Goal: Task Accomplishment & Management: Use online tool/utility

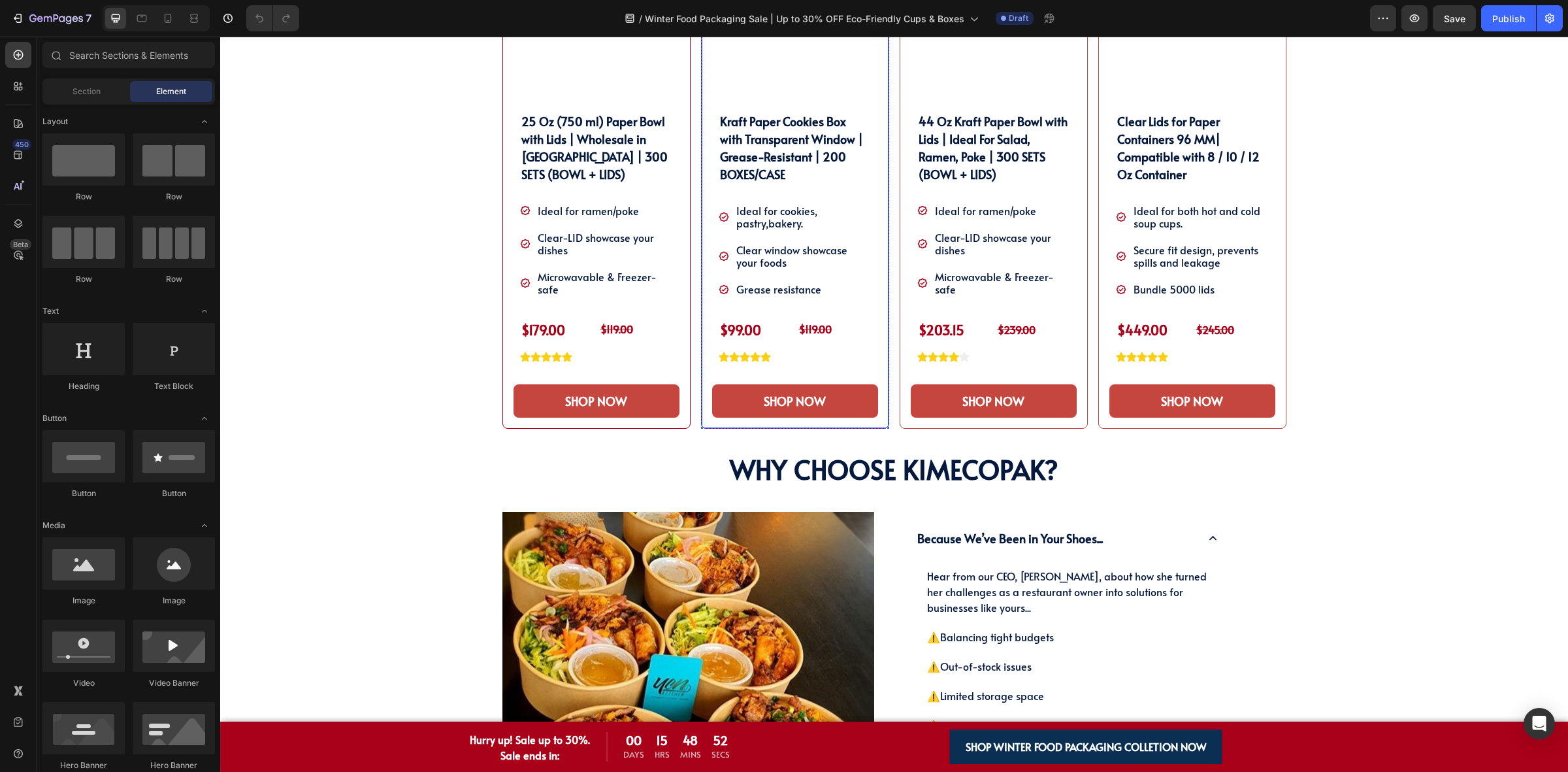
scroll to position [1226, 0]
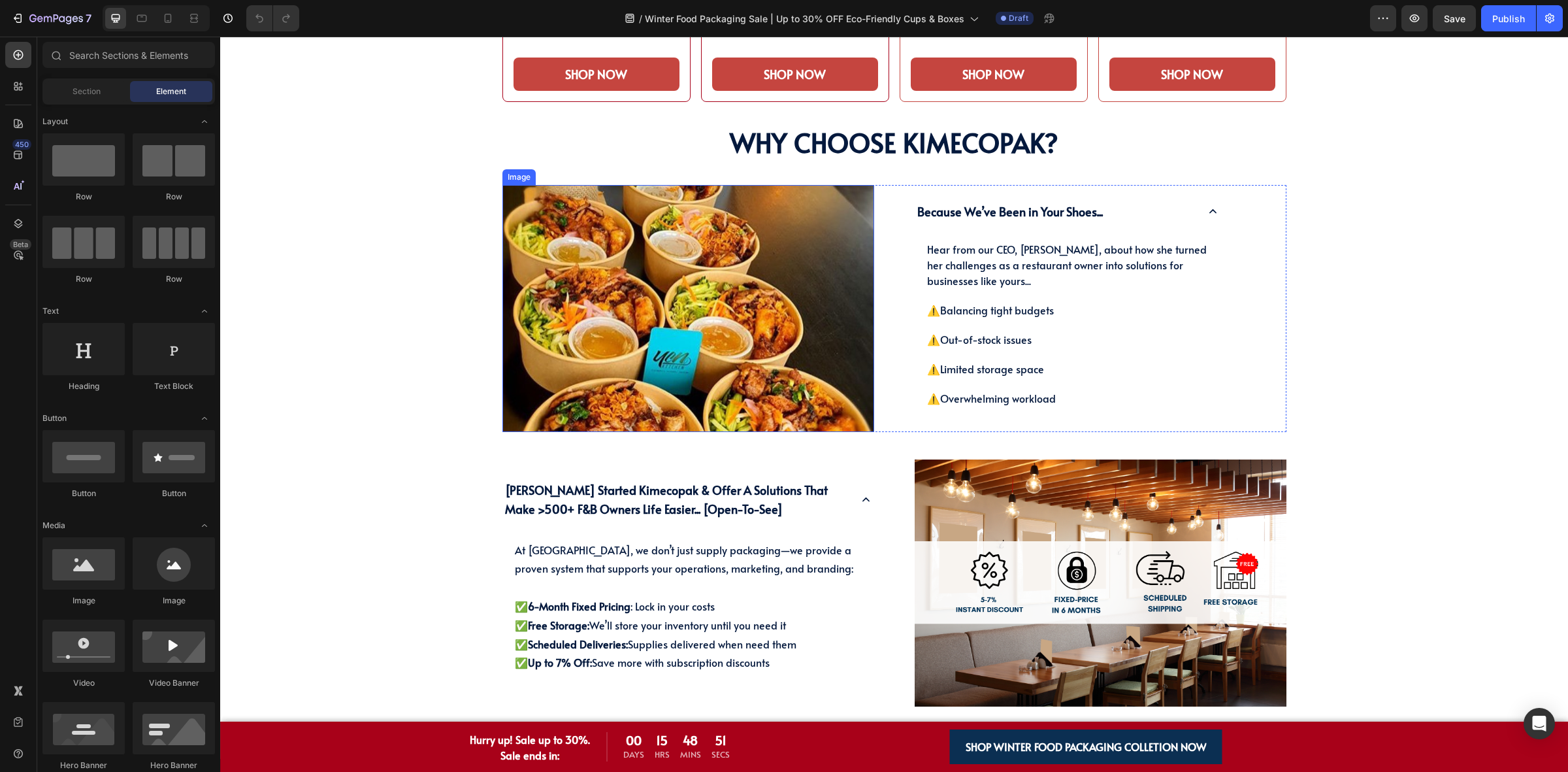
click at [621, 330] on img at bounding box center [688, 309] width 371 height 247
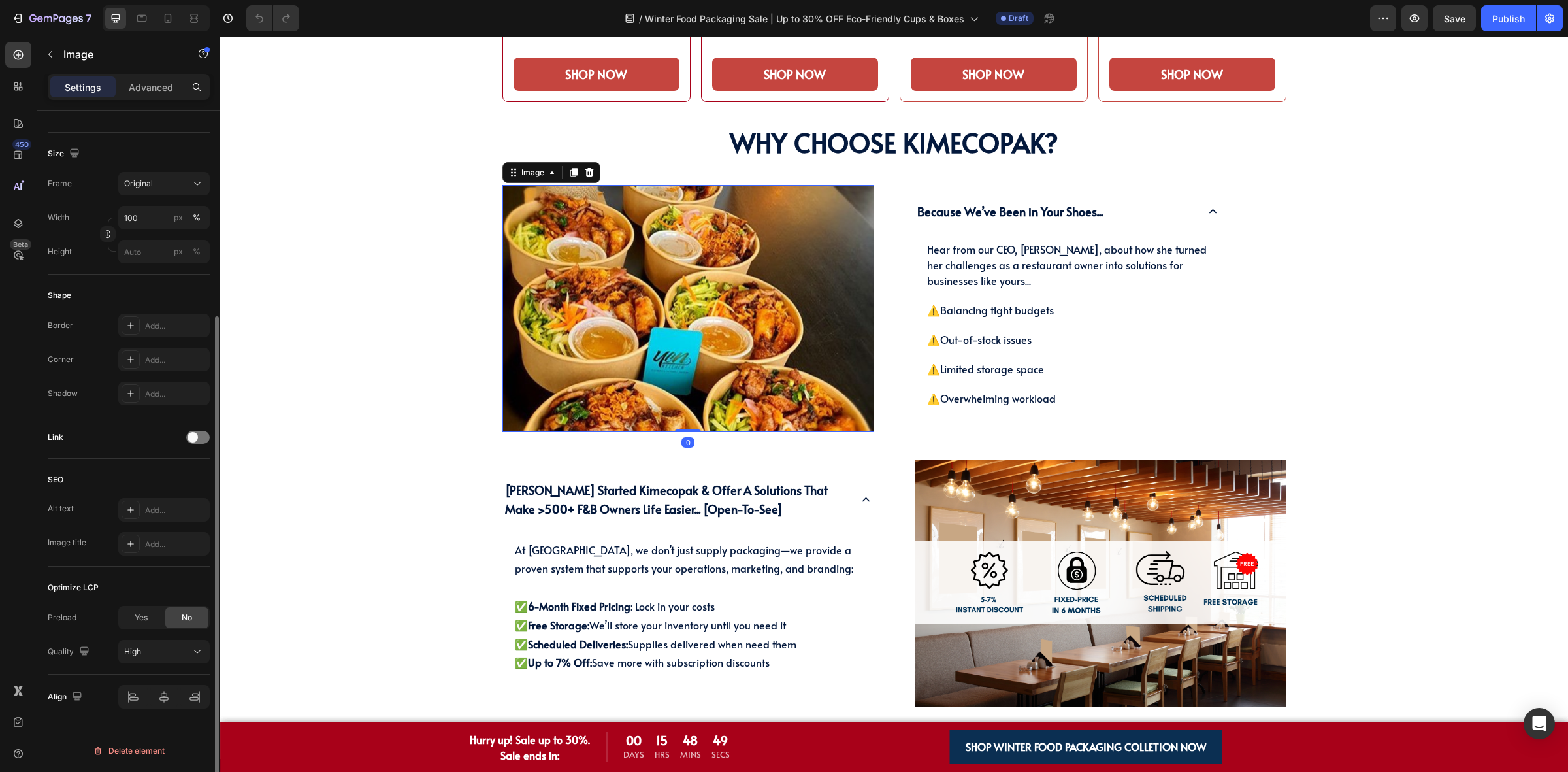
click at [136, 616] on span "Yes" at bounding box center [141, 617] width 13 height 12
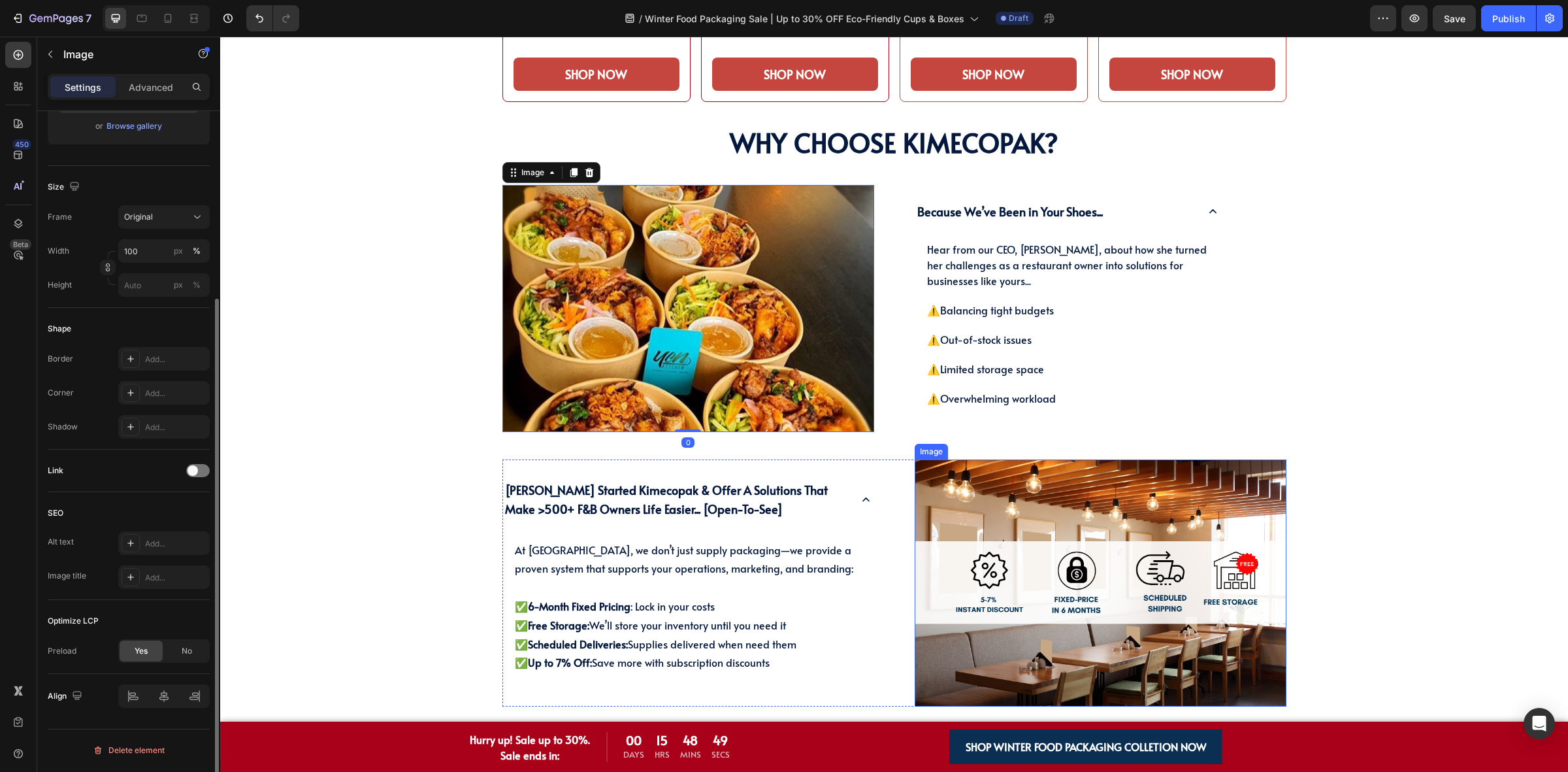
scroll to position [256, 0]
click at [1110, 598] on img at bounding box center [1100, 583] width 371 height 247
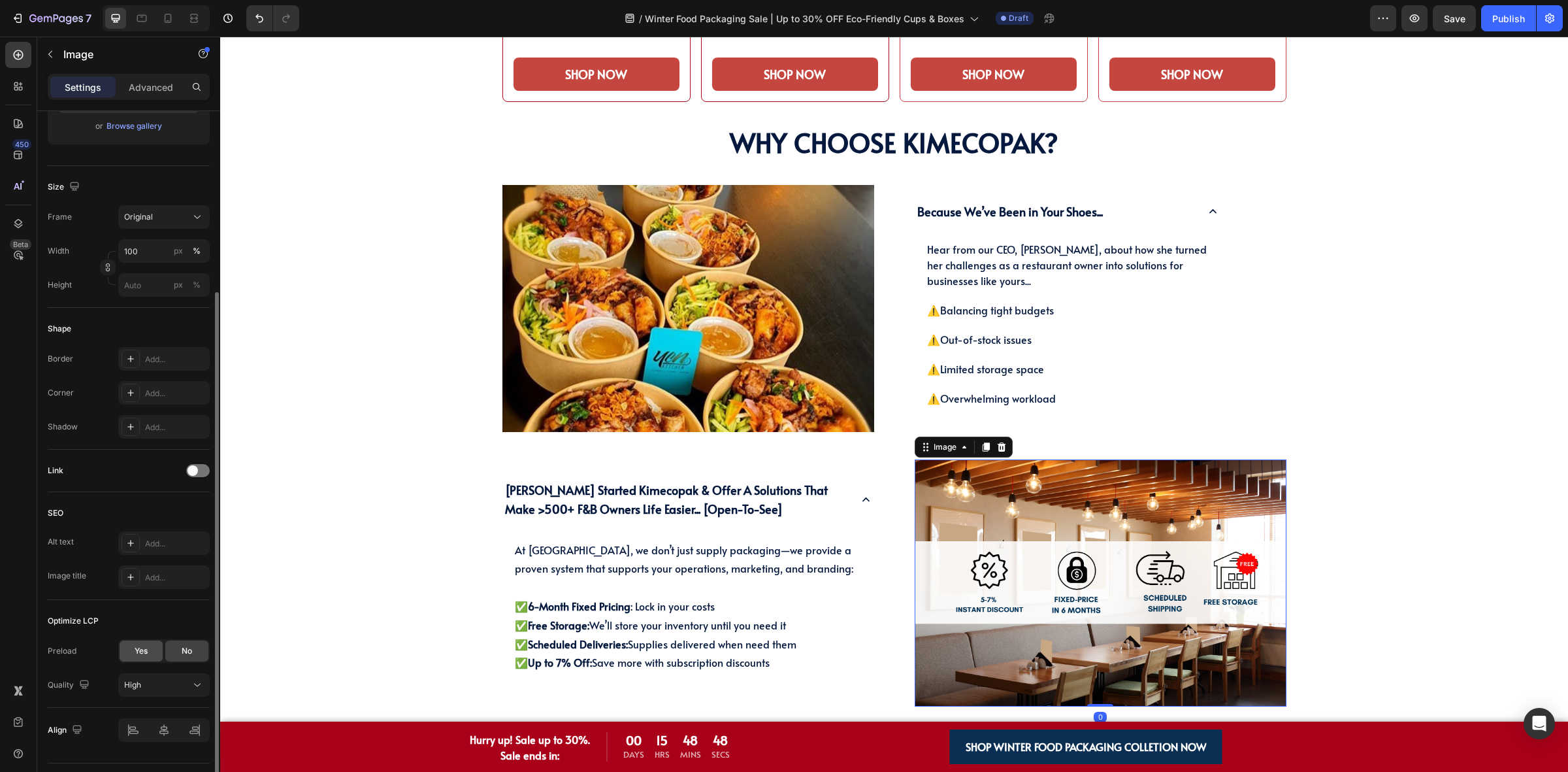
click at [142, 655] on span "Yes" at bounding box center [141, 650] width 13 height 12
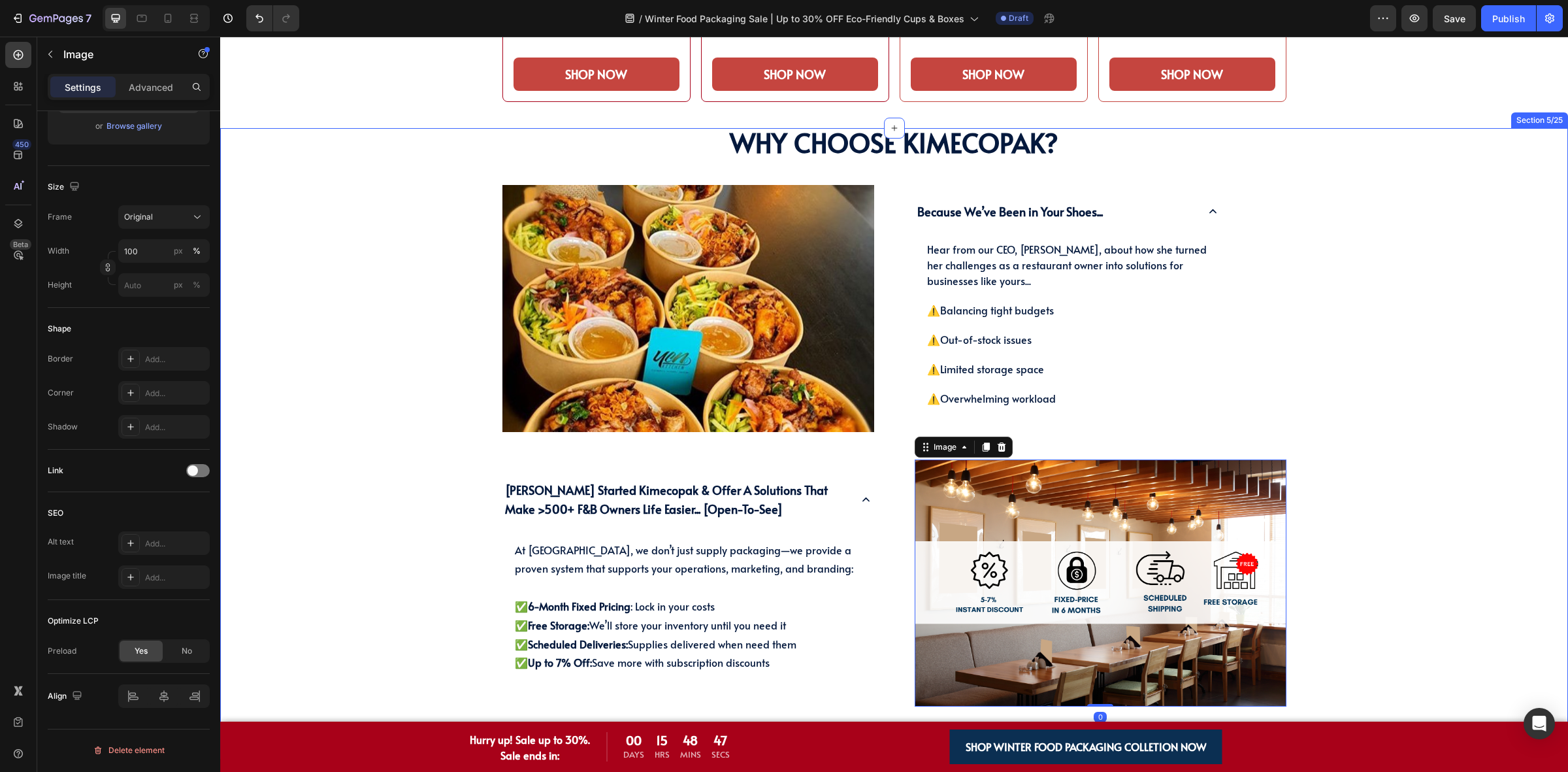
click at [483, 226] on div "Why Choose KimEcopak? Heading Why Choose KimEcopak? Heading Image Because We’ve…" at bounding box center [894, 417] width 1329 height 579
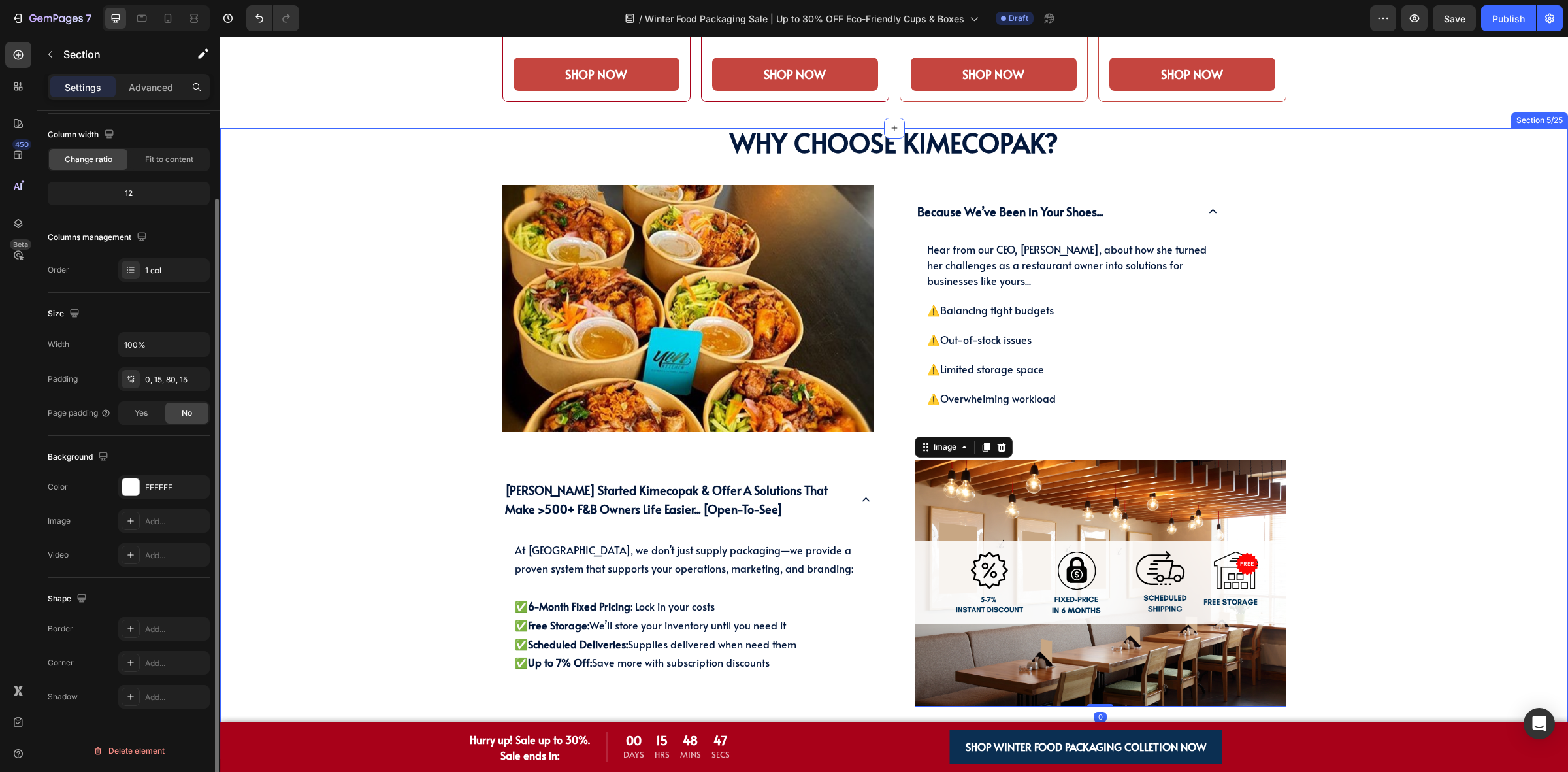
scroll to position [0, 0]
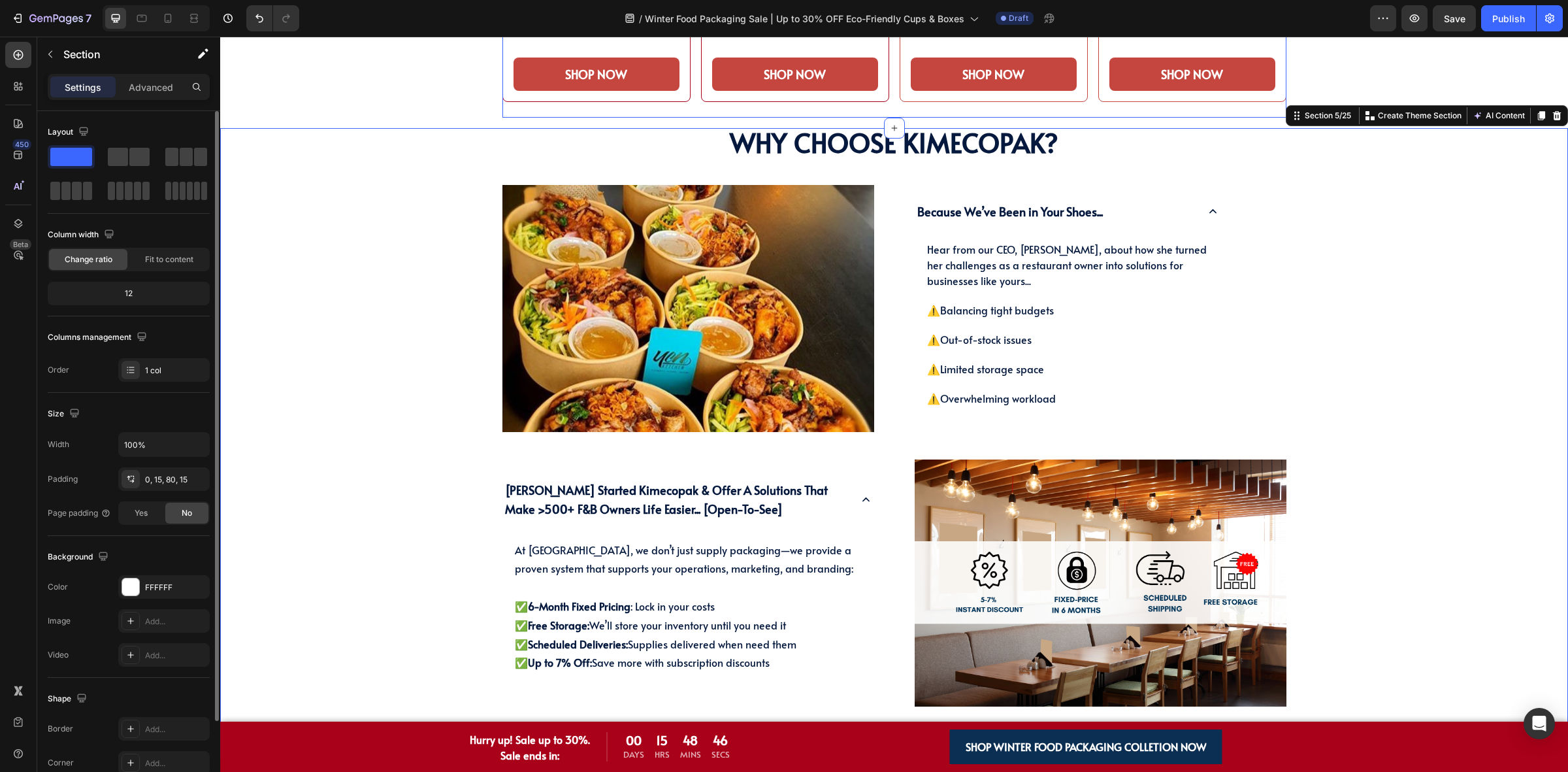
click at [837, 133] on strong "Why Choose KimEcopak?" at bounding box center [894, 142] width 329 height 36
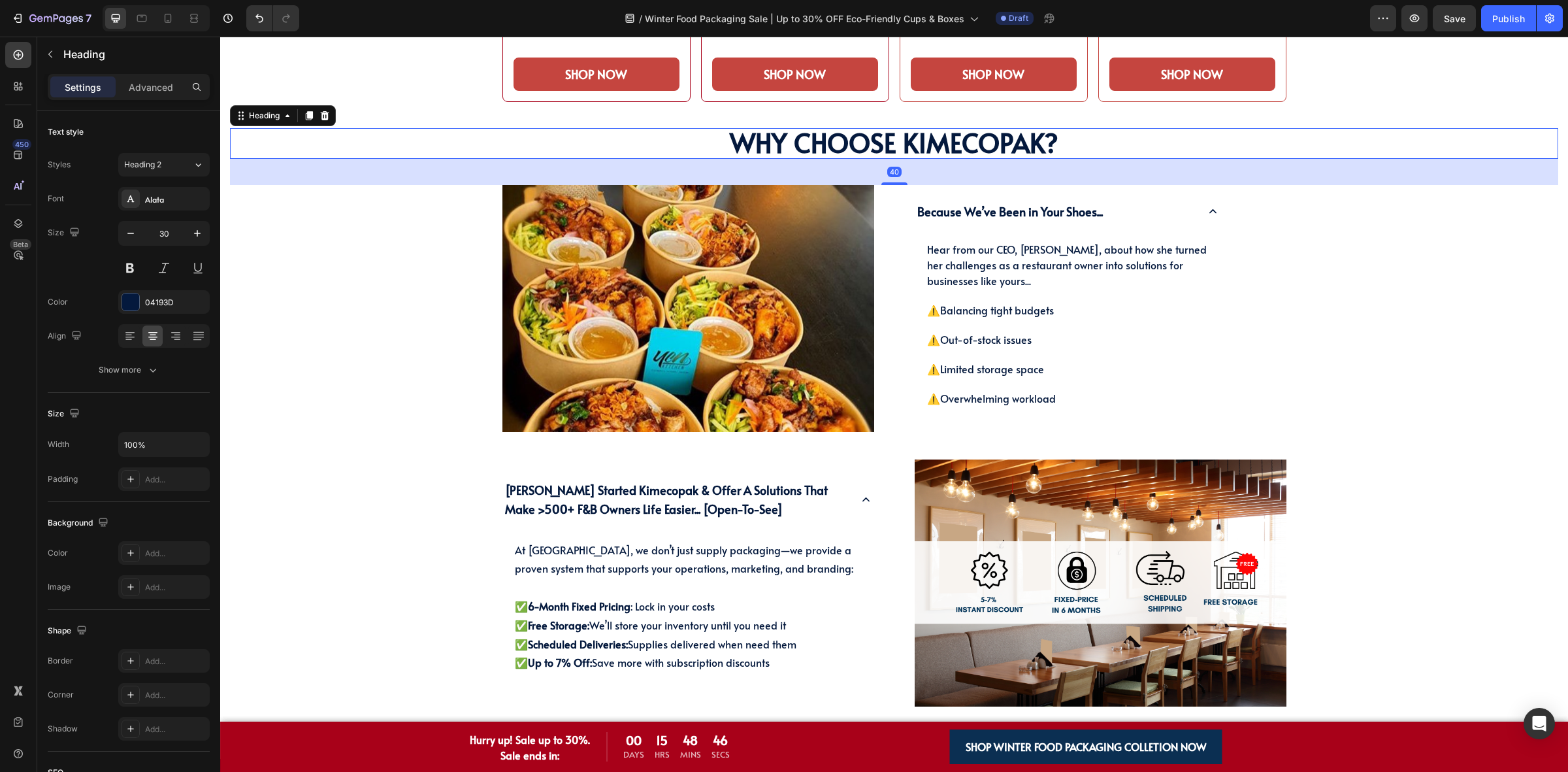
click at [341, 178] on div "40" at bounding box center [894, 172] width 1329 height 26
click at [223, 171] on div "Why Choose KimEcopak? Heading Why Choose KimEcopak? Heading 40 Image Because We…" at bounding box center [894, 443] width 1348 height 631
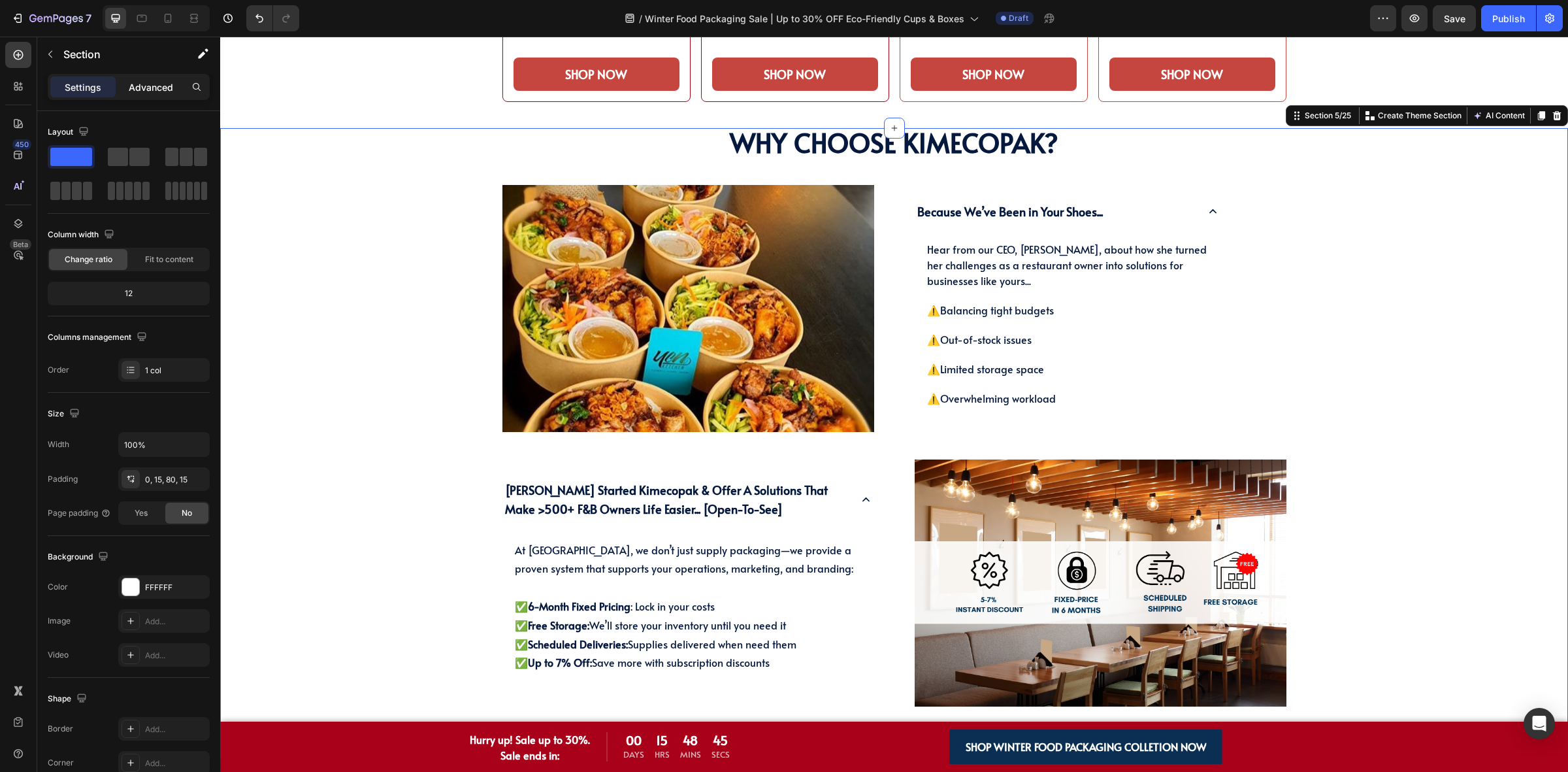
click at [129, 84] on p "Advanced" at bounding box center [151, 87] width 44 height 14
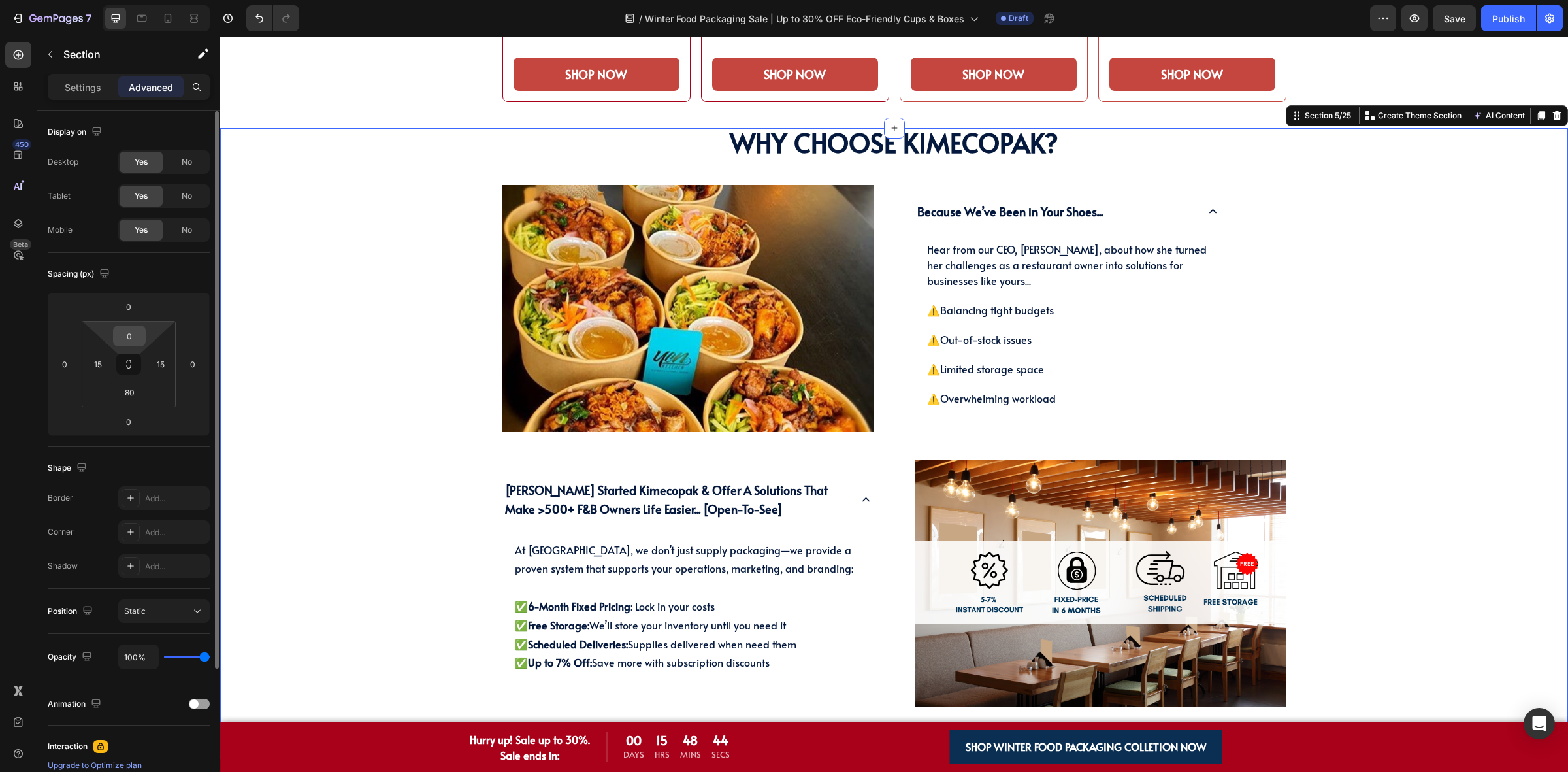
click at [139, 342] on input "0" at bounding box center [129, 336] width 26 height 19
type input "5"
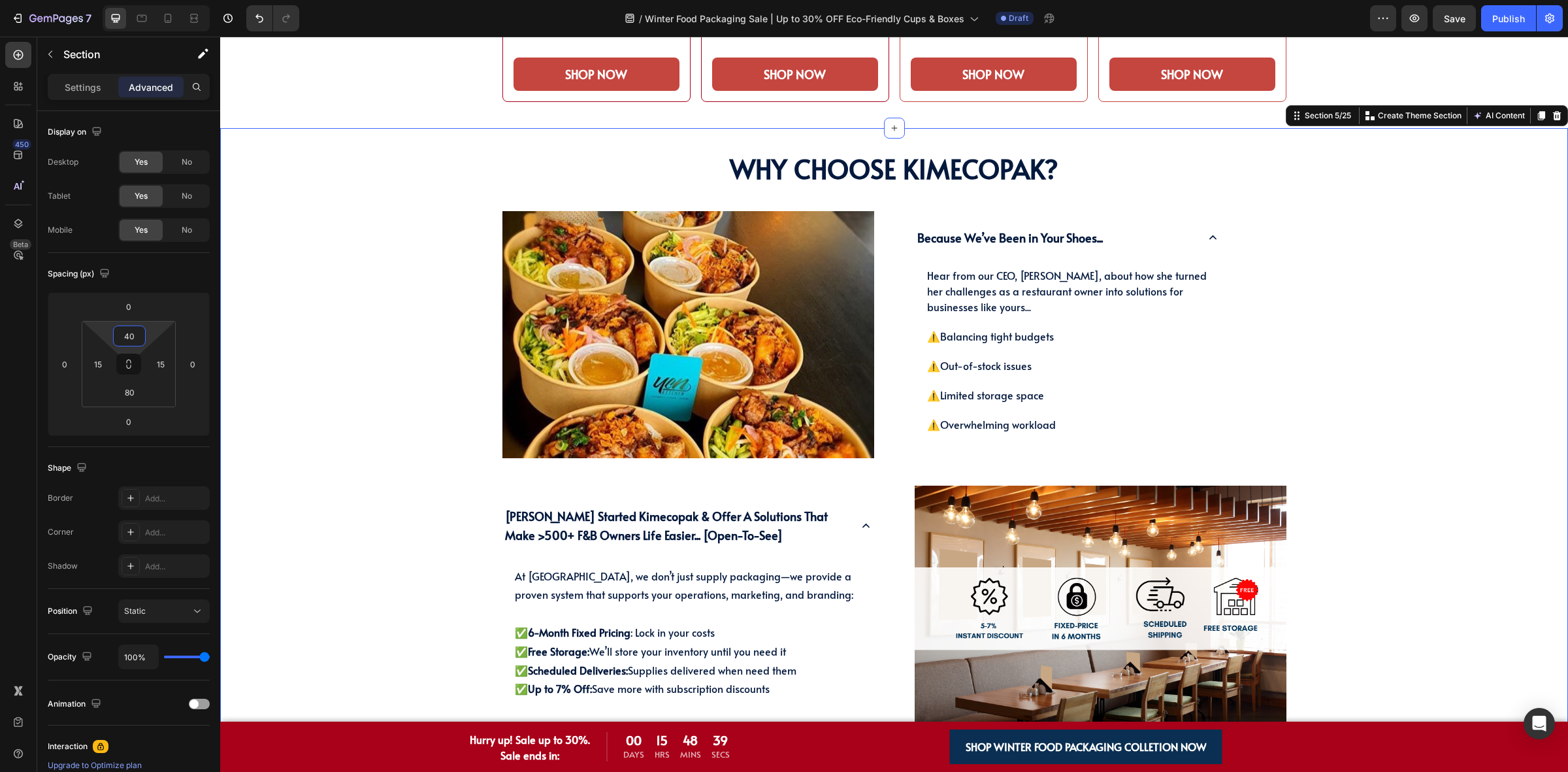
type input "40"
click at [396, 254] on div "Why Choose KimEcopak? Heading Why Choose KimEcopak? Heading Image Because We’ve…" at bounding box center [894, 443] width 1329 height 579
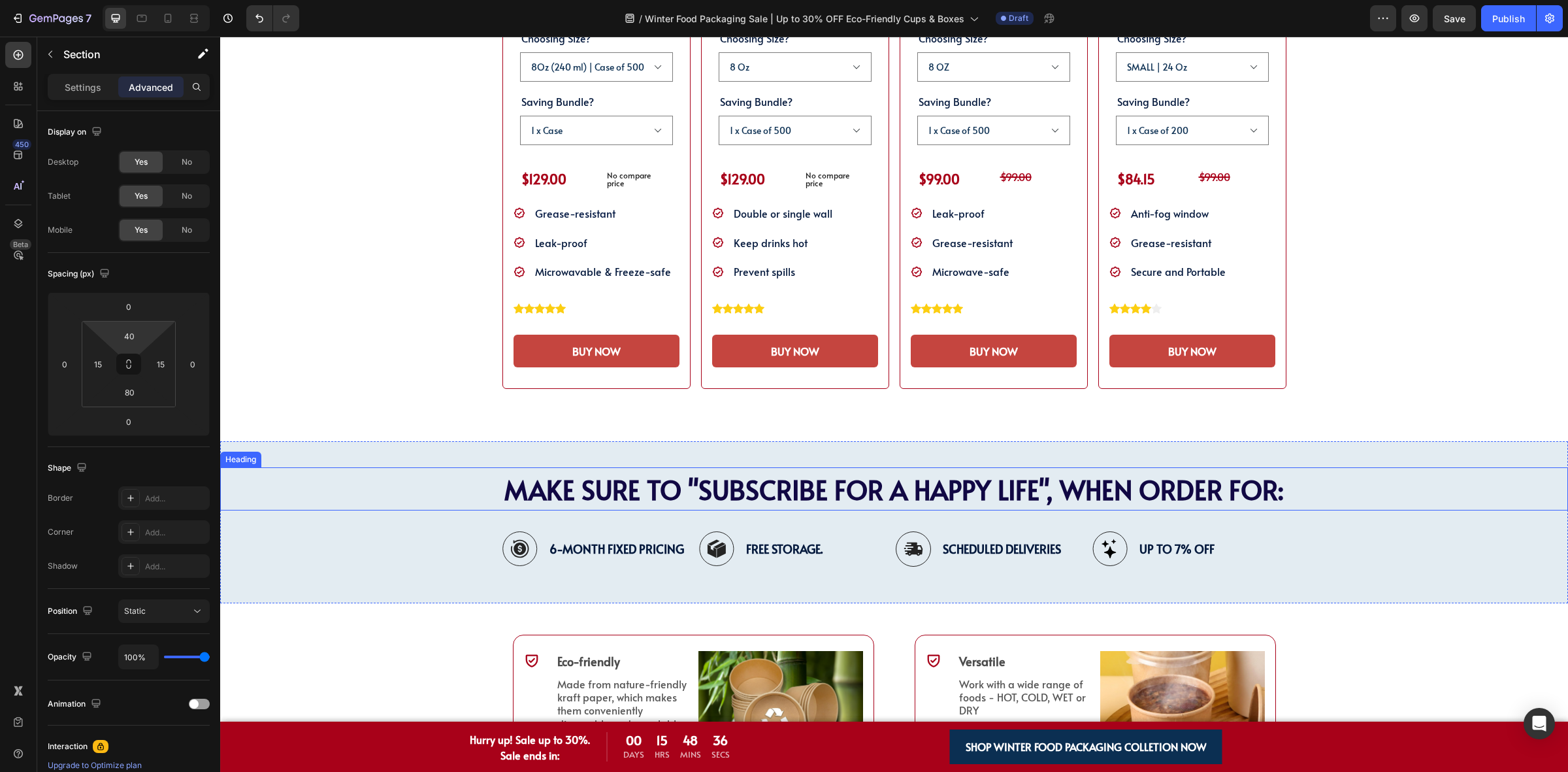
scroll to position [3186, 0]
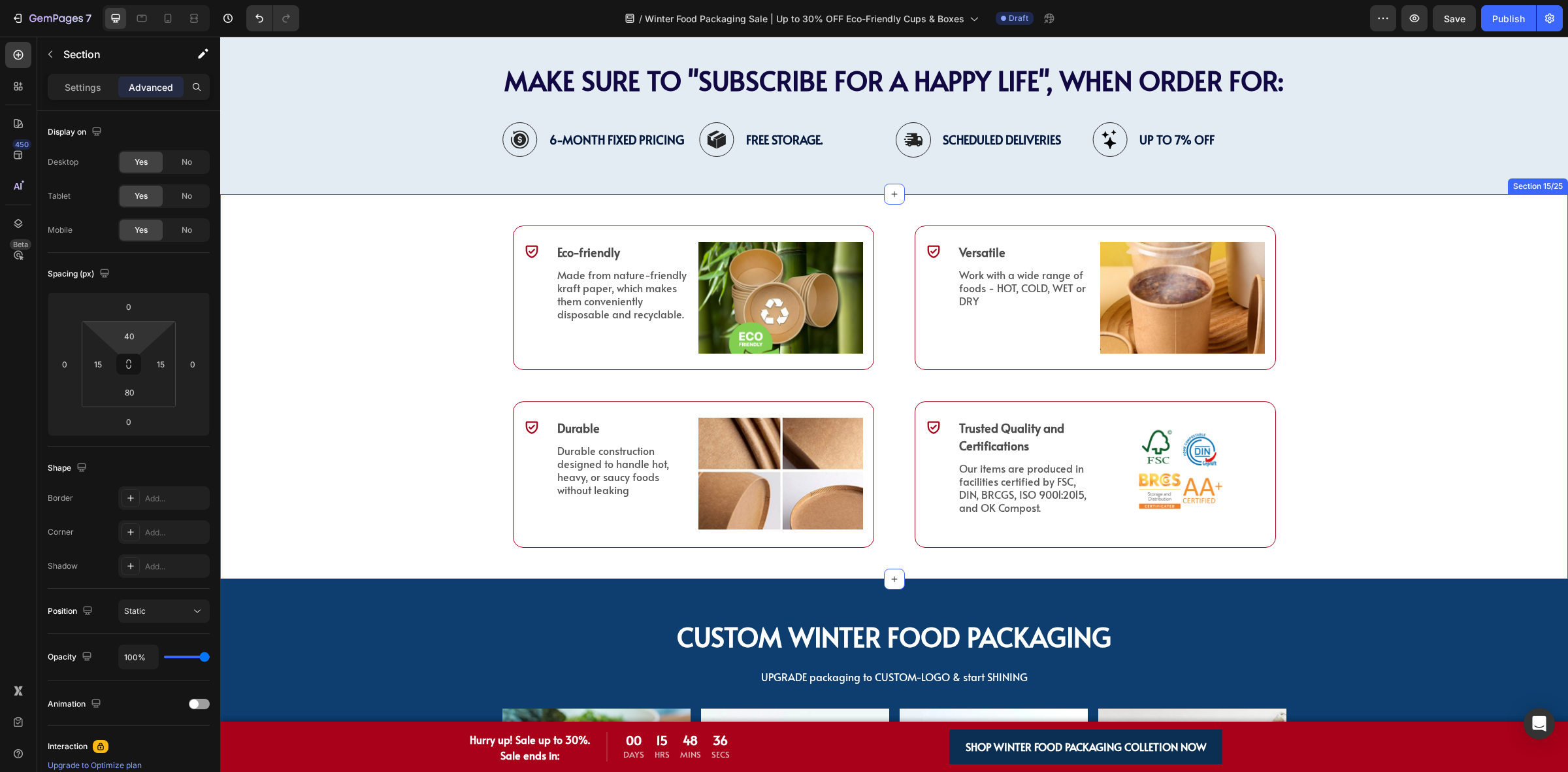
click at [440, 224] on div "PAPER Food Packaging FOR WINTER Features Heading Icon Eco-friendly Text Block M…" at bounding box center [894, 387] width 1348 height 344
click at [164, 21] on icon at bounding box center [168, 18] width 7 height 9
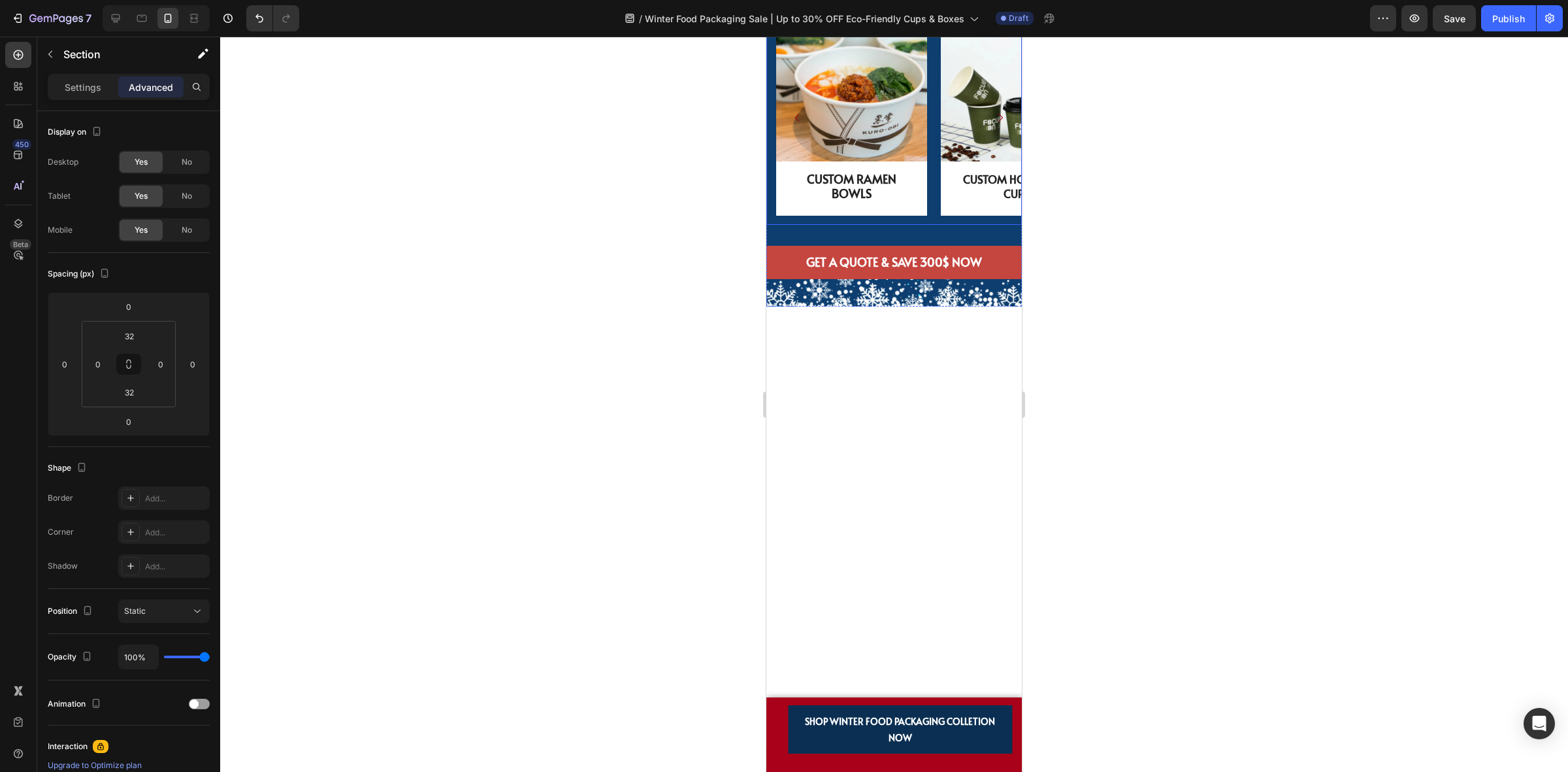
scroll to position [3246, 0]
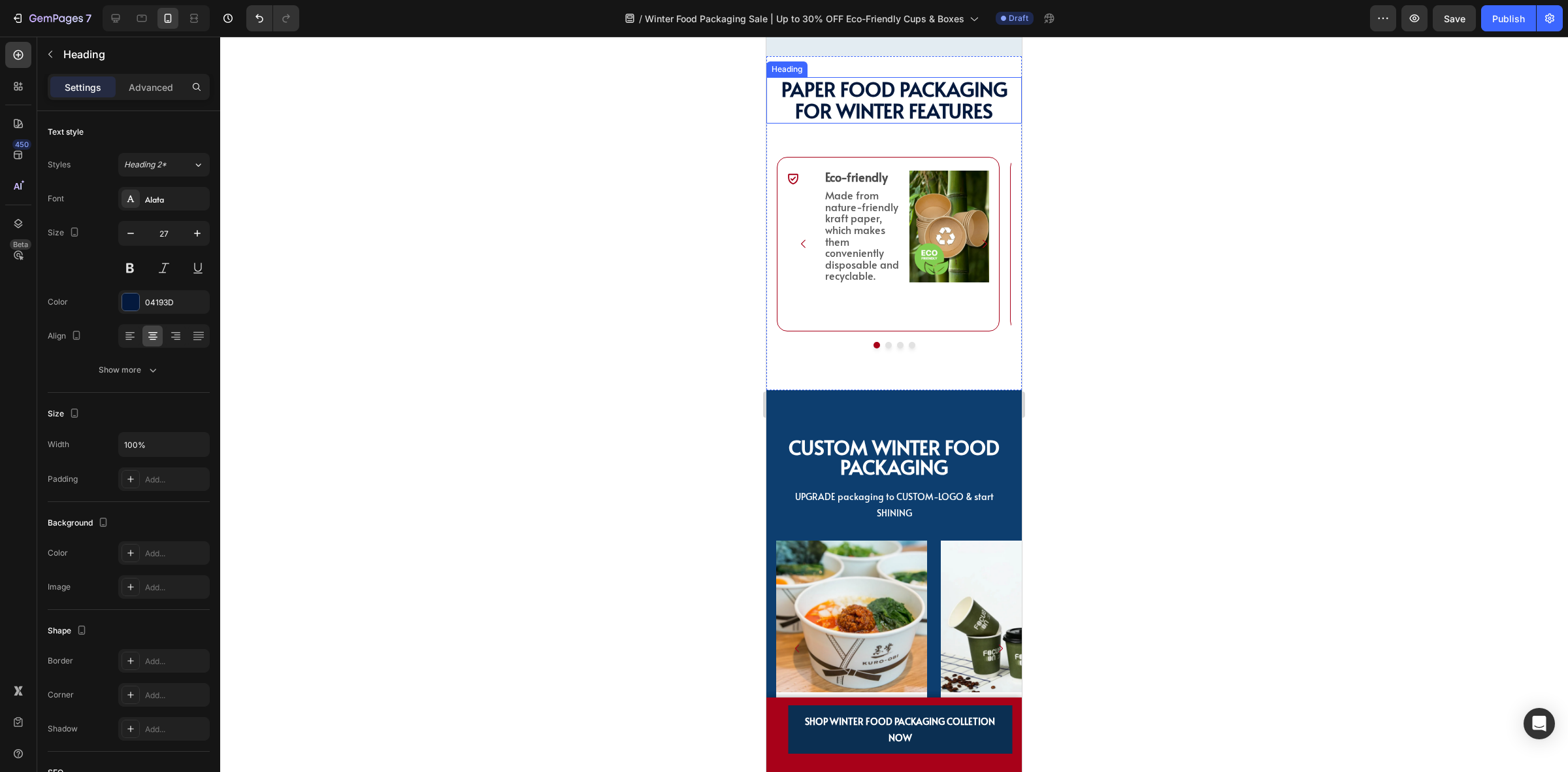
click at [917, 123] on span "PAPER Food Packaging FOR WINTER Features" at bounding box center [894, 99] width 226 height 48
click at [842, 70] on icon at bounding box center [845, 64] width 10 height 10
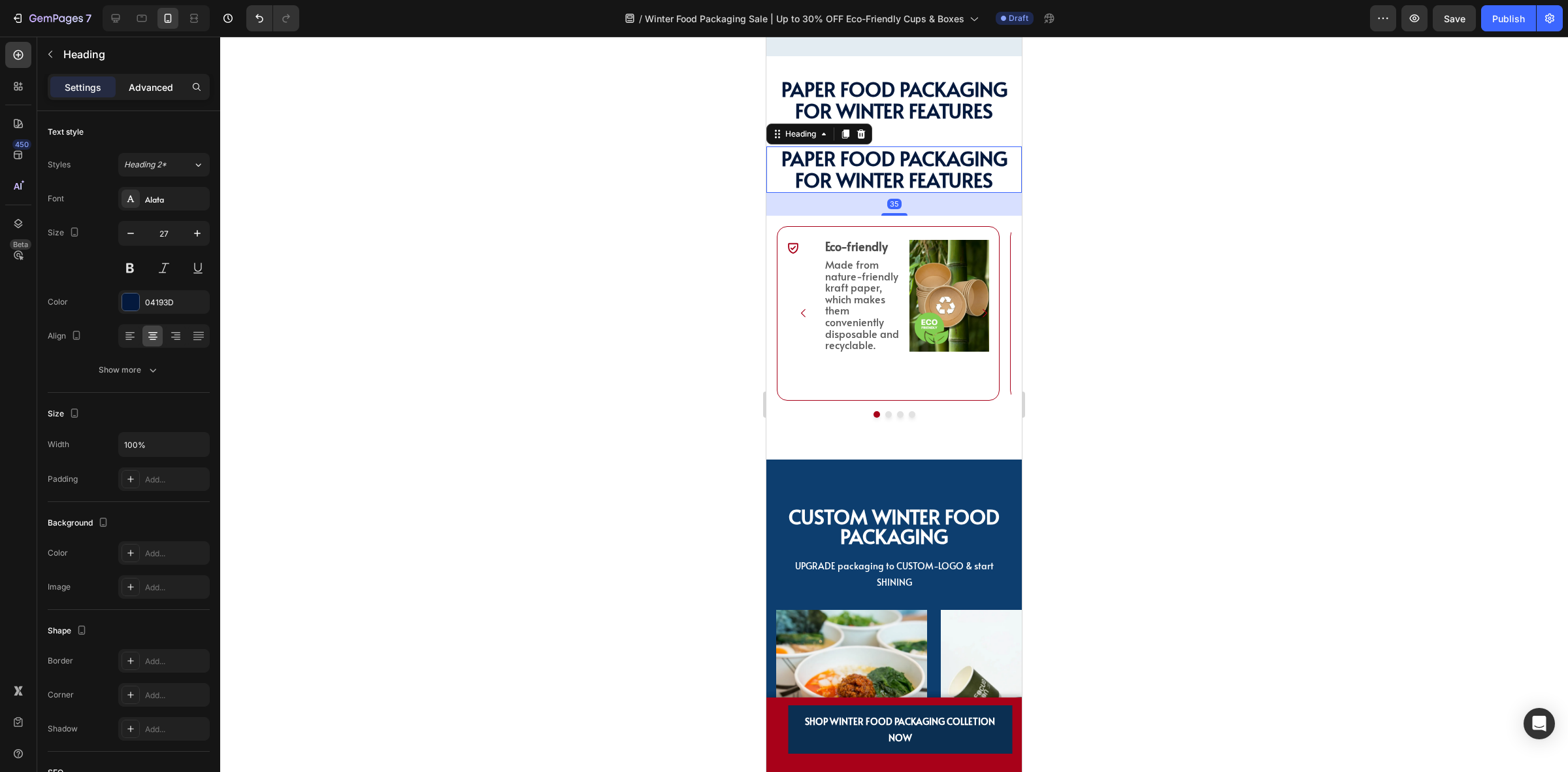
click at [145, 83] on p "Advanced" at bounding box center [151, 87] width 44 height 14
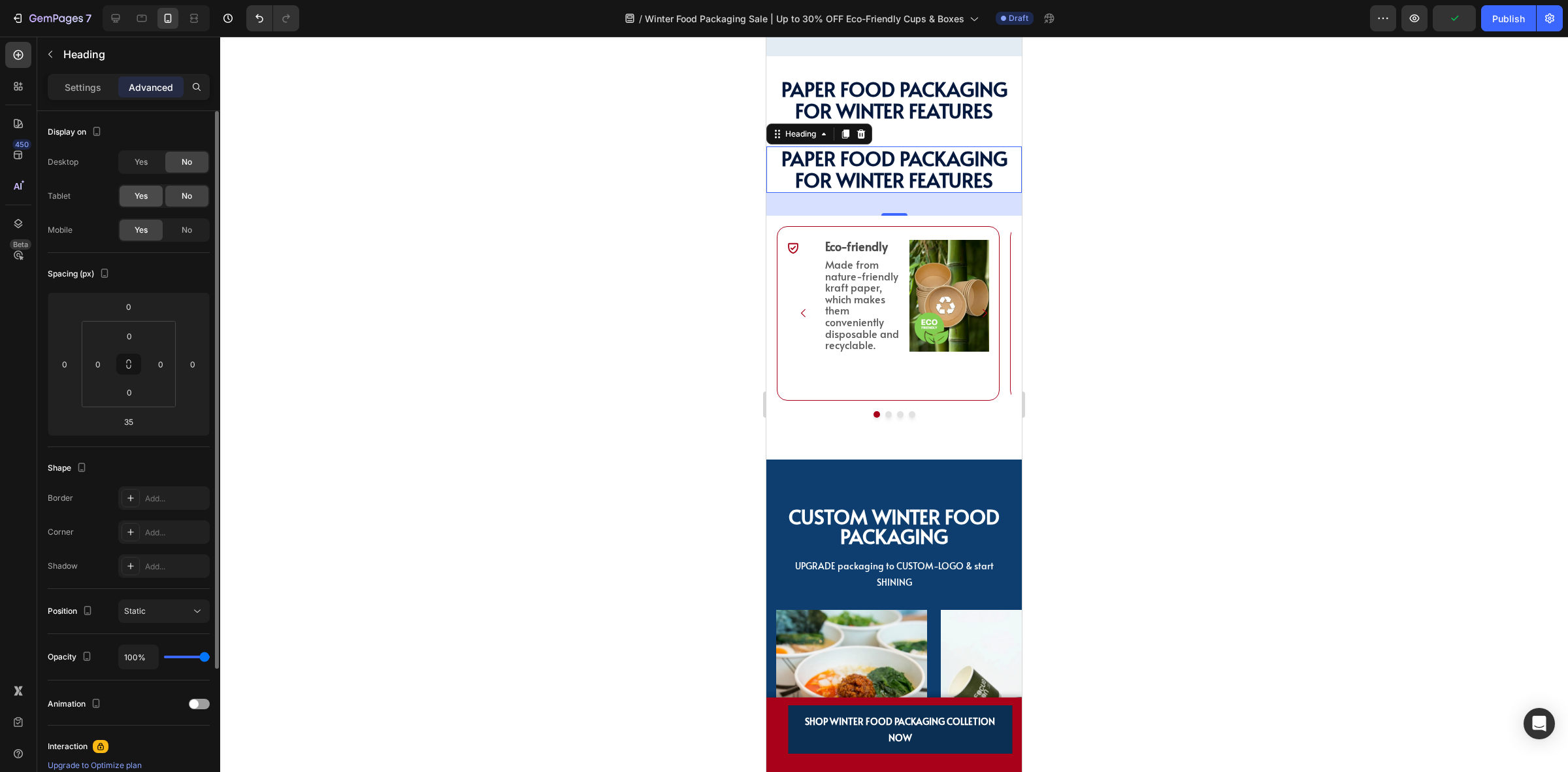
click at [154, 201] on div "Yes" at bounding box center [141, 196] width 44 height 21
click at [143, 156] on span "Yes" at bounding box center [141, 162] width 13 height 12
click at [194, 230] on div "No" at bounding box center [187, 230] width 44 height 21
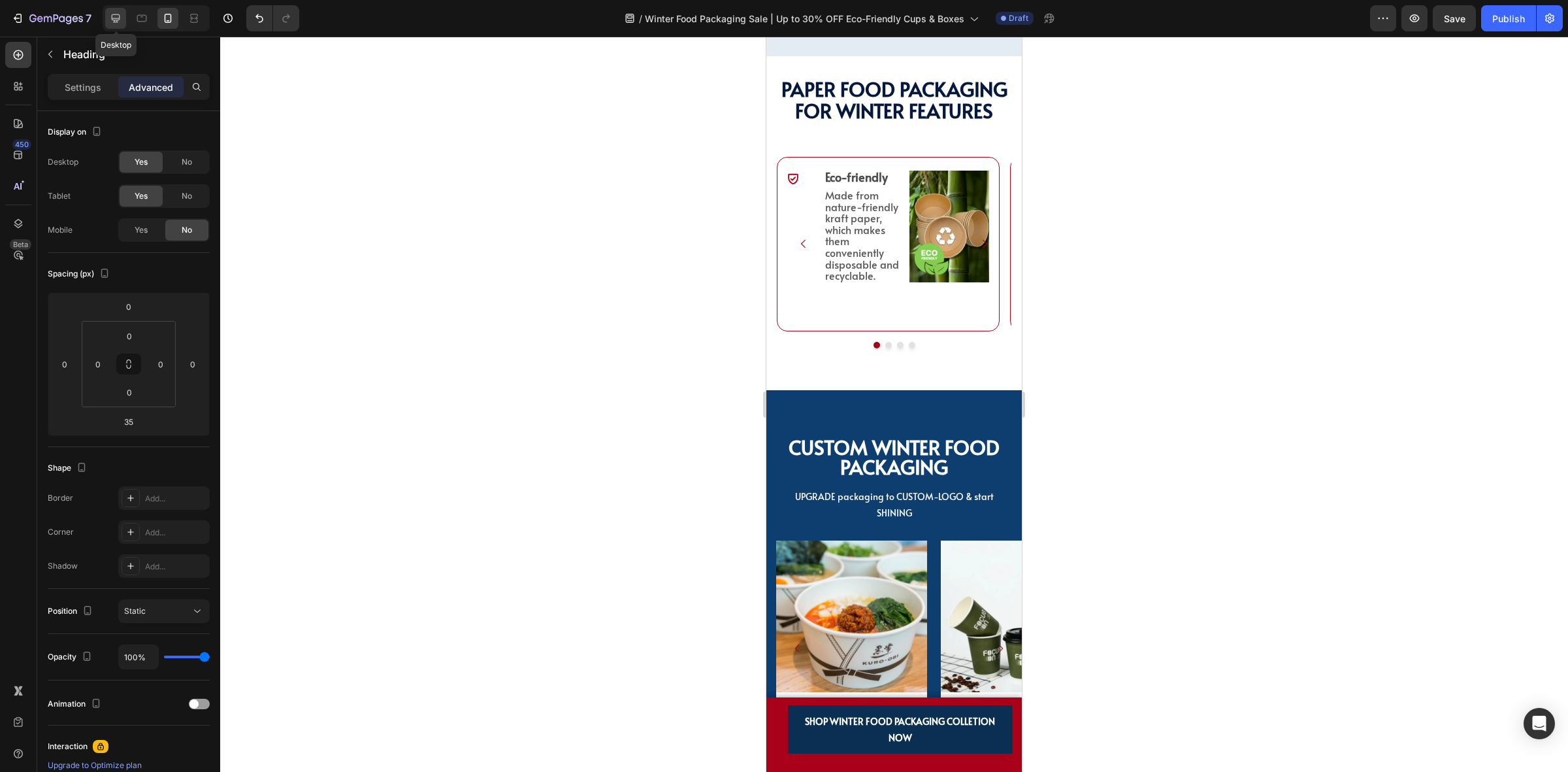
click at [116, 22] on icon at bounding box center [116, 19] width 9 height 9
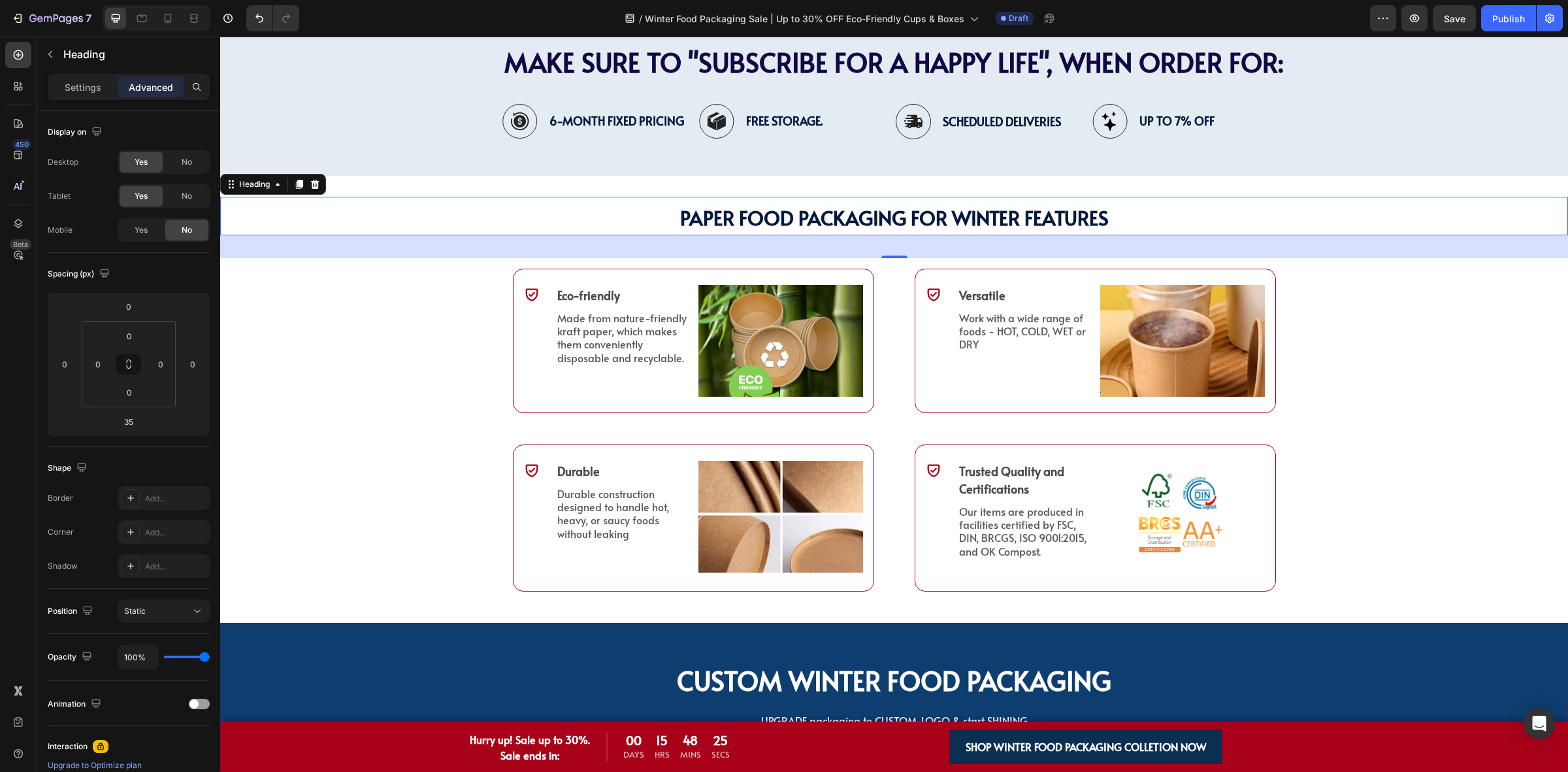
scroll to position [3318, 0]
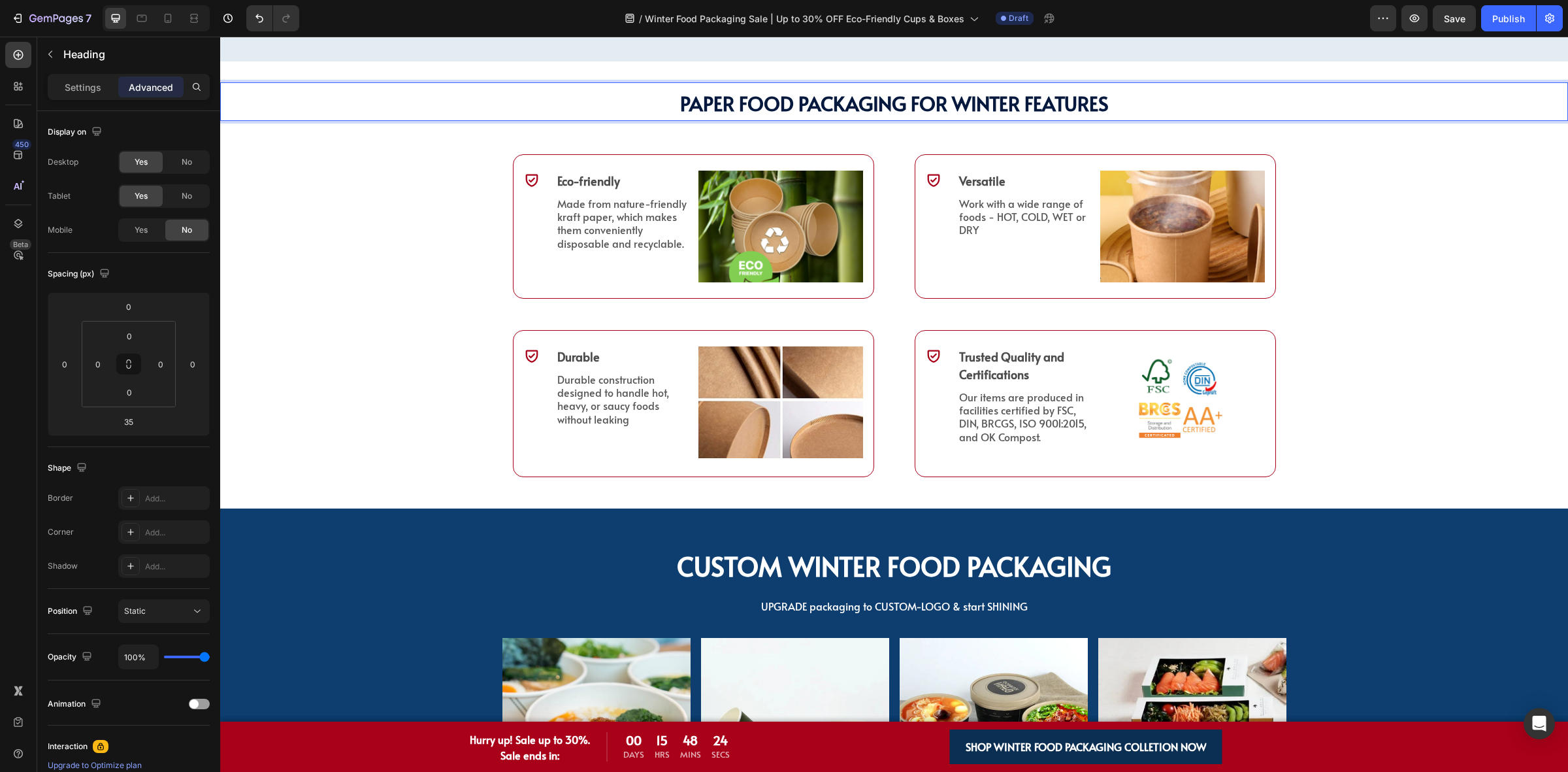
click at [898, 102] on span "PAPER Food Packaging FOR WINTER Features" at bounding box center [894, 102] width 429 height 27
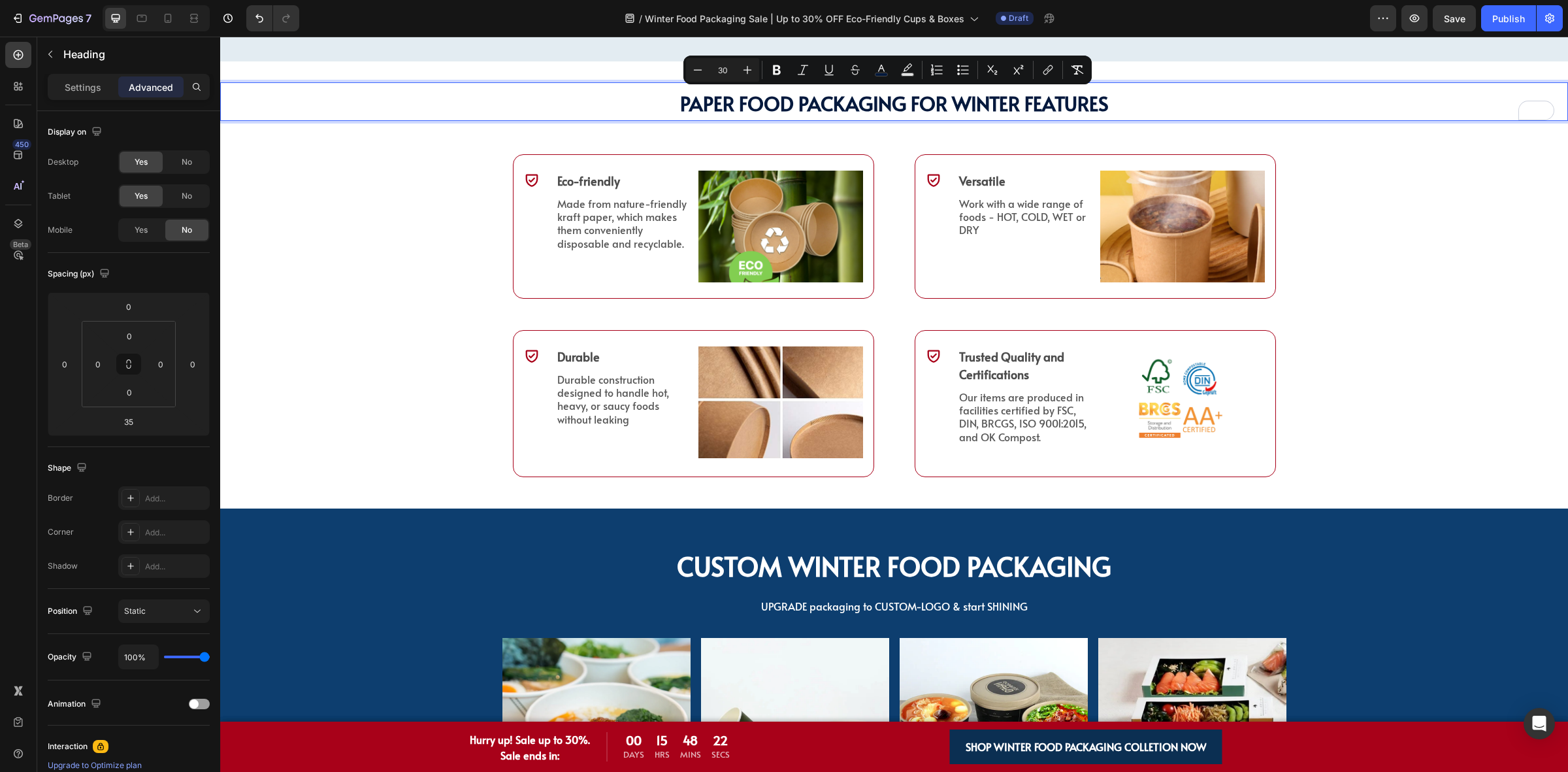
drag, startPoint x: 727, startPoint y: 72, endPoint x: 713, endPoint y: 68, distance: 14.6
click at [713, 68] on input "30" at bounding box center [723, 69] width 26 height 15
type input "40"
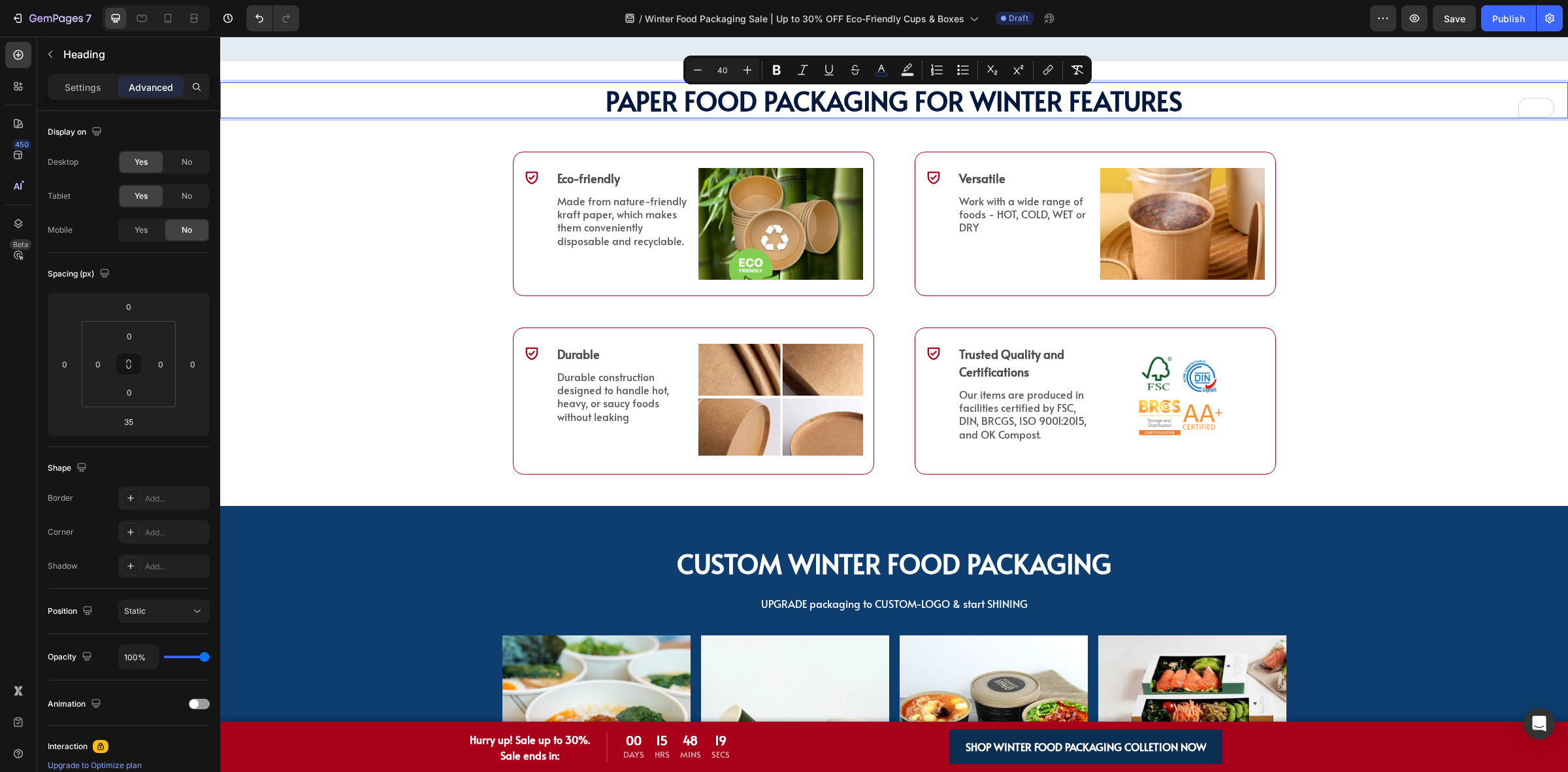
click at [389, 226] on div "PAPER Food Packaging FOR WINTER Features Heading PAPER Food Packaging FOR WINTE…" at bounding box center [894, 284] width 1348 height 403
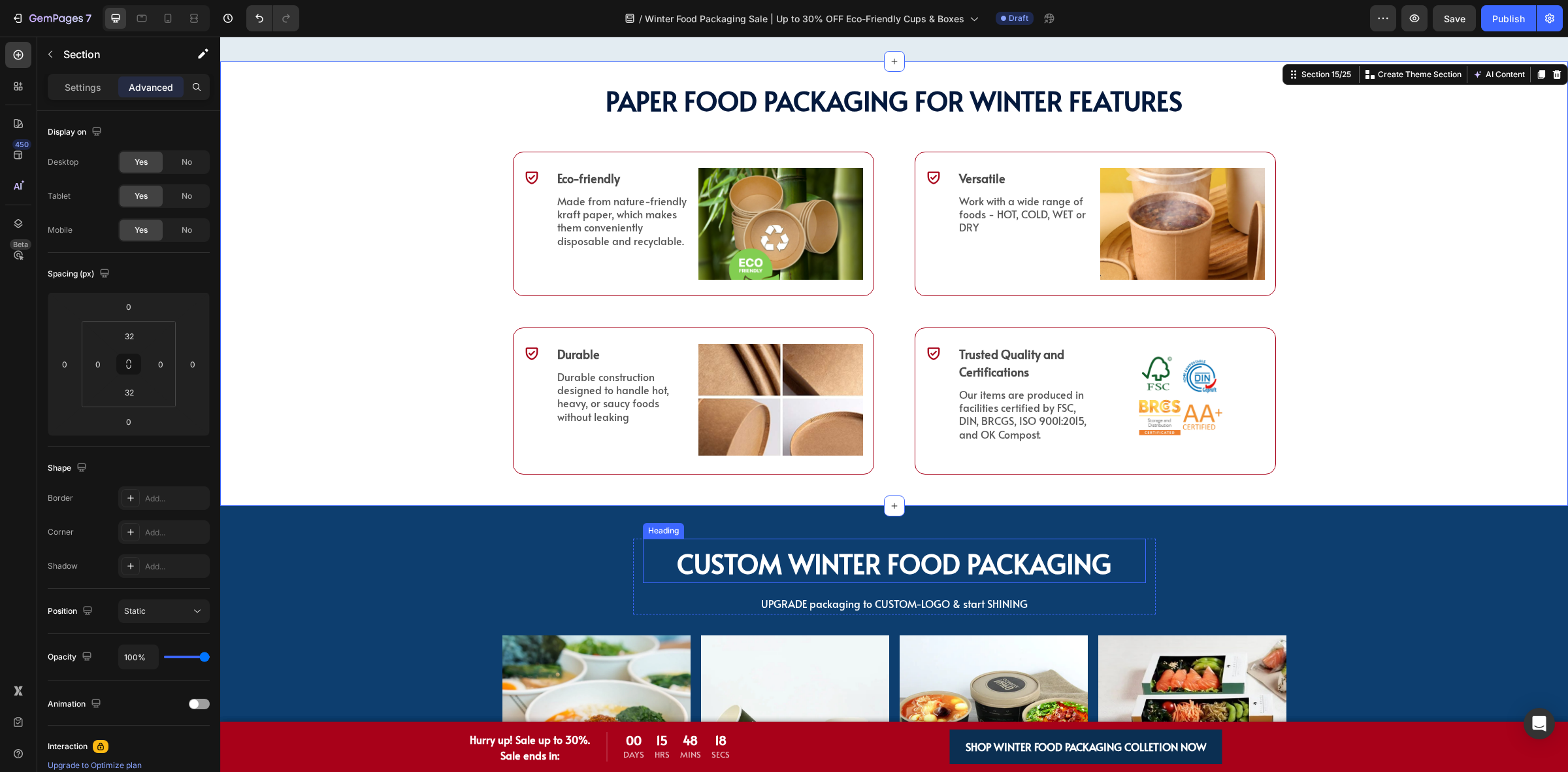
click at [1039, 559] on strong "CUSTOM WINTER FOOD PACKAGING" at bounding box center [894, 562] width 434 height 36
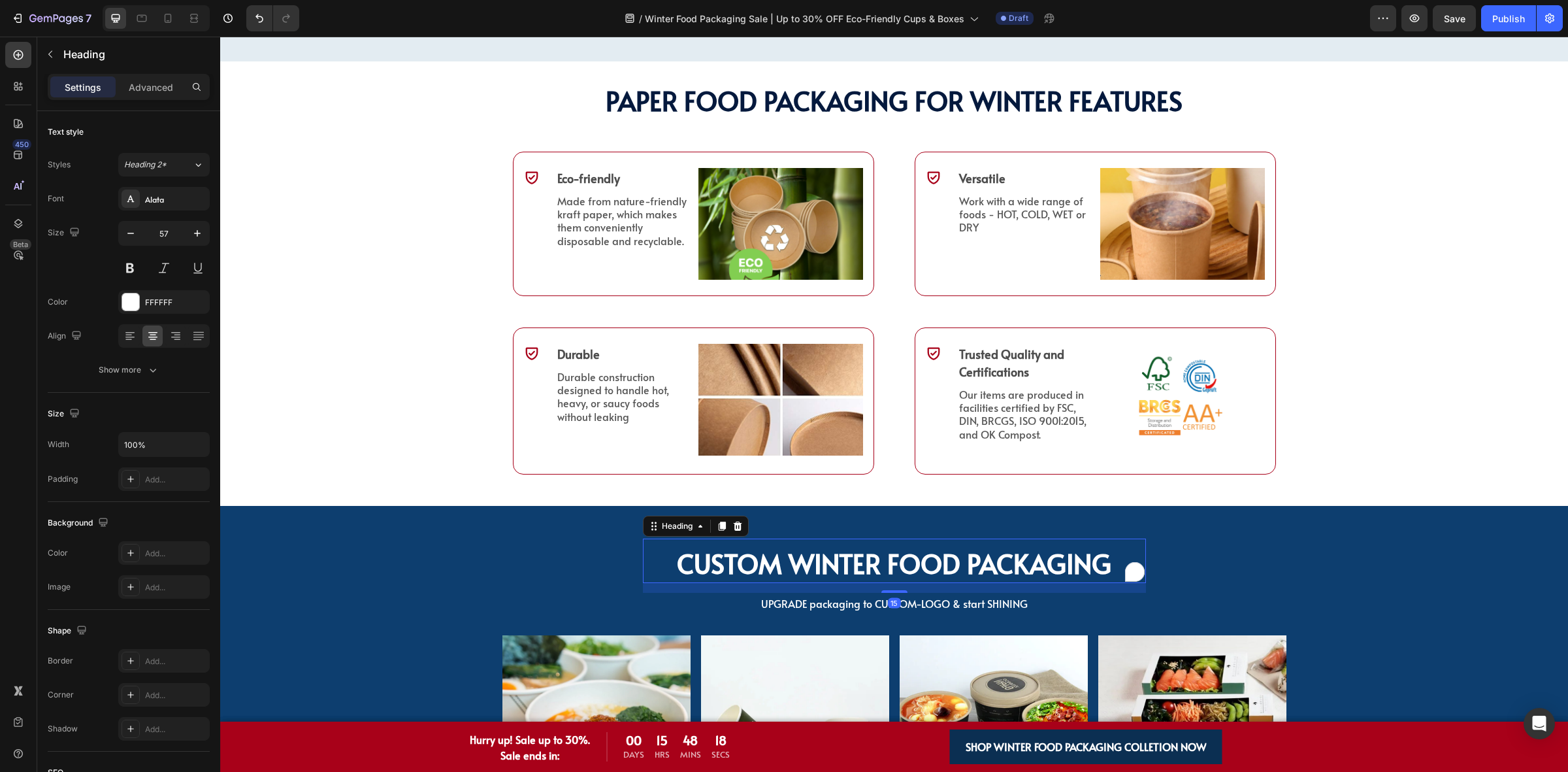
click at [1039, 559] on strong "CUSTOM WINTER FOOD PACKAGING" at bounding box center [894, 562] width 434 height 36
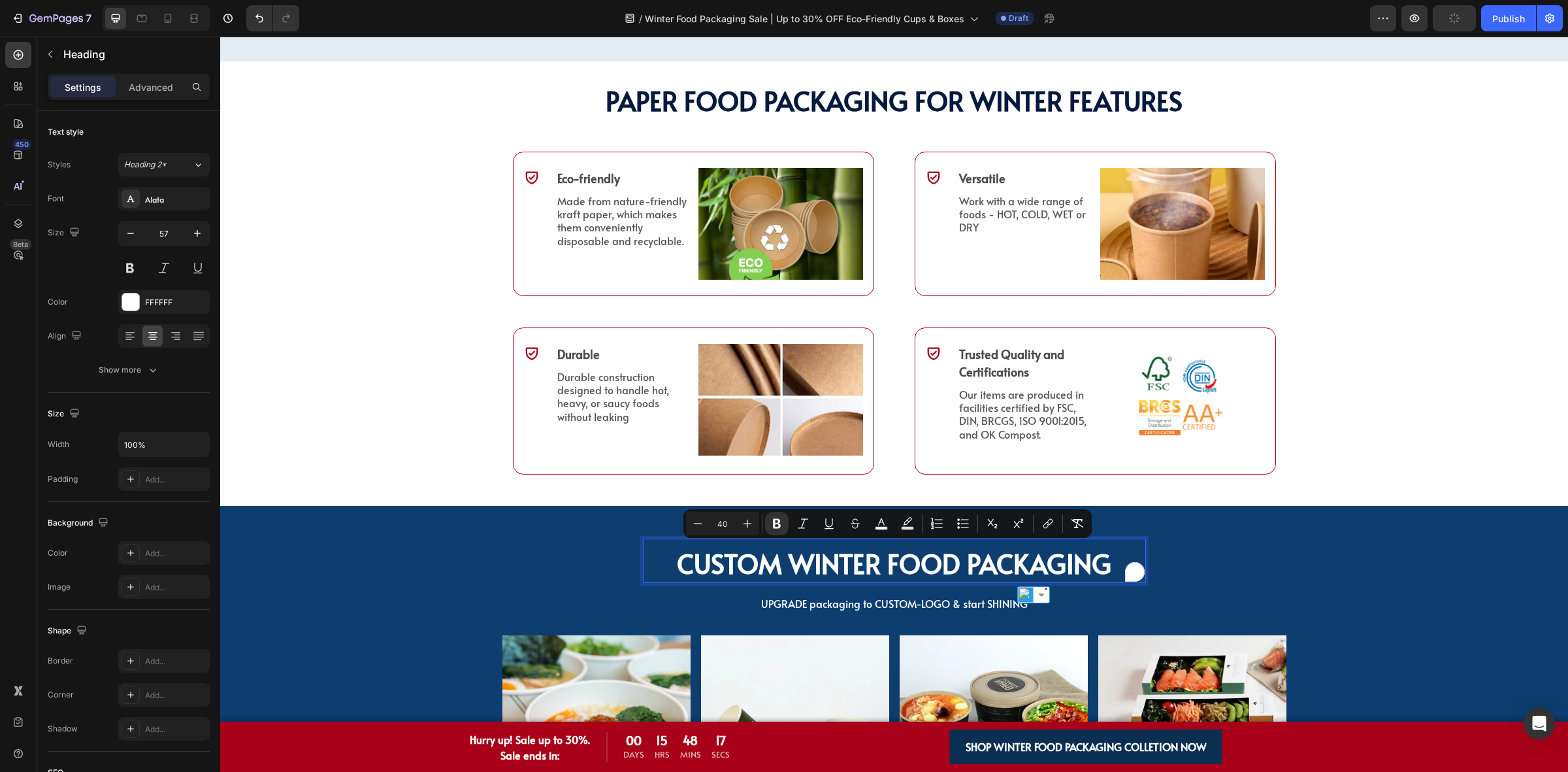
click at [1361, 405] on div "PAPER Food Packaging FOR WINTER Features Heading ⁠⁠⁠⁠⁠⁠⁠ PAPER Food Packaging F…" at bounding box center [894, 284] width 1348 height 403
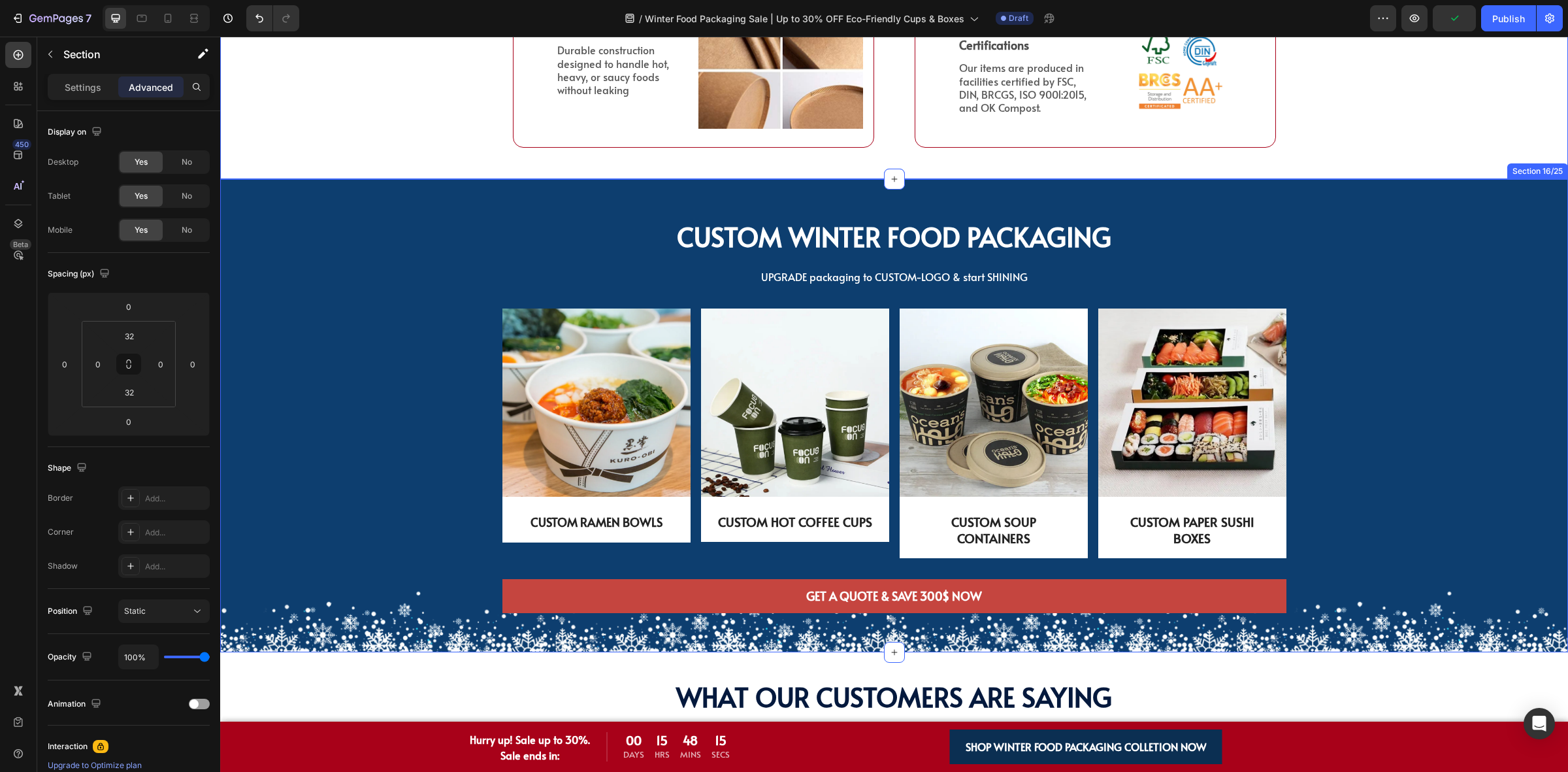
scroll to position [3972, 0]
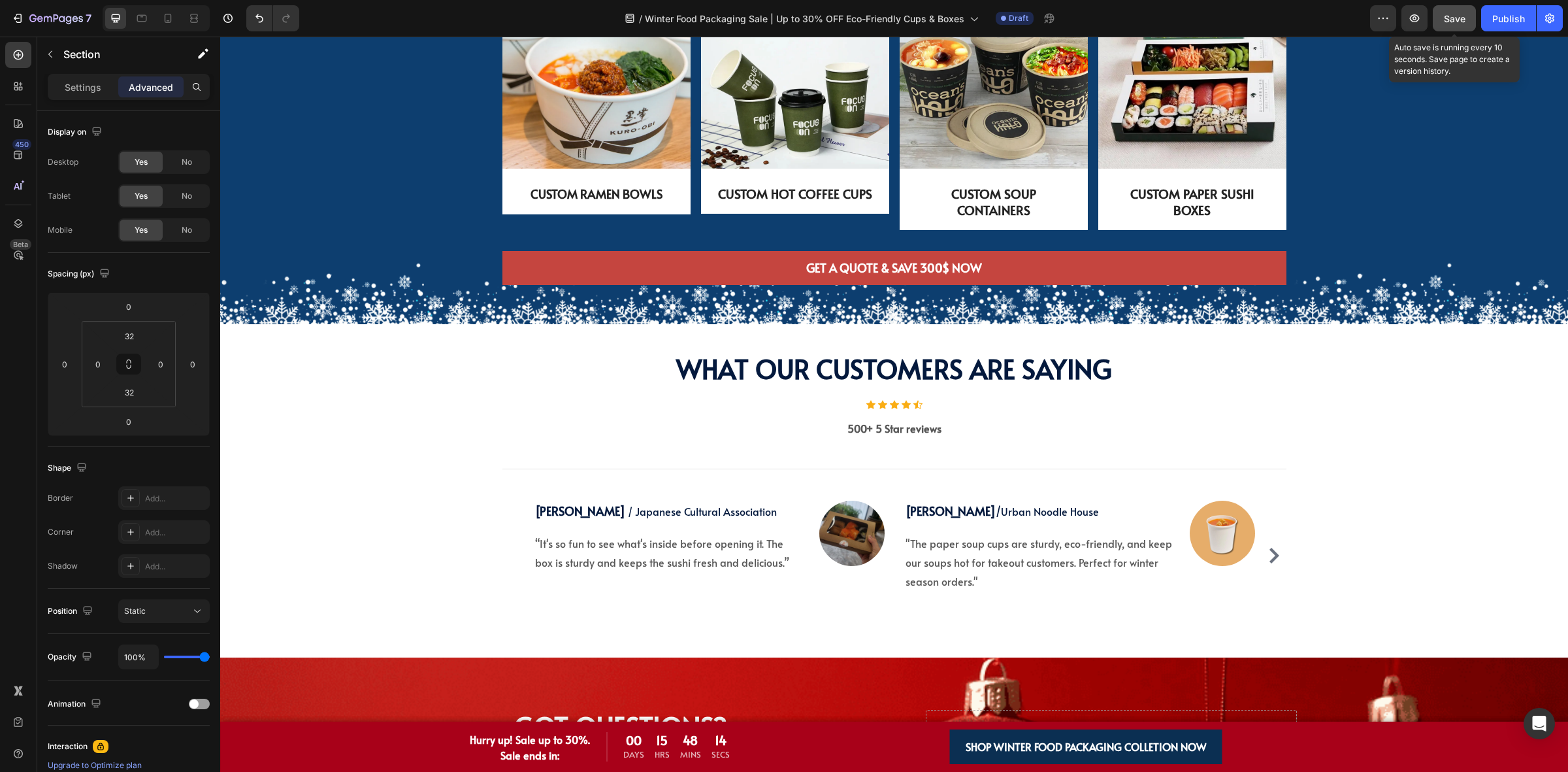
click at [1454, 23] on span "Save" at bounding box center [1454, 19] width 22 height 11
click at [1412, 17] on icon "button" at bounding box center [1415, 19] width 10 height 8
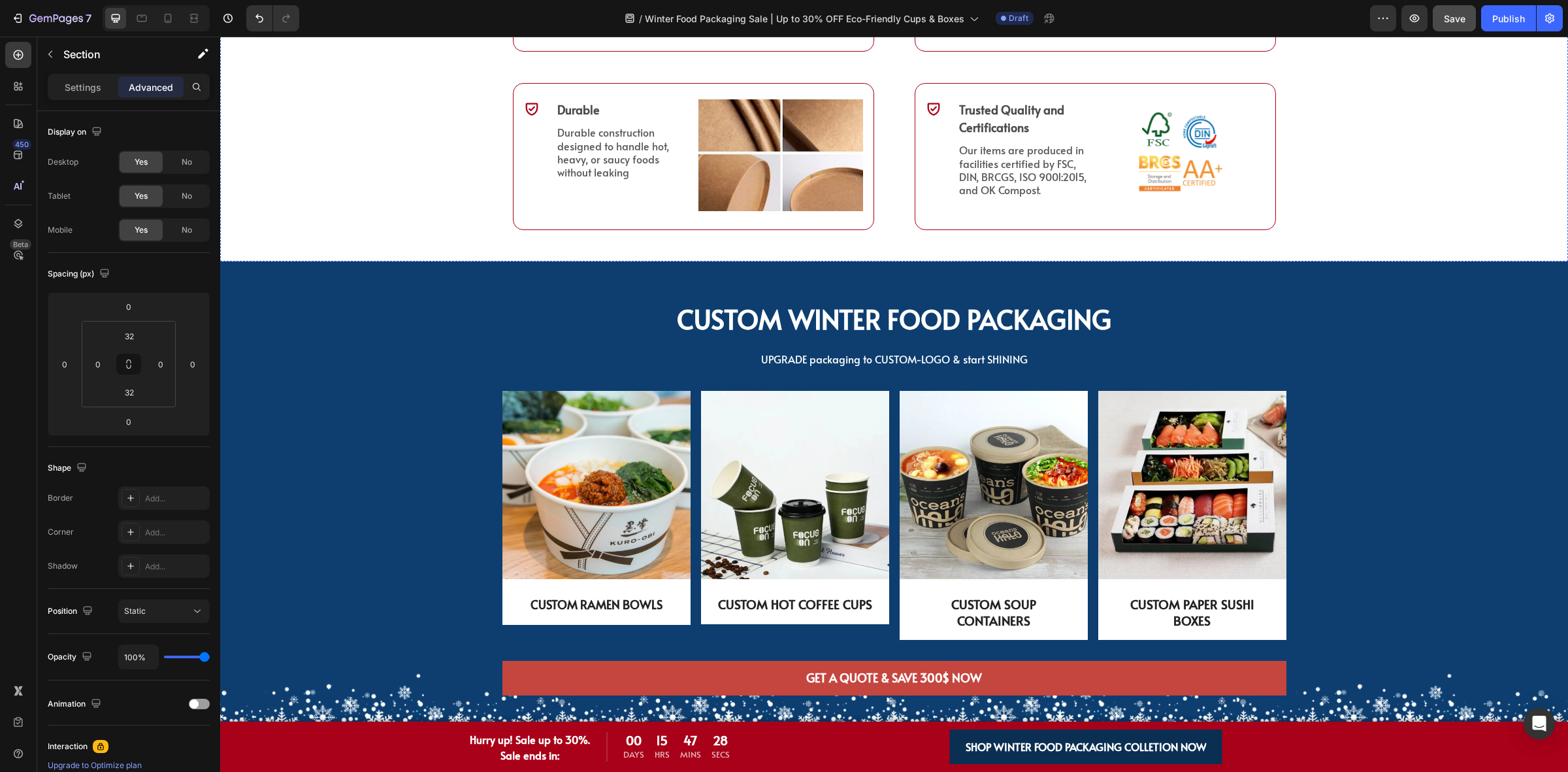
scroll to position [3073, 0]
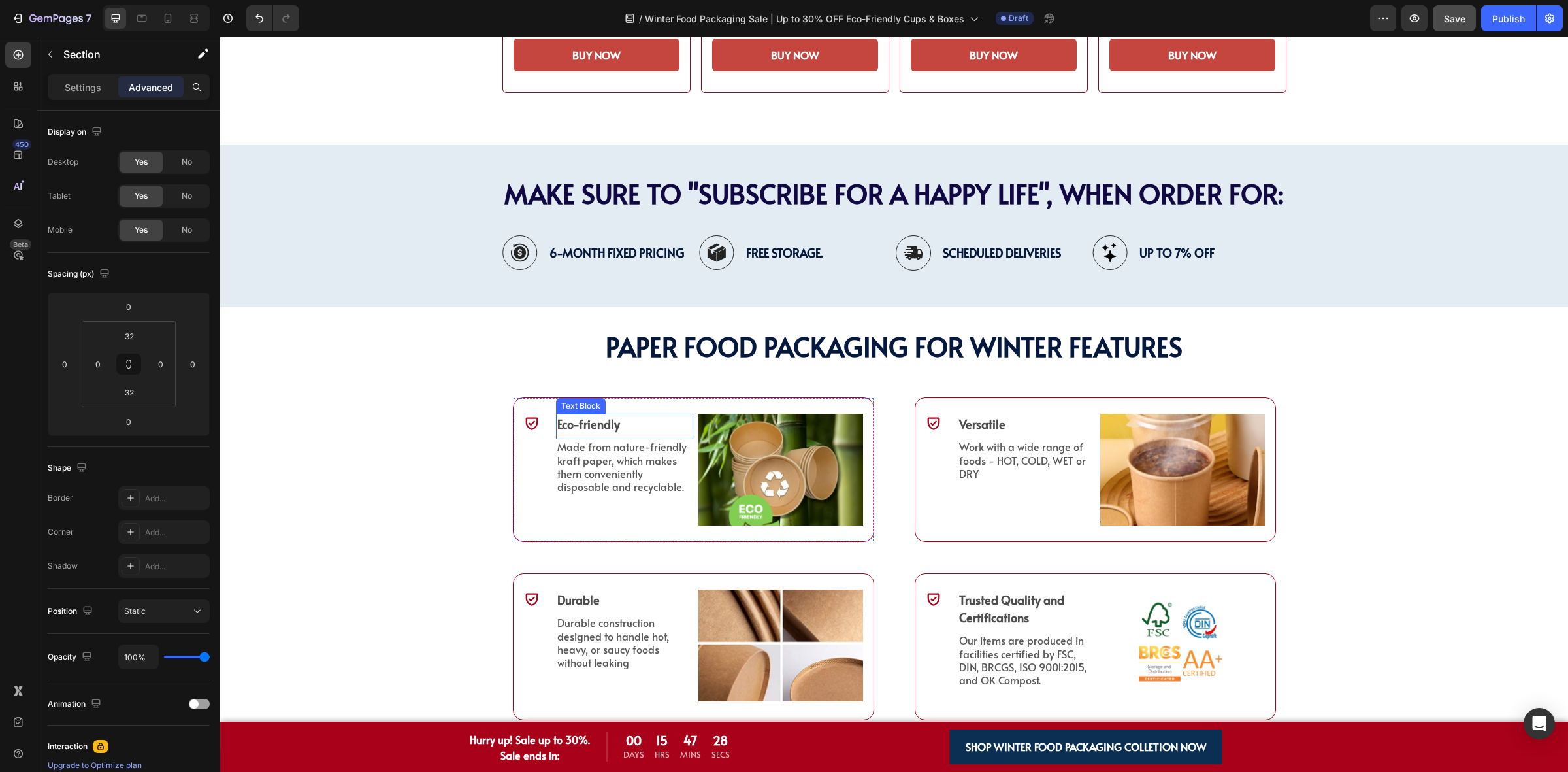
click at [583, 425] on p "Eco-friendly" at bounding box center [624, 424] width 135 height 18
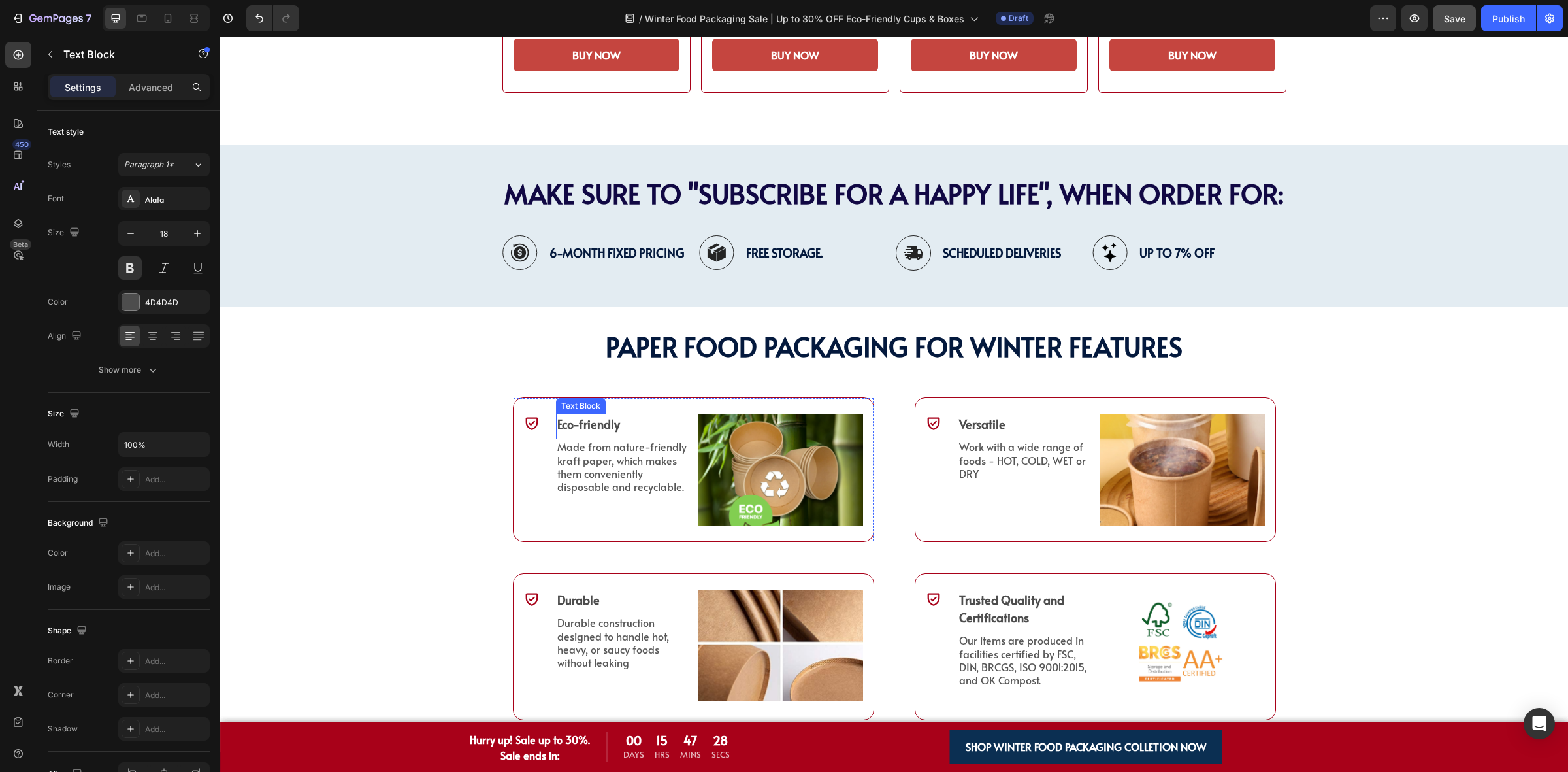
click at [583, 425] on p "Eco-friendly" at bounding box center [624, 424] width 135 height 18
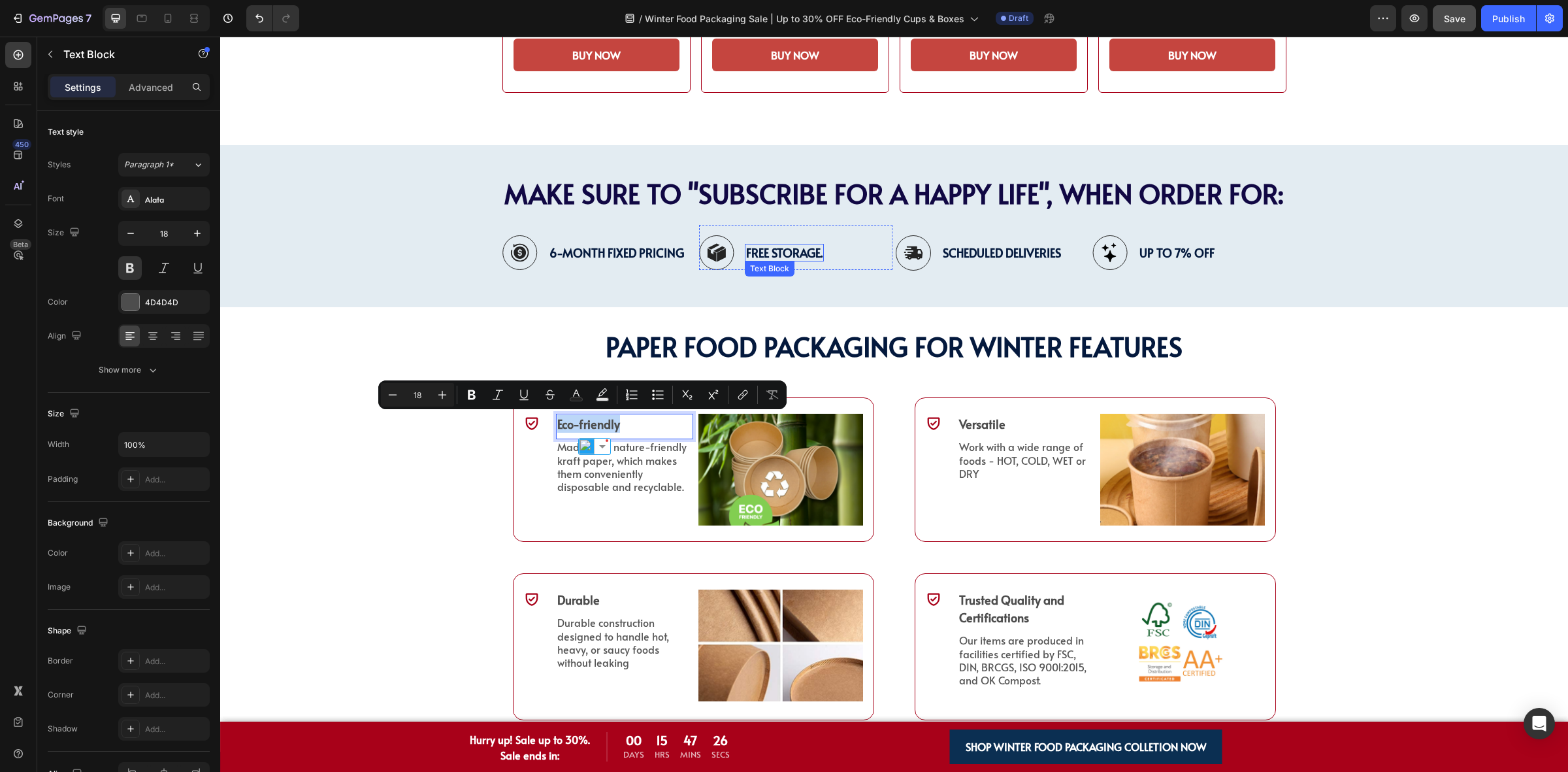
click at [755, 244] on span "Free Storage." at bounding box center [784, 252] width 77 height 16
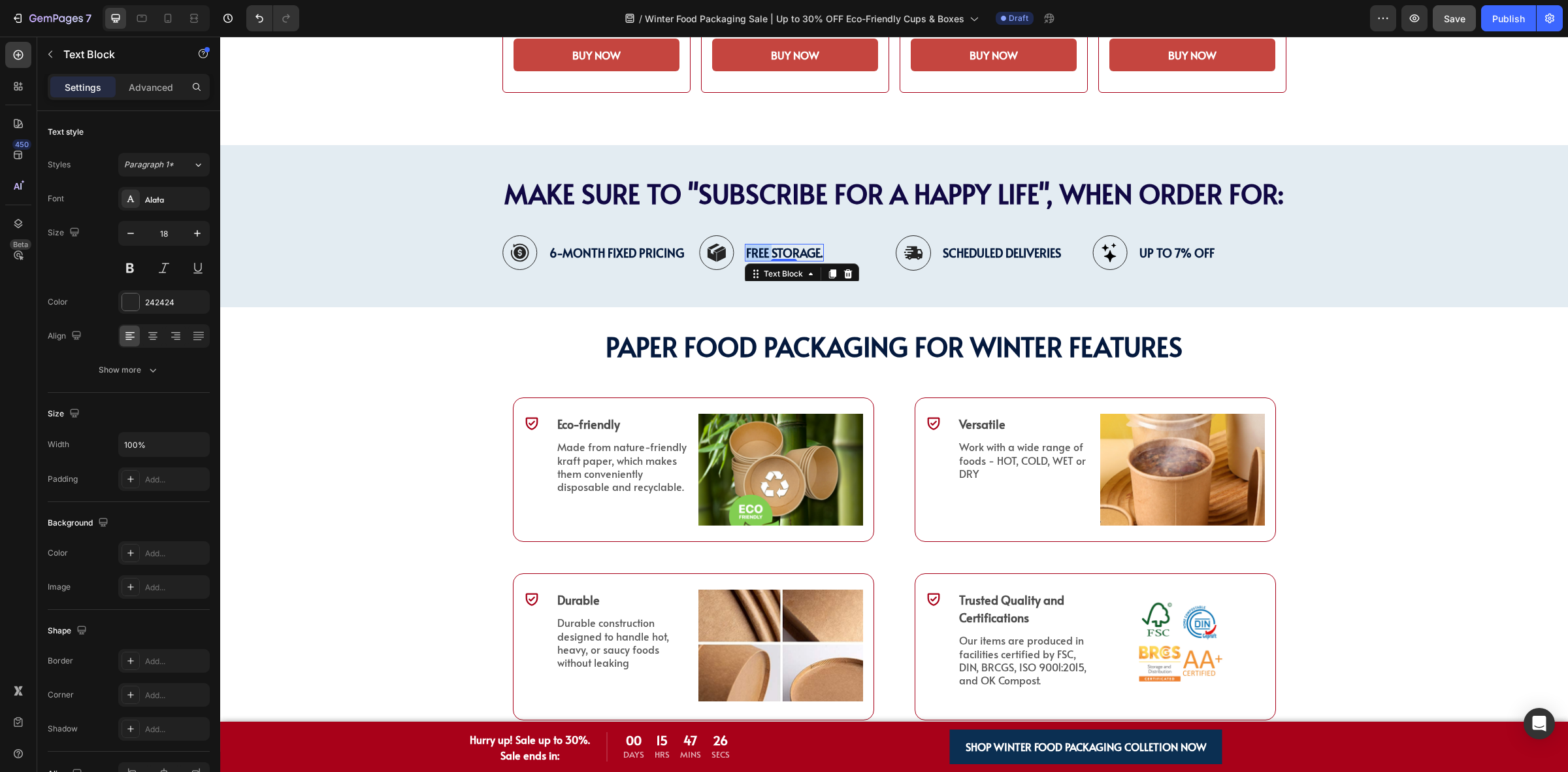
click at [755, 244] on span "Free Storage." at bounding box center [784, 252] width 77 height 16
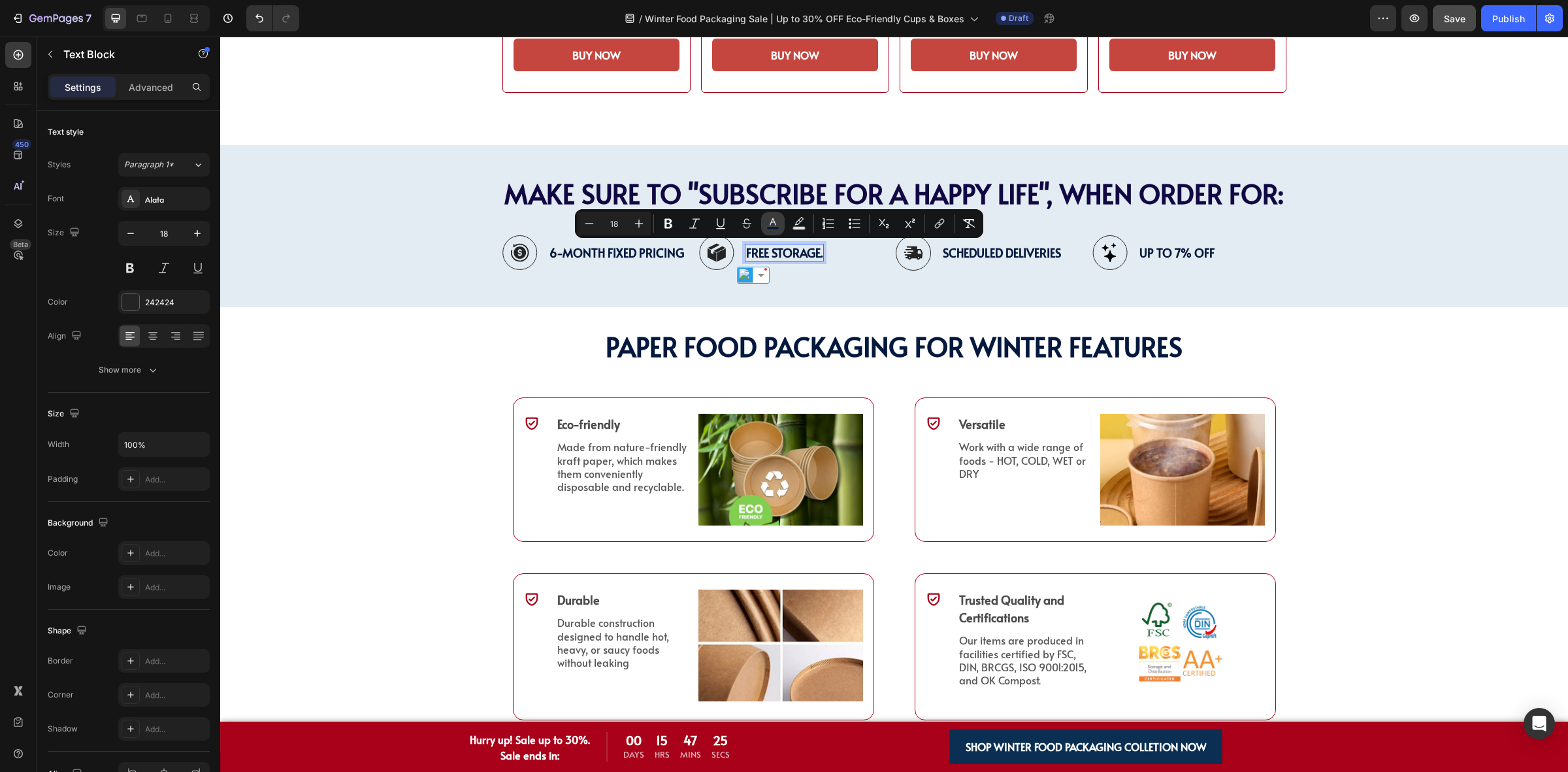
click at [766, 226] on icon "Editor contextual toolbar" at bounding box center [773, 223] width 13 height 13
type input "04193D"
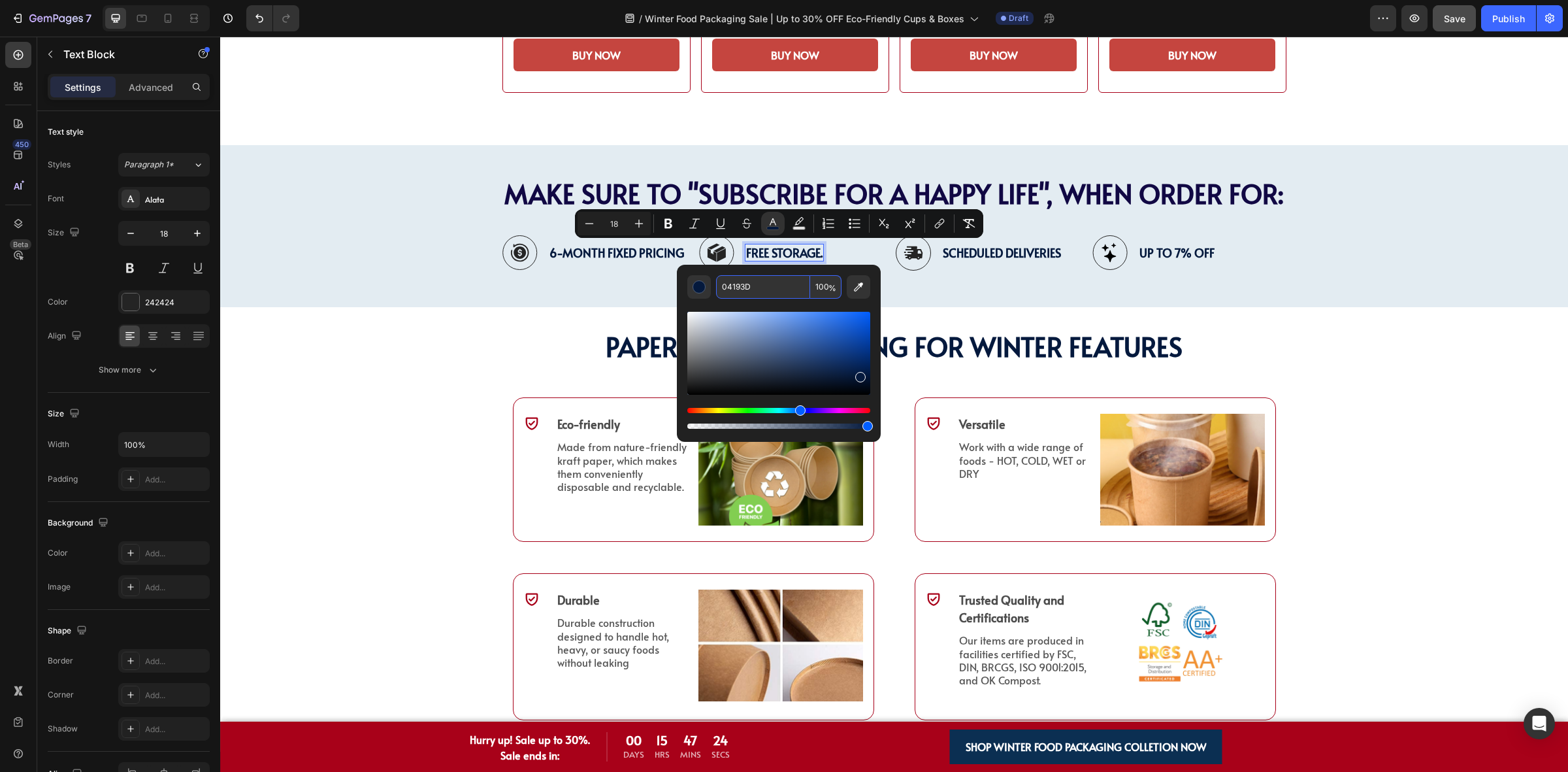
click at [778, 289] on input "04193D" at bounding box center [763, 286] width 94 height 23
click at [589, 423] on p "Eco-friendly" at bounding box center [624, 424] width 135 height 18
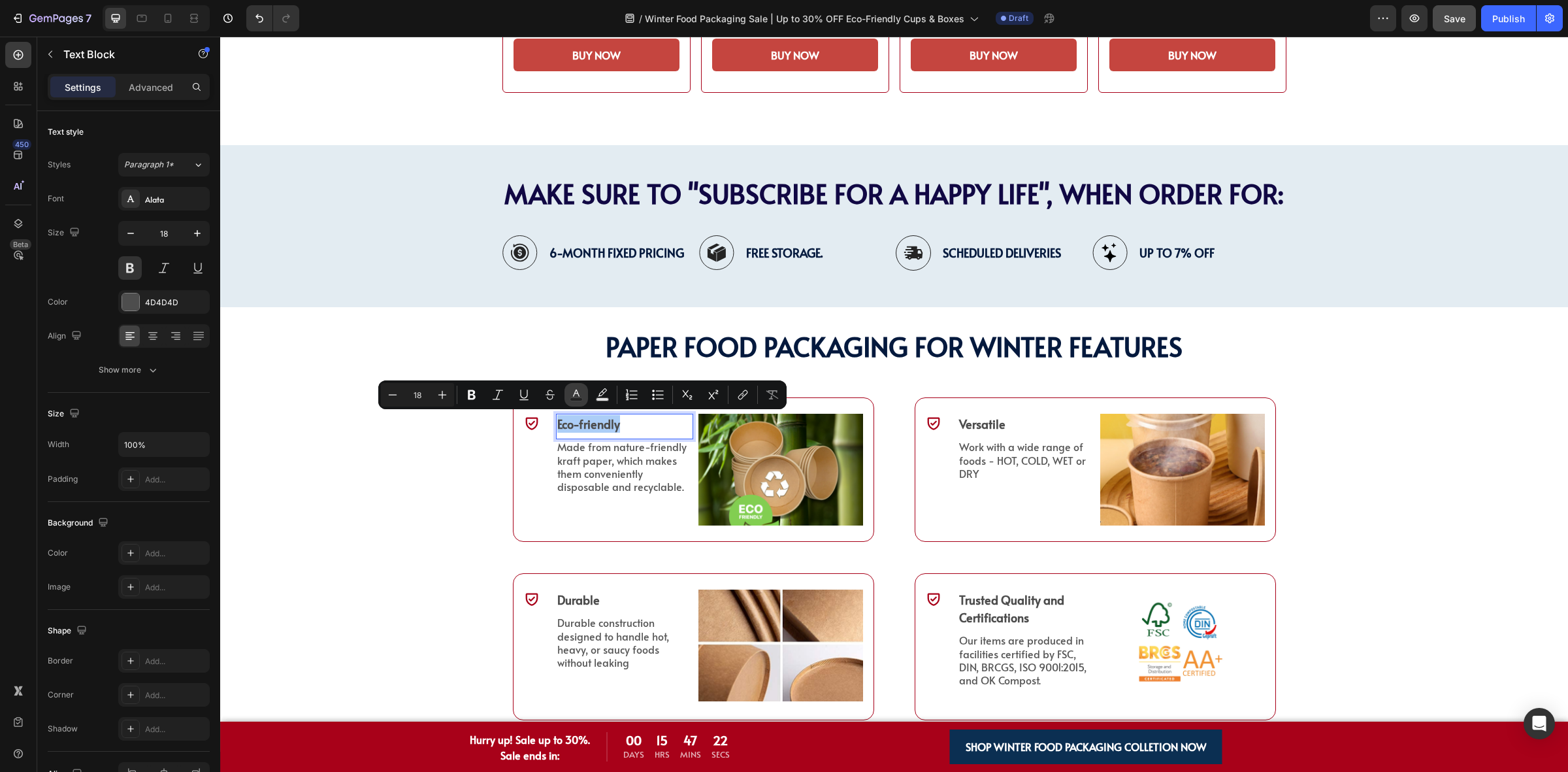
click at [579, 403] on button "Text Color" at bounding box center [576, 394] width 23 height 23
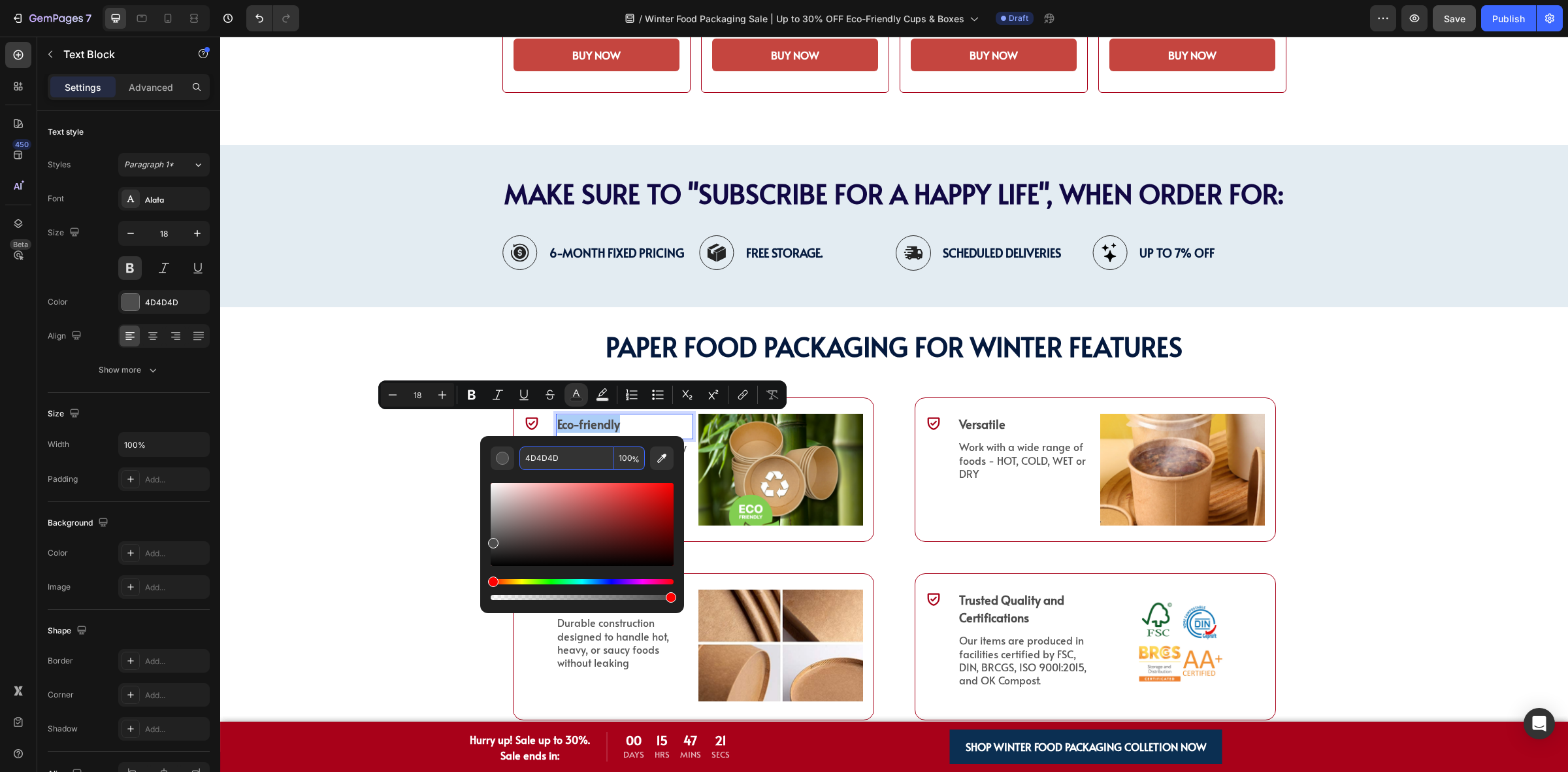
click at [577, 456] on input "4D4D4D" at bounding box center [566, 458] width 94 height 23
paste input "04193"
type input "04193D"
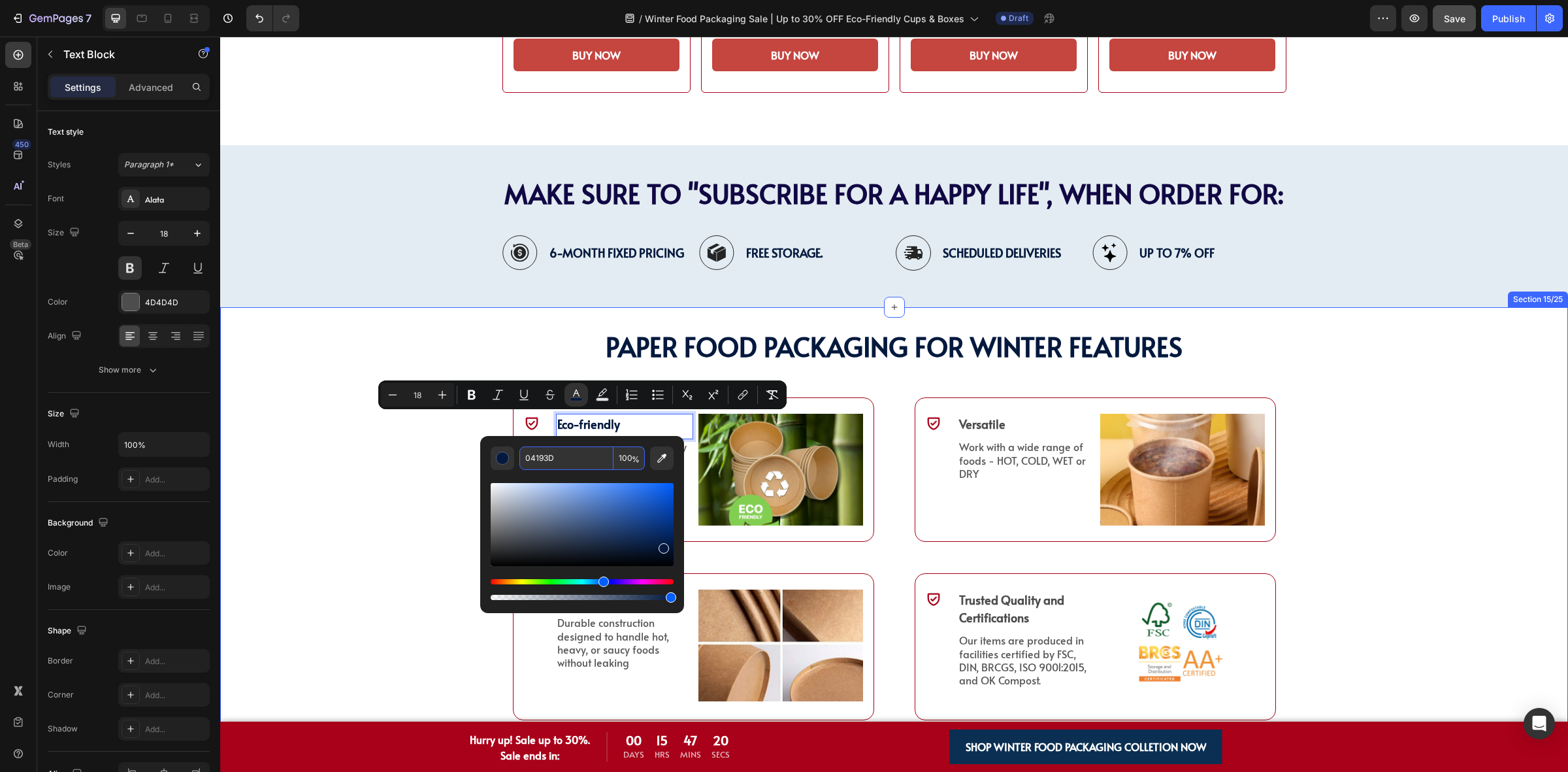
click at [389, 466] on div "PAPER Food Packaging FOR WINTER Features Heading PAPER Food Packaging FOR WINTE…" at bounding box center [894, 529] width 1348 height 403
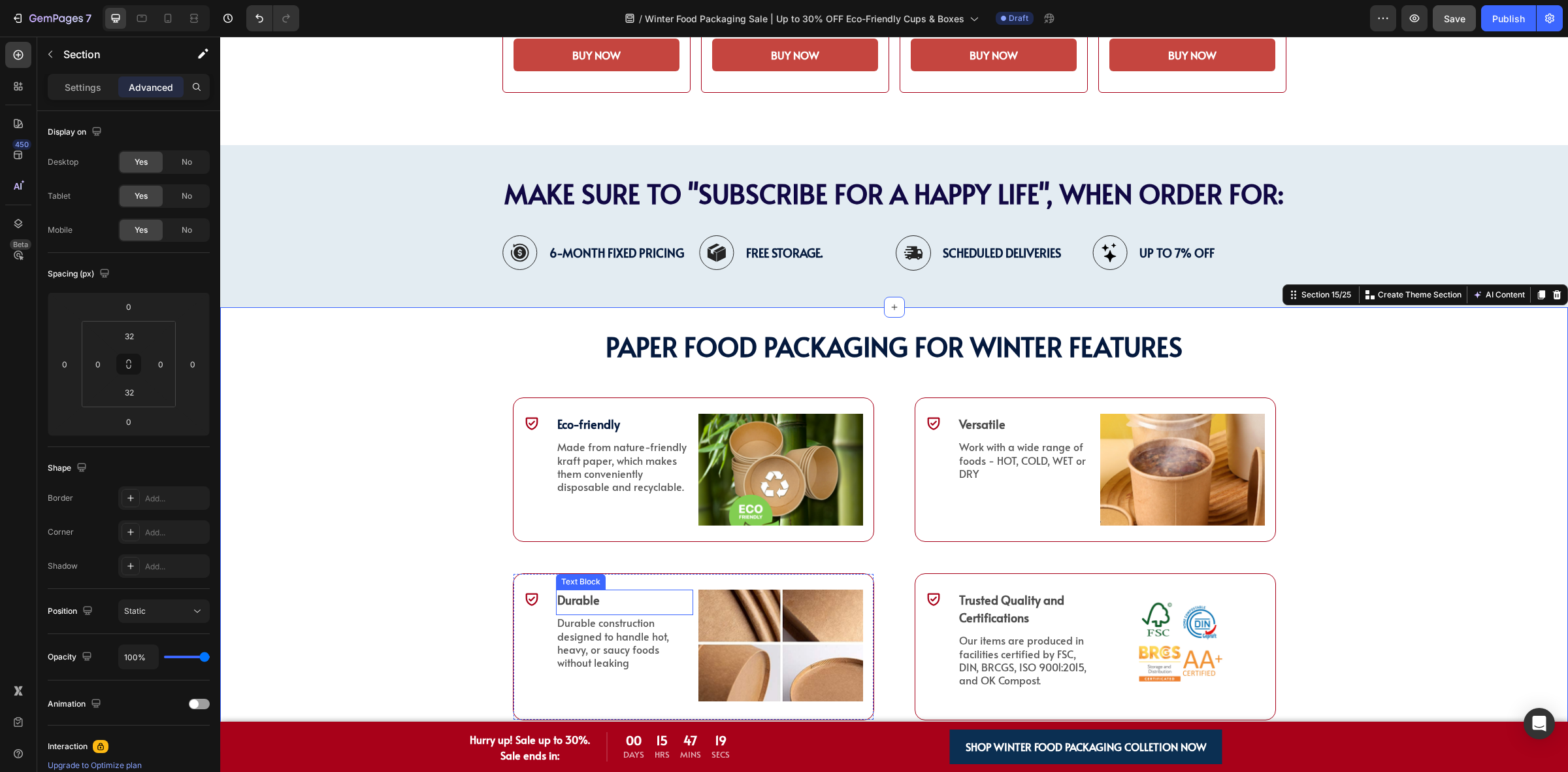
click at [588, 599] on p "Durable" at bounding box center [624, 600] width 135 height 18
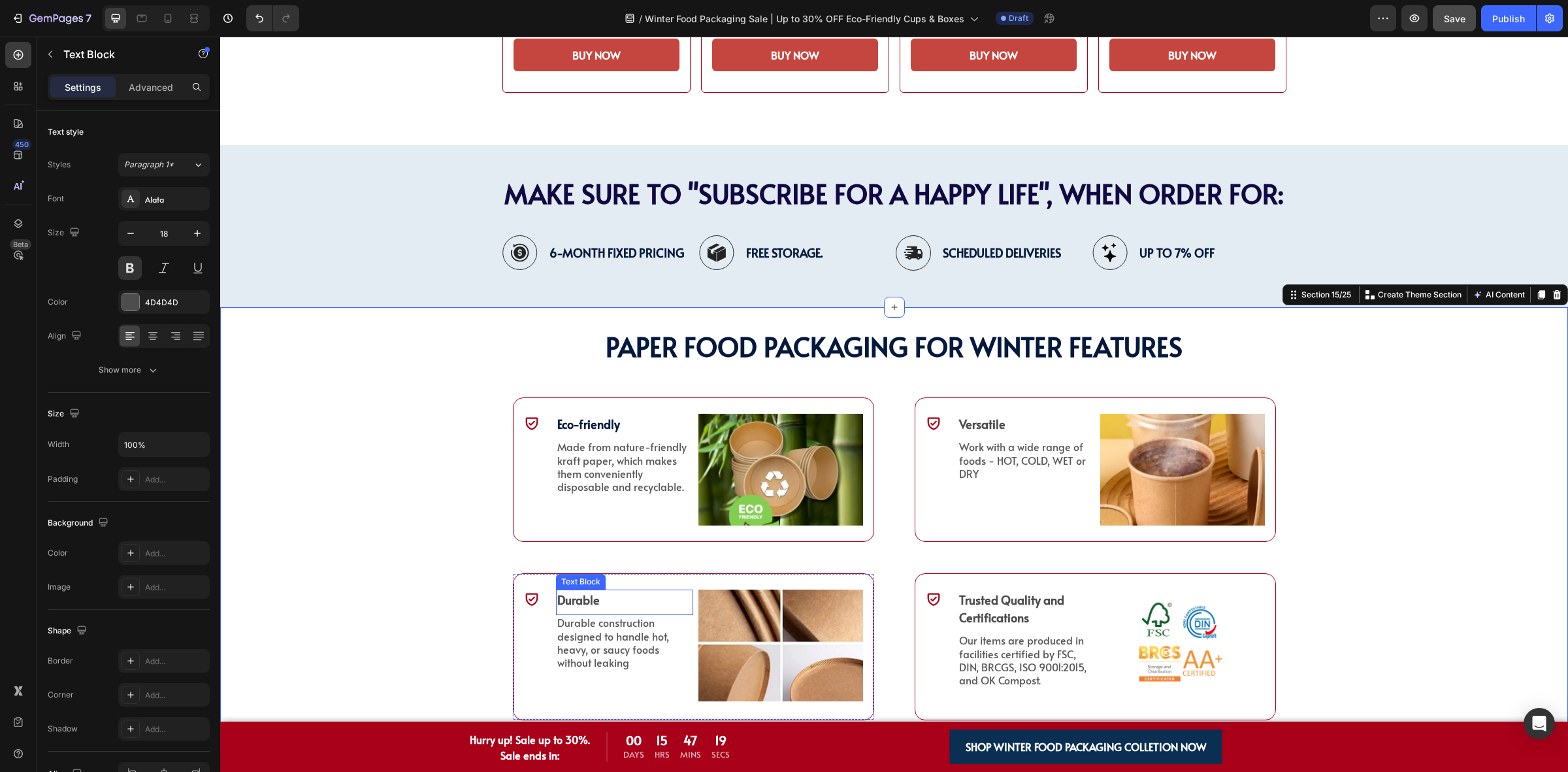
click at [588, 599] on p "Durable" at bounding box center [624, 600] width 135 height 18
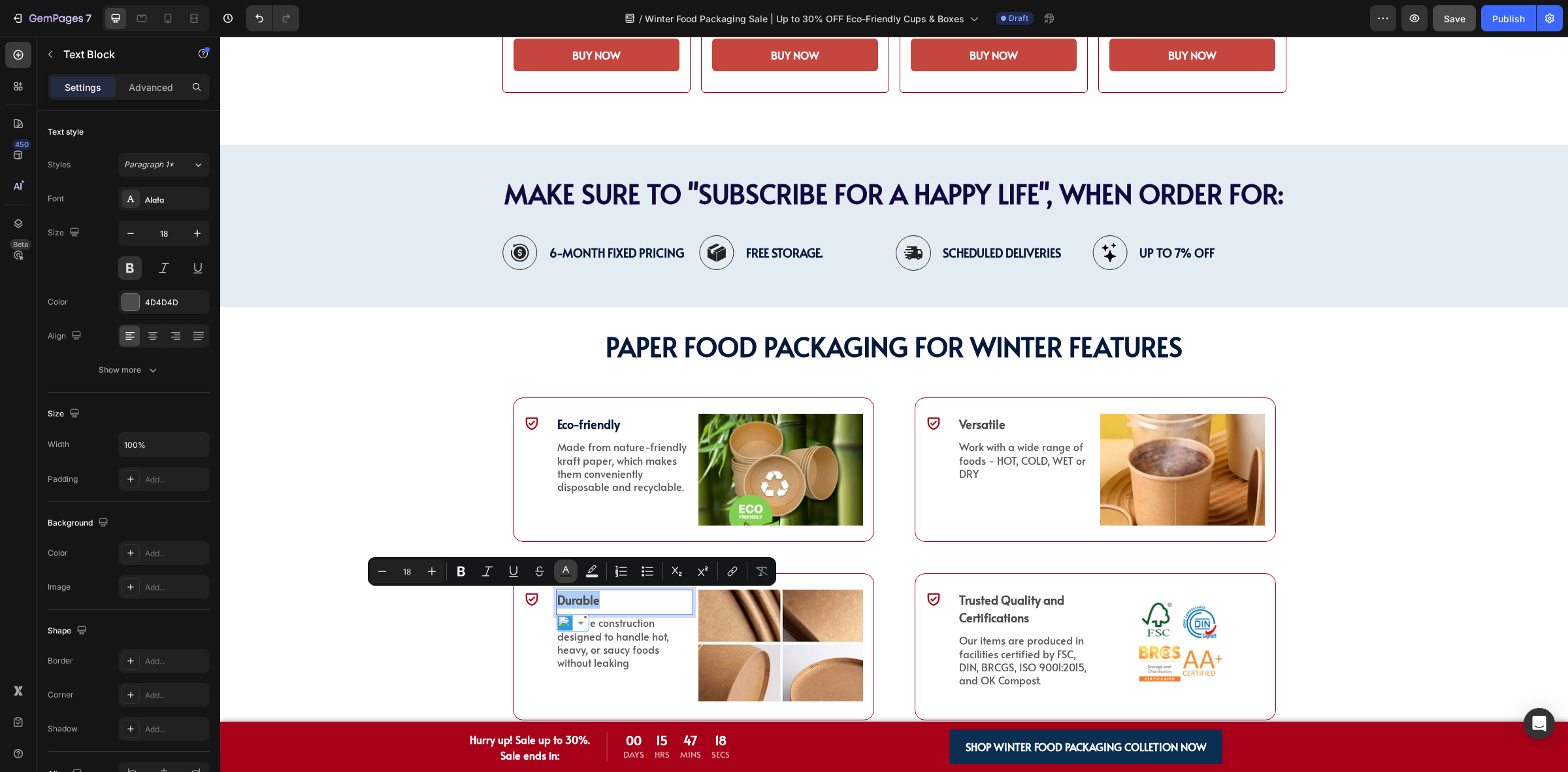
click at [566, 575] on rect "Editor contextual toolbar" at bounding box center [566, 576] width 12 height 3
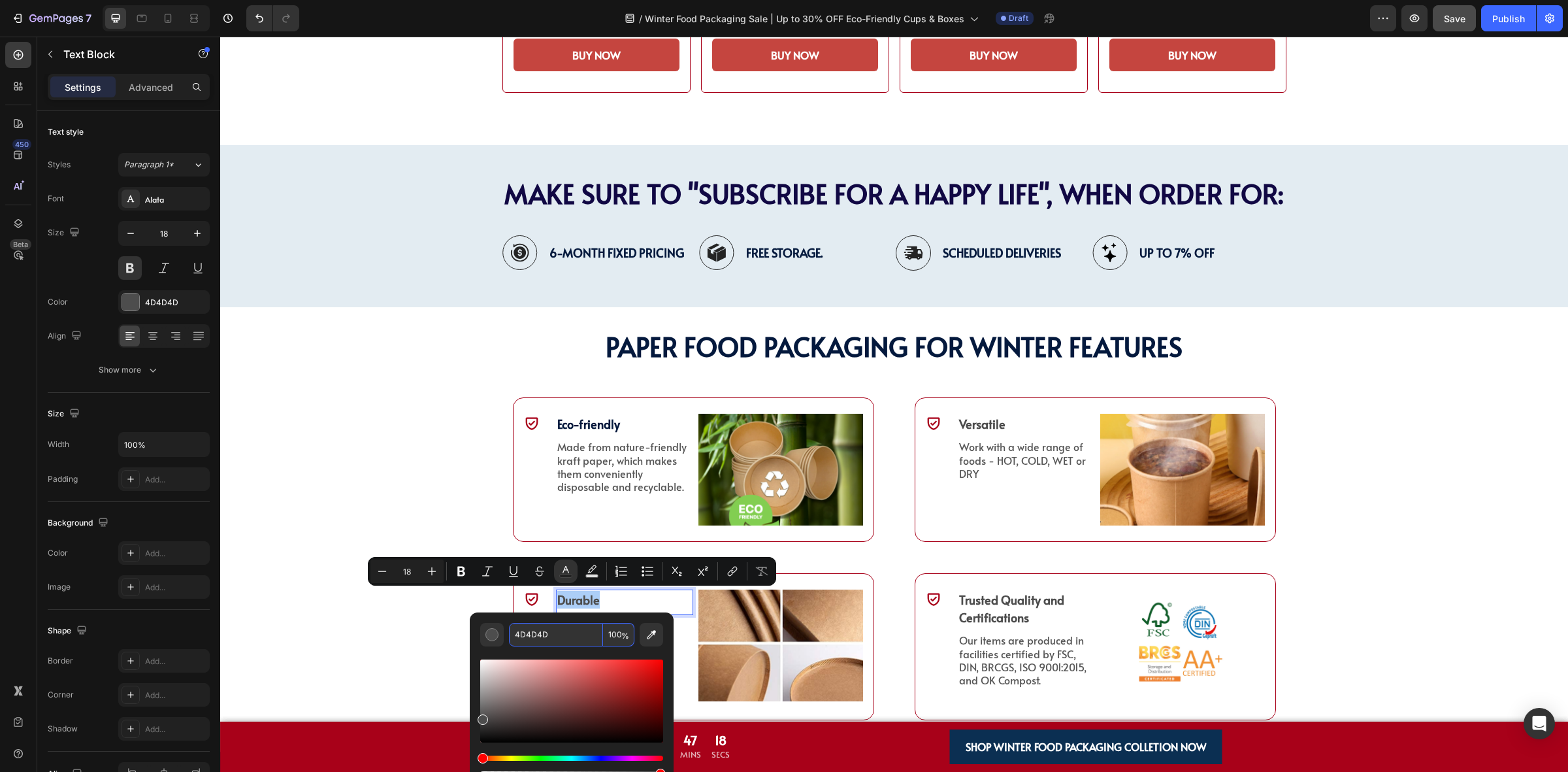
click at [575, 638] on input "4D4D4D" at bounding box center [556, 634] width 94 height 23
paste input "04193"
type input "04193D"
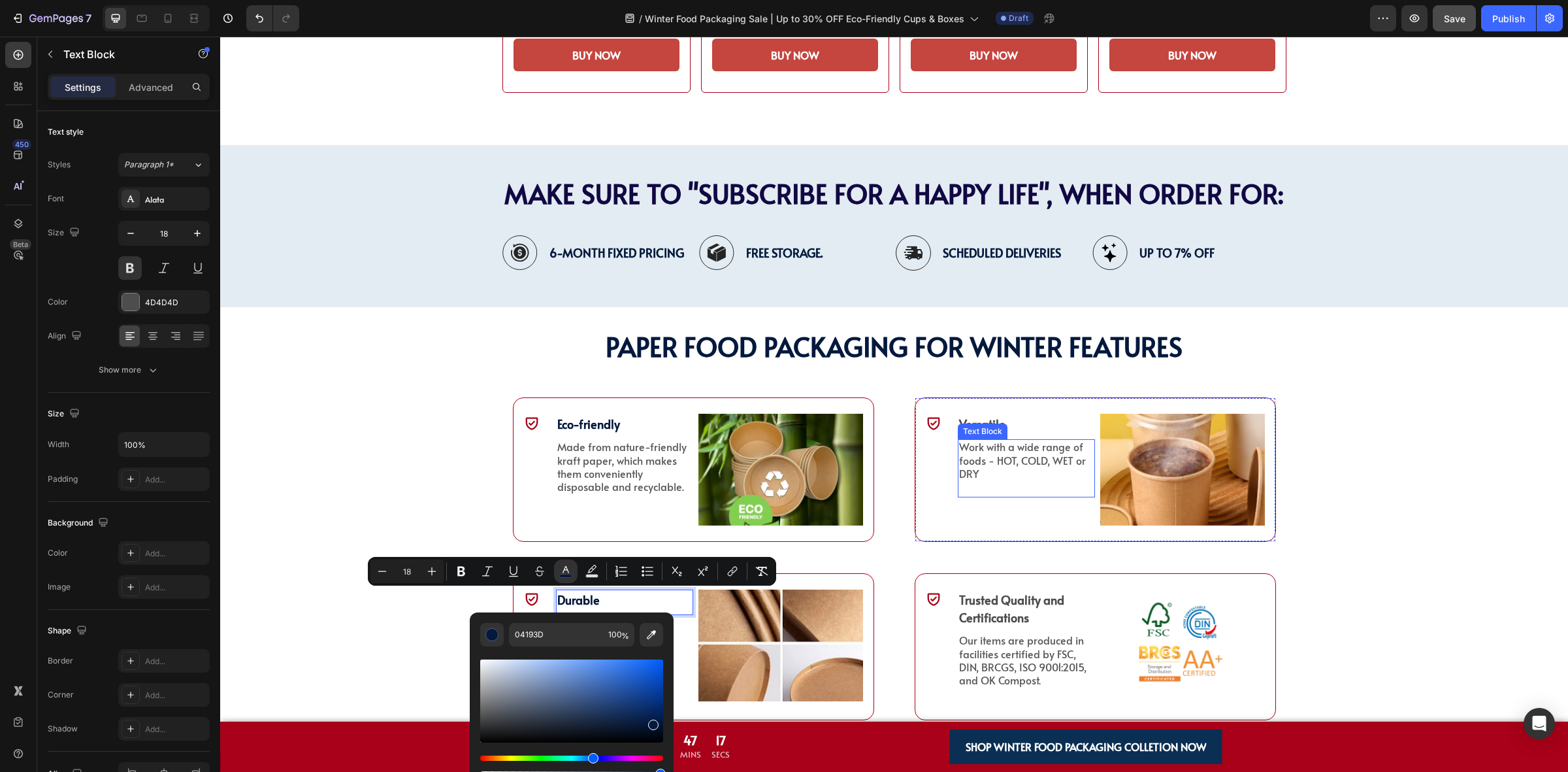
click at [981, 419] on p "Versatile" at bounding box center [1027, 424] width 135 height 18
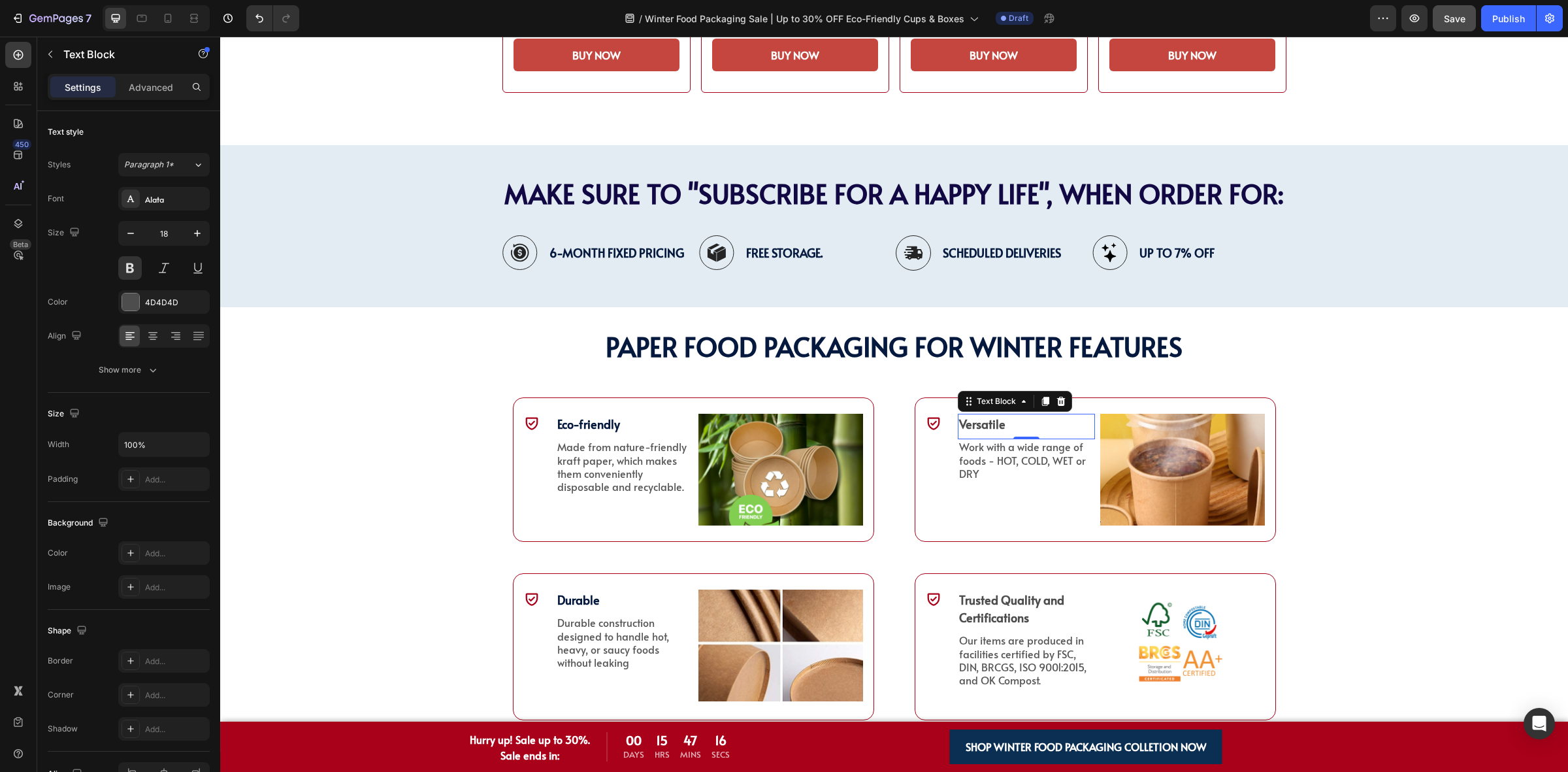
click at [981, 419] on p "Versatile" at bounding box center [1027, 424] width 135 height 18
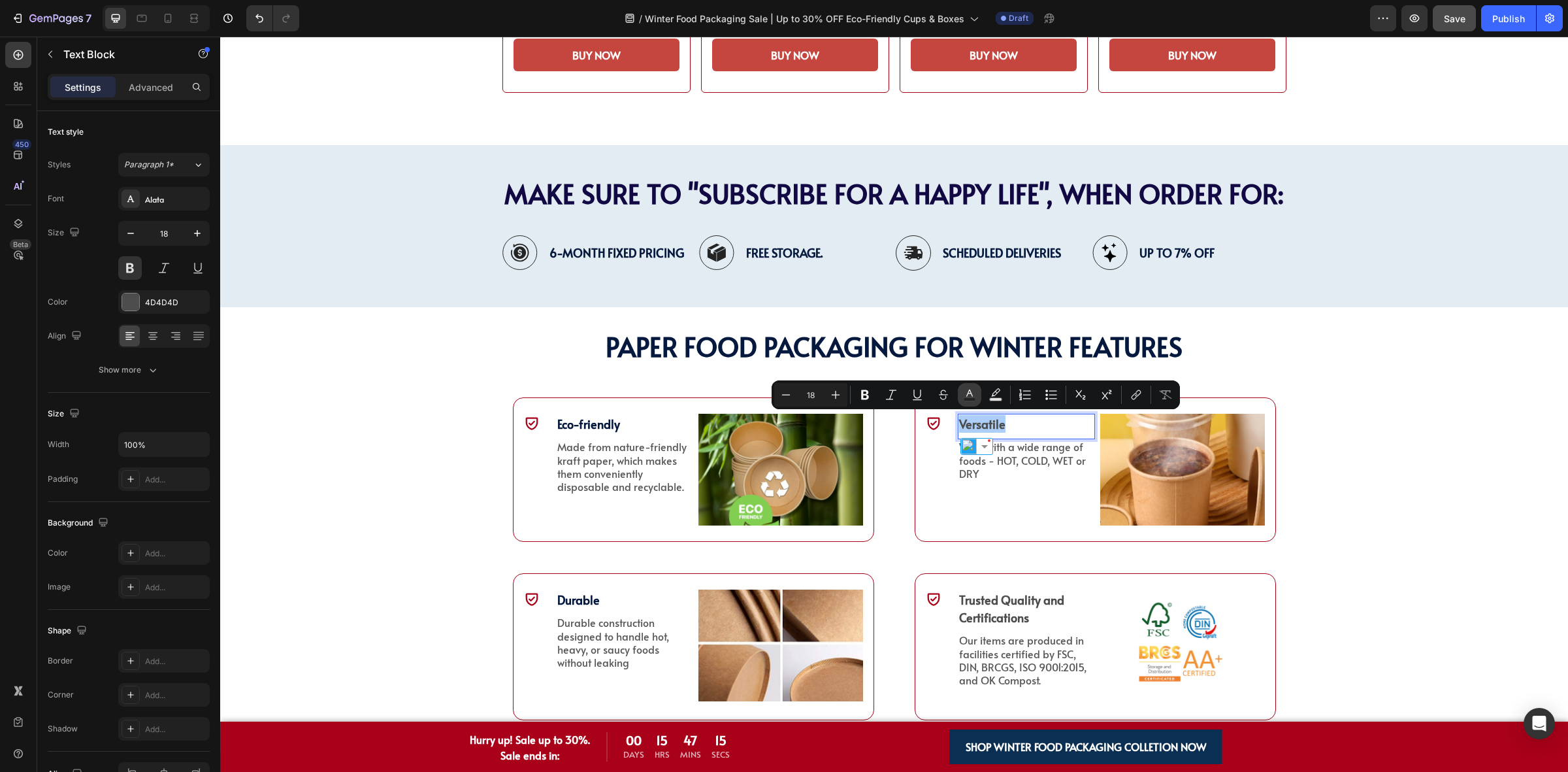
click at [974, 391] on icon "Editor contextual toolbar" at bounding box center [969, 395] width 13 height 13
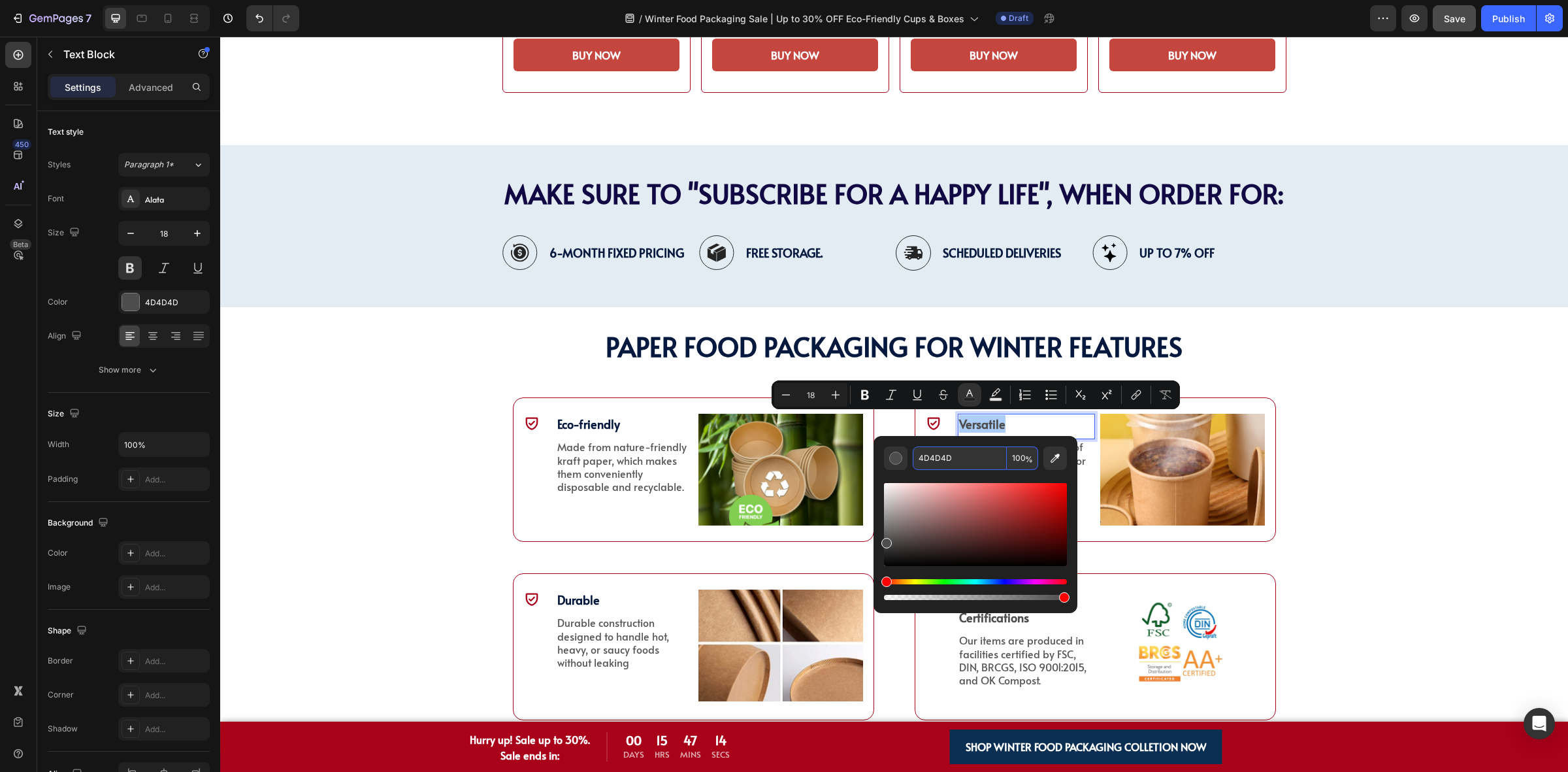
click at [965, 467] on input "4D4D4D" at bounding box center [960, 458] width 94 height 23
paste input "04193"
type input "04193D"
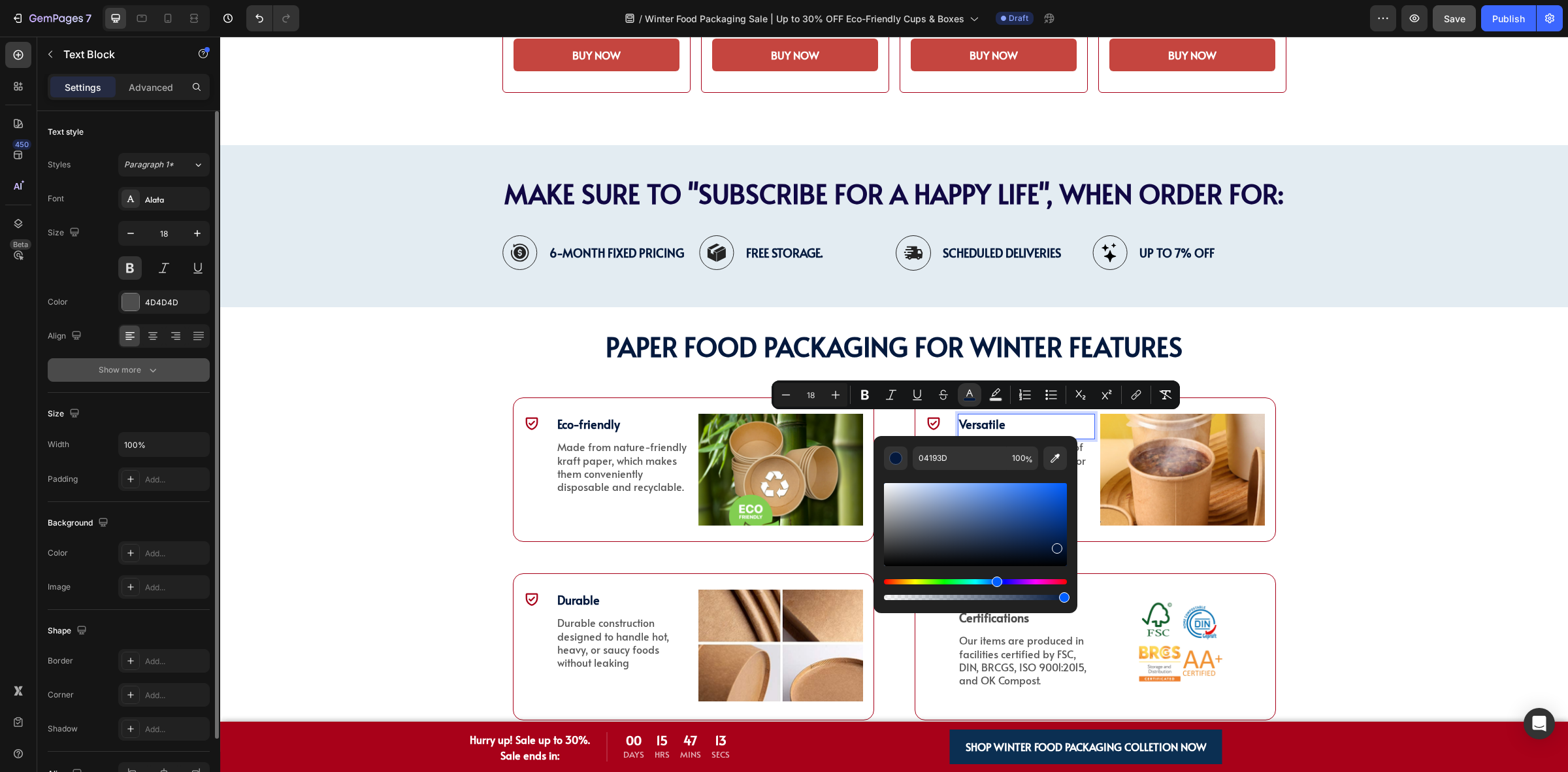
click at [171, 361] on button "Show more" at bounding box center [128, 369] width 162 height 23
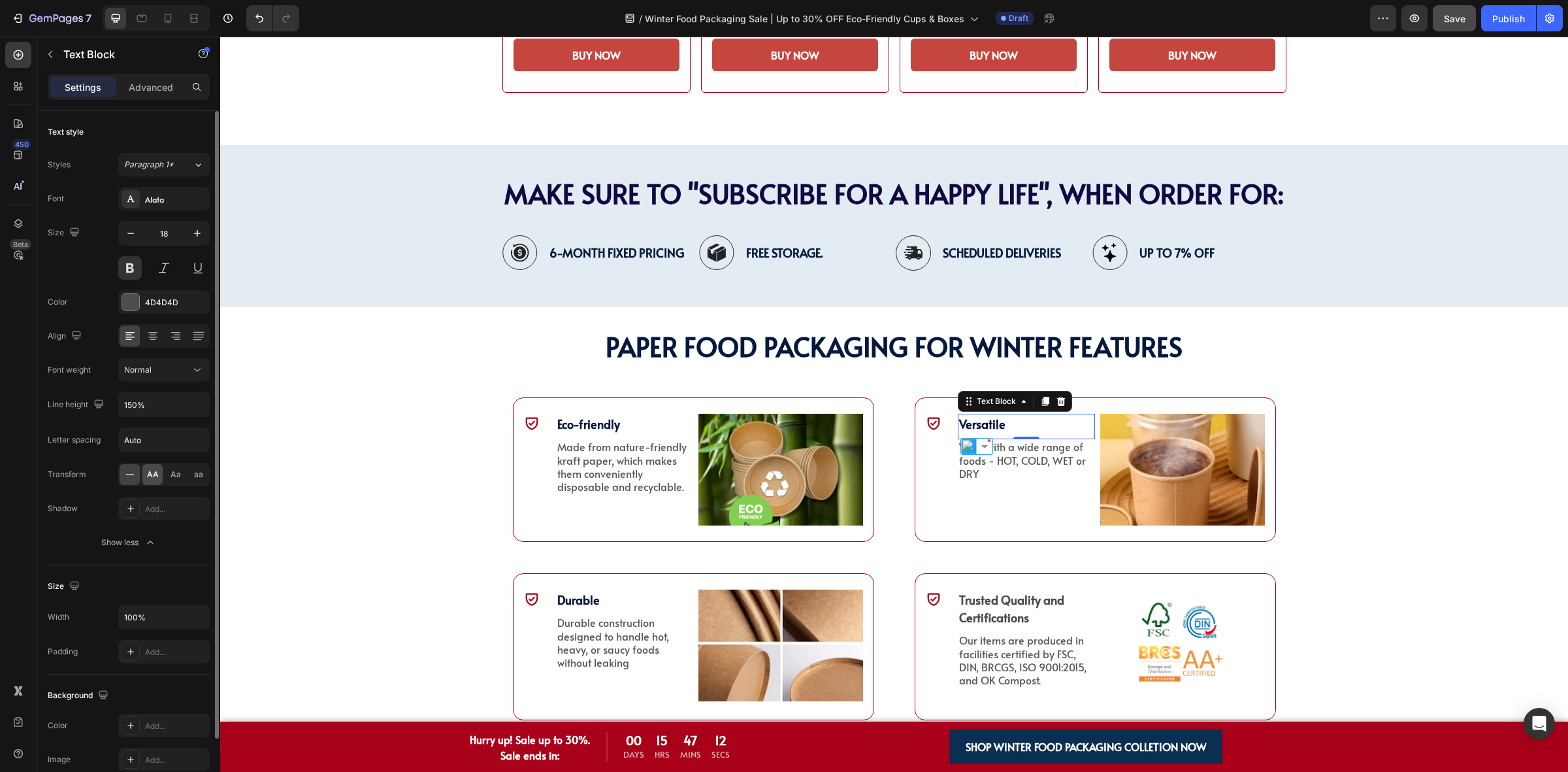
click at [157, 471] on span "AA" at bounding box center [152, 474] width 12 height 12
click at [576, 429] on div "Text Block" at bounding box center [580, 431] width 44 height 12
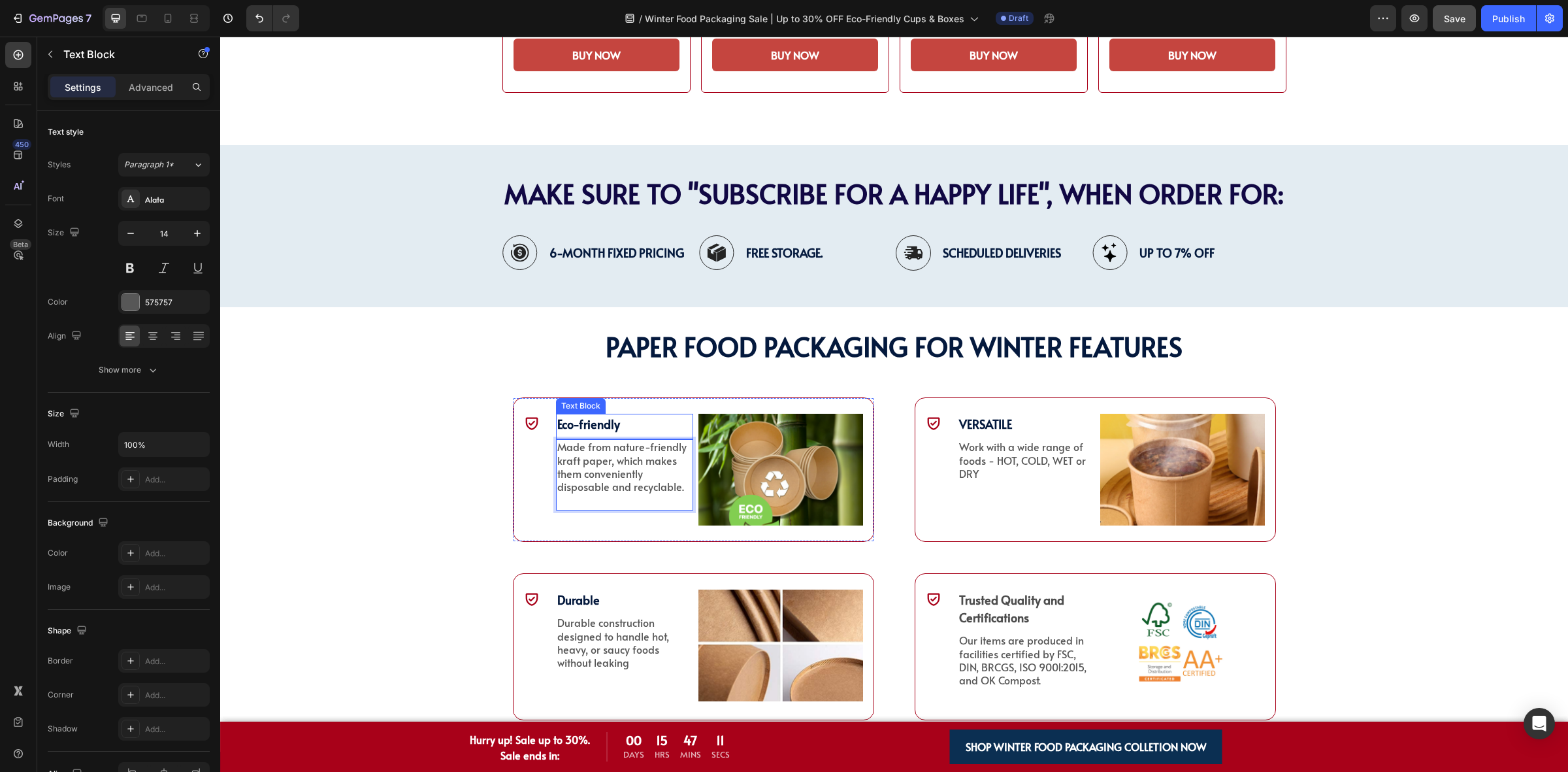
click at [614, 425] on p "Eco-friendly" at bounding box center [624, 424] width 135 height 18
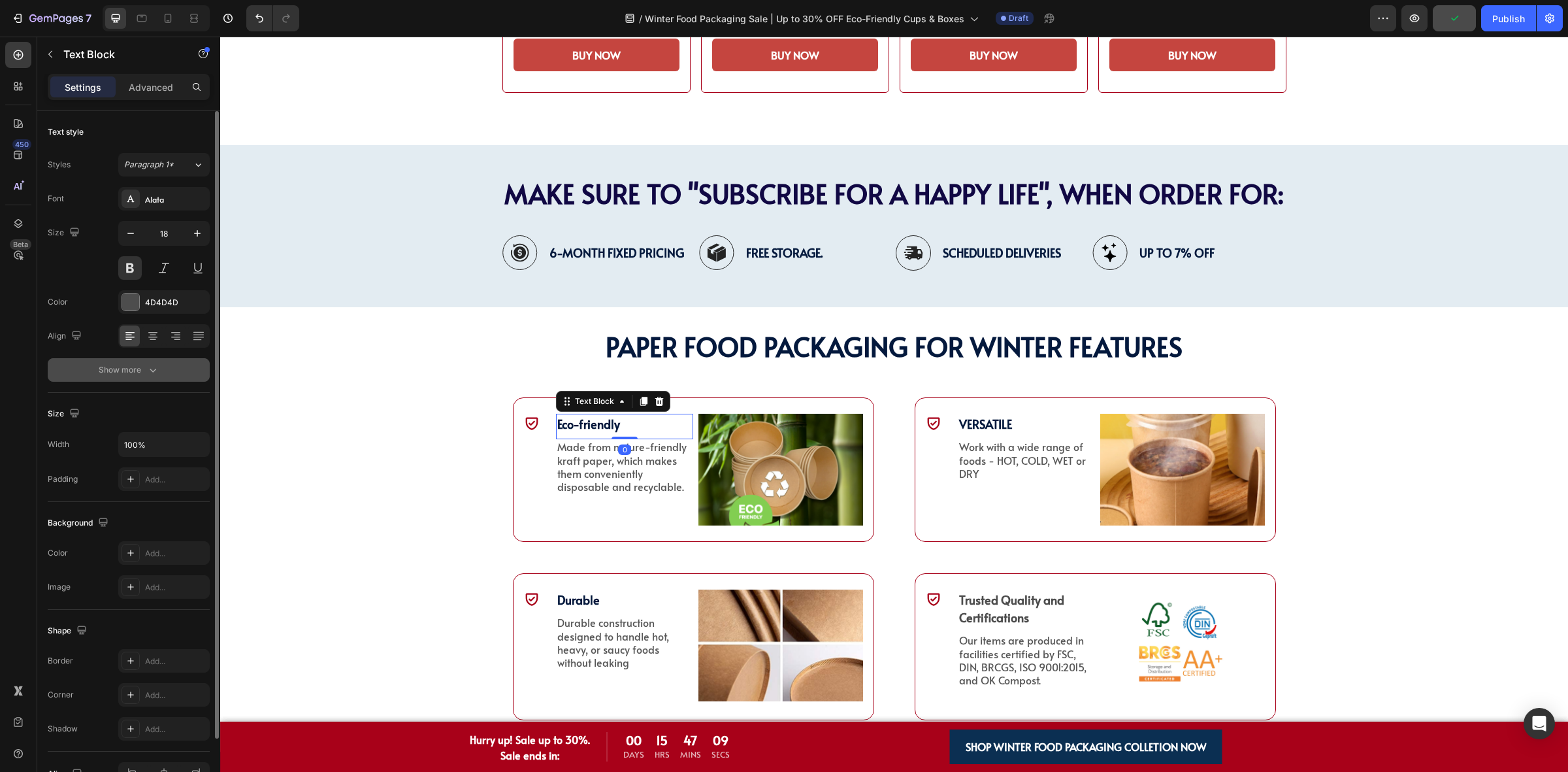
click at [147, 363] on button "Show more" at bounding box center [128, 369] width 162 height 23
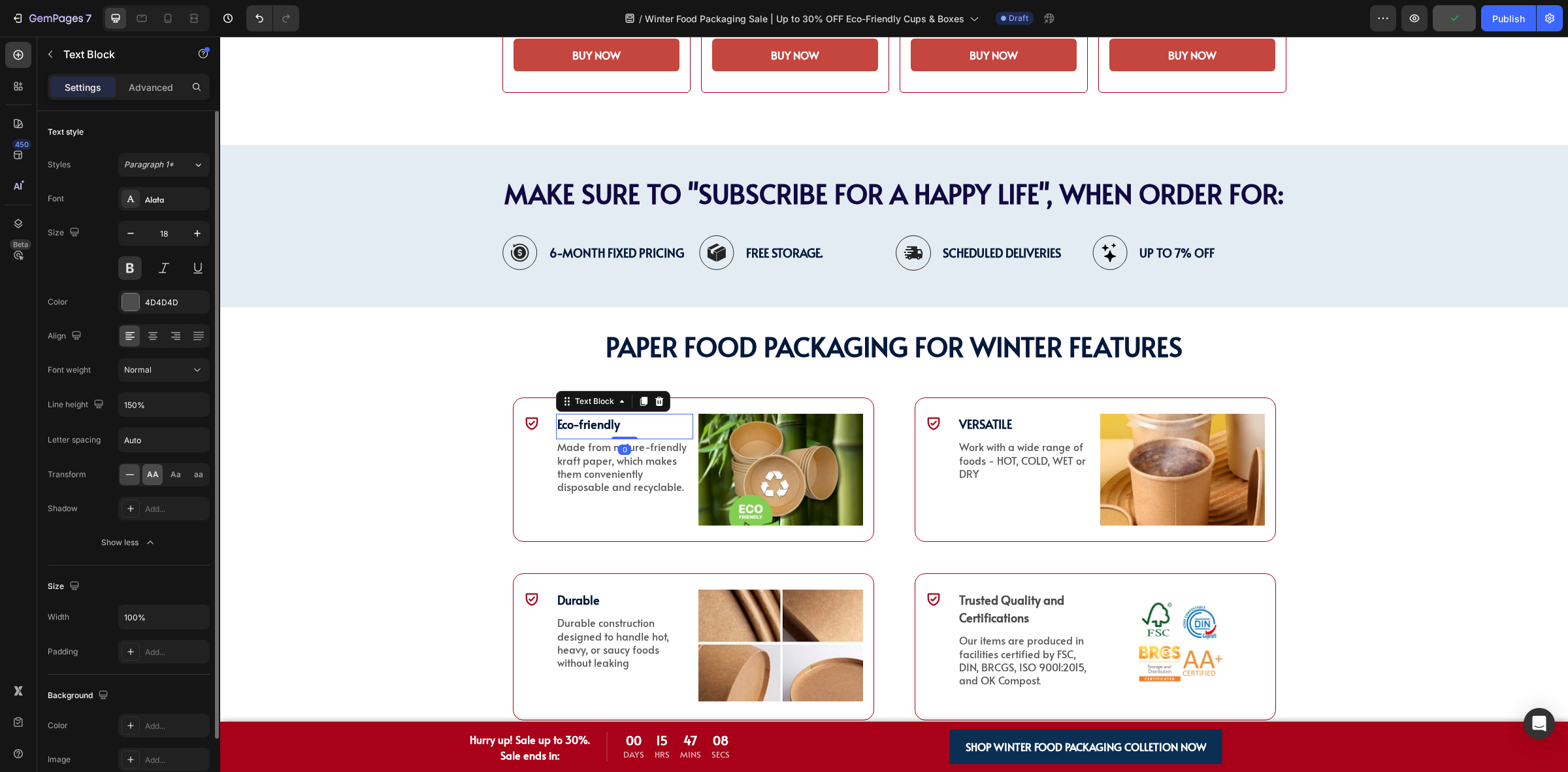
click at [155, 477] on span "AA" at bounding box center [152, 474] width 12 height 12
click at [601, 600] on p "Durable" at bounding box center [624, 600] width 135 height 18
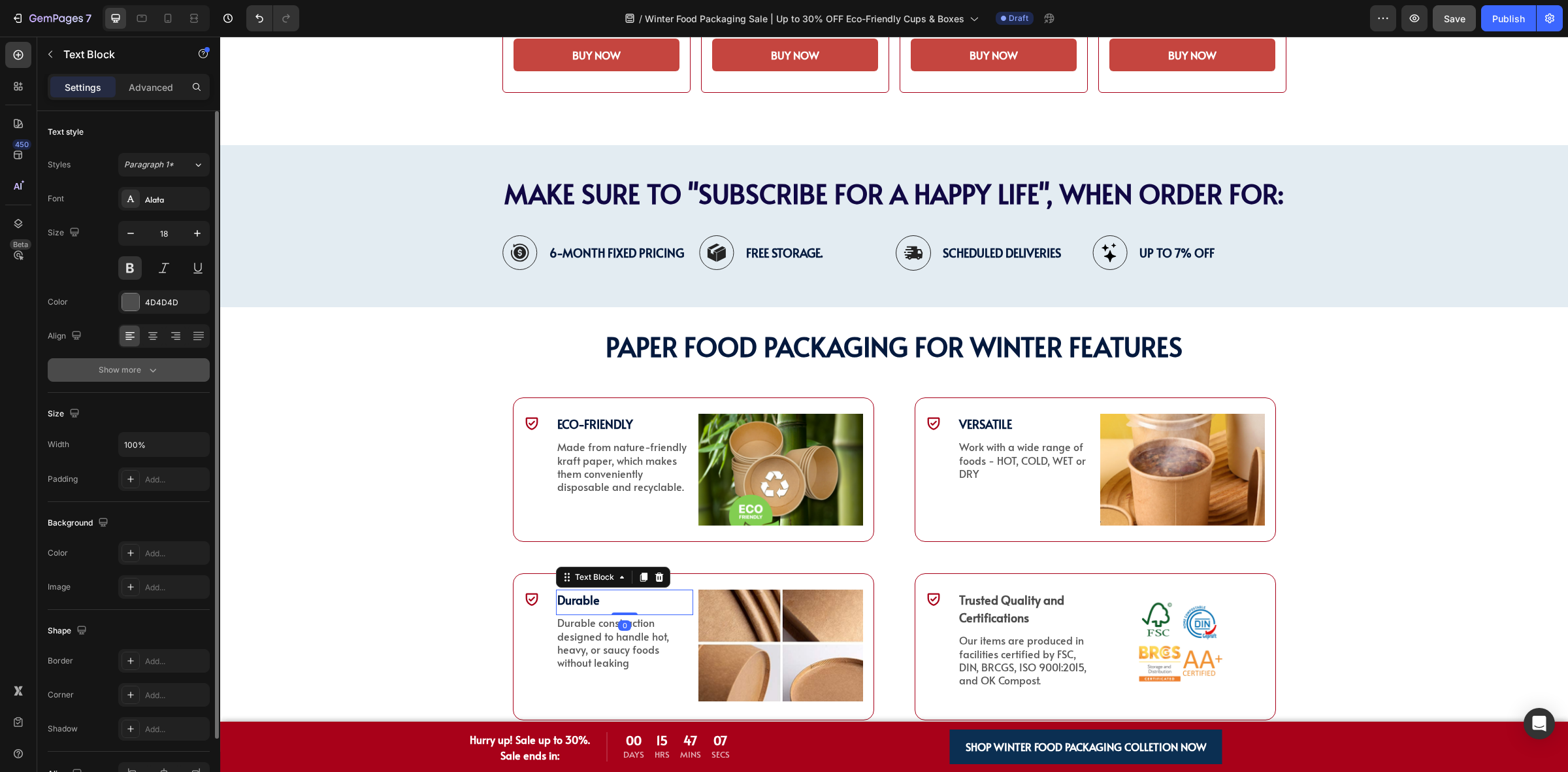
click at [112, 372] on div "Show more" at bounding box center [128, 370] width 60 height 13
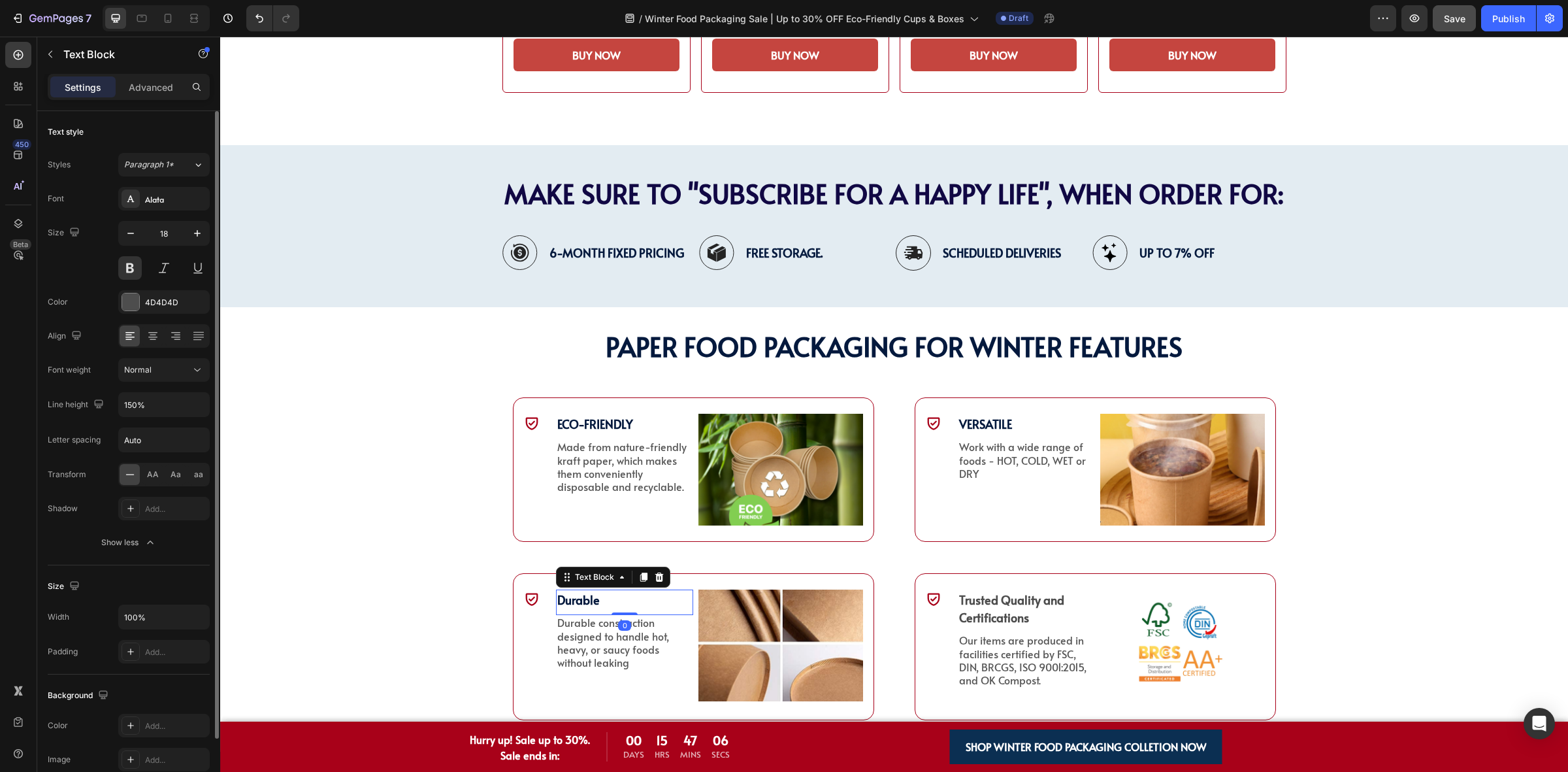
click at [164, 483] on div "AA Aa aa" at bounding box center [164, 474] width 92 height 23
click at [154, 468] on div "AA" at bounding box center [152, 475] width 20 height 21
click at [981, 601] on p "Trusted Quality and Certifications" at bounding box center [1027, 608] width 135 height 35
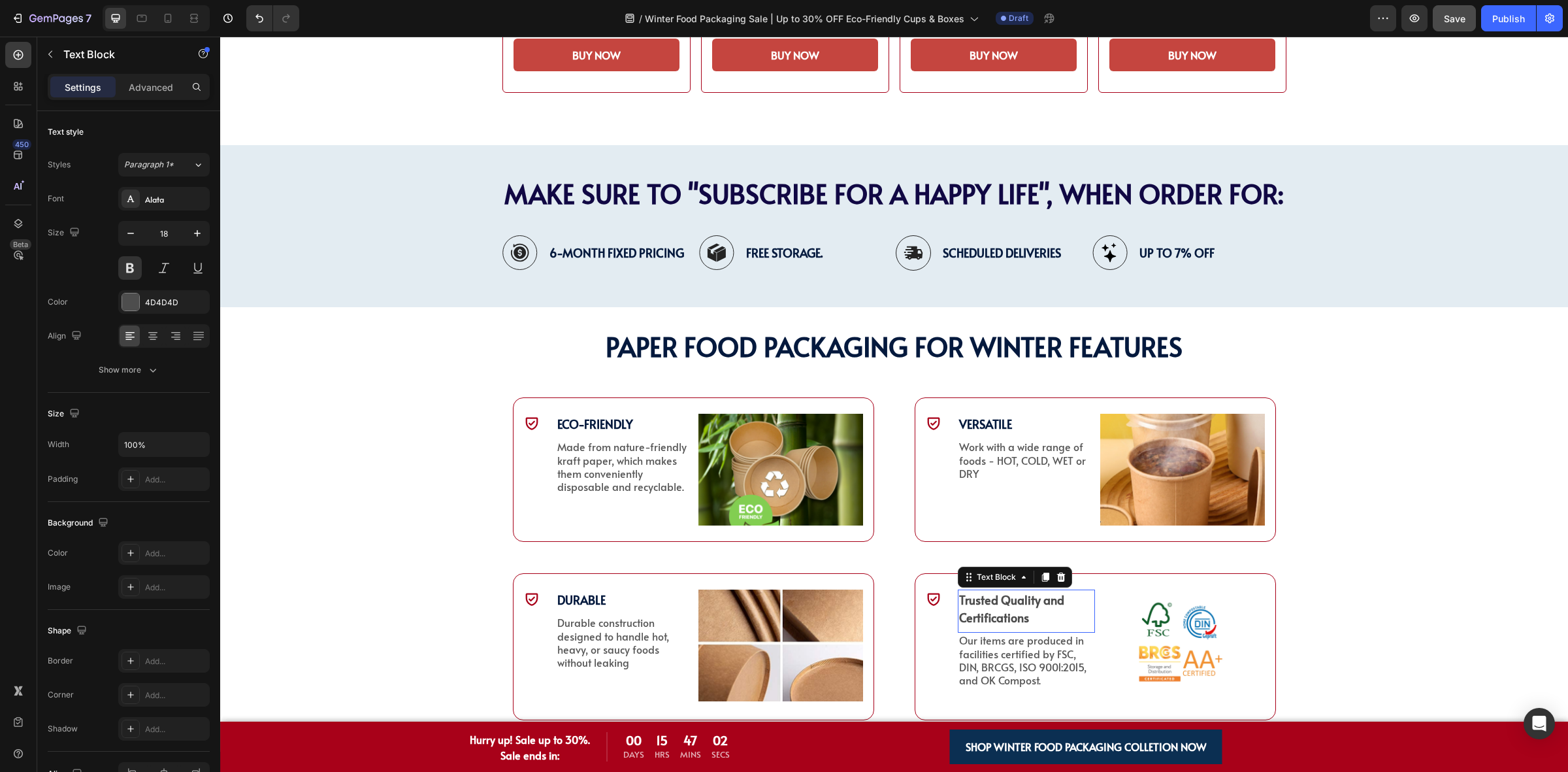
click at [981, 601] on p "Trusted Quality and Certifications" at bounding box center [1027, 608] width 135 height 35
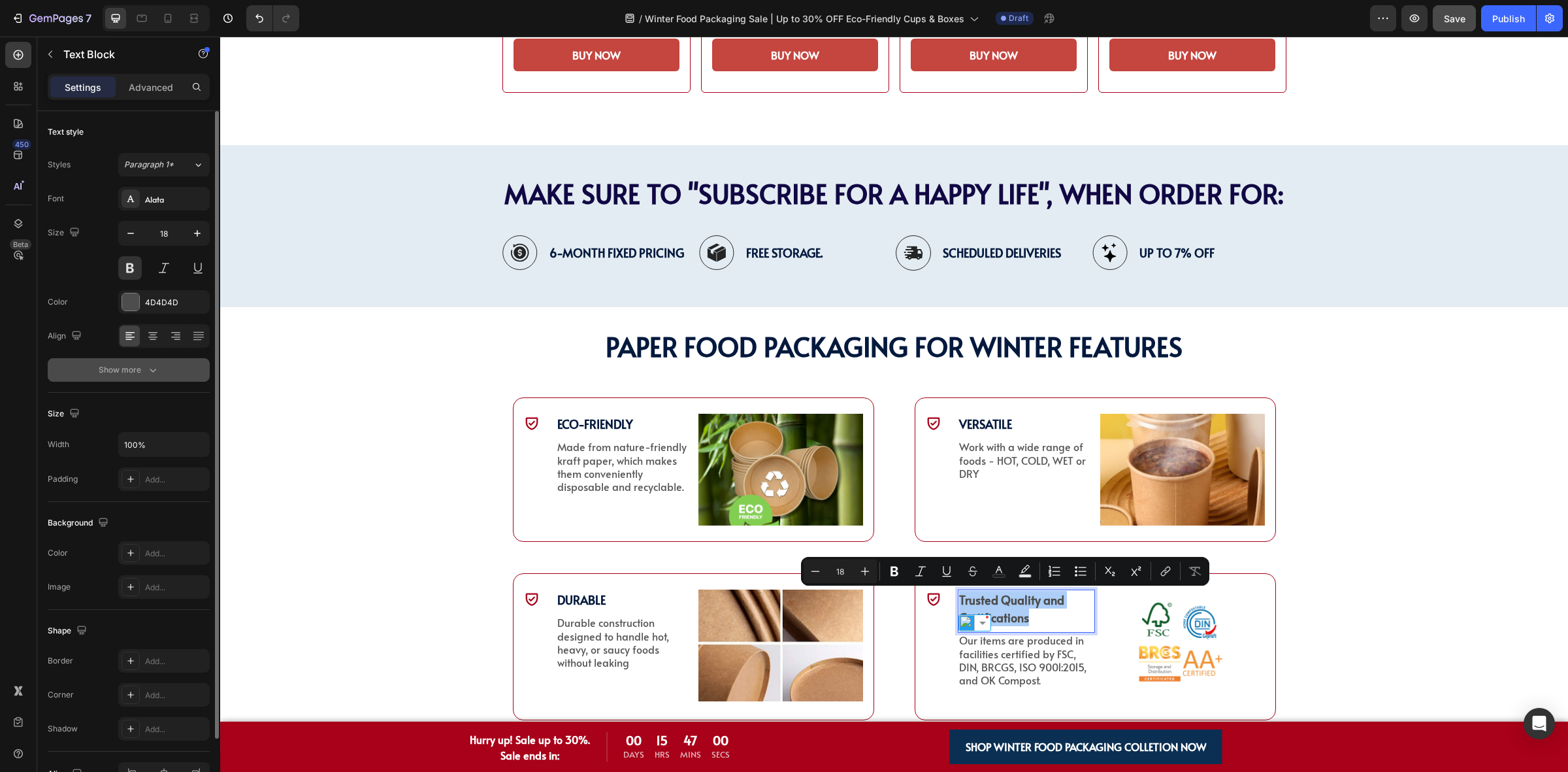
click at [141, 377] on button "Show more" at bounding box center [128, 369] width 162 height 23
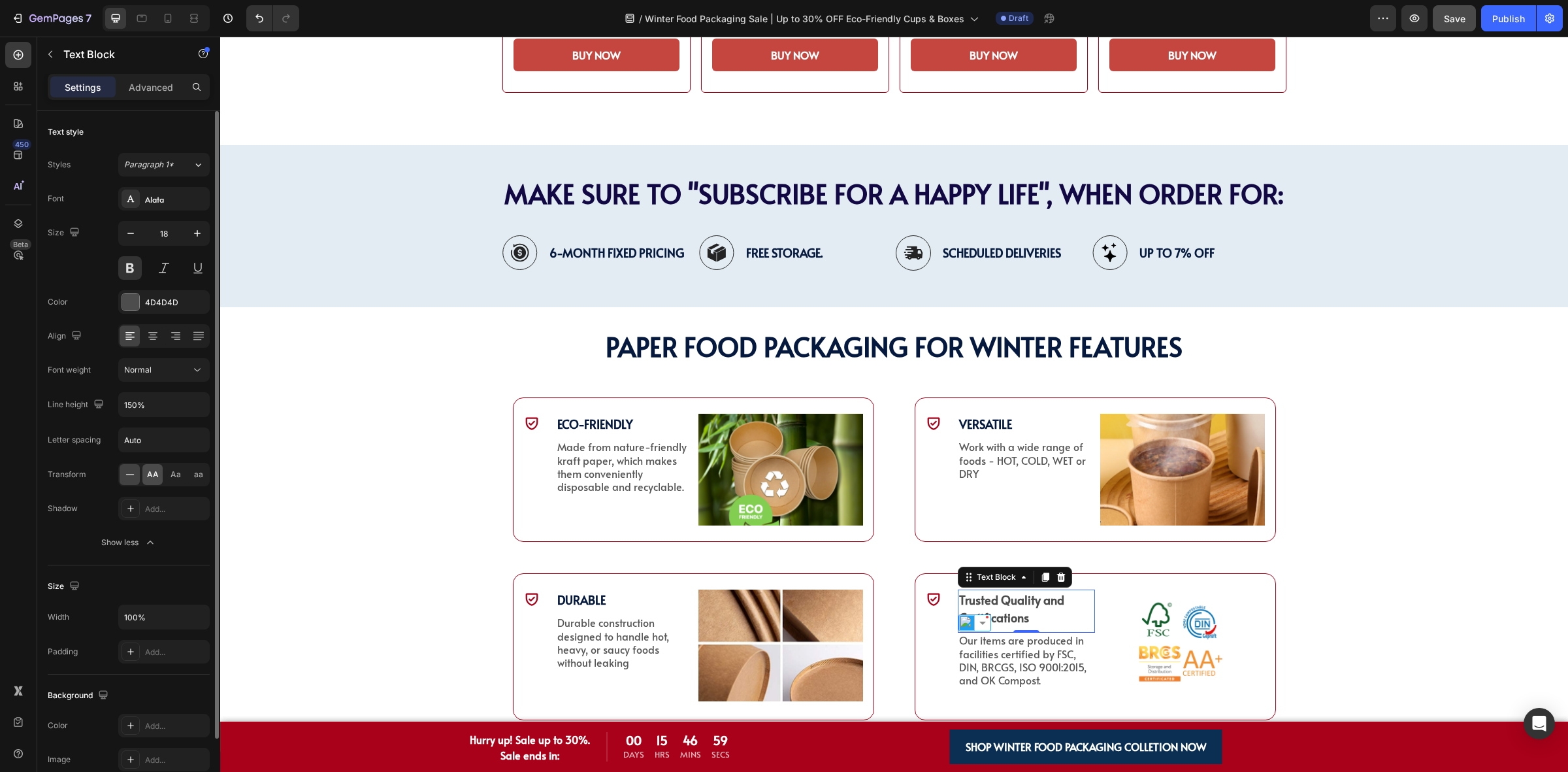
click at [152, 475] on span "AA" at bounding box center [152, 474] width 12 height 12
click at [1022, 621] on p "Trusted Quality and Certifications" at bounding box center [1027, 608] width 135 height 35
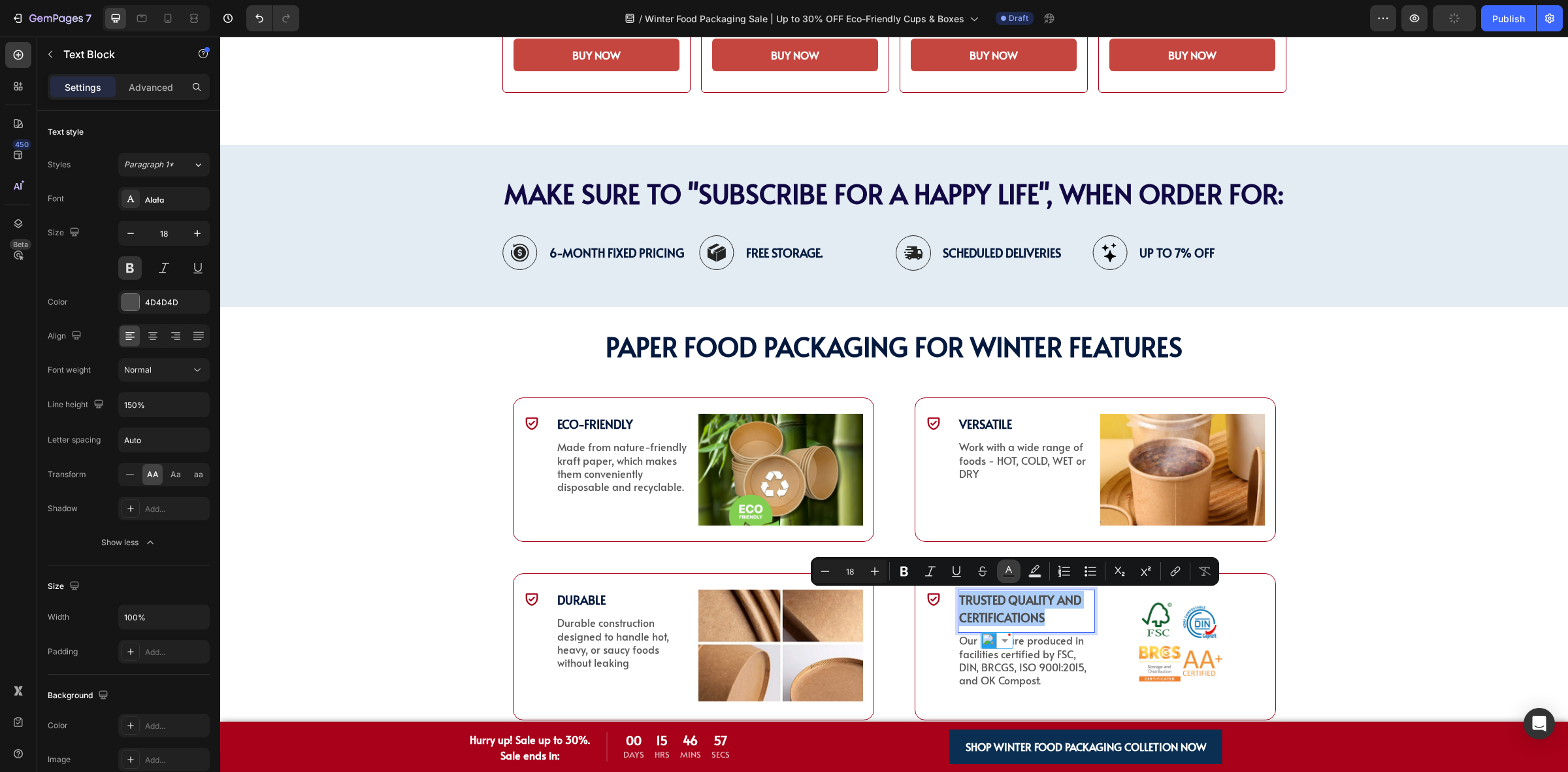
click at [1013, 573] on icon "Editor contextual toolbar" at bounding box center [1009, 571] width 13 height 13
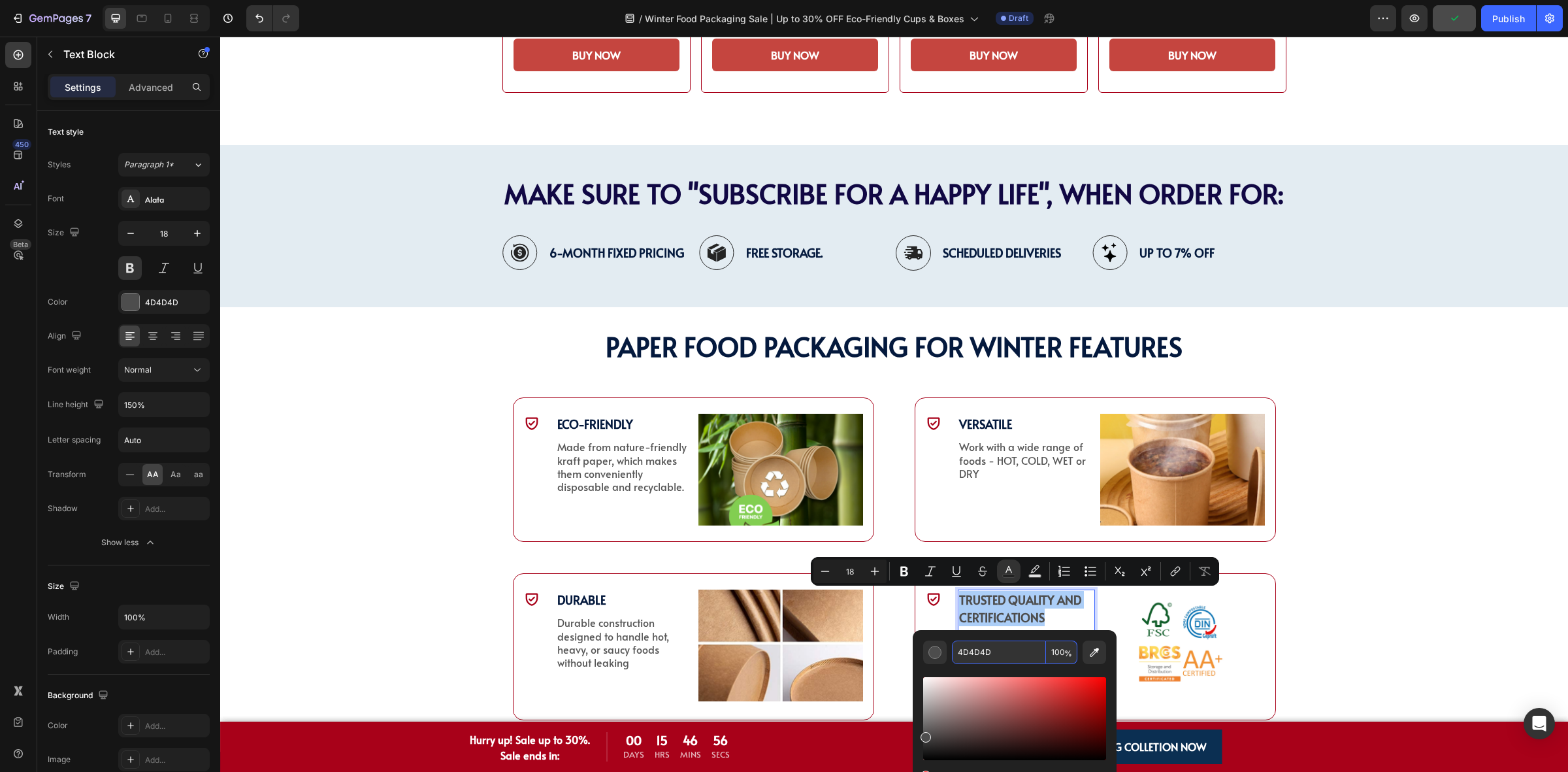
click at [998, 651] on input "4D4D4D" at bounding box center [999, 652] width 94 height 23
paste input "04193"
type input "04193D"
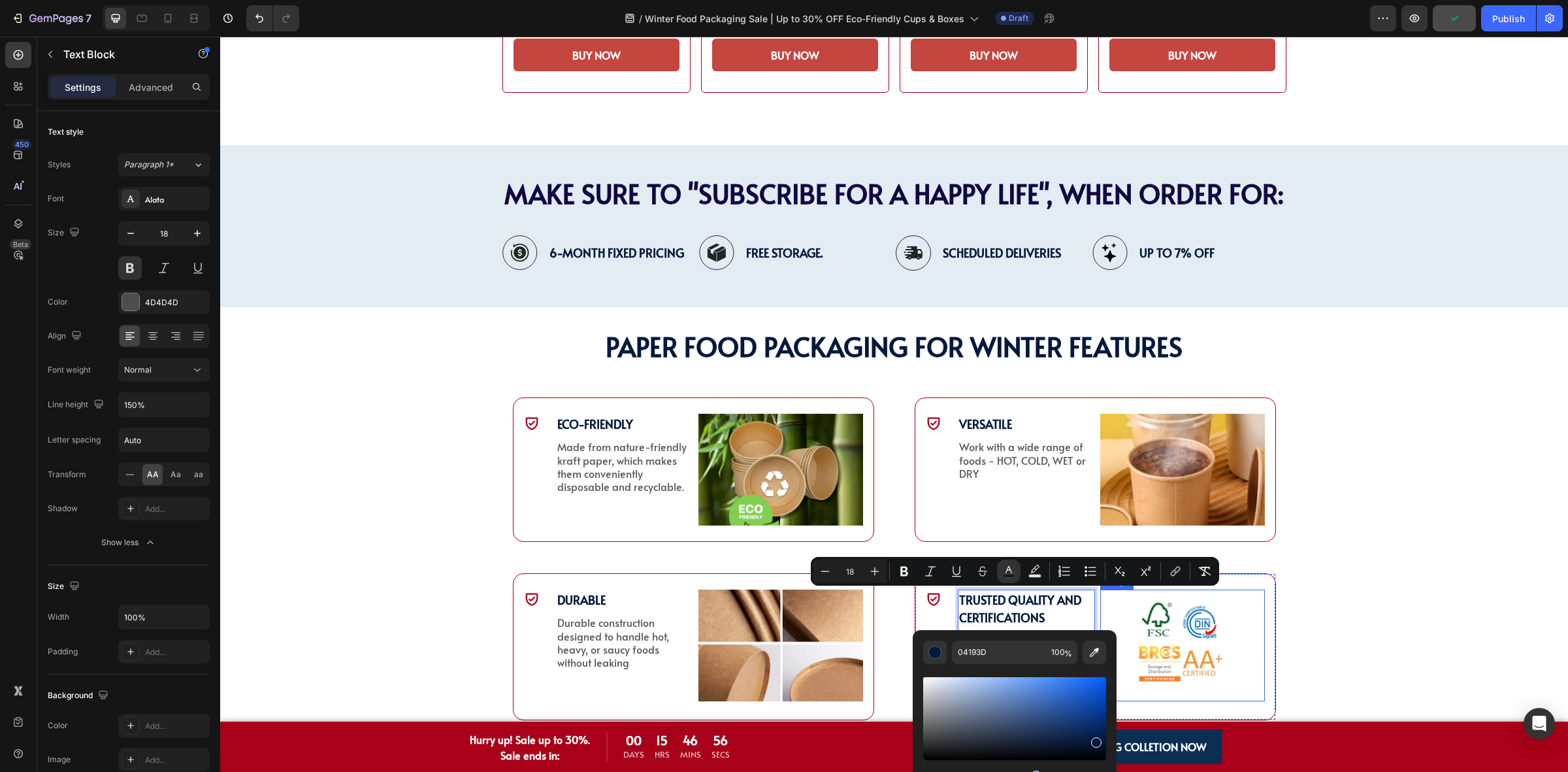
click at [1361, 602] on div "PAPER Food Packaging FOR WINTER Features Heading PAPER Food Packaging FOR WINTE…" at bounding box center [894, 529] width 1348 height 403
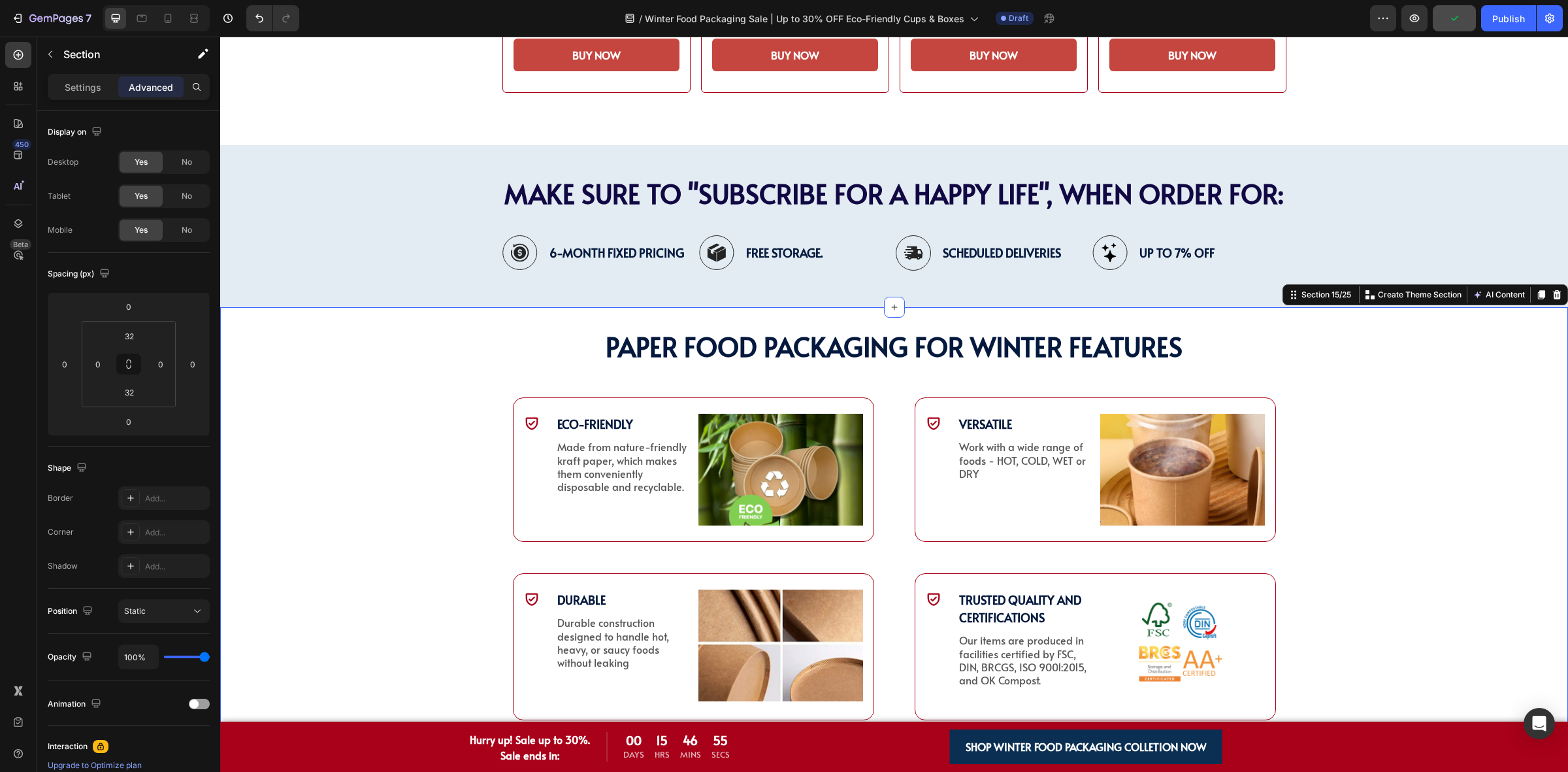
scroll to position [3318, 0]
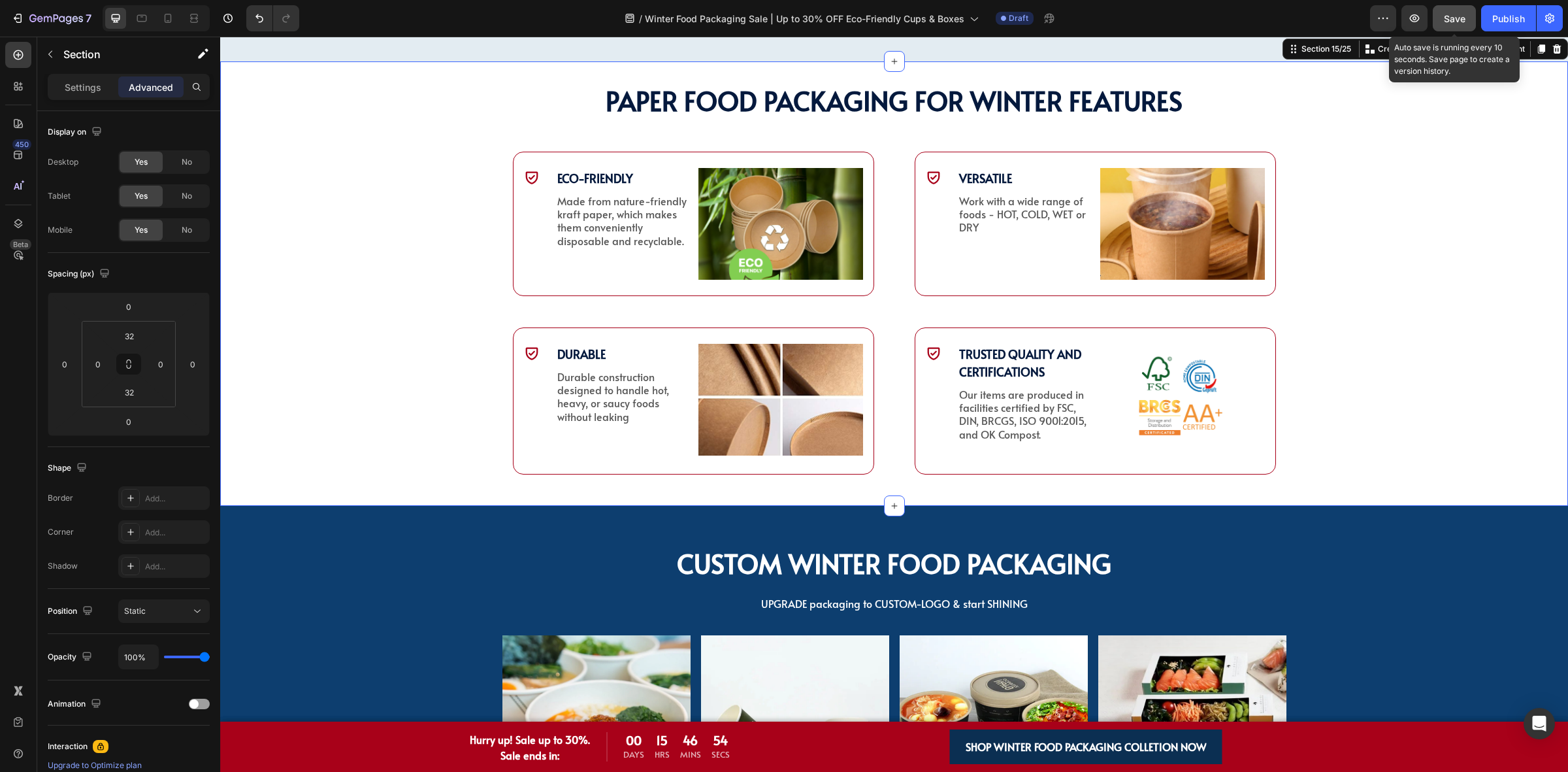
click at [1450, 22] on span "Save" at bounding box center [1454, 19] width 22 height 11
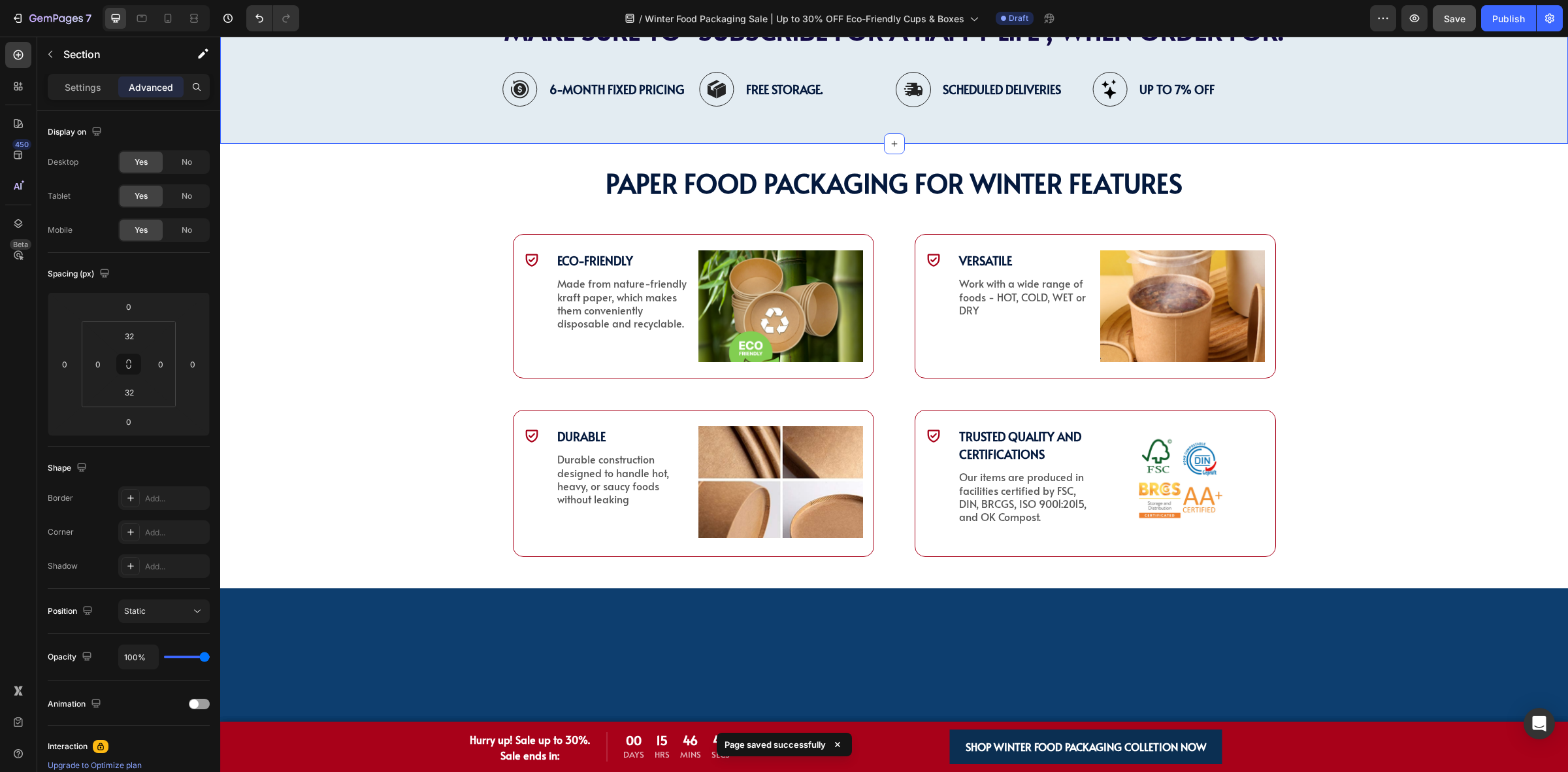
scroll to position [2829, 0]
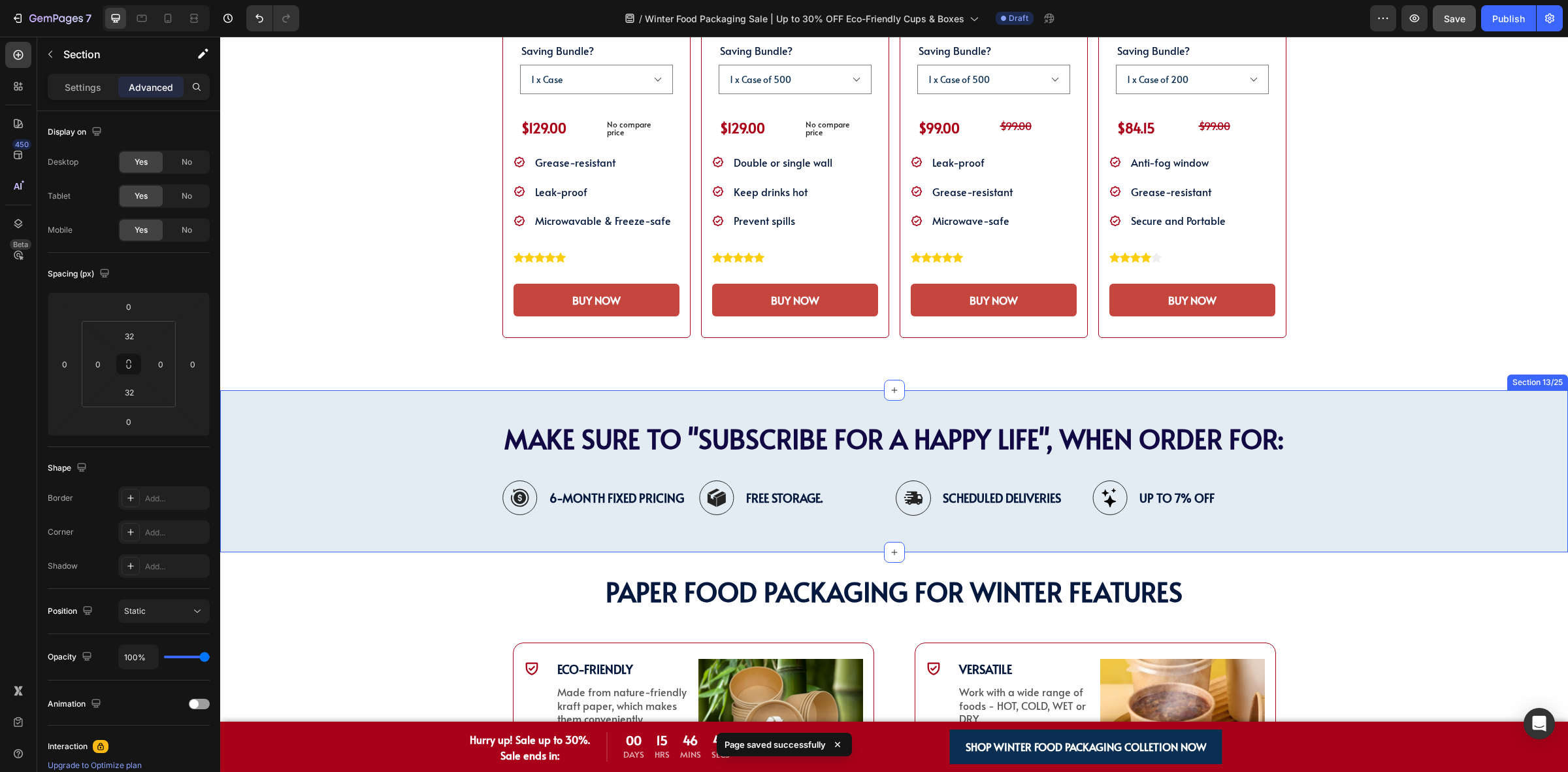
click at [376, 517] on div "Image 6-Month Fixed Pricing Text Block Row Image Free Storage. Text Block Row I…" at bounding box center [894, 498] width 1348 height 56
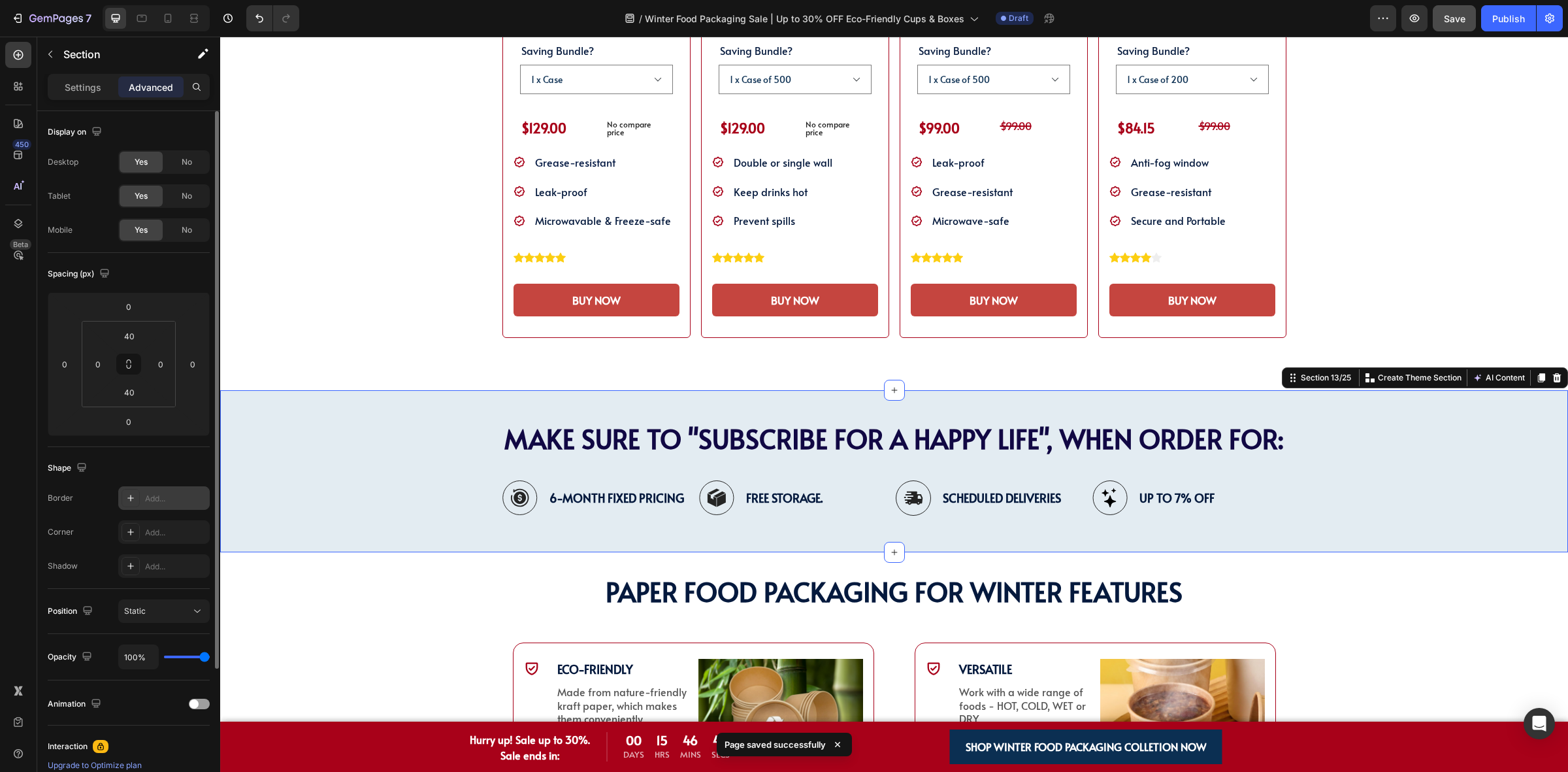
scroll to position [175, 0]
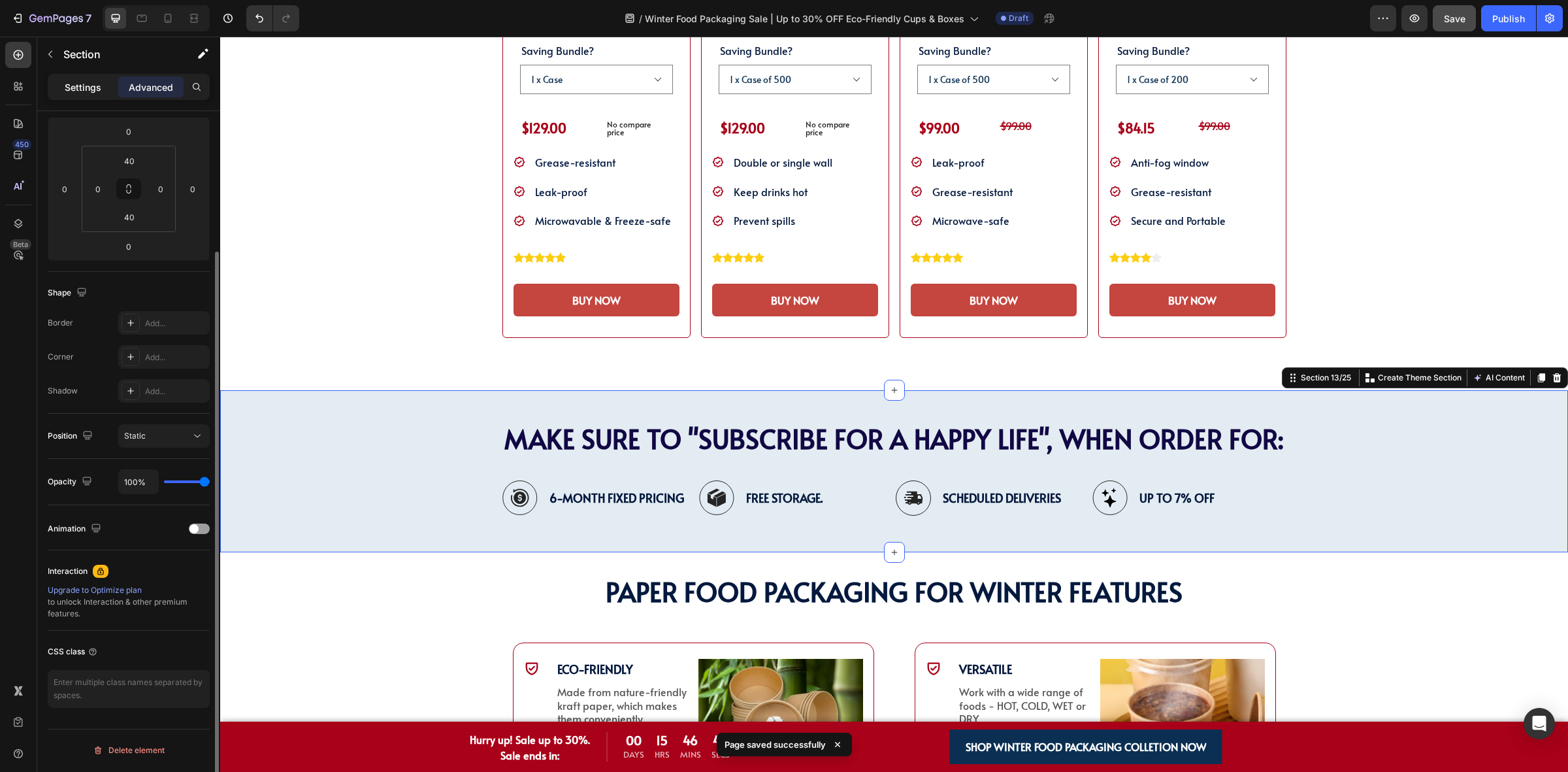
click at [83, 89] on p "Settings" at bounding box center [82, 87] width 36 height 14
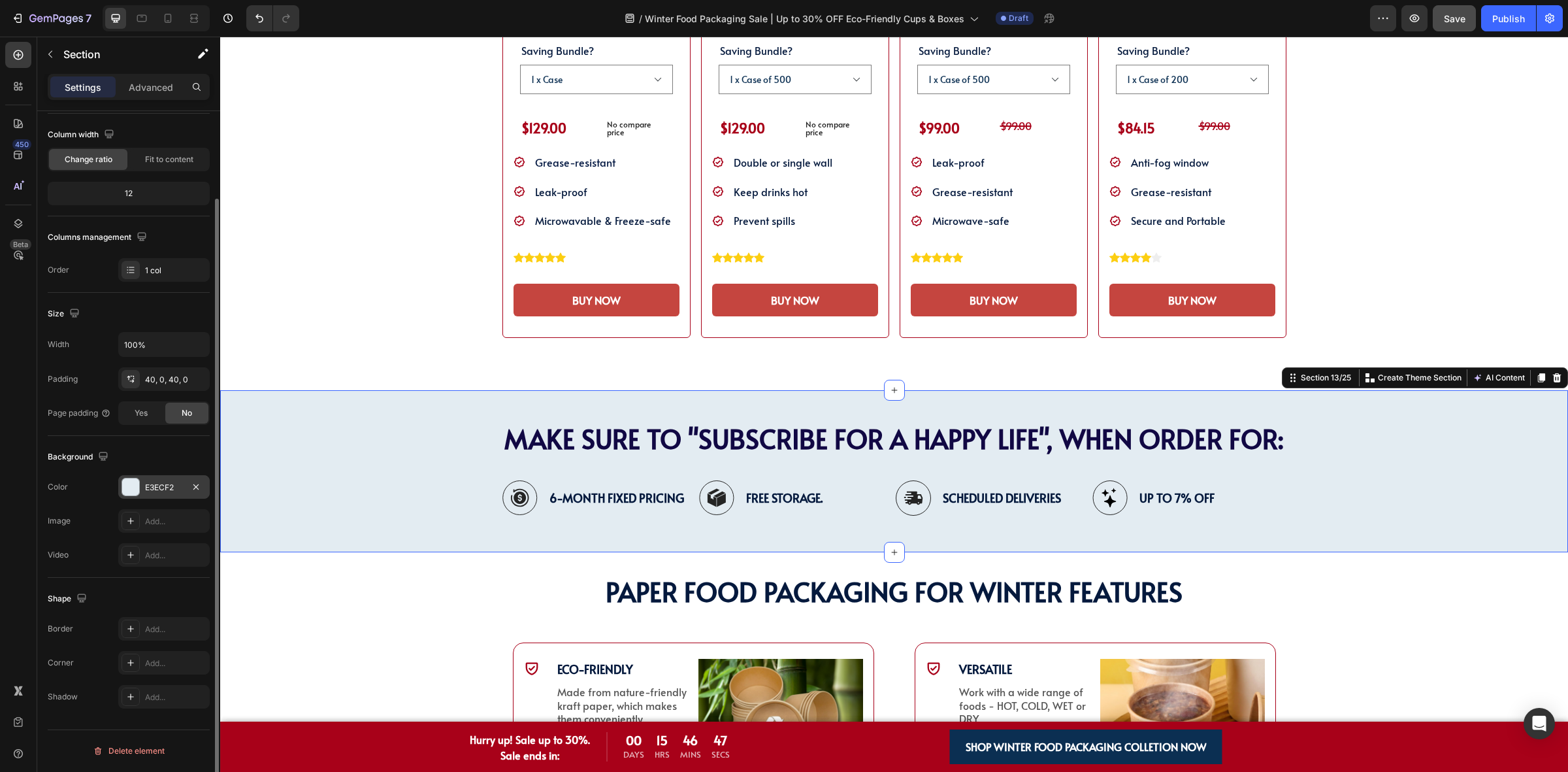
click at [141, 494] on div "E3ECF2" at bounding box center [164, 487] width 92 height 23
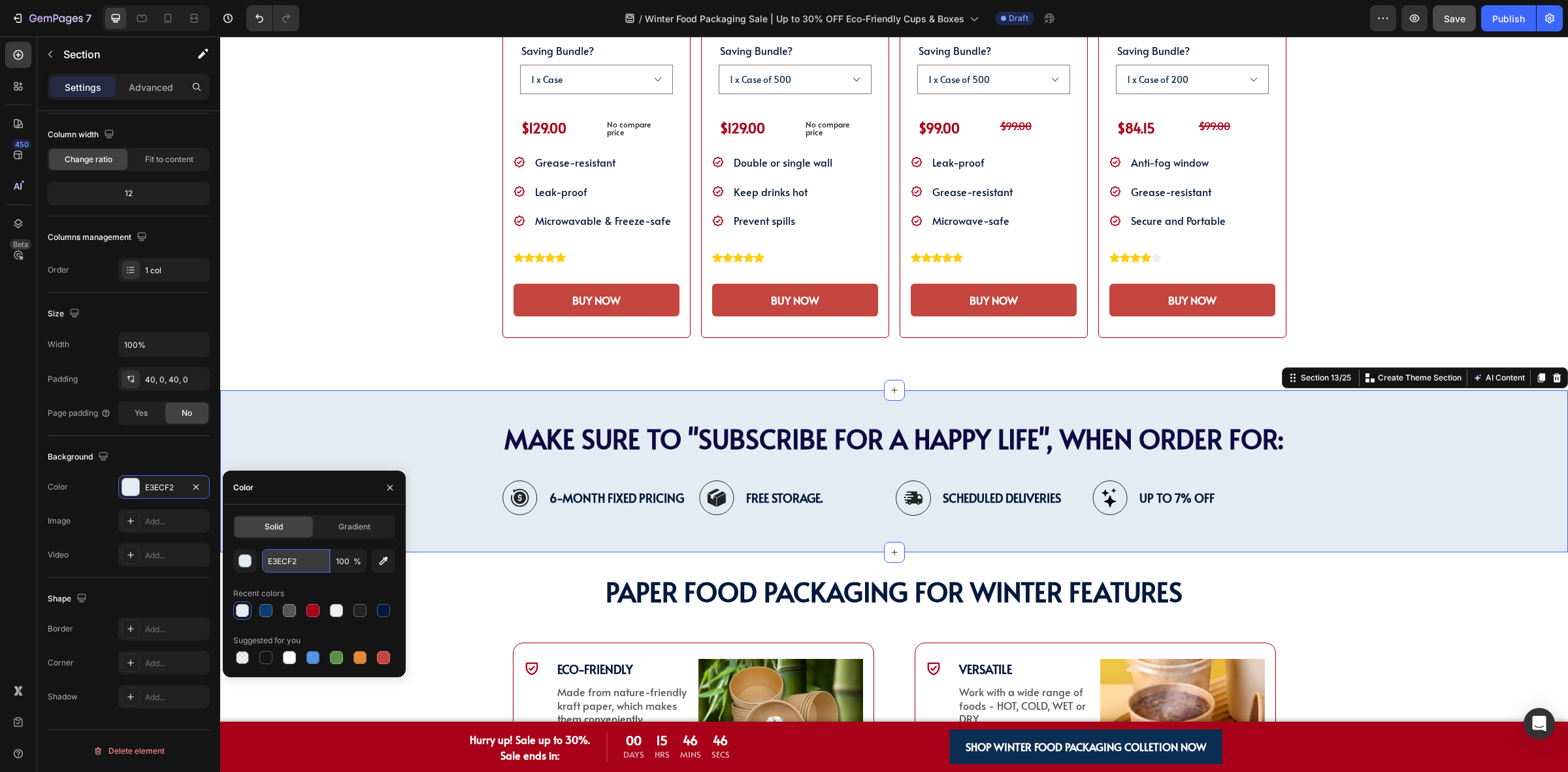
click at [296, 558] on input "E3ECF2" at bounding box center [296, 560] width 68 height 23
click at [340, 354] on div "SHOP WINTER PACKAGING BEST SELLER!! Heading SHOP OUR POPULAR WINTER FOOD PACKAG…" at bounding box center [894, 1] width 1348 height 780
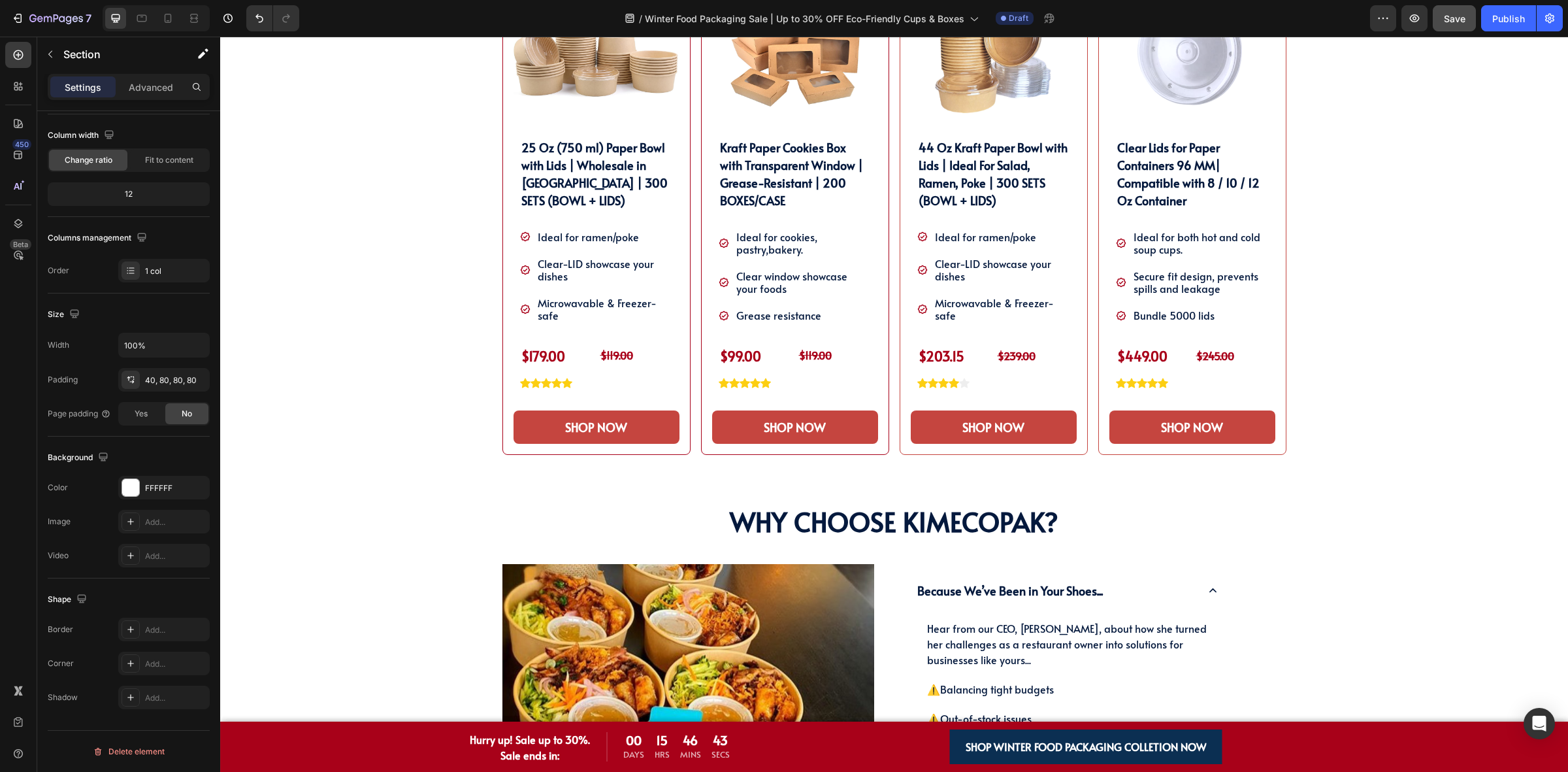
scroll to position [868, 0]
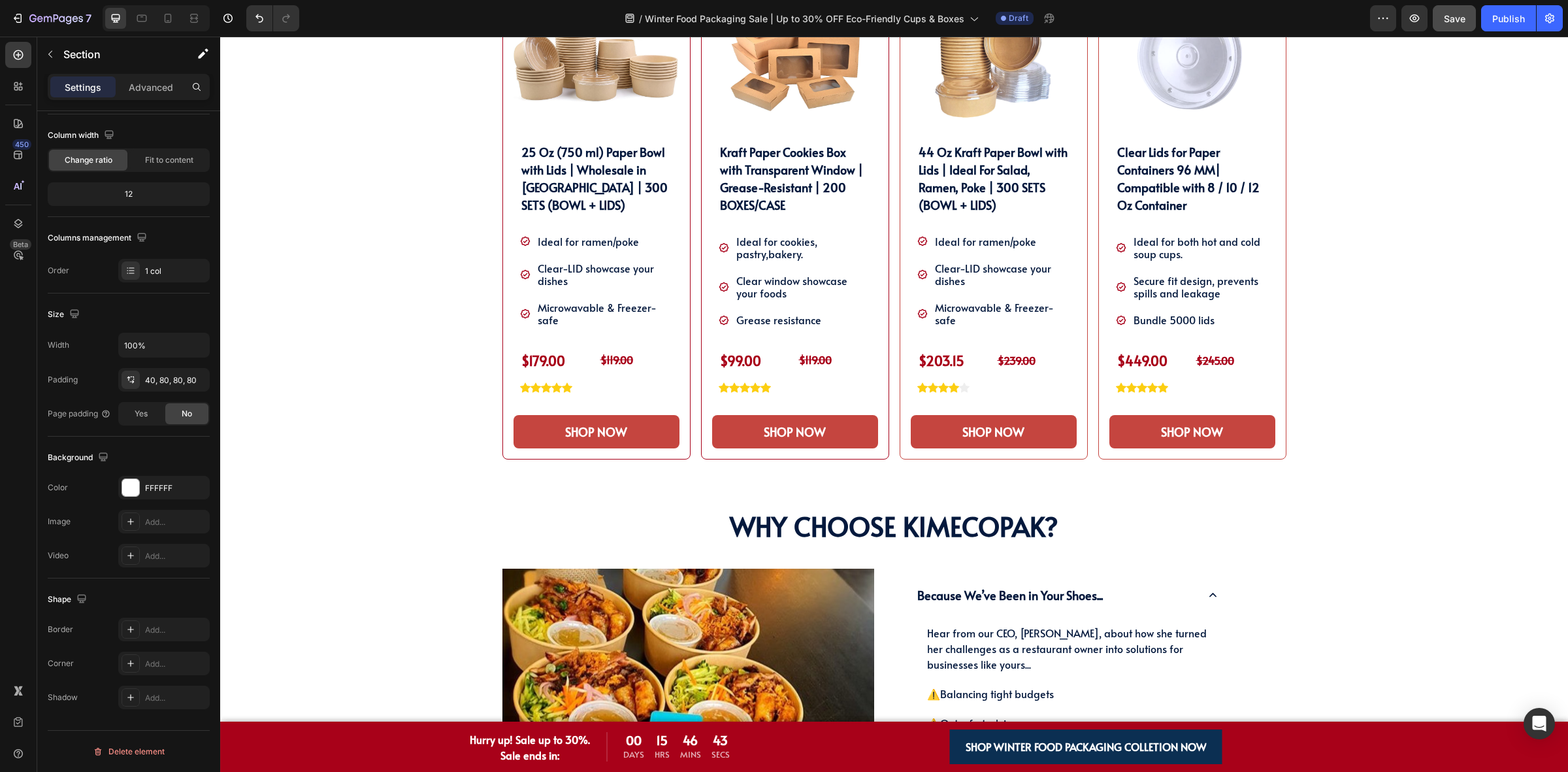
click at [344, 351] on div "SHOP OUR WINTER PACKAGING BEST SELLER!! Heading SHOP OUR WINTER PACKAGING BEST …" at bounding box center [894, 182] width 1329 height 607
click at [156, 495] on div "Add..." at bounding box center [164, 487] width 92 height 23
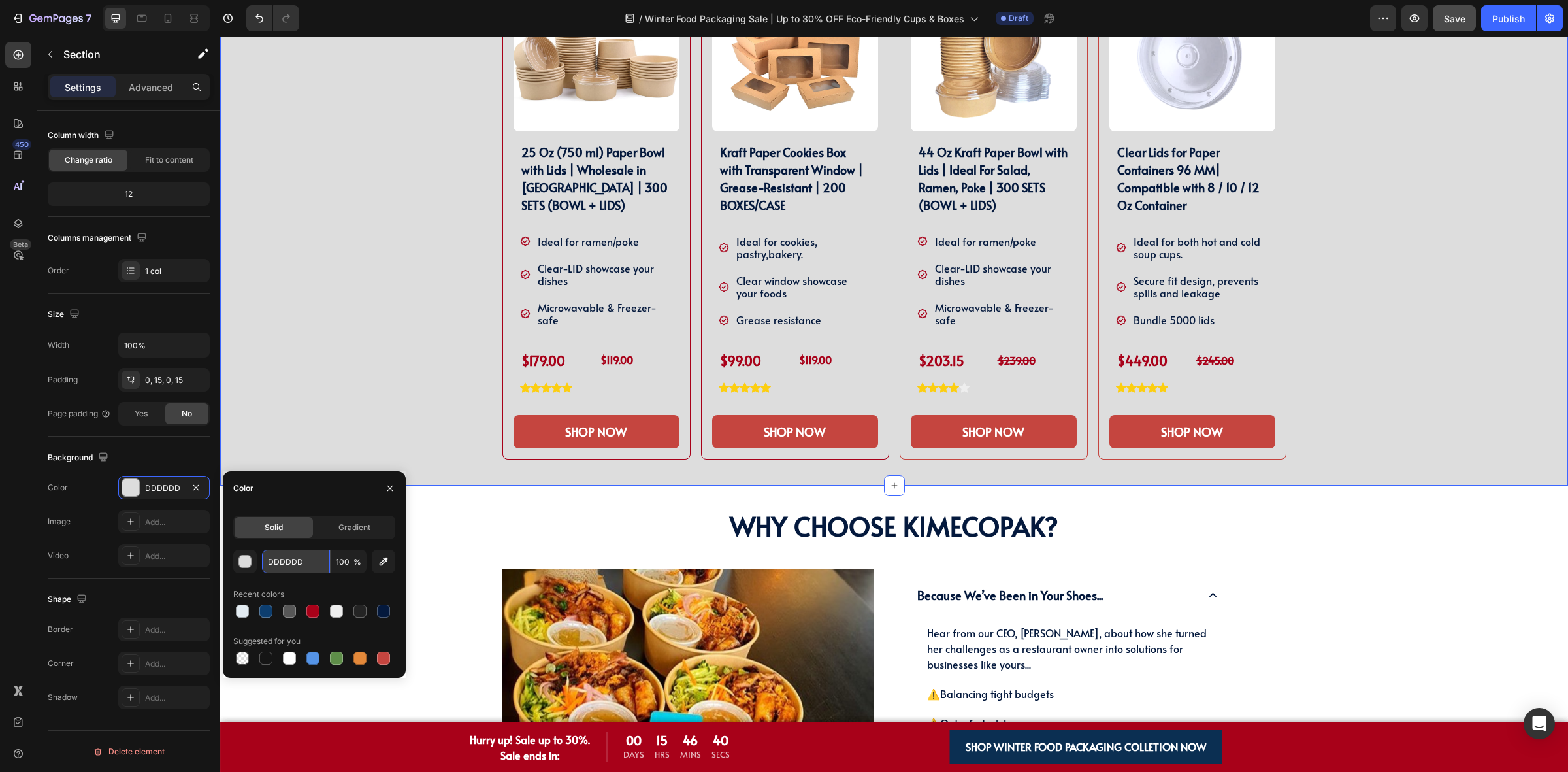
click at [302, 559] on input "DDDDDD" at bounding box center [296, 561] width 68 height 23
paste input "E3ECF2"
type input "E3ECF2"
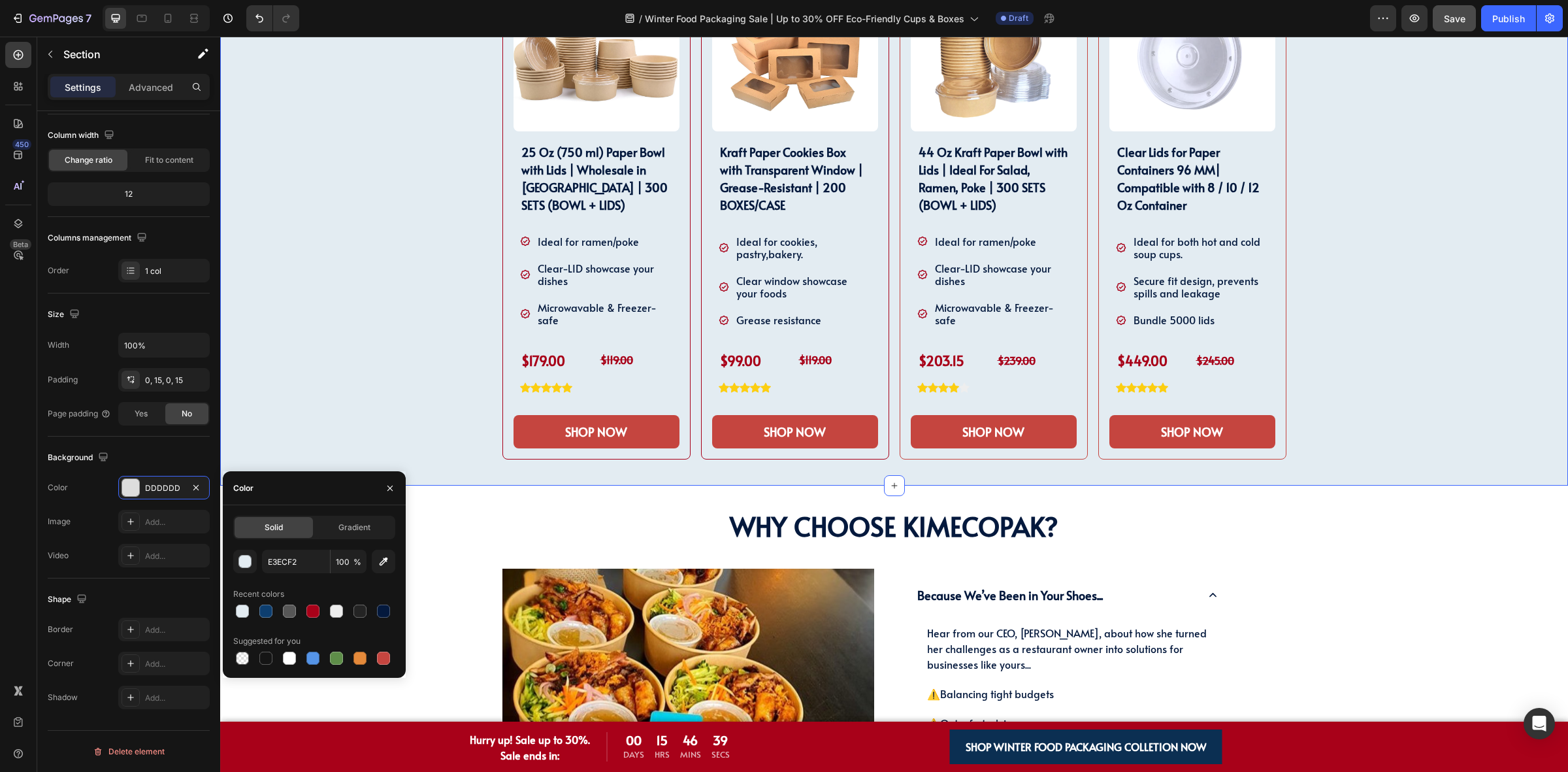
click at [380, 363] on div "SHOP OUR WINTER PACKAGING BEST SELLER!! Heading SHOP OUR WINTER PACKAGING BEST …" at bounding box center [894, 182] width 1329 height 607
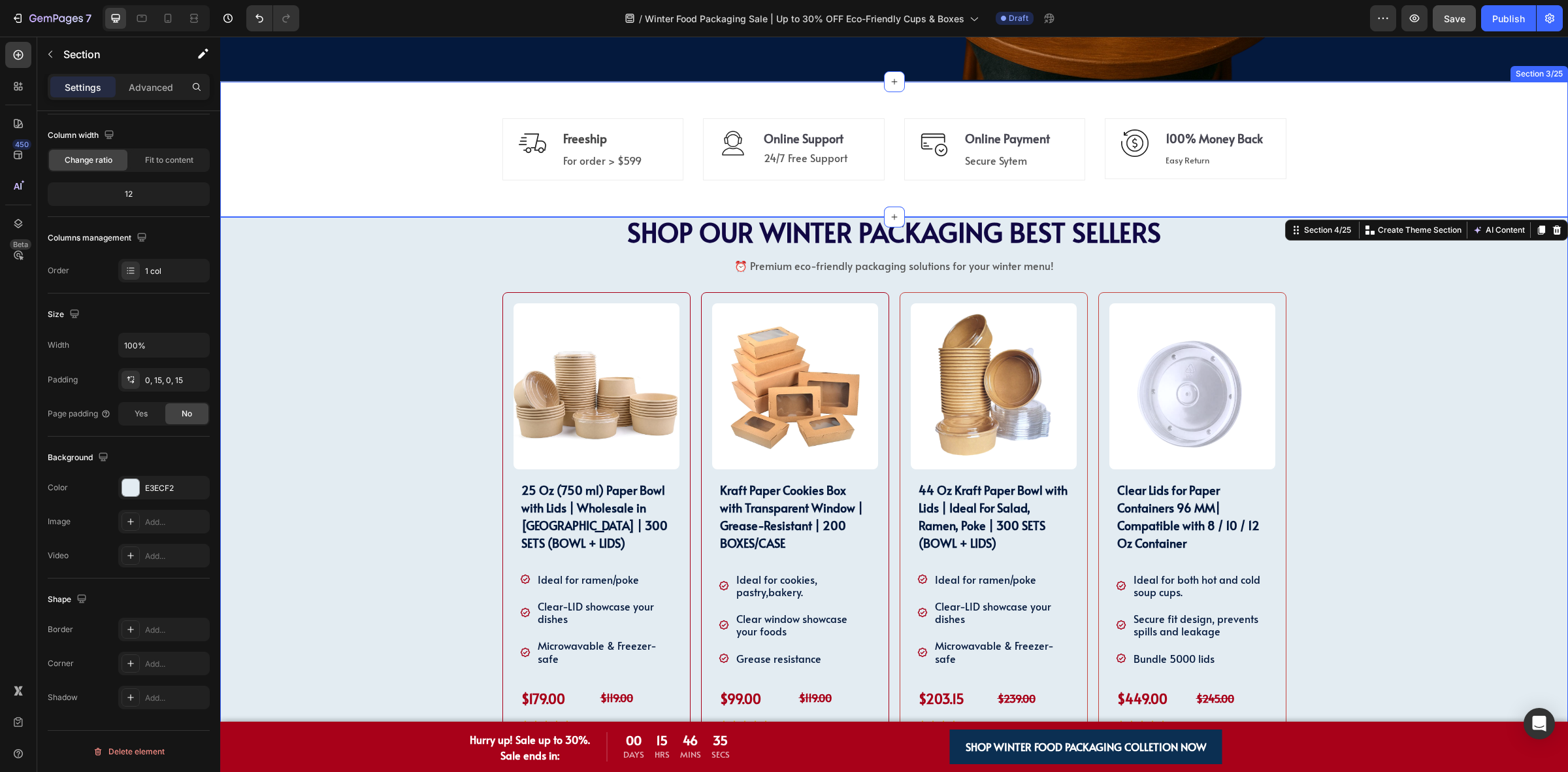
scroll to position [459, 0]
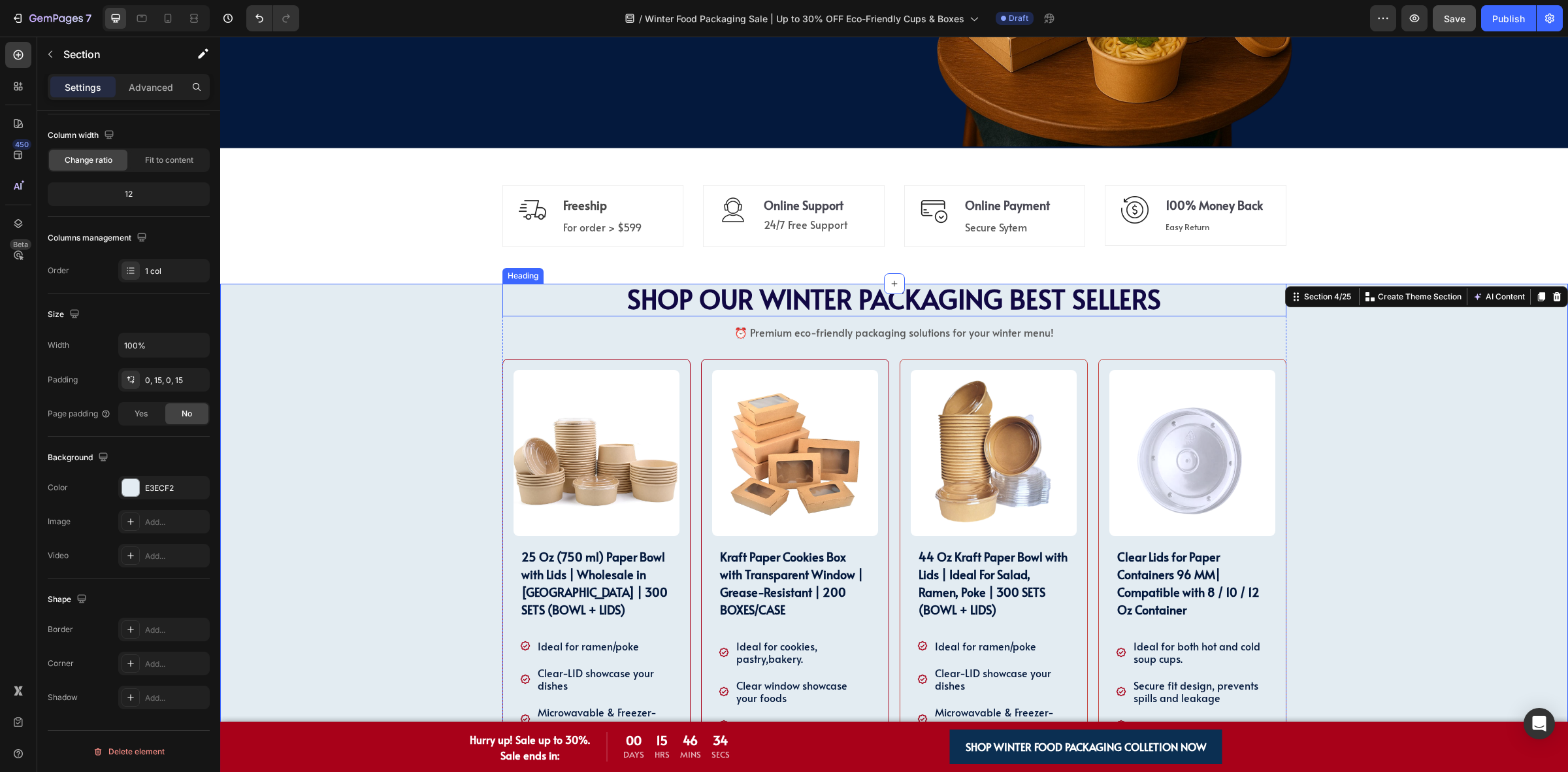
click at [653, 309] on span "SHOP OUR WINTER PACKAGING BEST SELLERS" at bounding box center [894, 298] width 534 height 36
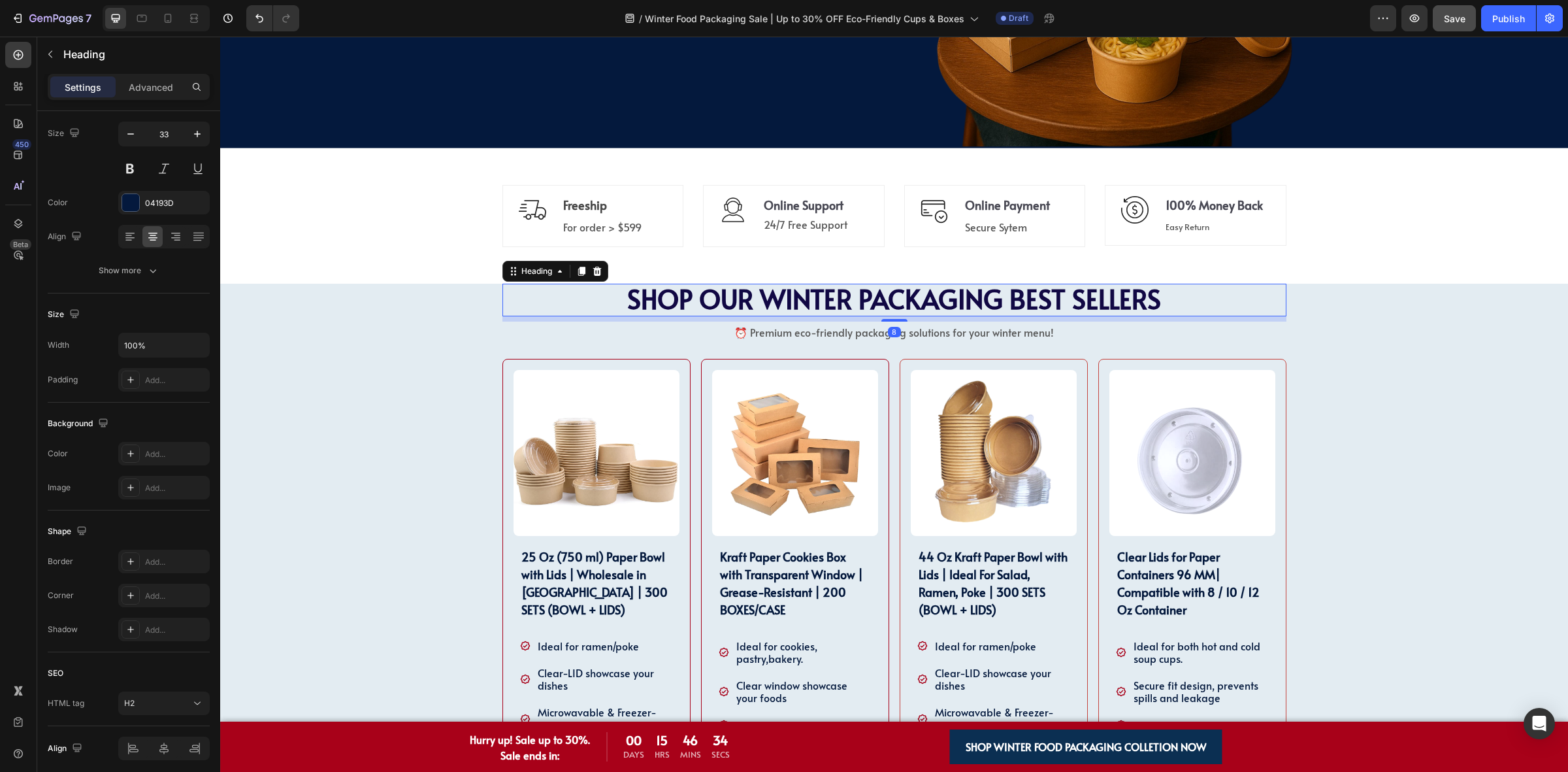
scroll to position [0, 0]
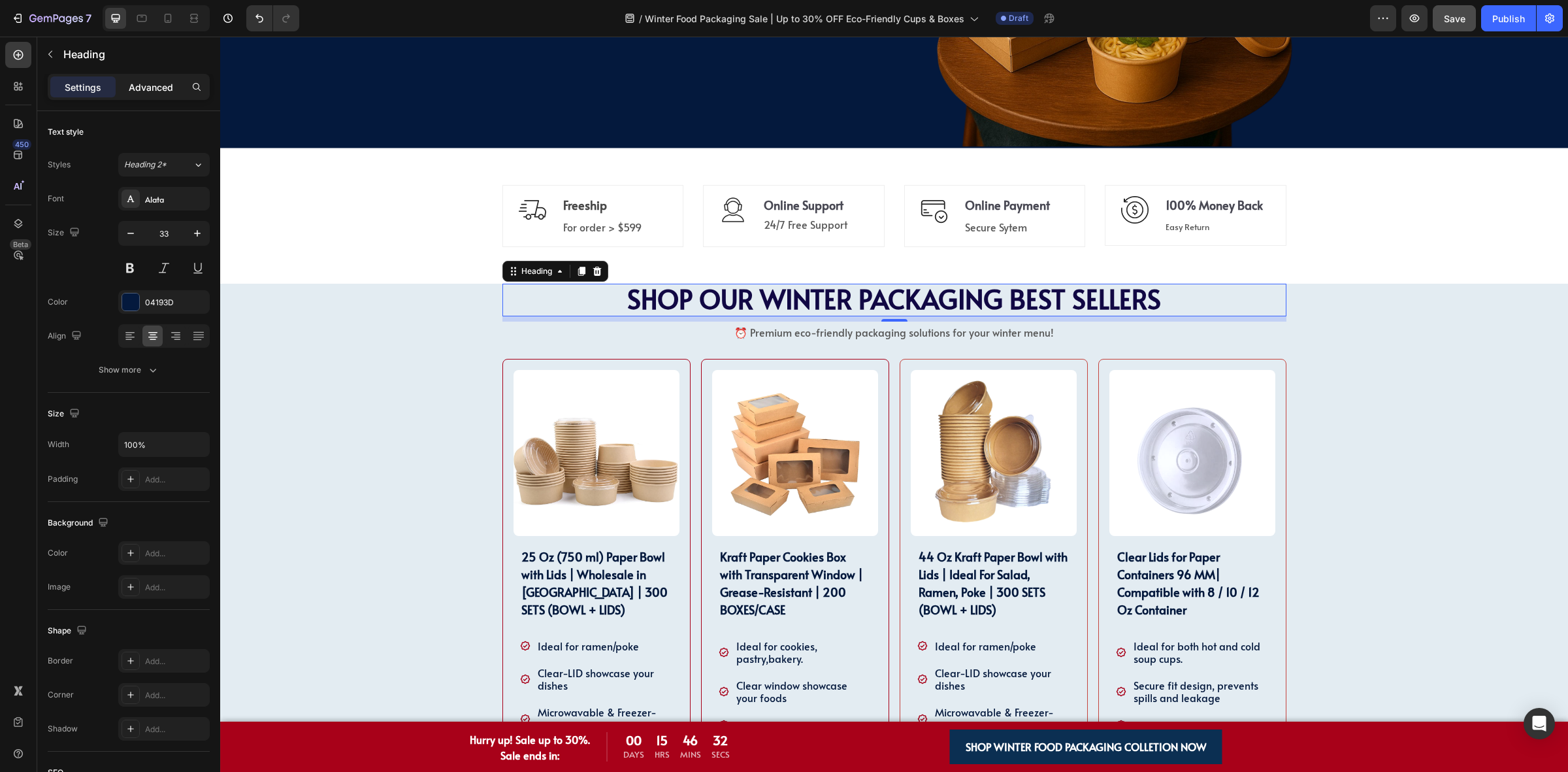
click at [159, 90] on p "Advanced" at bounding box center [151, 87] width 44 height 14
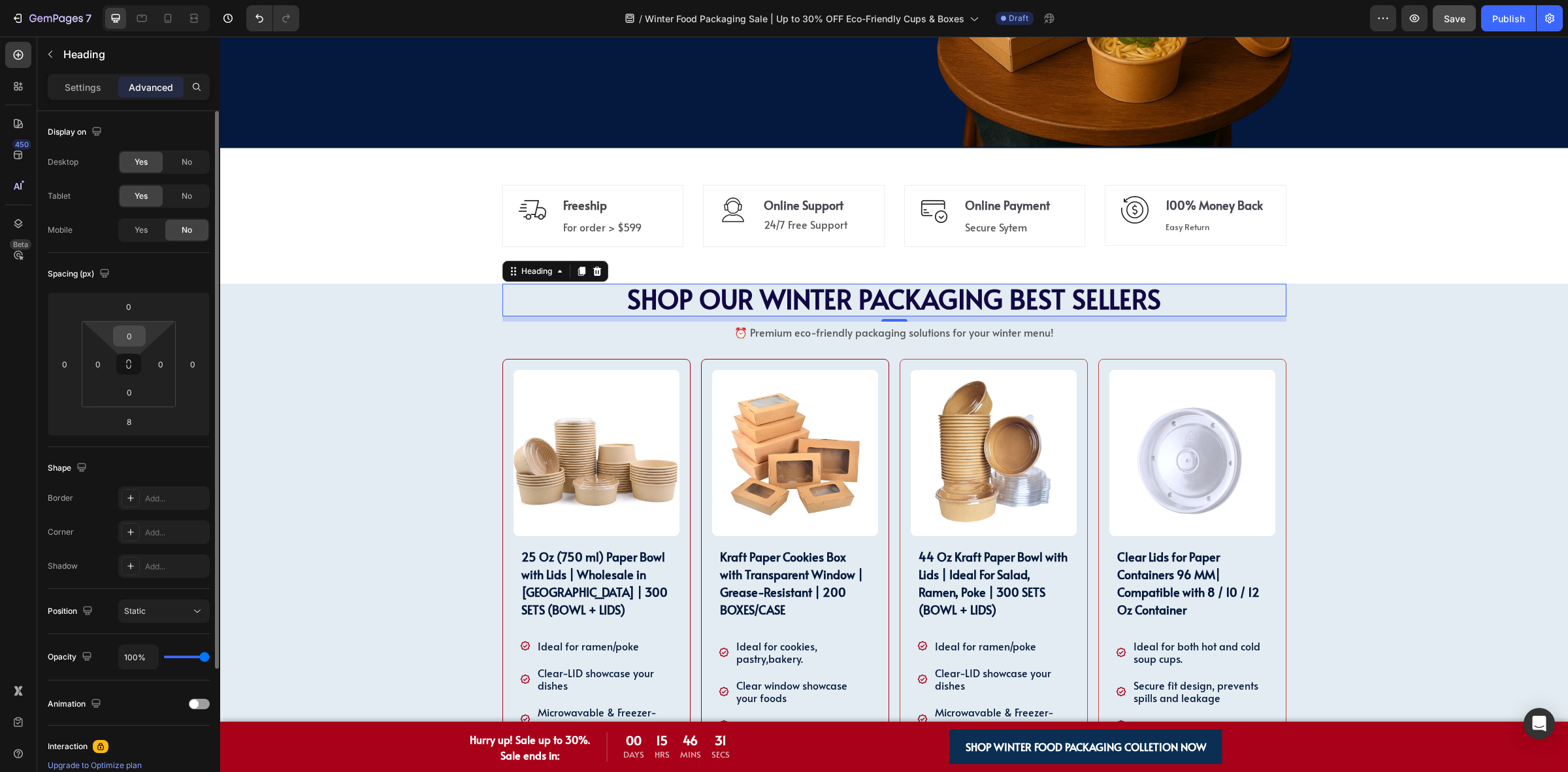
click at [138, 332] on input "0" at bounding box center [129, 336] width 26 height 19
type input "3"
type input "40"
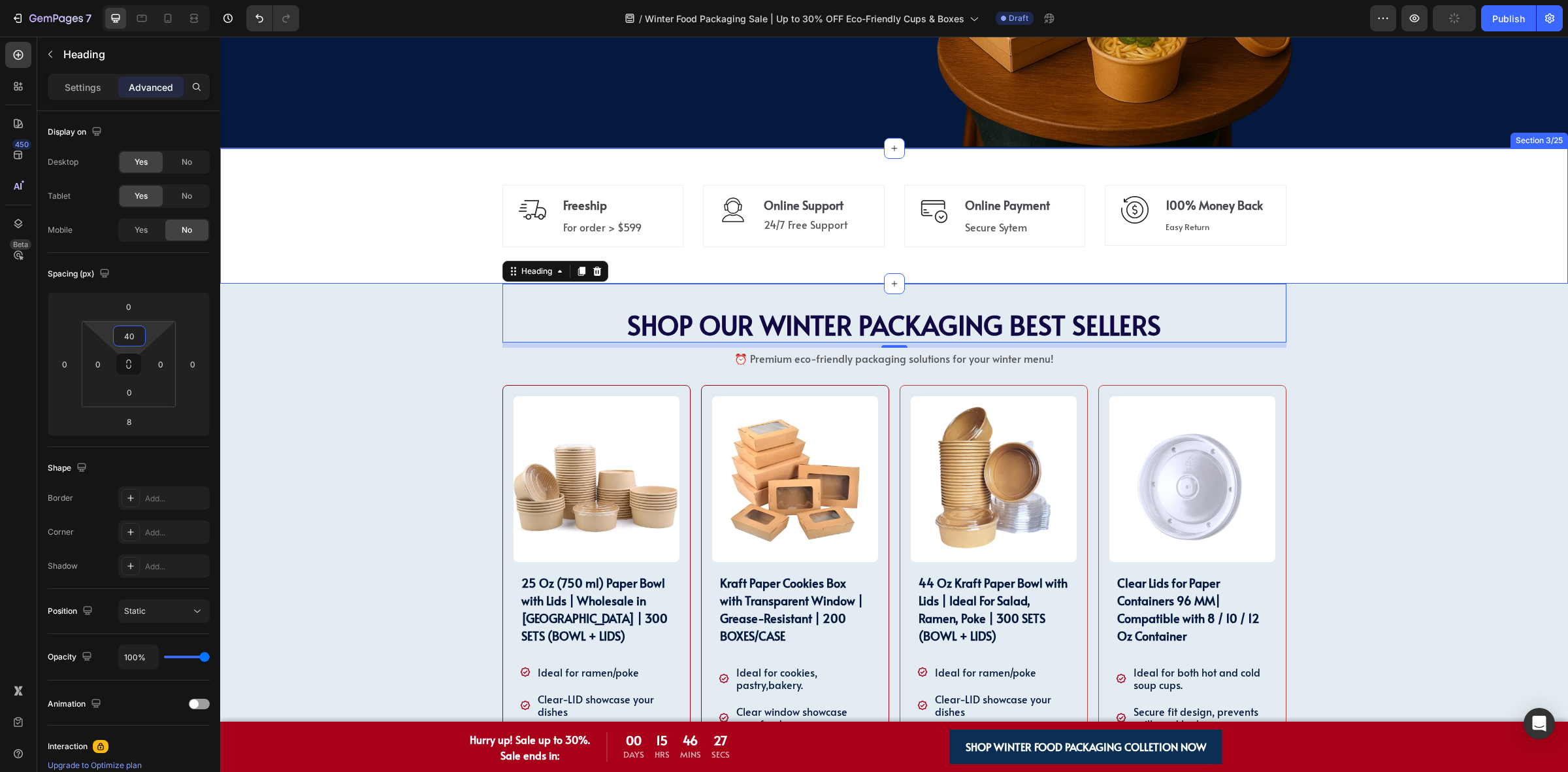
click at [321, 283] on div "Image Freeship Text block For order > $599 Text block Row Icon Online Support T…" at bounding box center [894, 216] width 1348 height 136
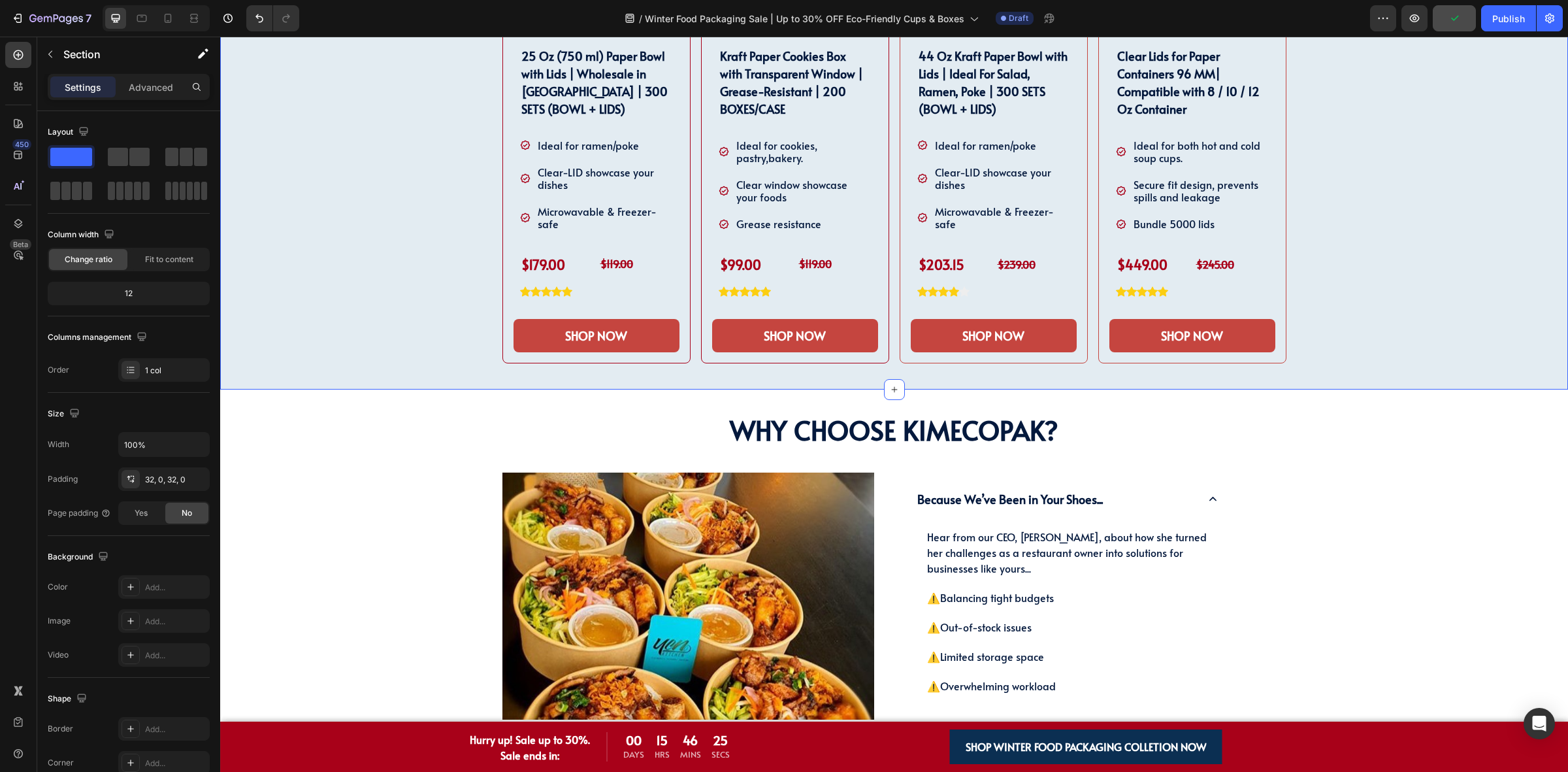
scroll to position [1031, 0]
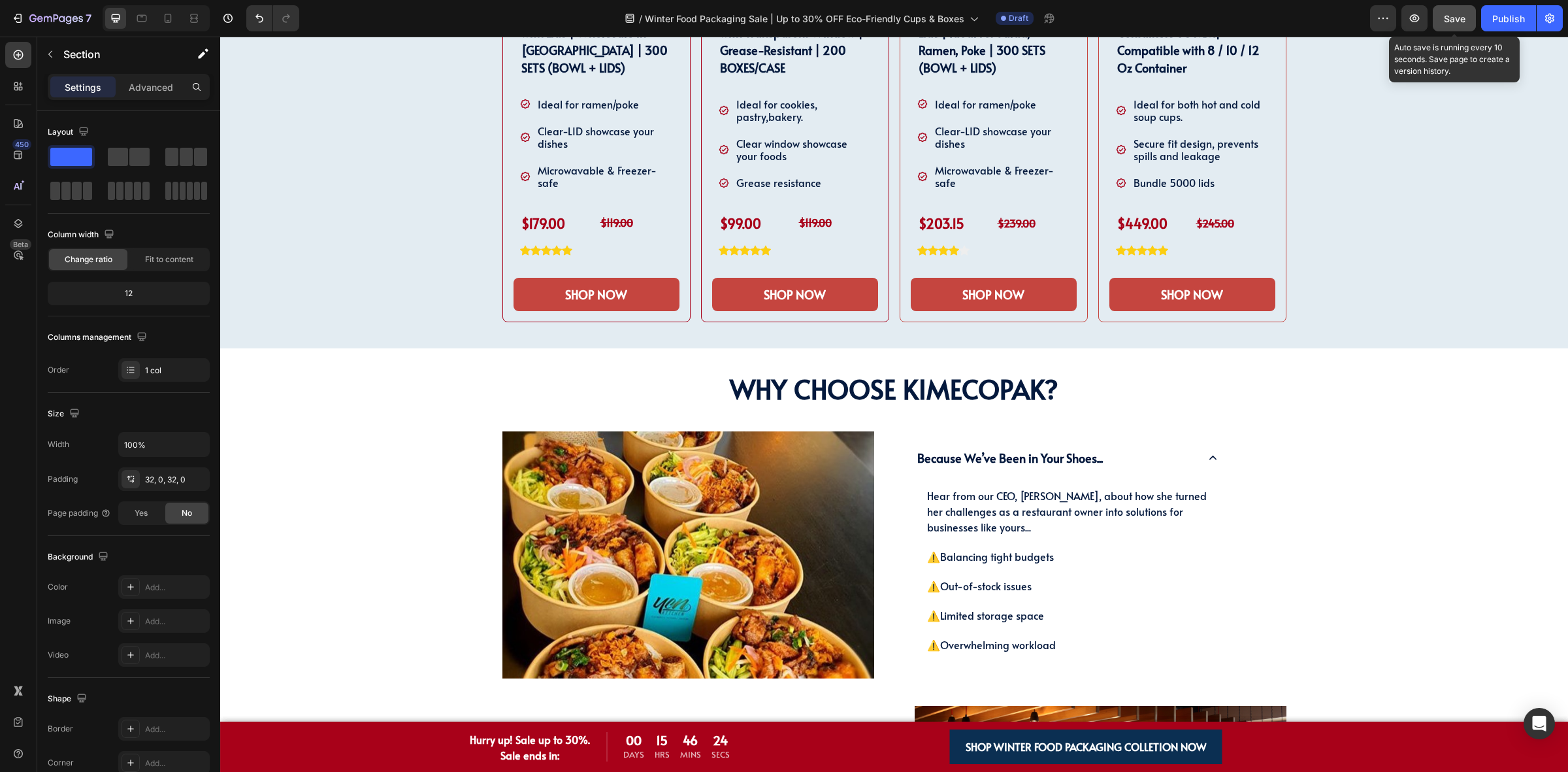
drag, startPoint x: 1461, startPoint y: 20, endPoint x: 1226, endPoint y: 101, distance: 248.6
click at [1461, 20] on span "Save" at bounding box center [1454, 19] width 22 height 11
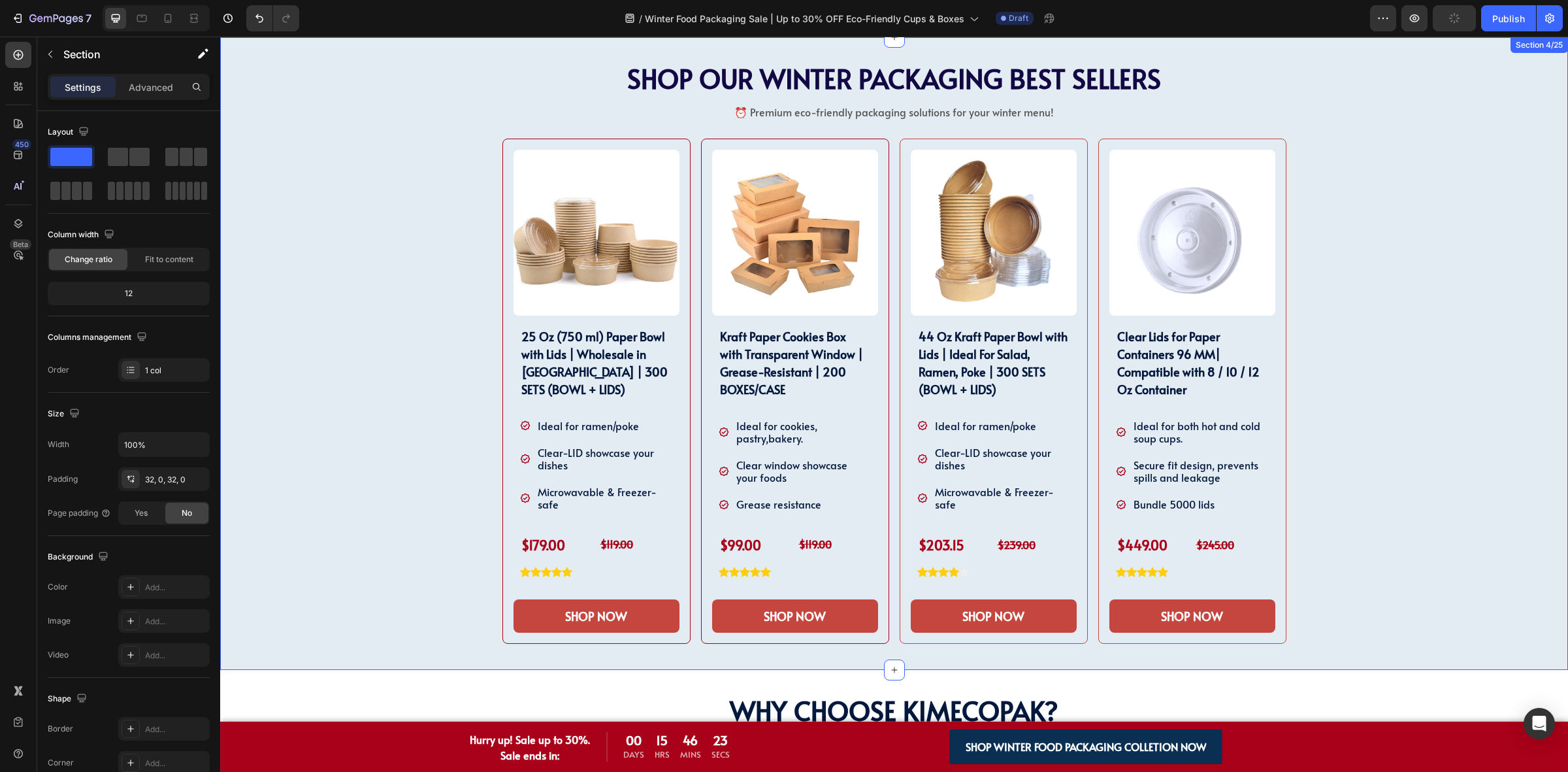
scroll to position [704, 0]
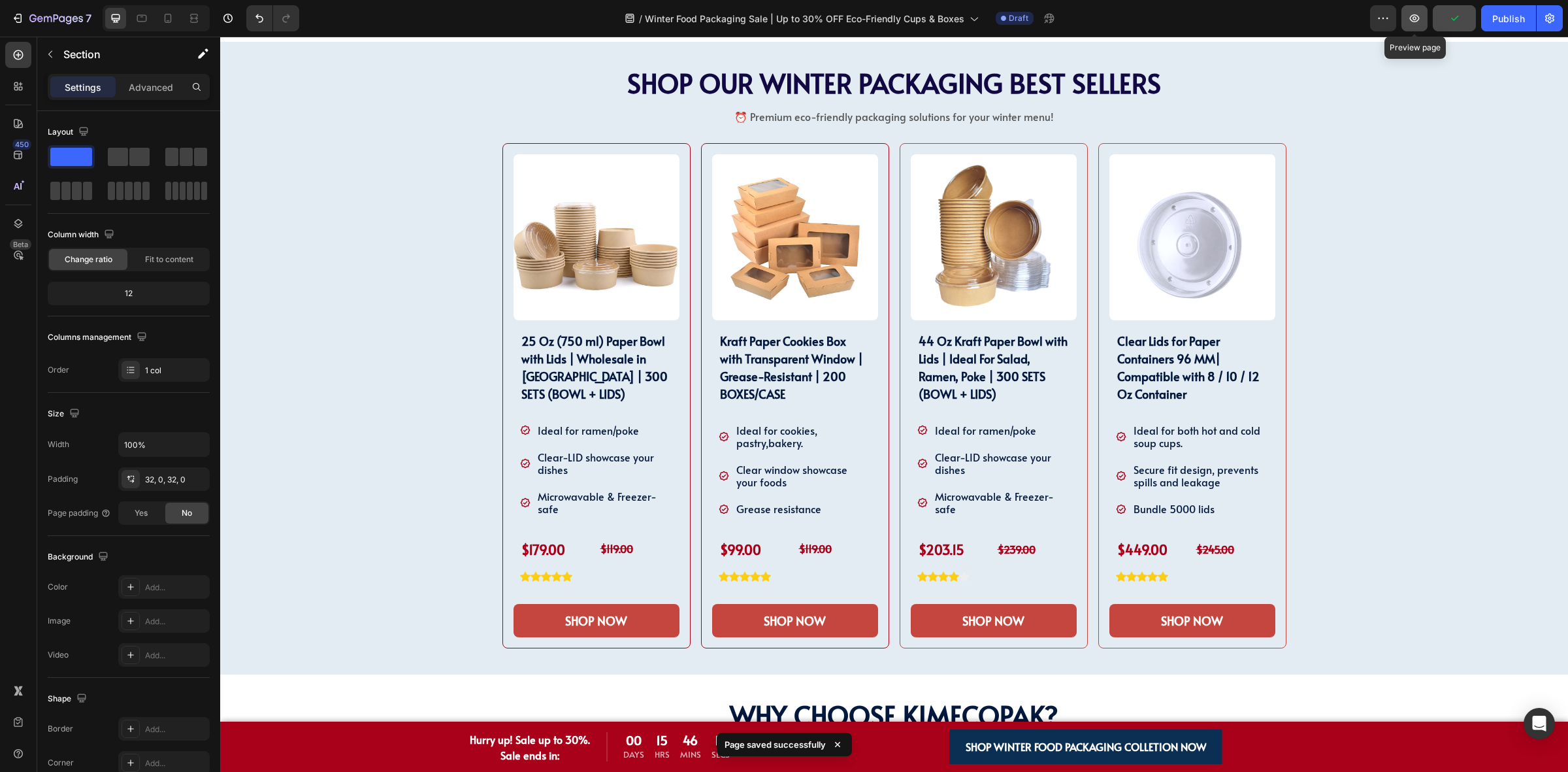
click at [1420, 22] on icon "button" at bounding box center [1415, 19] width 13 height 13
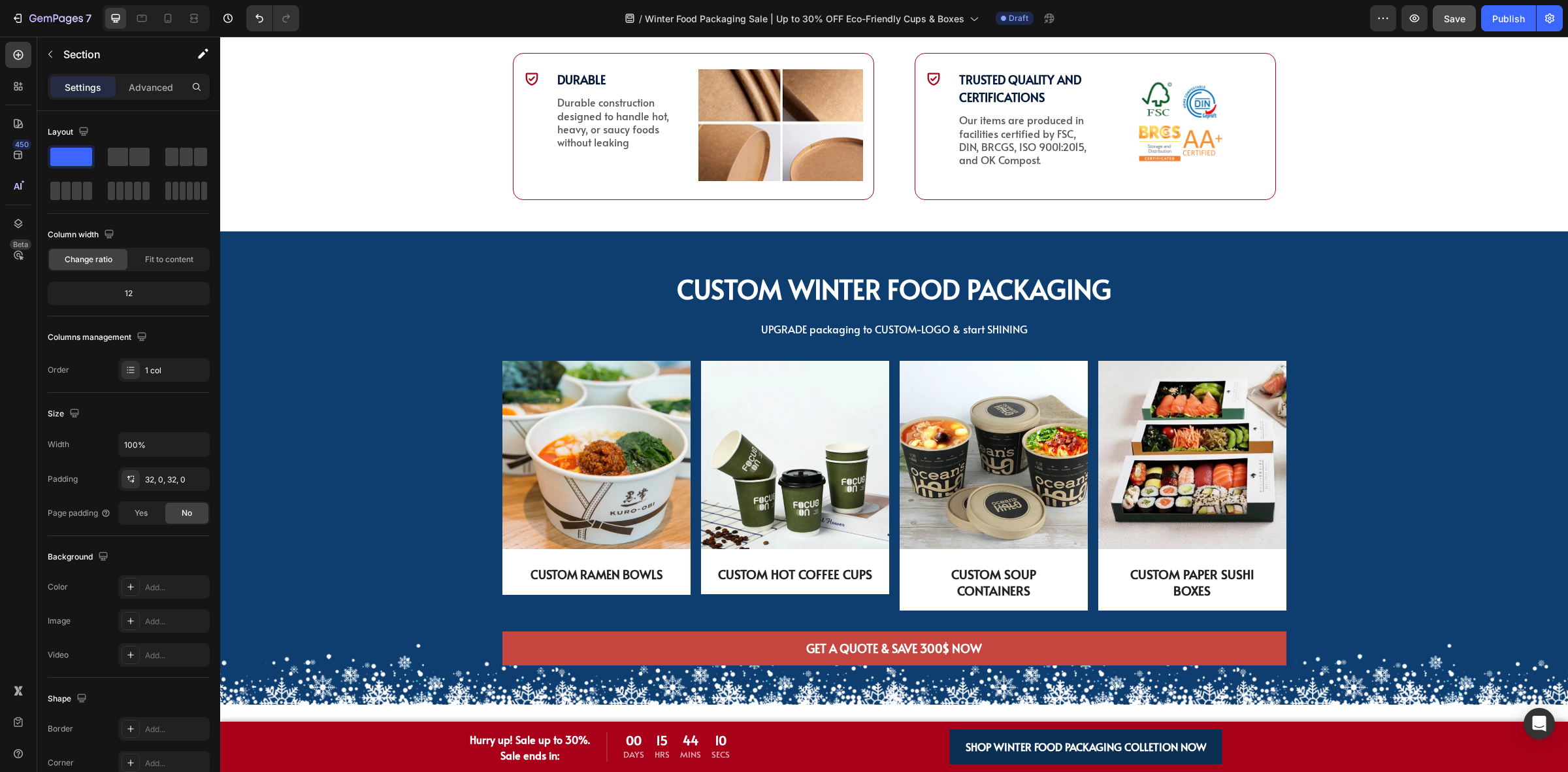
scroll to position [3783, 0]
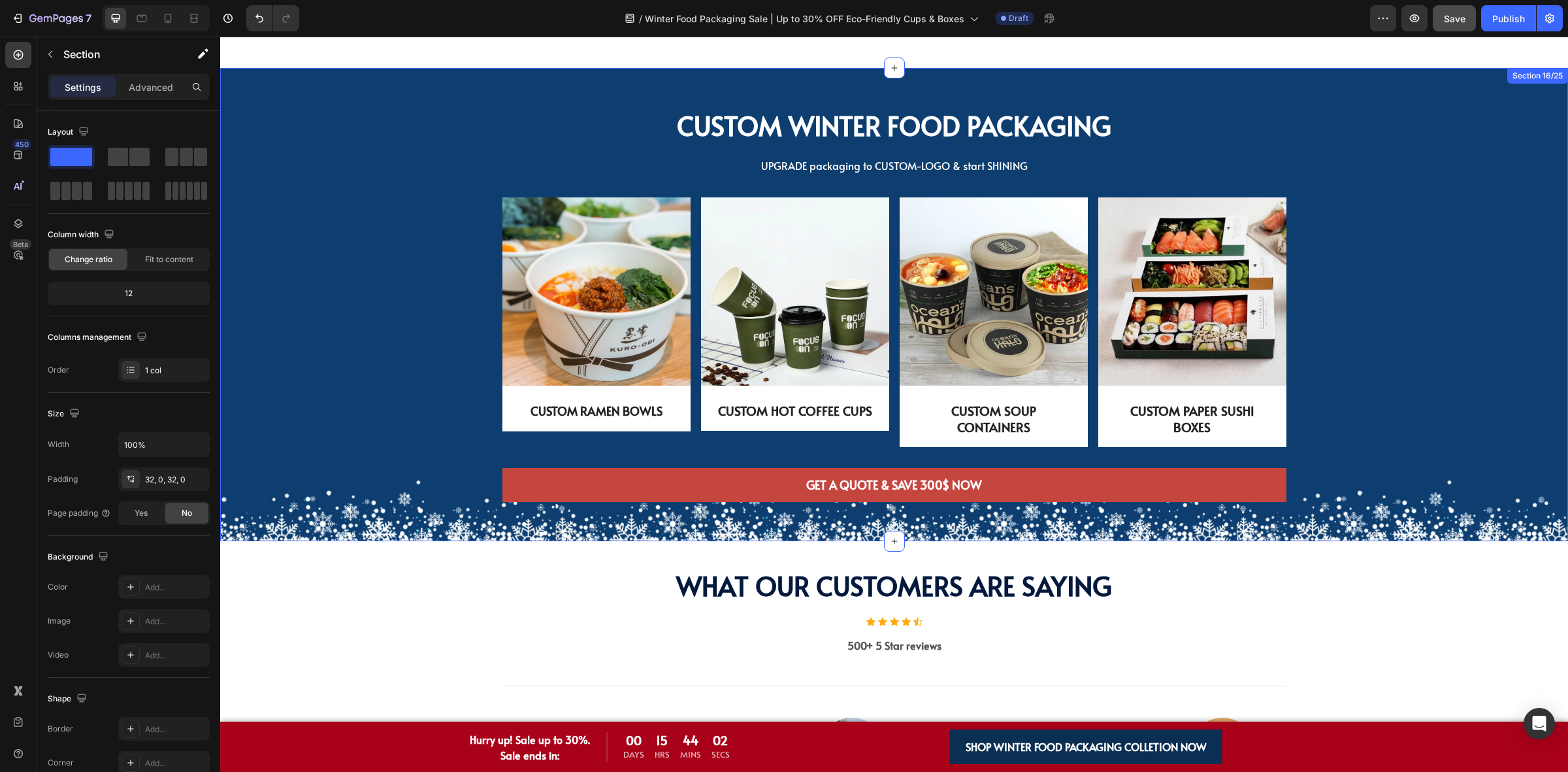
click at [1001, 420] on p "CUSTOM SOUP CONTAINERS" at bounding box center [993, 419] width 154 height 32
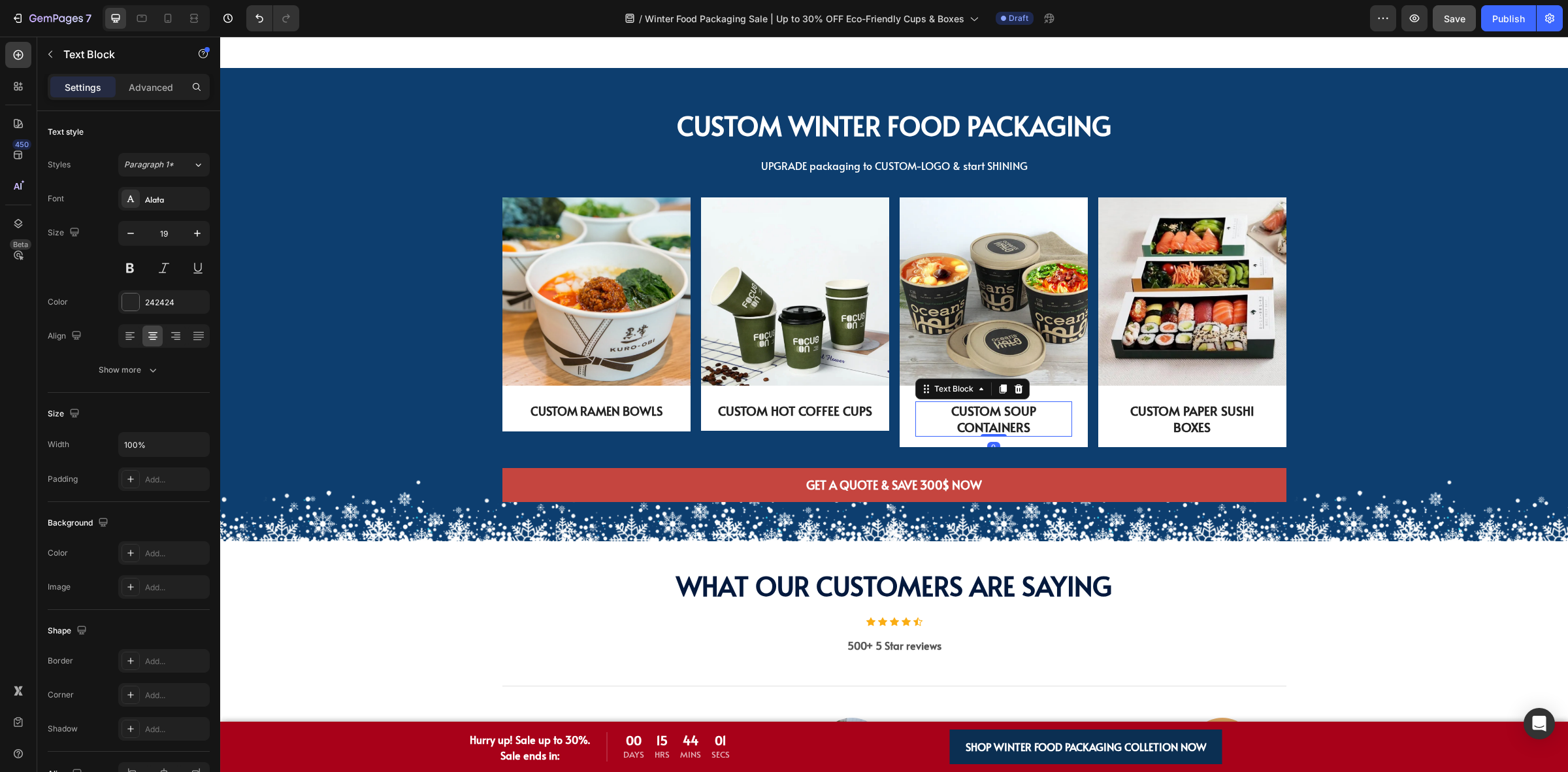
click at [946, 423] on p "CUSTOM SOUP CONTAINERS" at bounding box center [993, 419] width 154 height 32
drag, startPoint x: 944, startPoint y: 425, endPoint x: 1021, endPoint y: 424, distance: 77.0
click at [1021, 424] on p "CUSTOM SOUP CONTAINERS" at bounding box center [993, 419] width 154 height 32
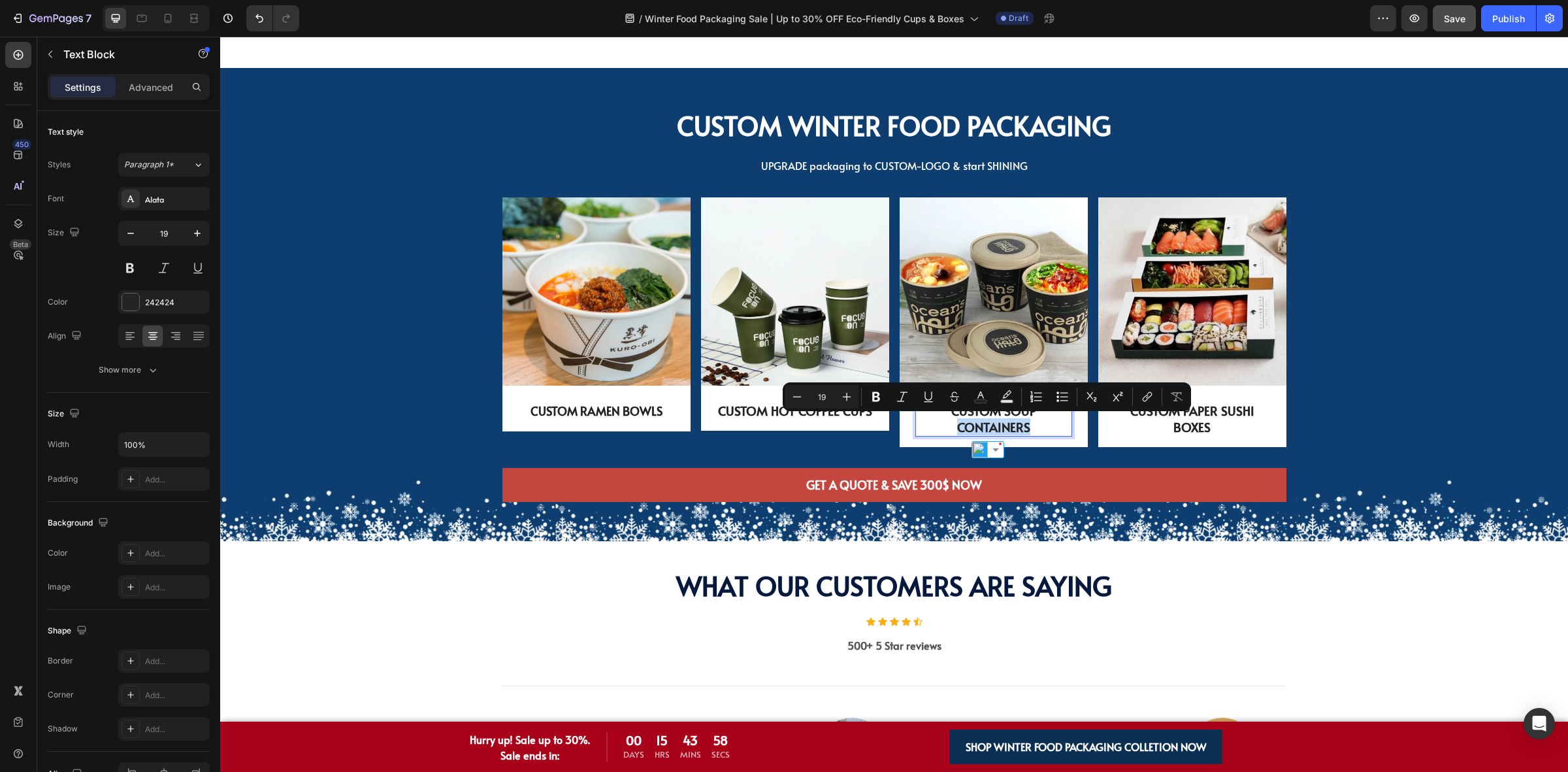
click at [918, 420] on p "CUSTOM SOUP CONTAINERS" at bounding box center [993, 419] width 154 height 32
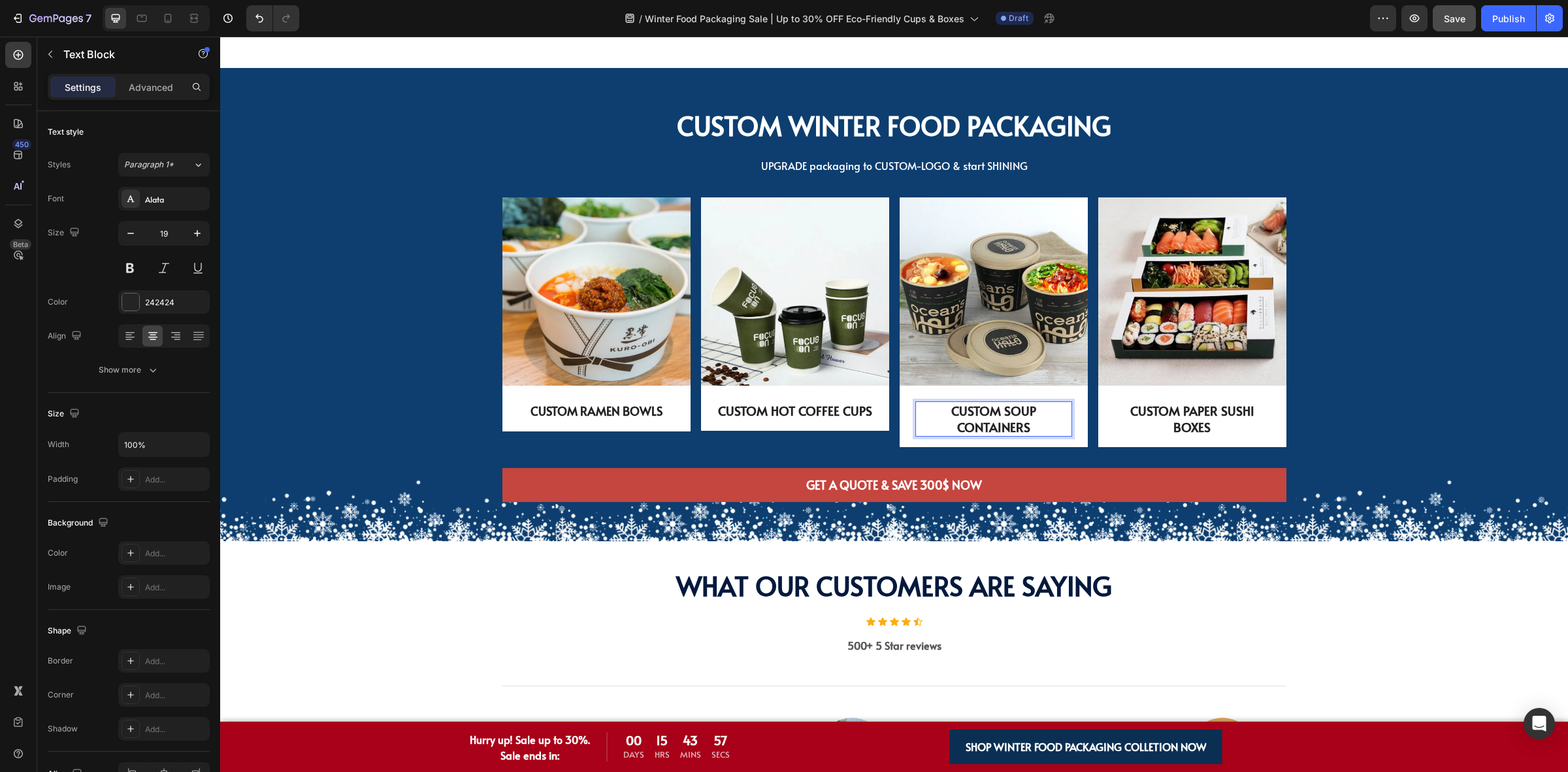
click at [1053, 426] on p "CUSTOM SOUP CONTAINERS" at bounding box center [993, 419] width 154 height 32
click at [1072, 419] on div "CUSTOM SOUP CONTAINERS Text Block 0 Row" at bounding box center [994, 416] width 189 height 60
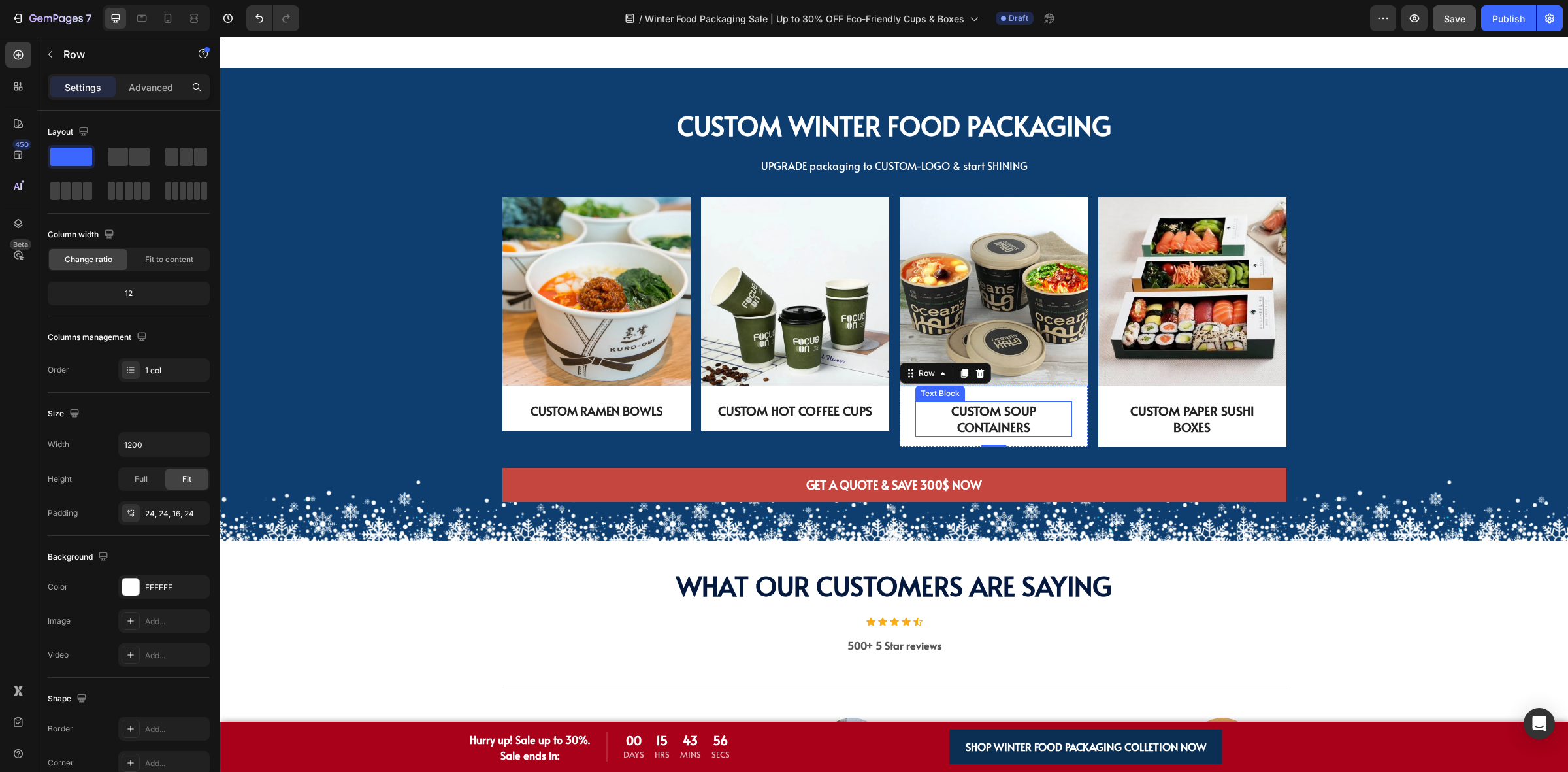
click at [1043, 425] on p "CUSTOM SOUP CONTAINERS" at bounding box center [993, 419] width 154 height 32
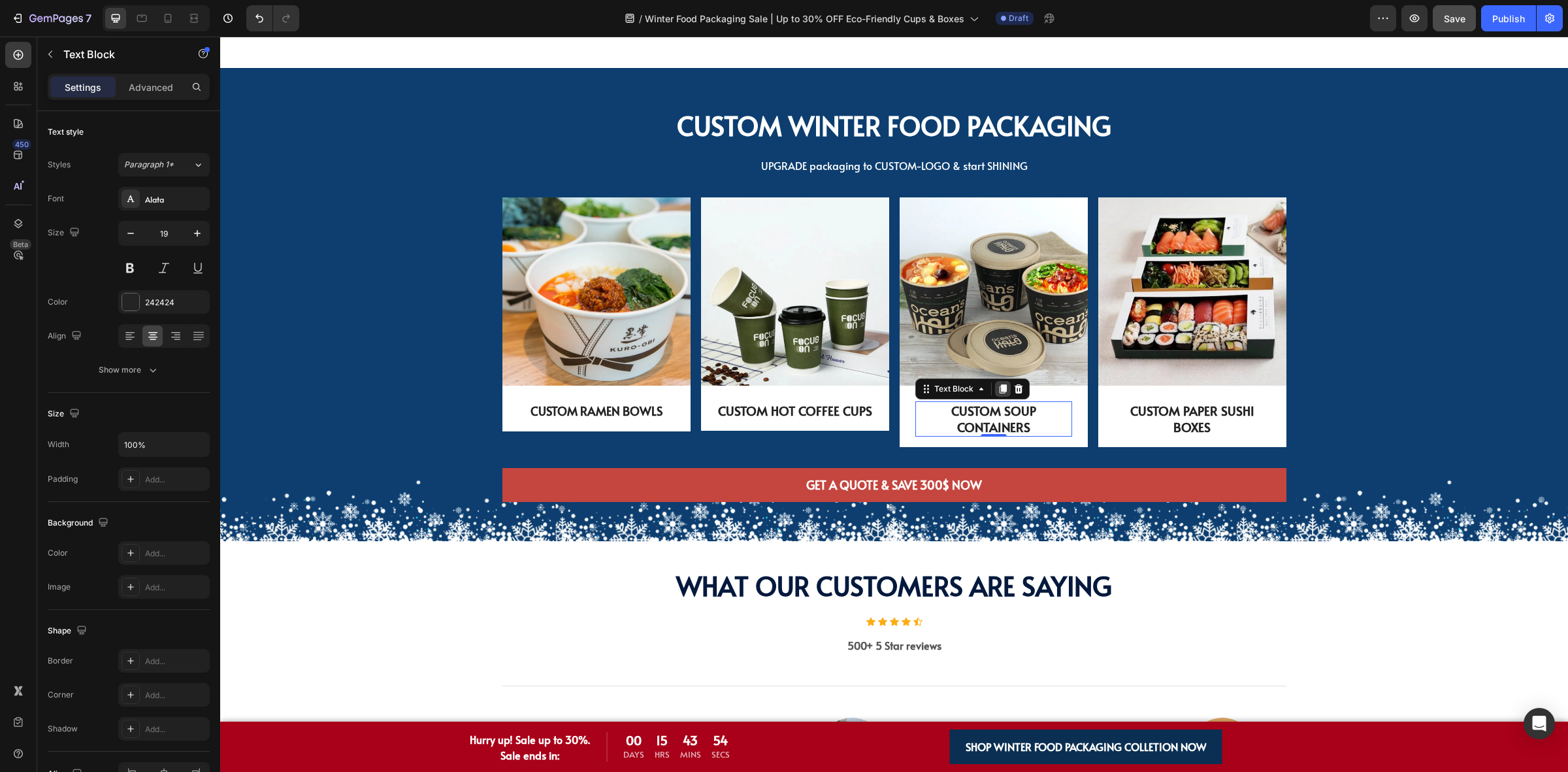
click at [998, 390] on icon at bounding box center [1002, 388] width 10 height 10
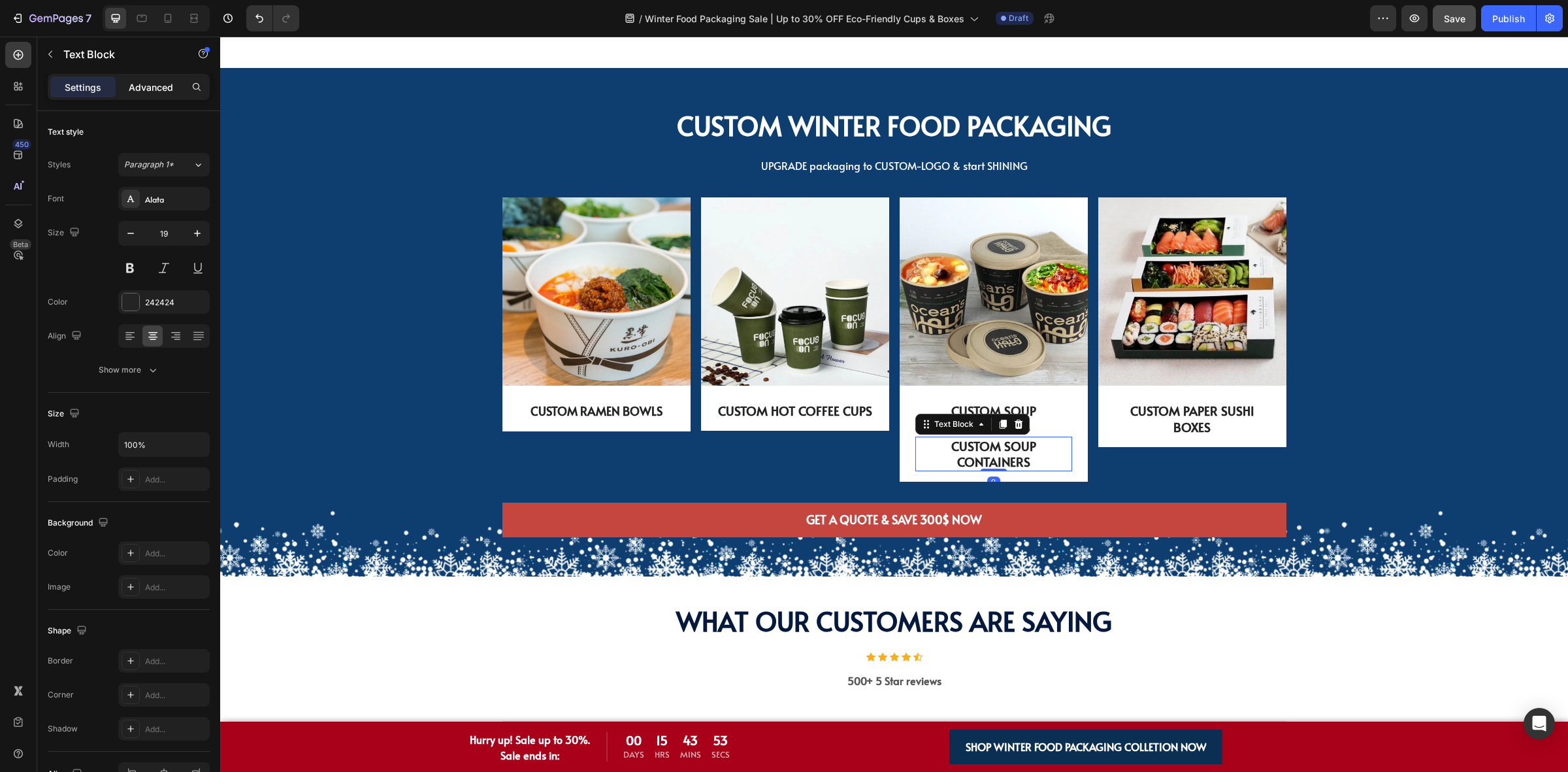
click at [155, 79] on div "Advanced" at bounding box center [151, 87] width 65 height 21
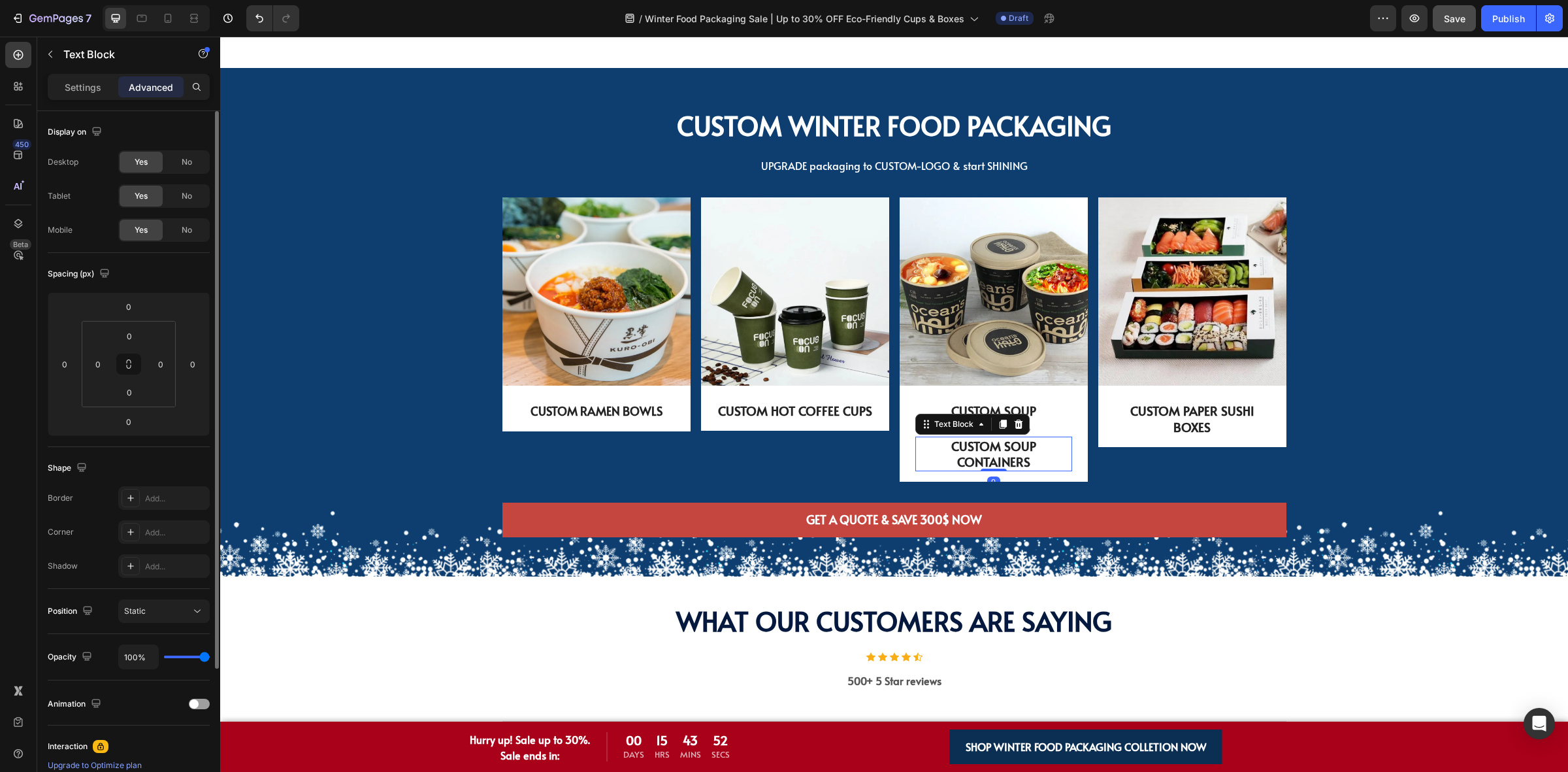
click at [191, 224] on span "No" at bounding box center [186, 230] width 10 height 12
click at [1043, 410] on p "CUSTOM SOUP CONTAINERS" at bounding box center [993, 419] width 154 height 32
click at [199, 161] on div "No" at bounding box center [187, 162] width 44 height 21
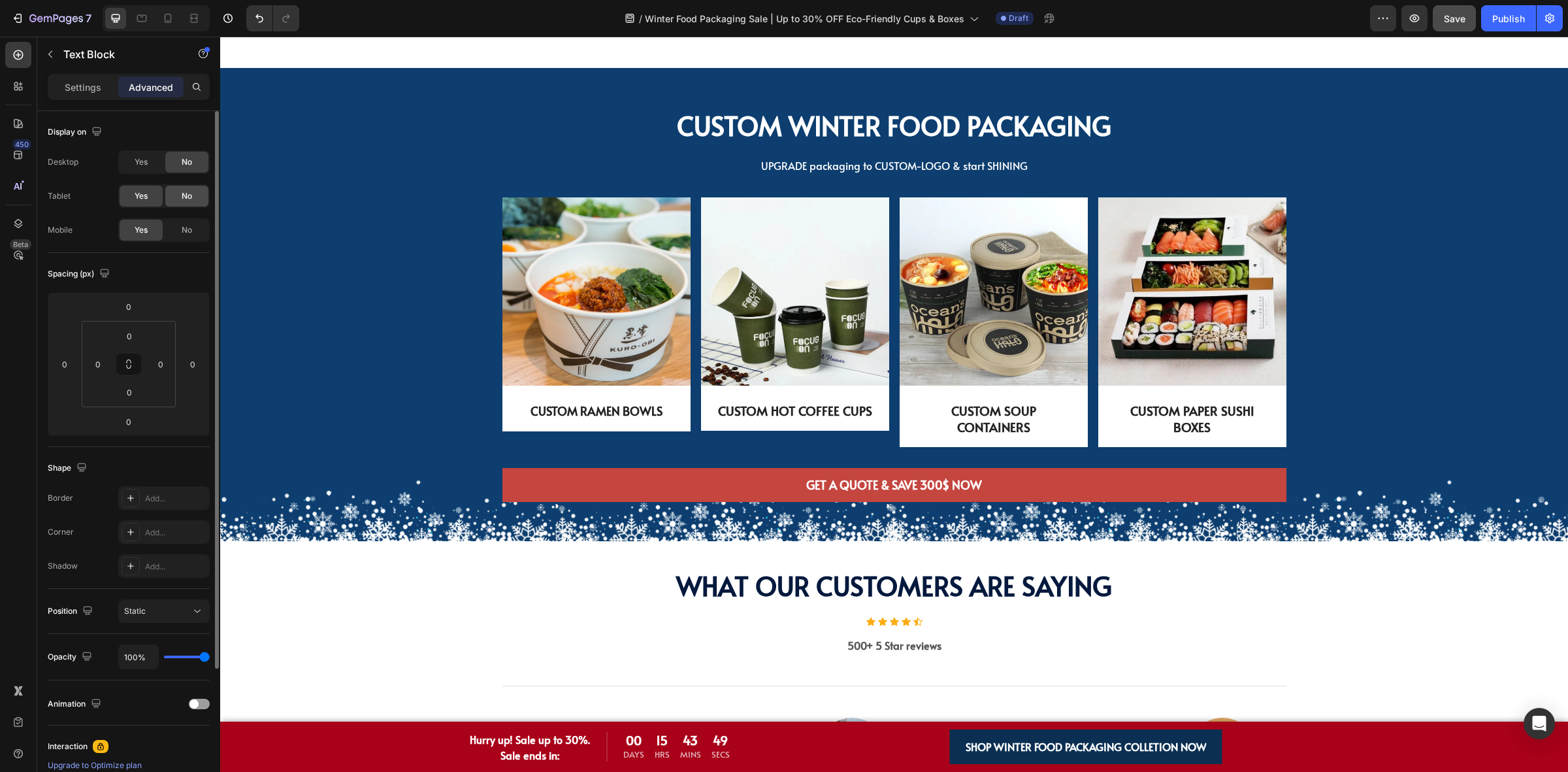
click at [188, 189] on div "No" at bounding box center [187, 196] width 44 height 21
click at [1022, 413] on p "CUSTOM SOUP CONTAINERS" at bounding box center [993, 419] width 154 height 32
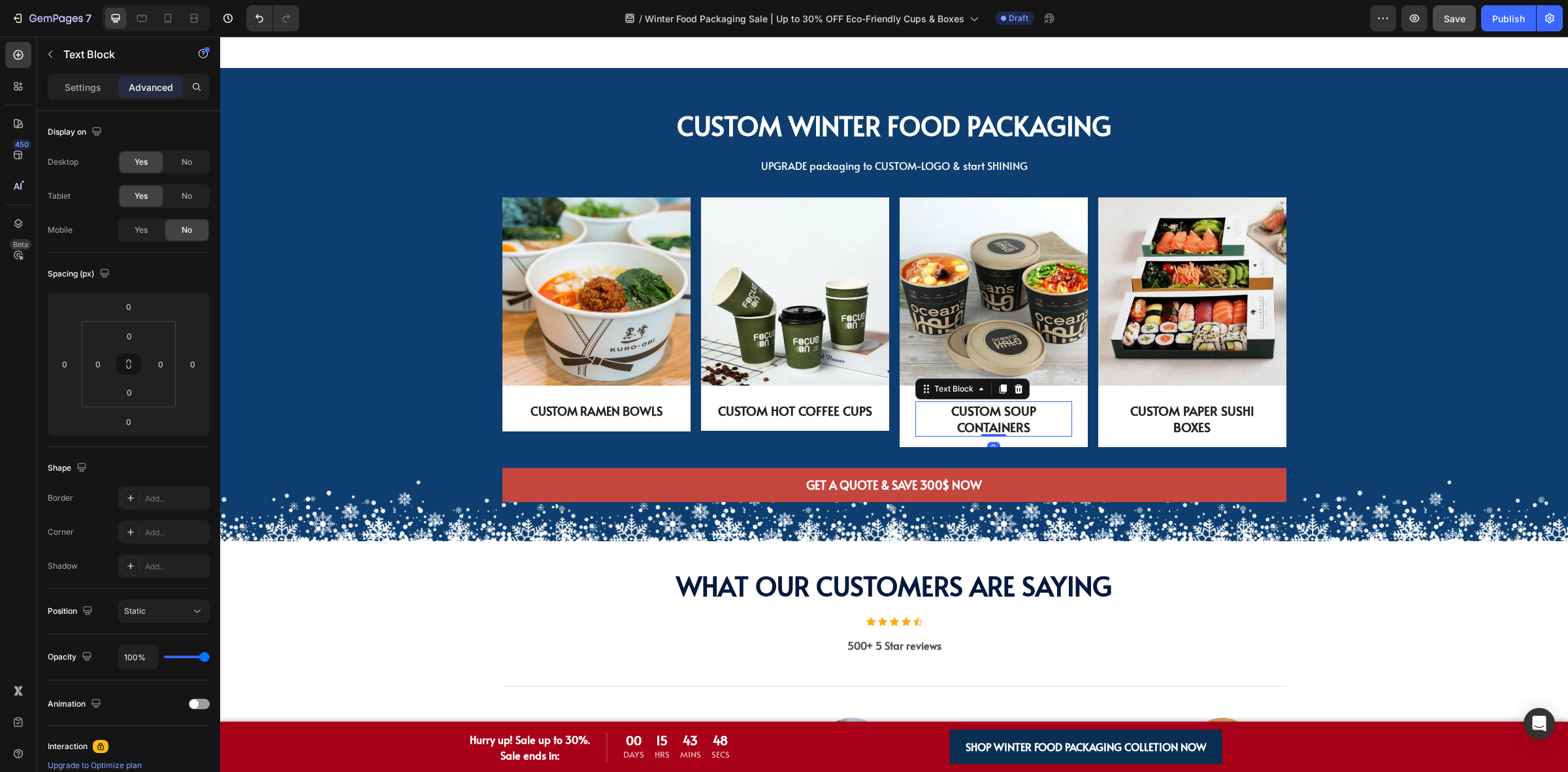
click at [1043, 429] on p "CUSTOM SOUP CONTAINERS" at bounding box center [993, 419] width 154 height 32
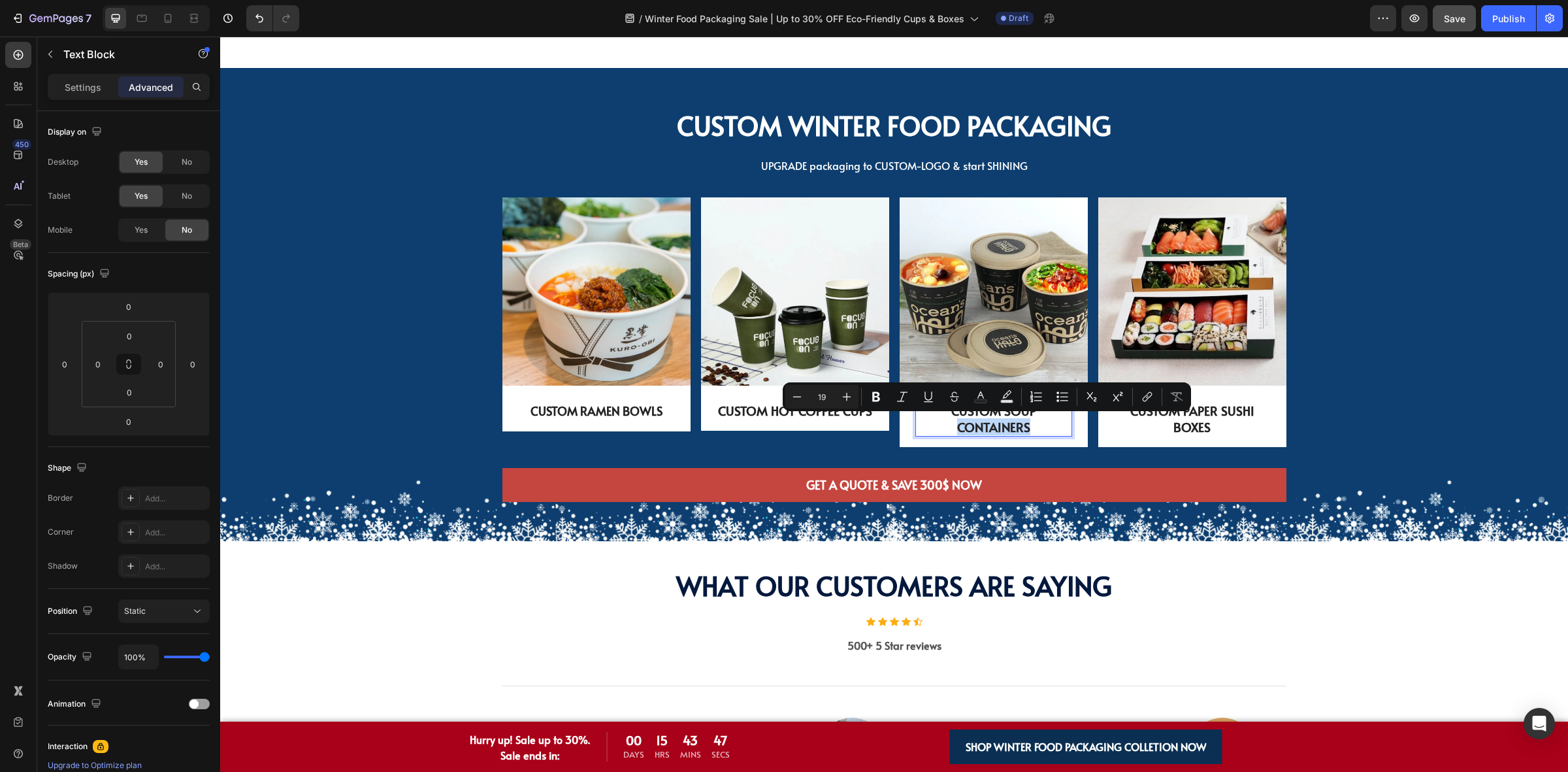
drag, startPoint x: 1028, startPoint y: 425, endPoint x: 939, endPoint y: 424, distance: 89.0
click at [939, 424] on p "CUSTOM SOUP CONTAINERS" at bounding box center [993, 419] width 154 height 32
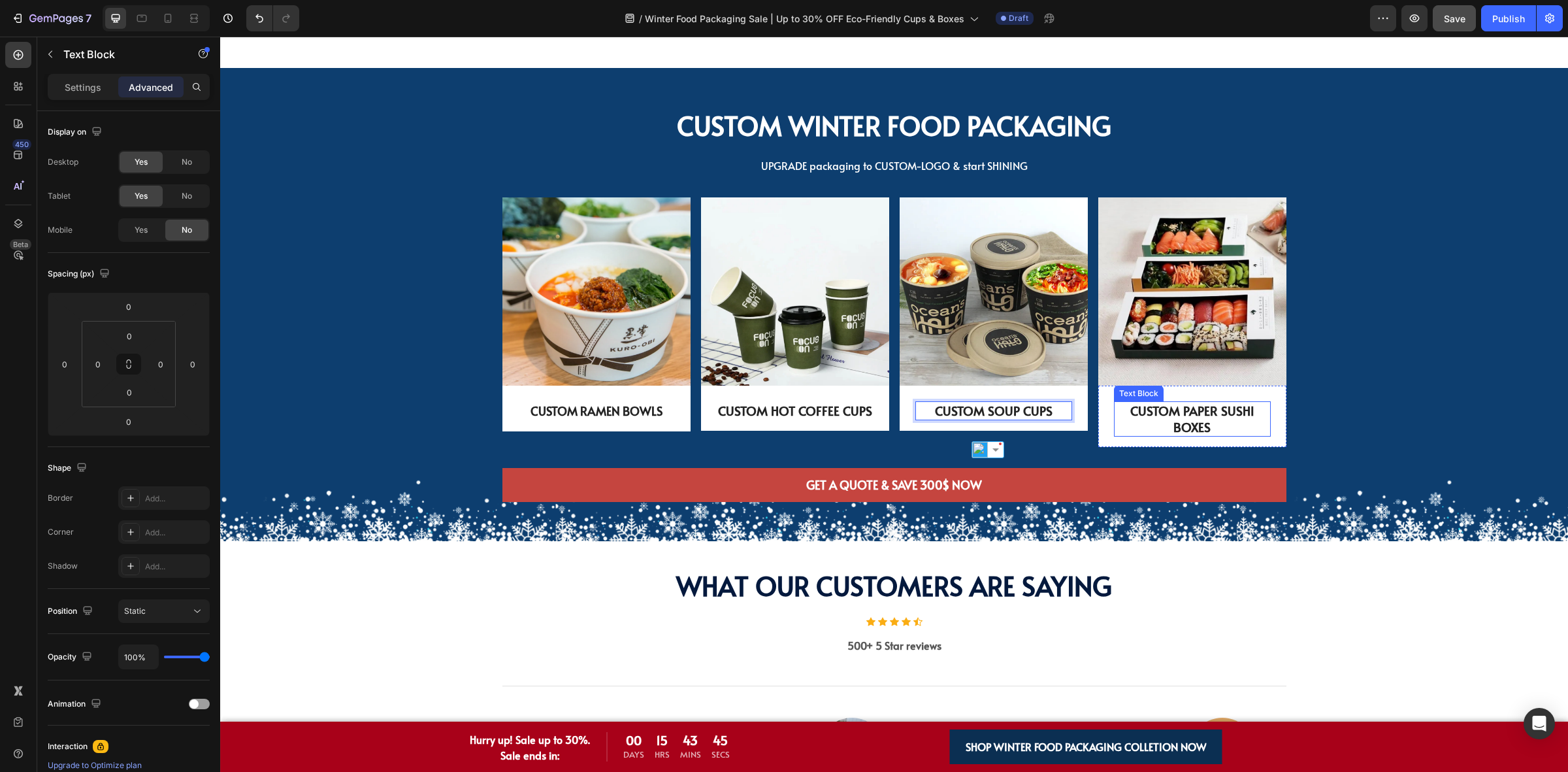
click at [1230, 421] on p "CUSTOM PAPER SUSHI BOXES" at bounding box center [1192, 419] width 154 height 32
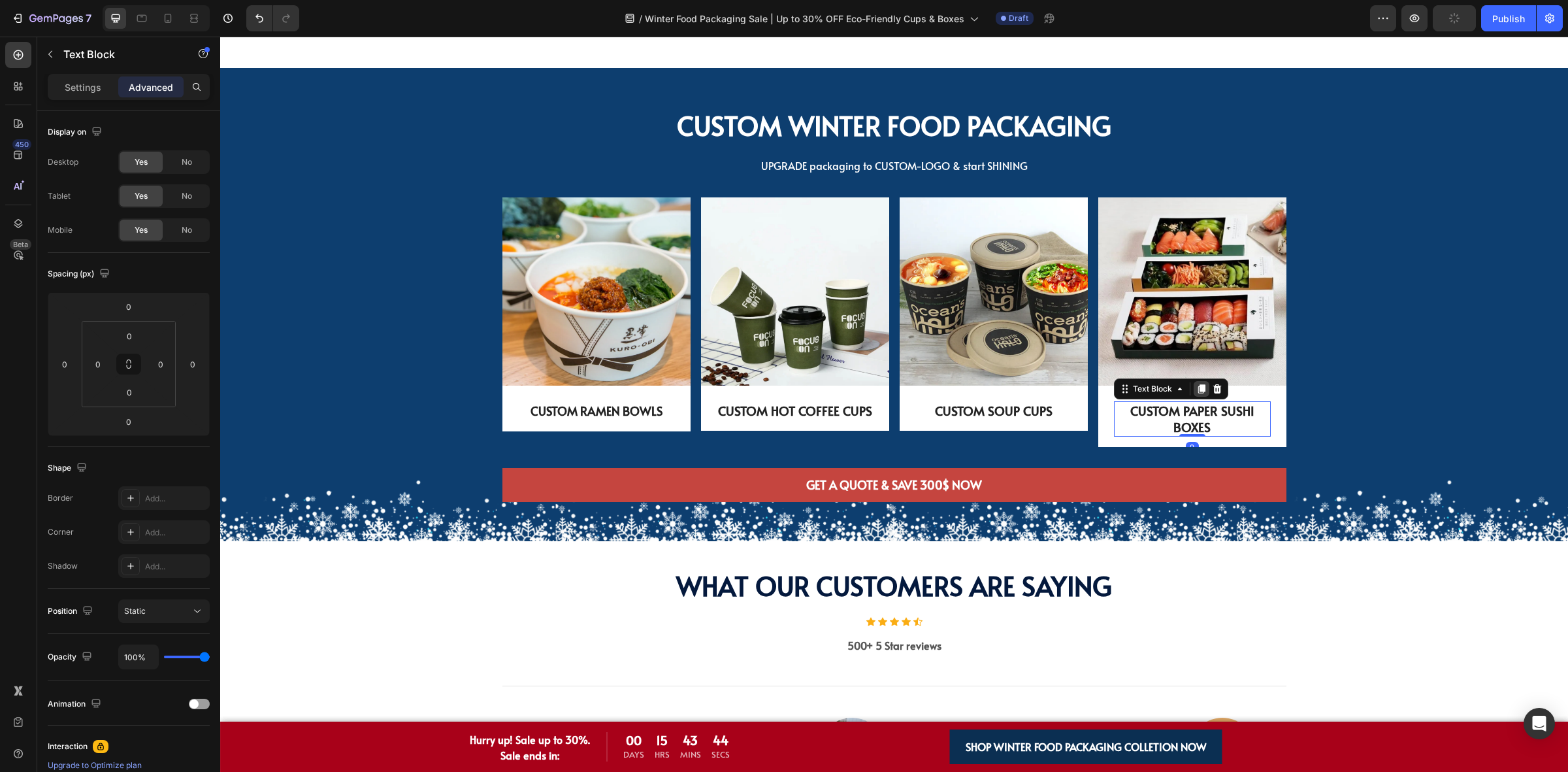
click at [1198, 387] on icon at bounding box center [1201, 388] width 7 height 9
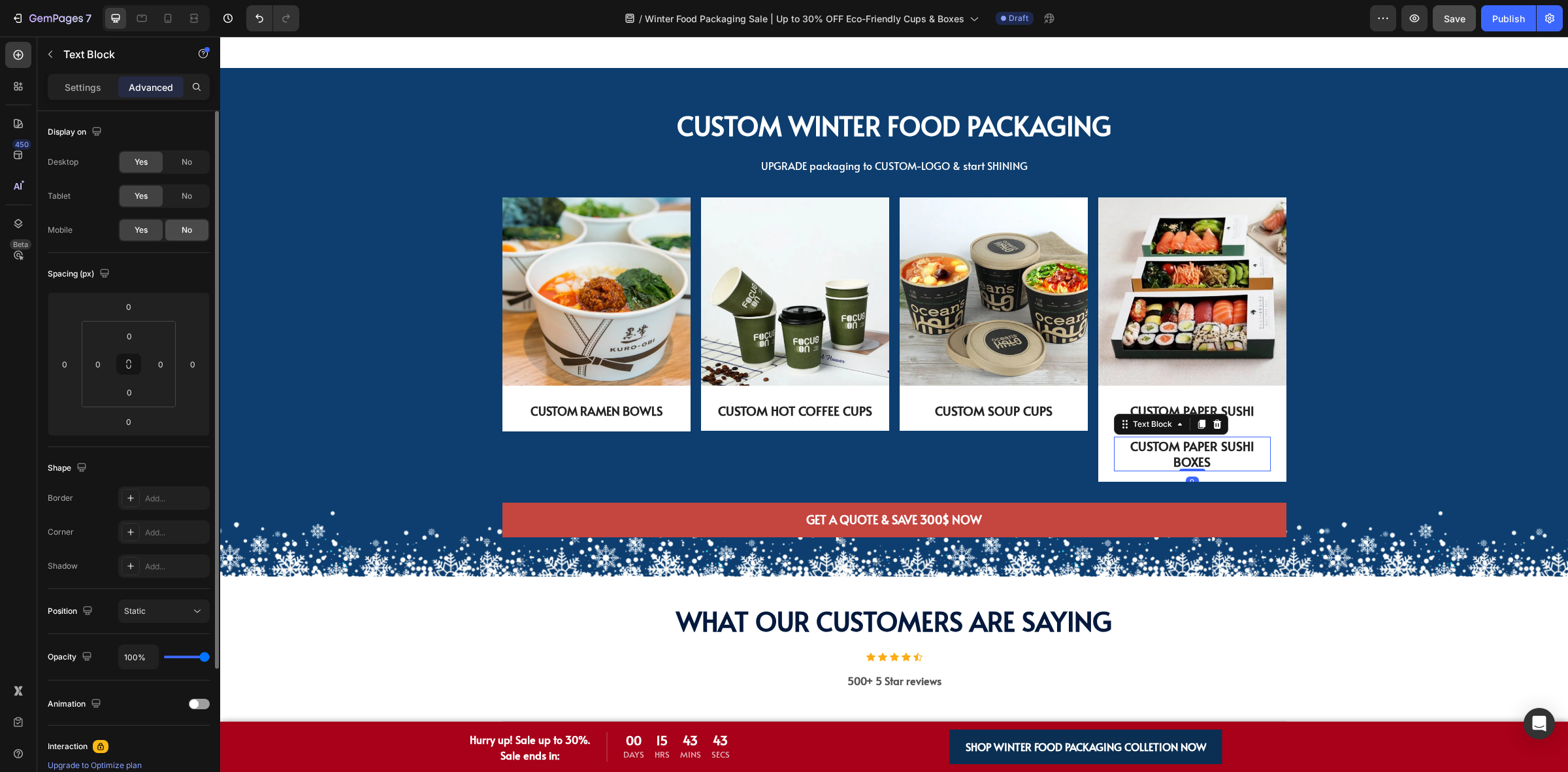
click at [181, 234] on span "No" at bounding box center [186, 230] width 10 height 12
click at [1183, 405] on p "CUSTOM PAPER SUSHI BOXES" at bounding box center [1192, 419] width 154 height 32
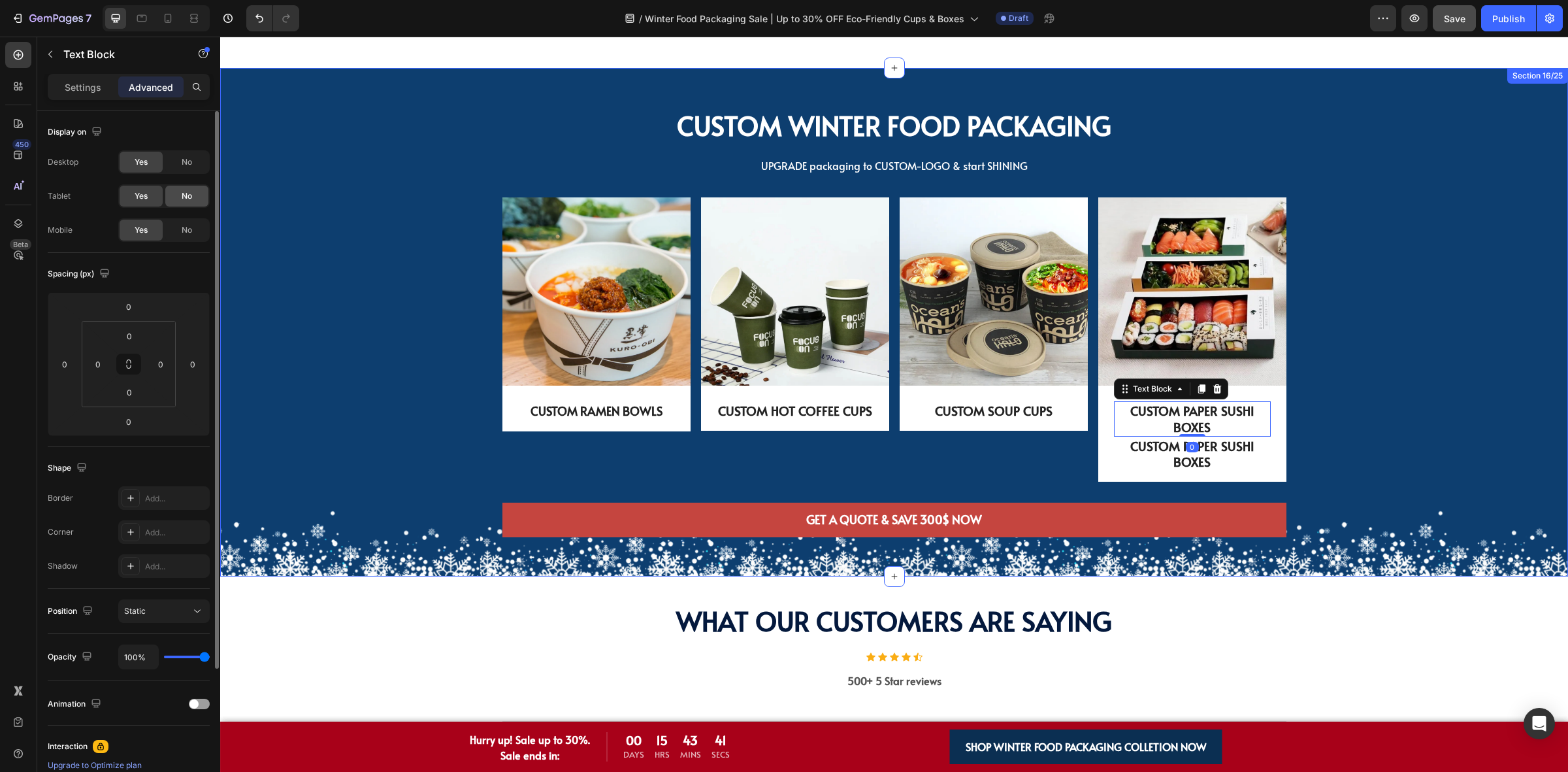
click at [197, 197] on div "No" at bounding box center [187, 196] width 44 height 21
click at [191, 161] on span "No" at bounding box center [186, 162] width 10 height 12
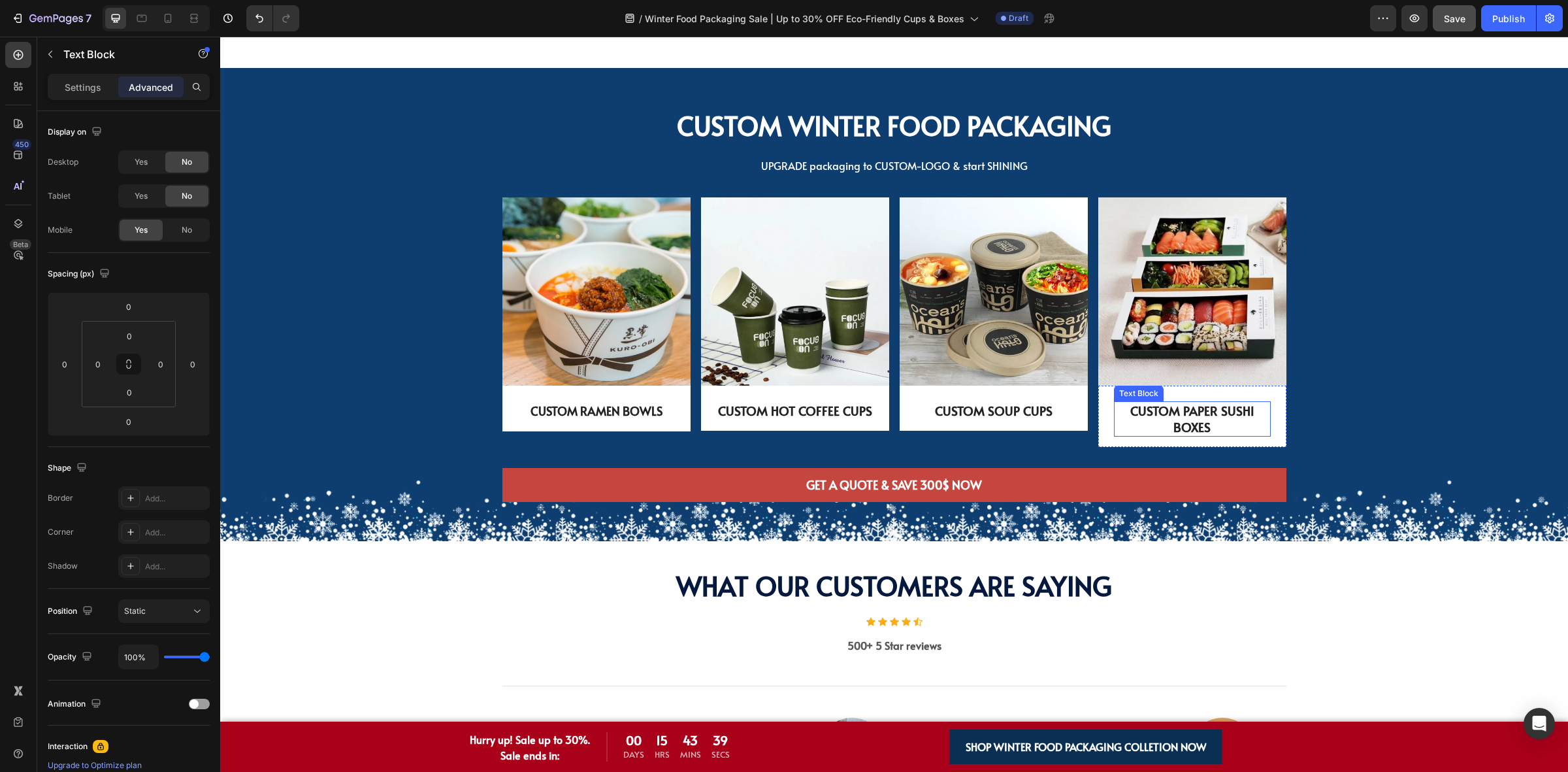
click at [1205, 418] on p "CUSTOM PAPER SUSHI BOXES" at bounding box center [1192, 419] width 154 height 32
drag, startPoint x: 1212, startPoint y: 409, endPoint x: 1177, endPoint y: 409, distance: 35.0
click at [1177, 409] on p "CUSTOM PAPER SUSHI BOXES" at bounding box center [1192, 419] width 154 height 32
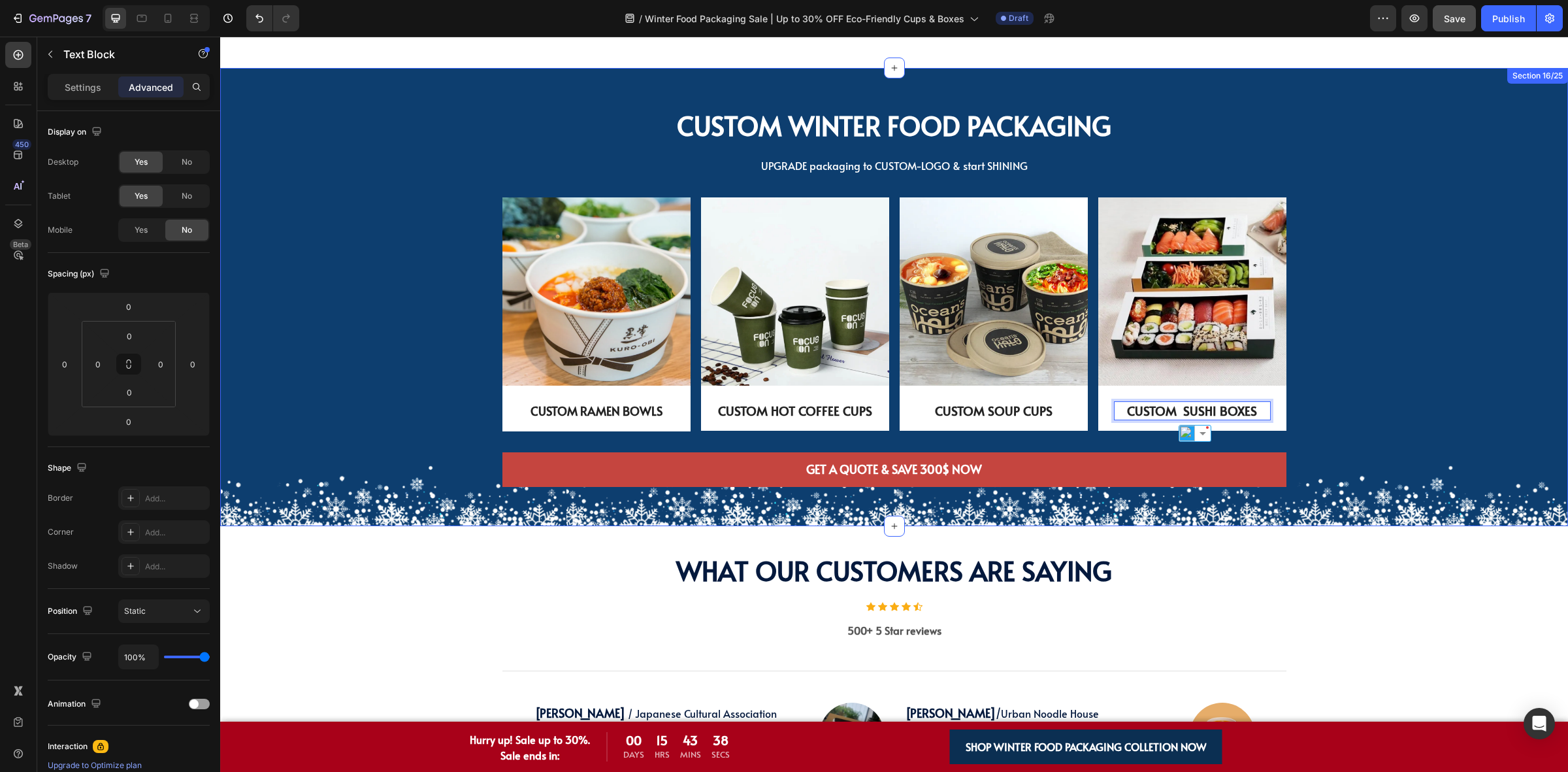
click at [1333, 392] on div "Image CUSTOM RAMEN BOWLS Text Block Row Image CUSTOM HOT COFFEE CUPS Text Block…" at bounding box center [894, 325] width 1329 height 255
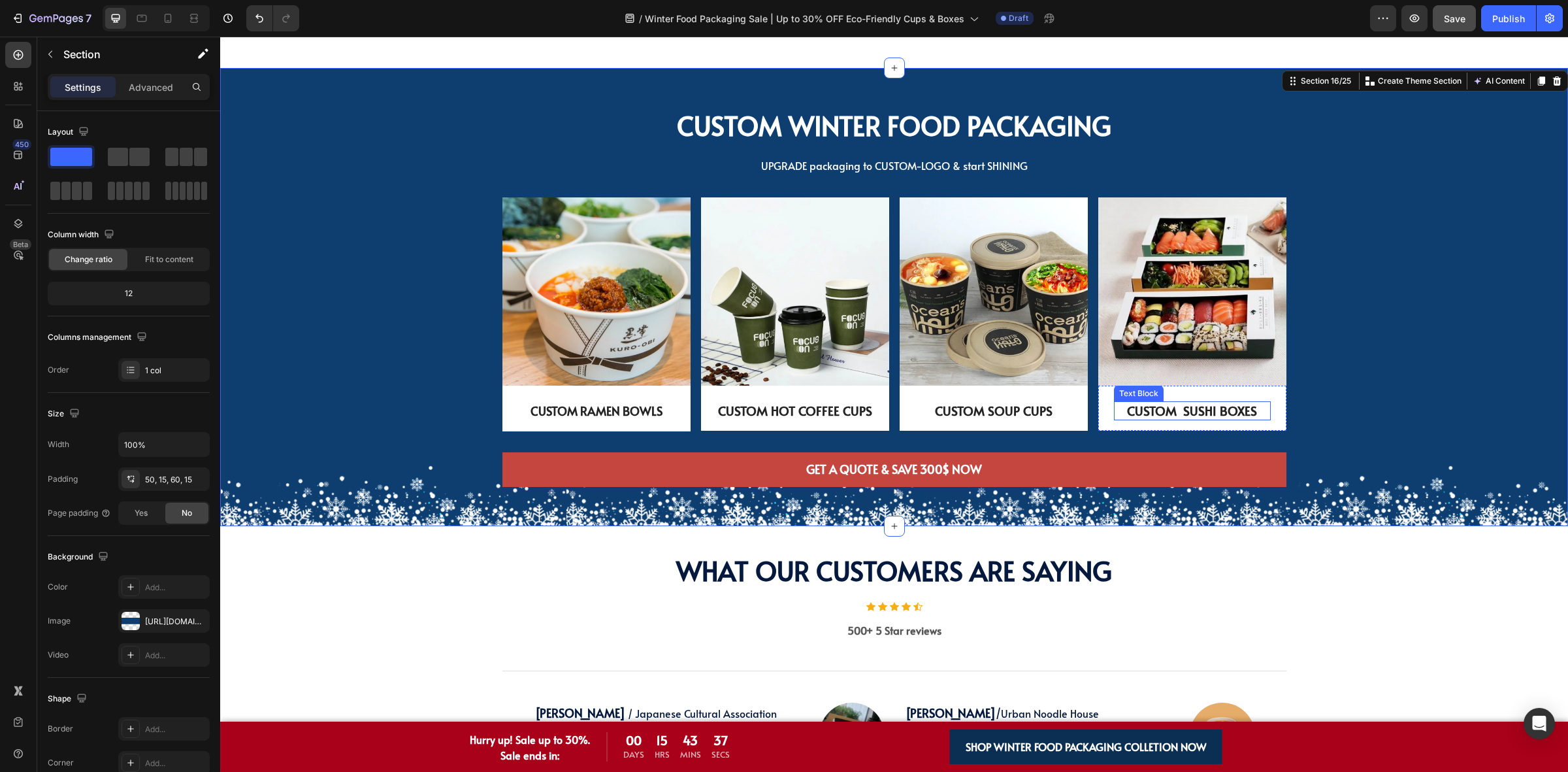
click at [1188, 404] on p "CUSTOM SUSHI BOXES" at bounding box center [1192, 411] width 154 height 16
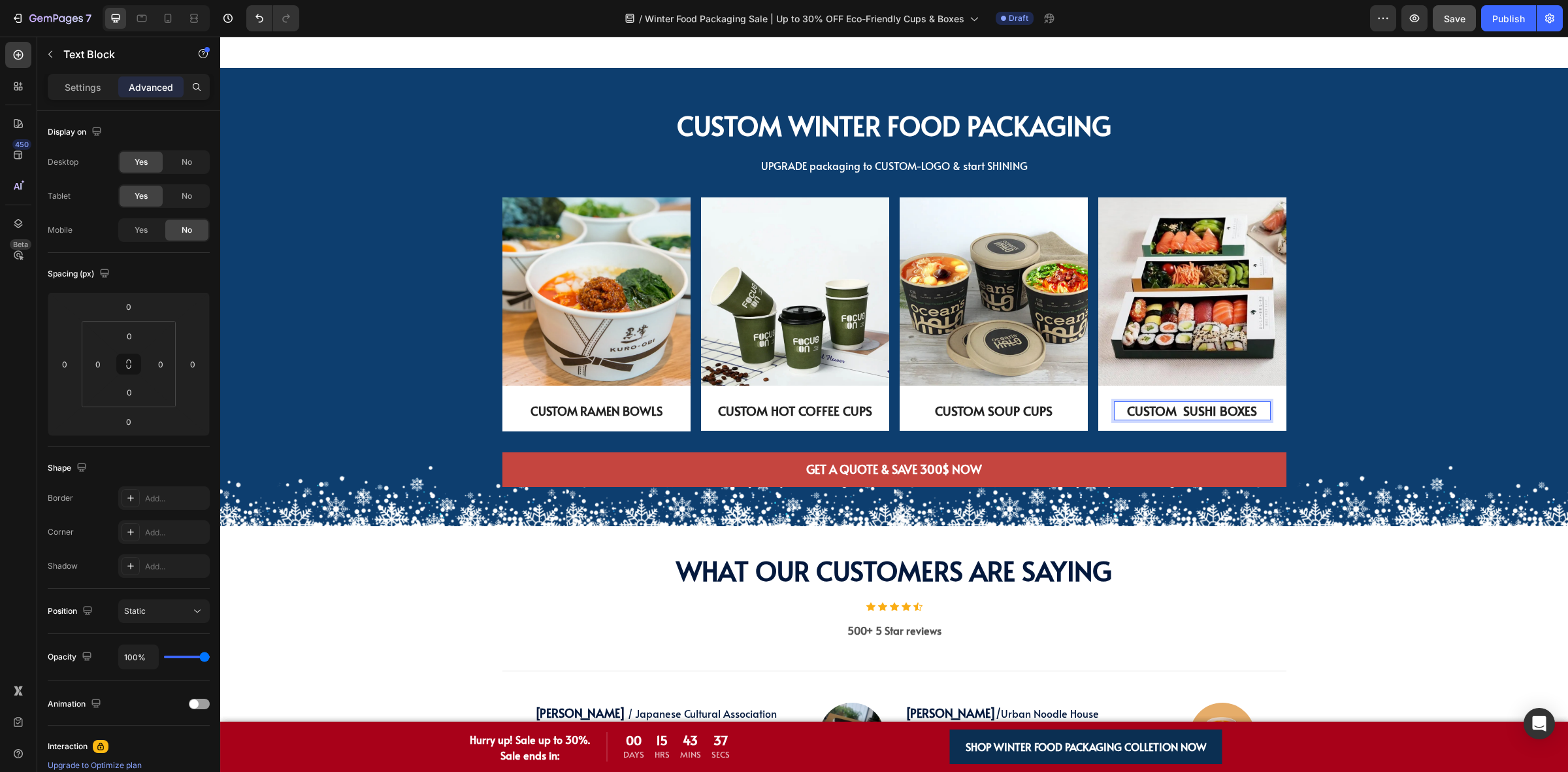
click at [1175, 410] on p "CUSTOM SUSHI BOXES" at bounding box center [1192, 411] width 154 height 16
click at [1313, 341] on div "Image CUSTOM RAMEN BOWLS Text Block Row Image CUSTOM HOT COFFEE CUPS Text Block…" at bounding box center [894, 325] width 1329 height 255
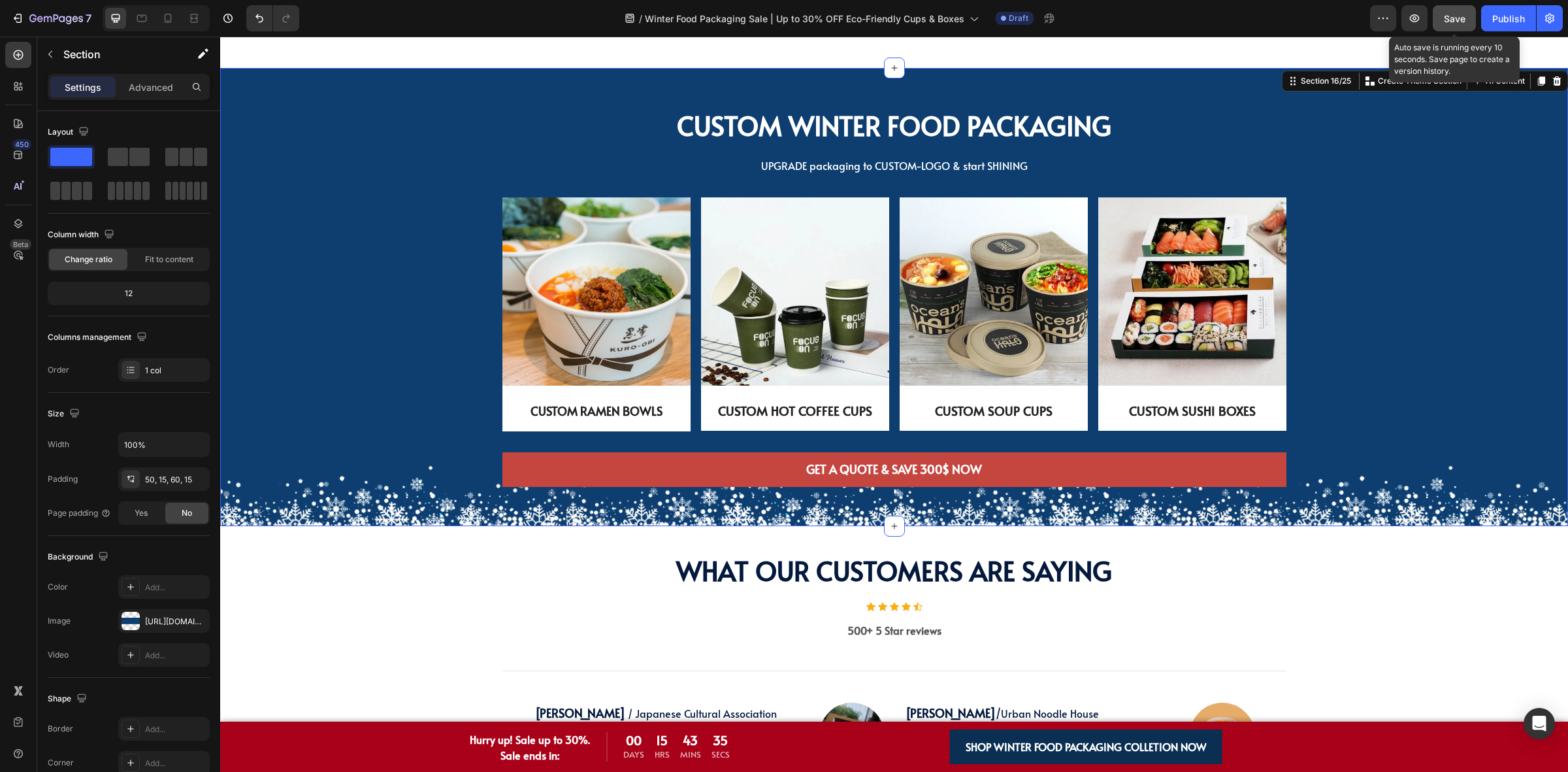
click at [1451, 26] on button "Save" at bounding box center [1455, 18] width 44 height 26
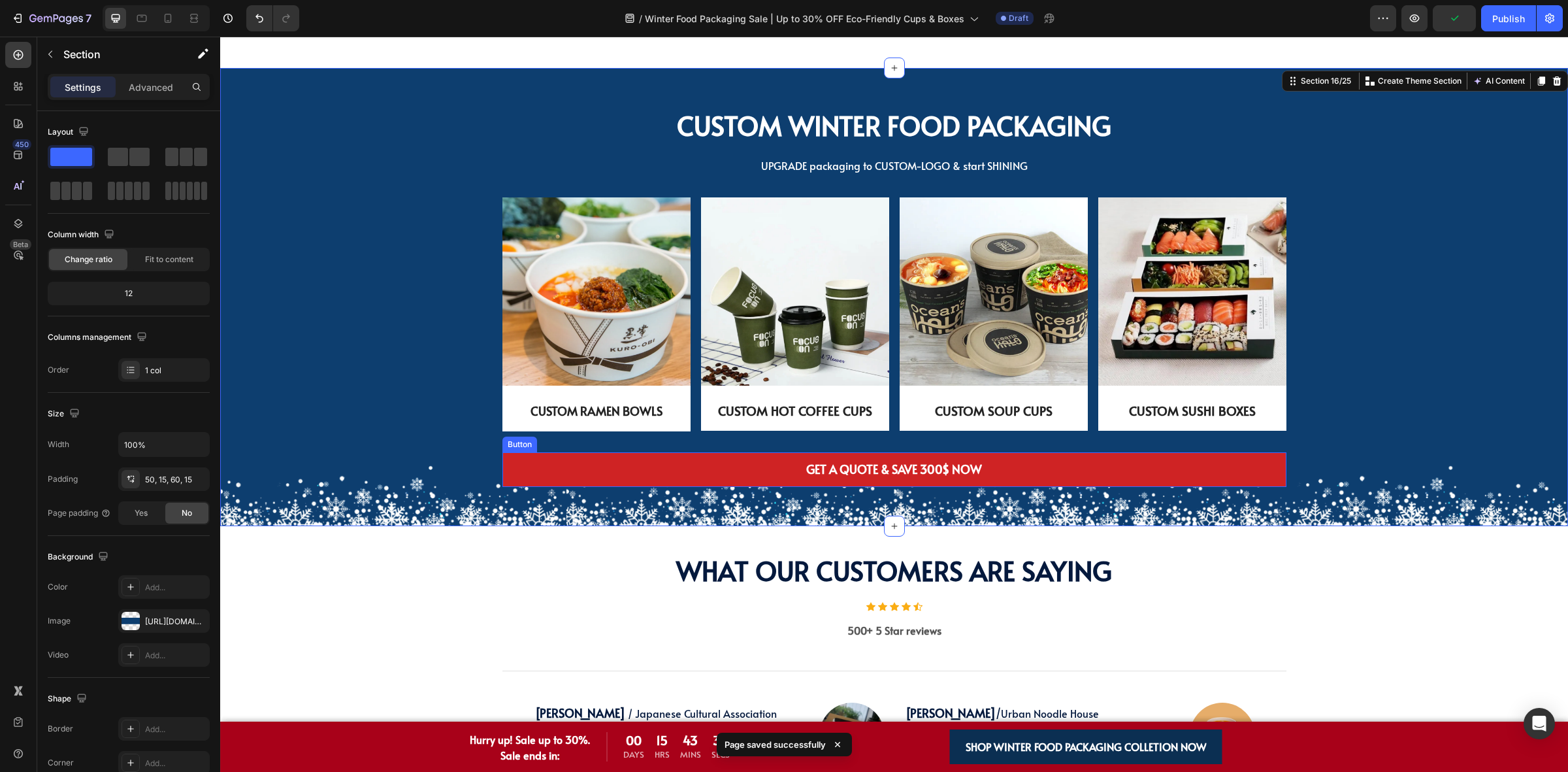
click at [786, 465] on link "GET A QUOTE & SAVE 300$ NOW" at bounding box center [894, 469] width 784 height 35
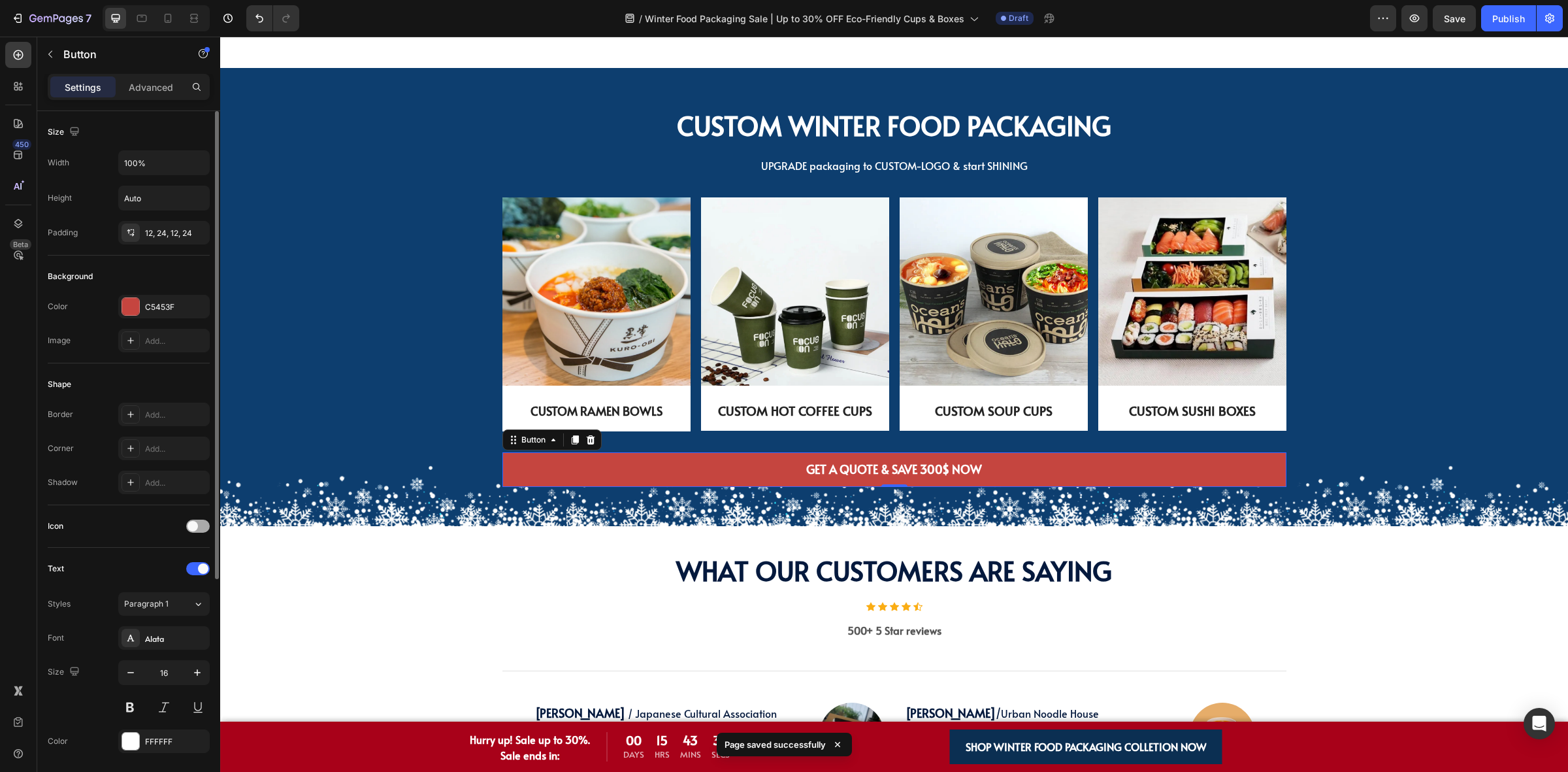
click at [192, 524] on span at bounding box center [193, 525] width 10 height 10
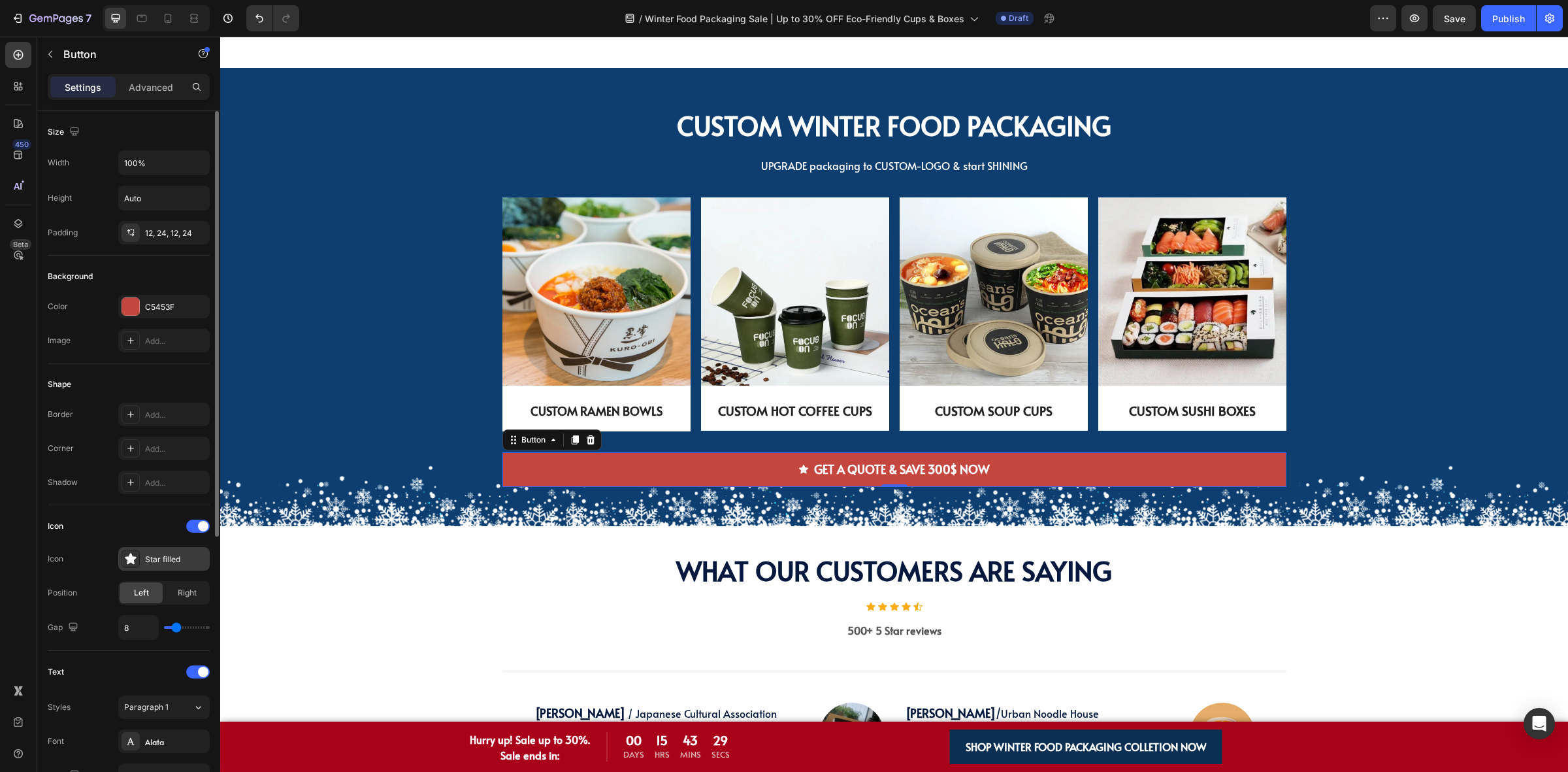
click at [157, 558] on div "Star filled" at bounding box center [176, 559] width 61 height 12
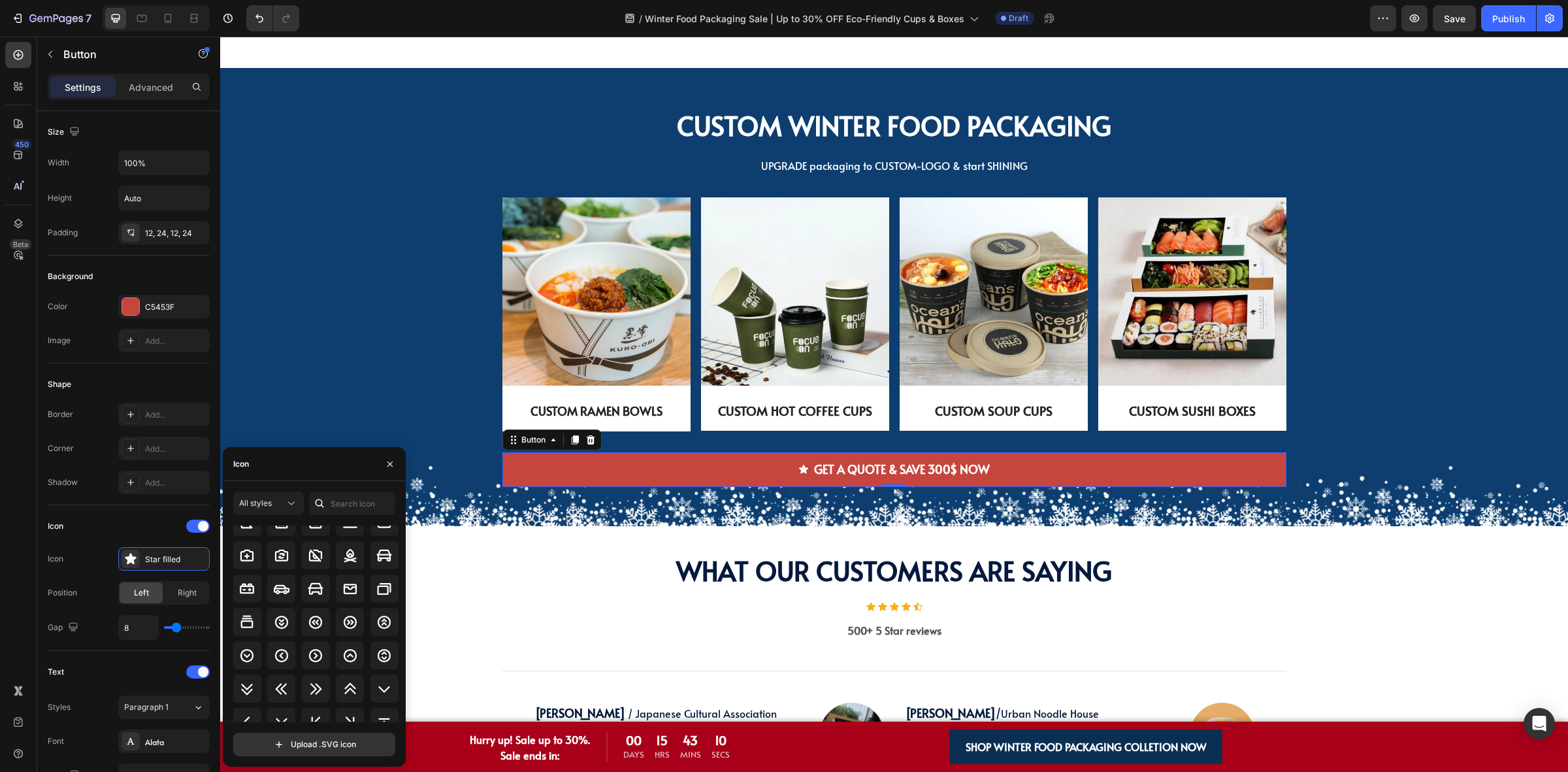
scroll to position [1549, 0]
drag, startPoint x: 341, startPoint y: 612, endPoint x: 216, endPoint y: 572, distance: 131.2
click at [342, 612] on icon at bounding box center [350, 608] width 15 height 15
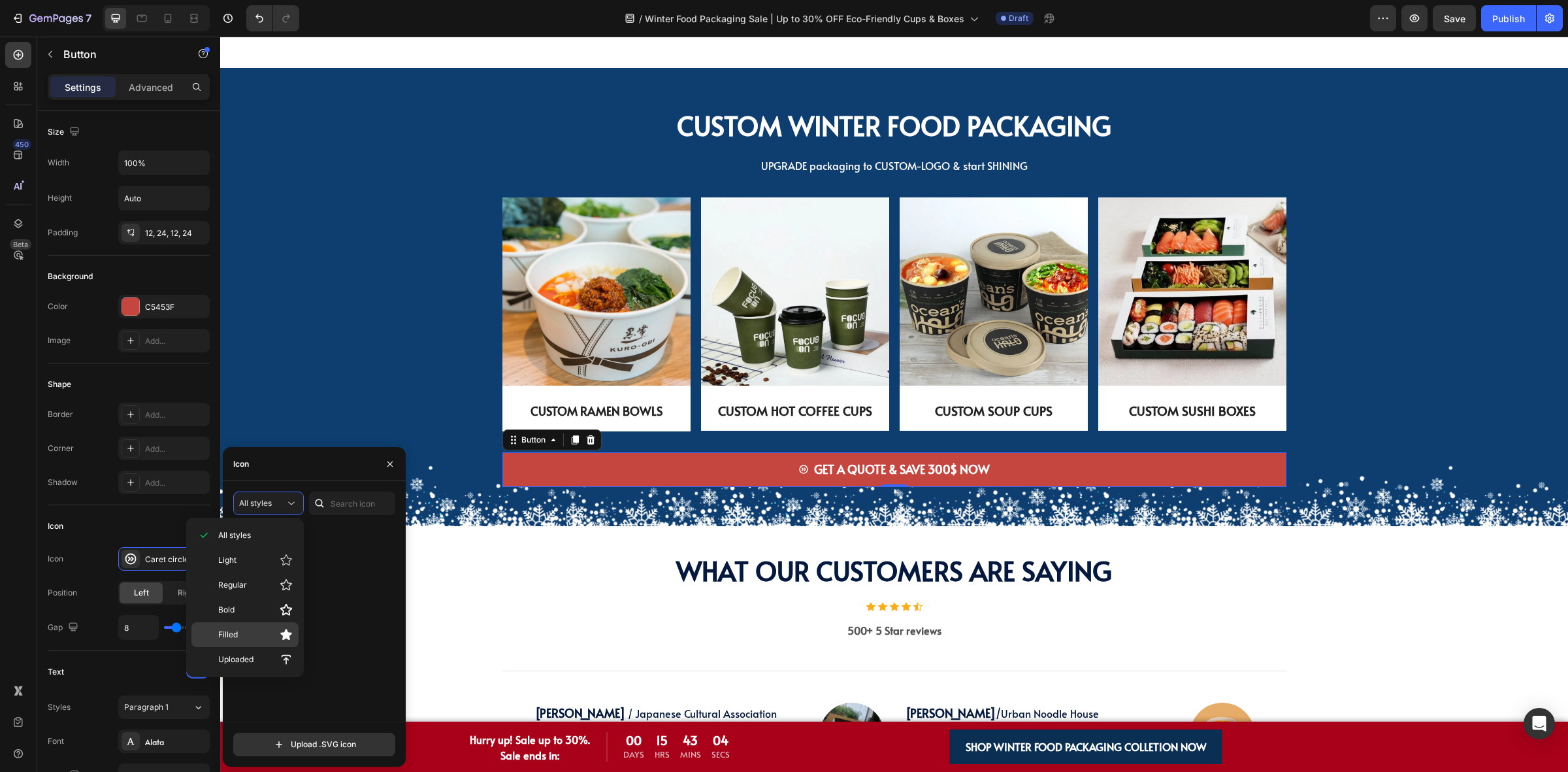
scroll to position [1712, 0]
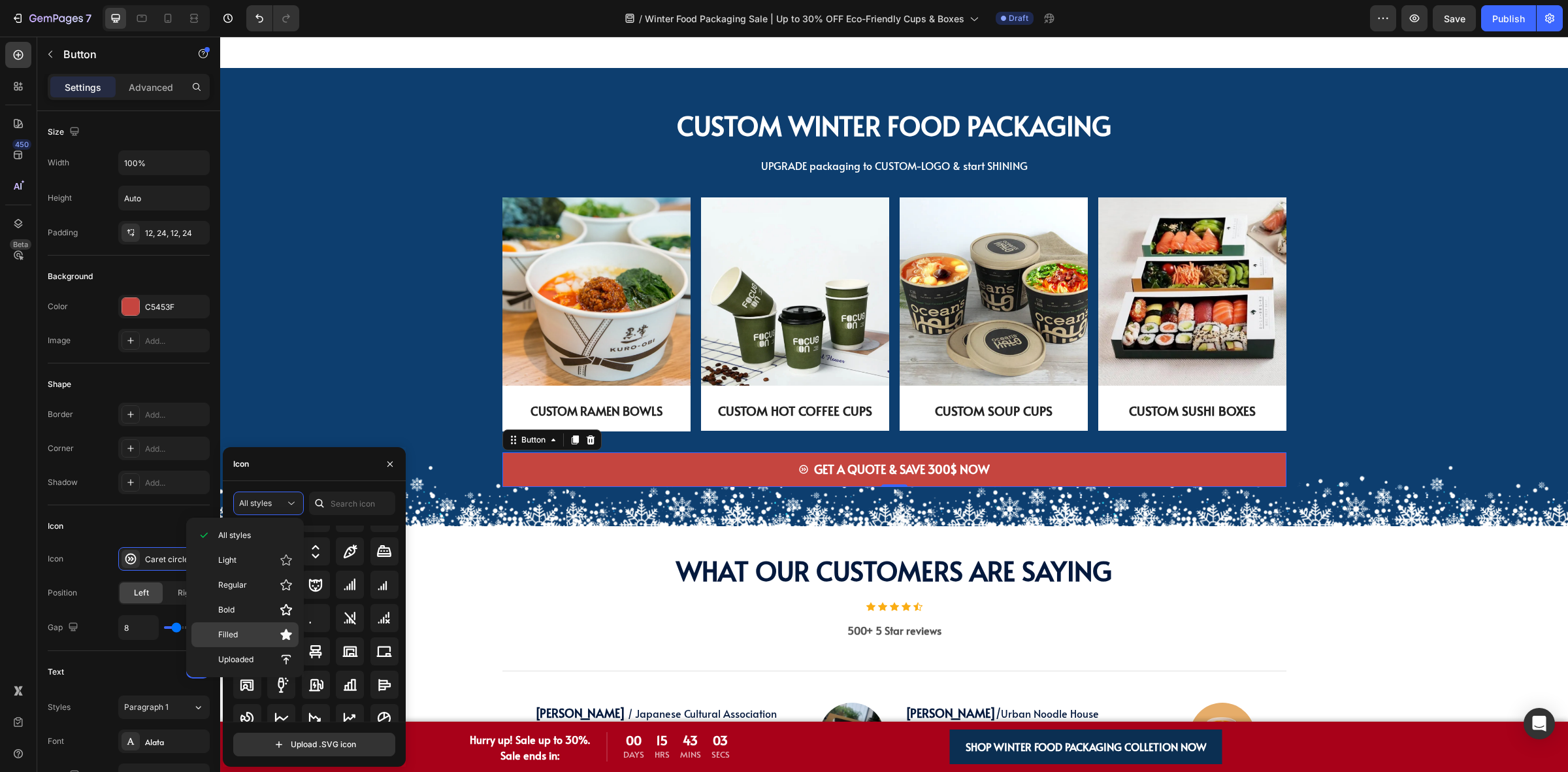
click at [239, 639] on p "Filled" at bounding box center [255, 634] width 74 height 13
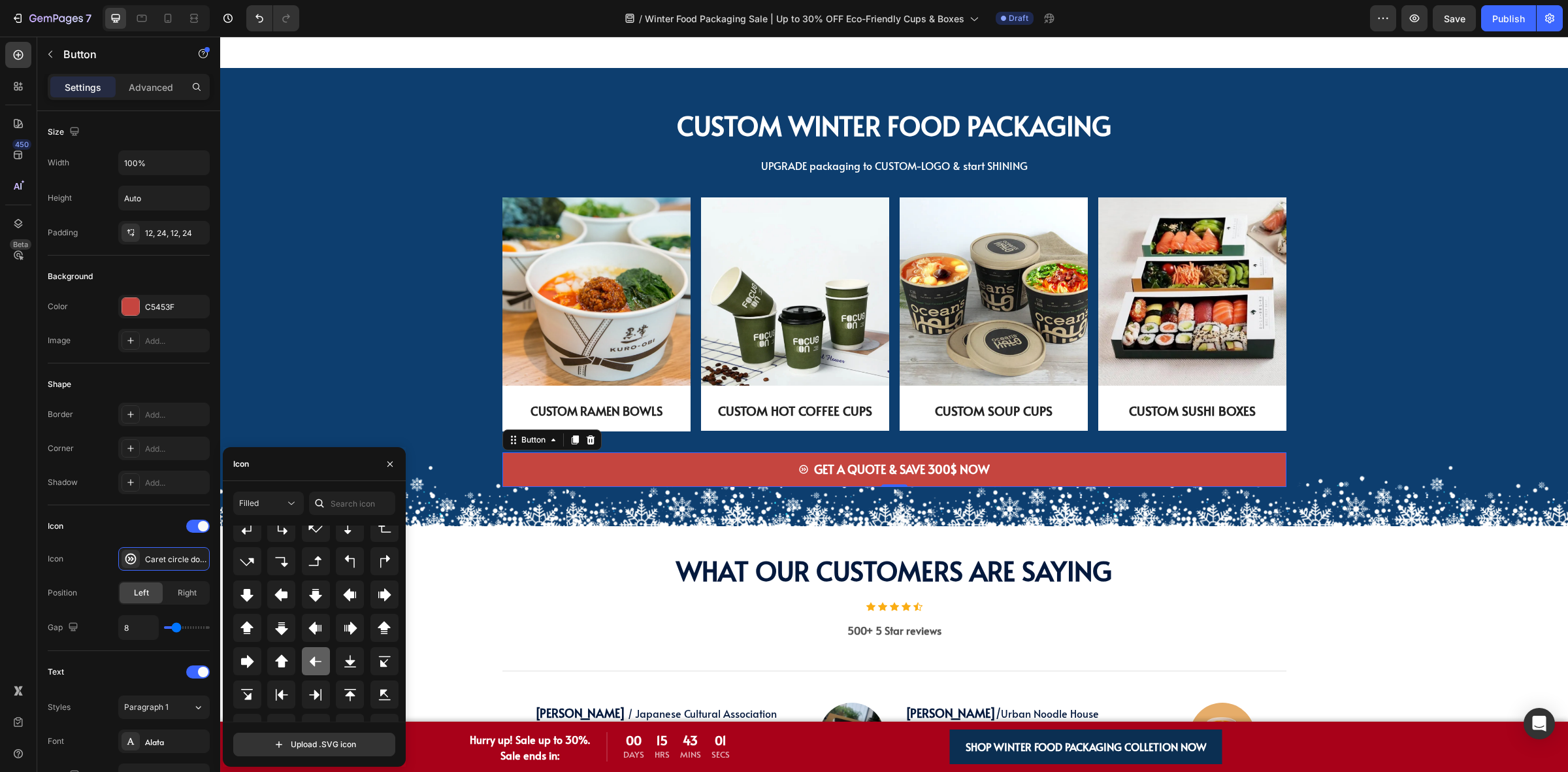
scroll to position [425, 0]
click at [344, 605] on icon at bounding box center [351, 608] width 13 height 13
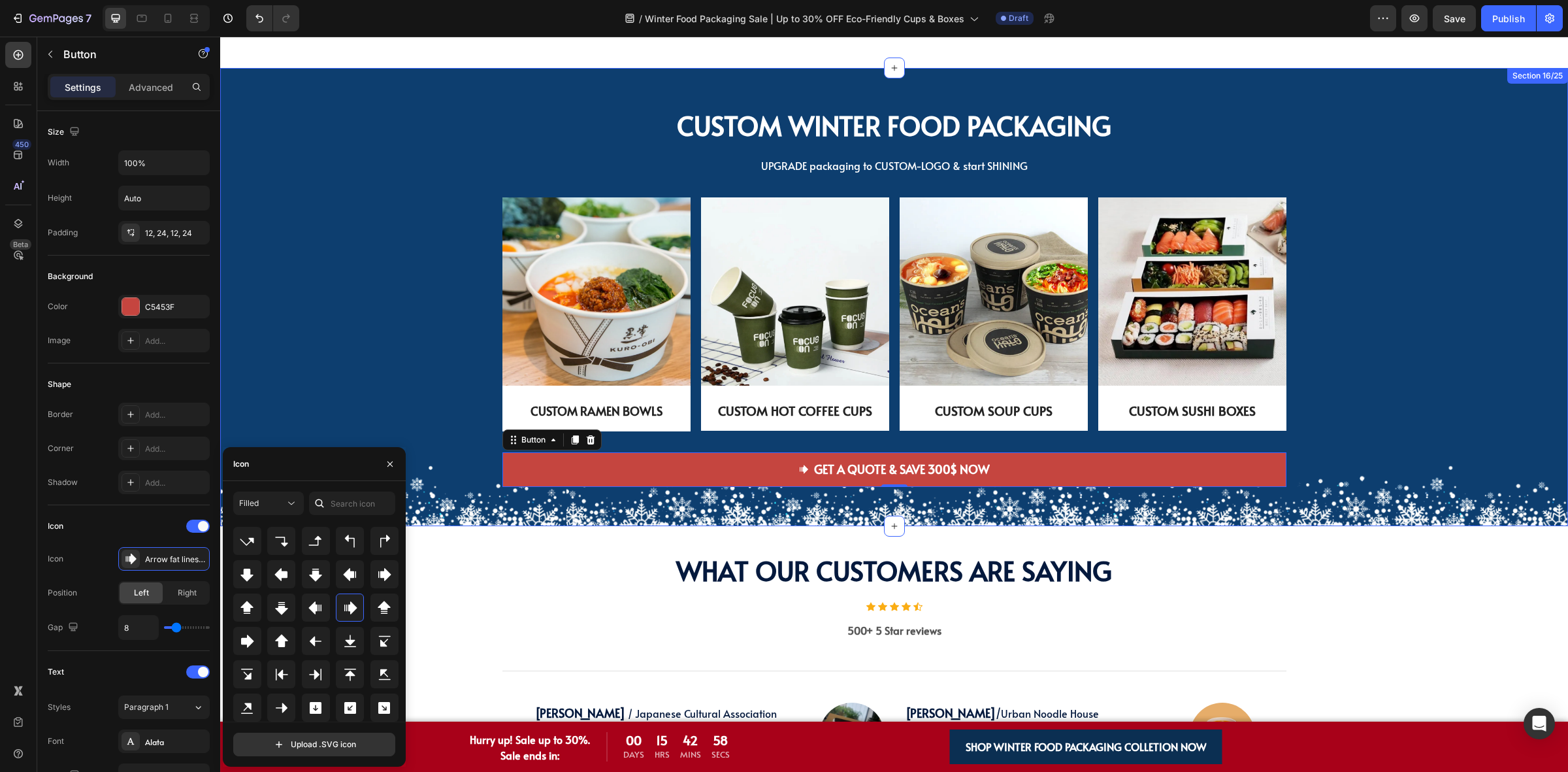
click at [441, 396] on div "Image CUSTOM RAMEN BOWLS Text Block Row Image CUSTOM HOT COFFEE CUPS Text Block…" at bounding box center [894, 325] width 1329 height 255
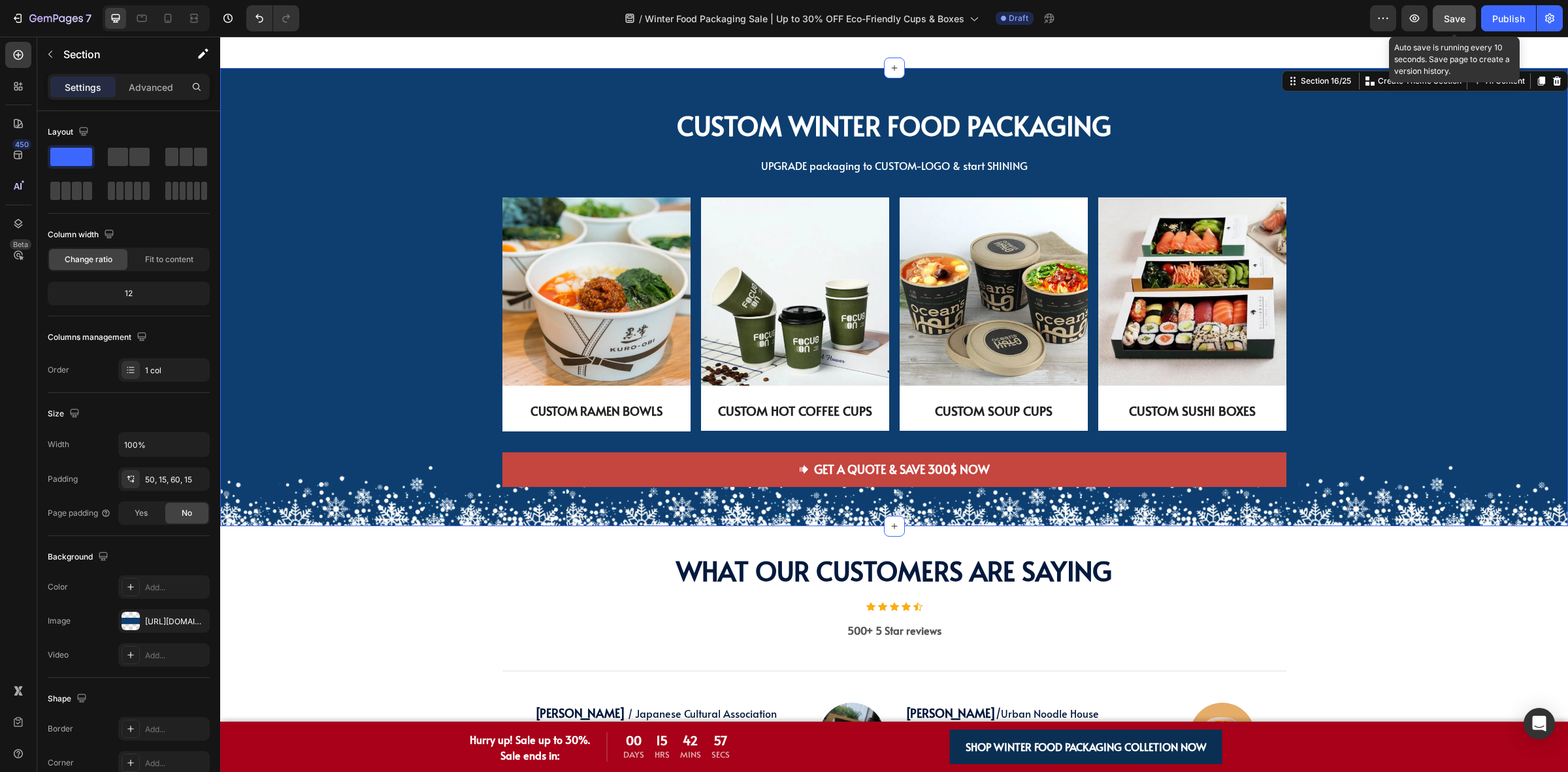
click at [1445, 14] on span "Save" at bounding box center [1454, 19] width 22 height 11
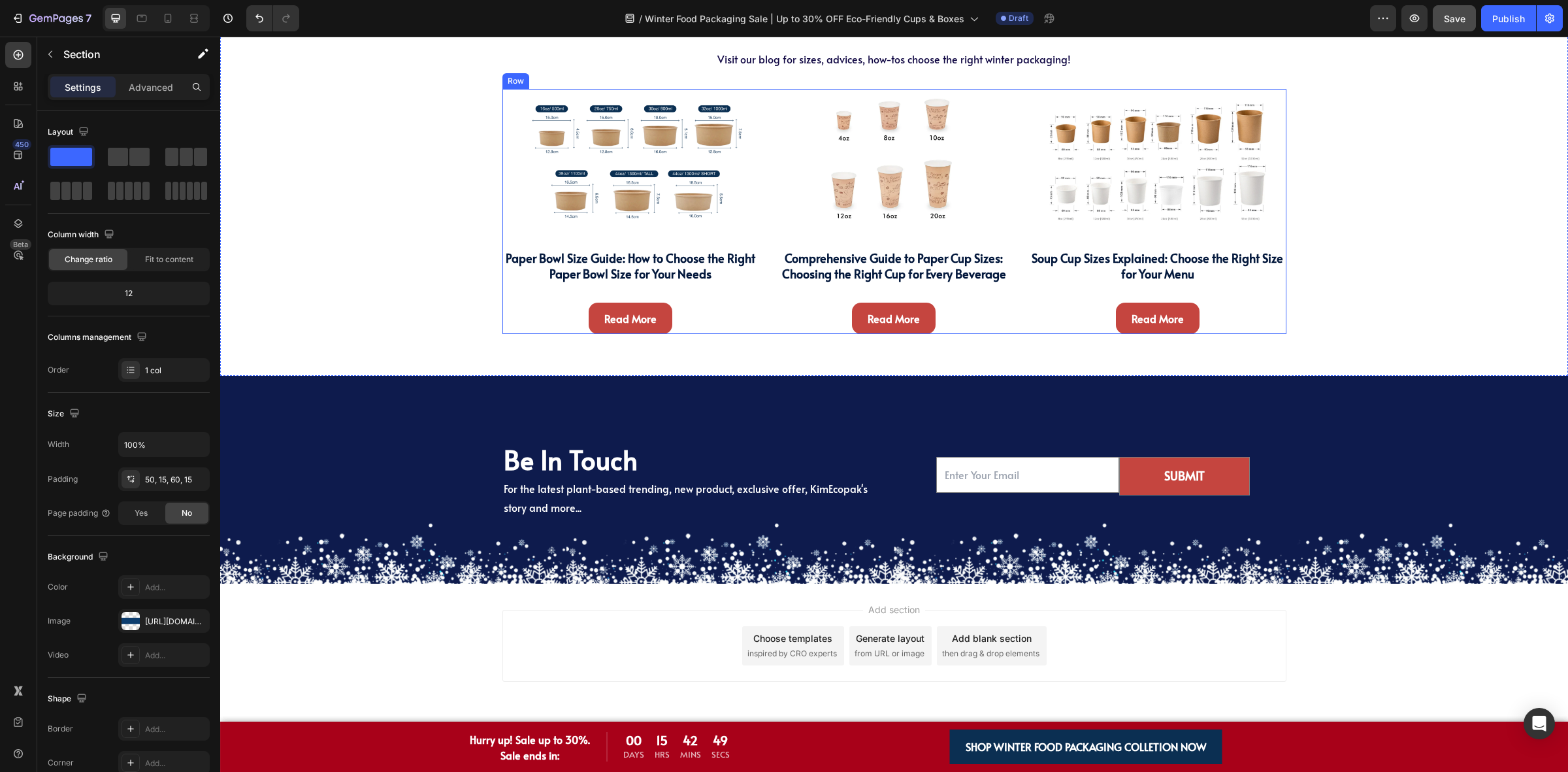
scroll to position [4667, 0]
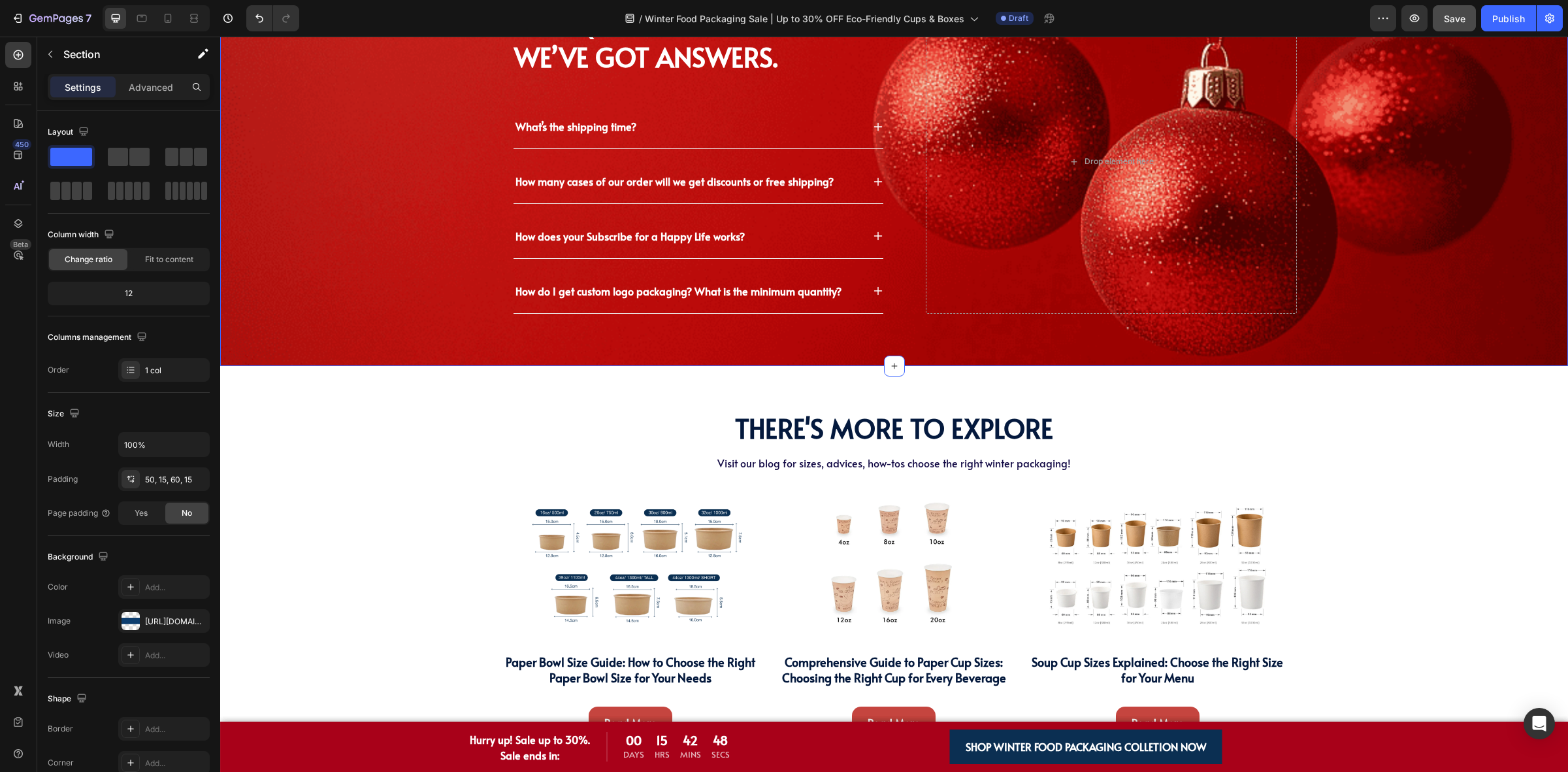
click at [424, 268] on div "Got Questions? We’ve Got Answers. Heading What’s the shipping time? How many ca…" at bounding box center [904, 161] width 1327 height 303
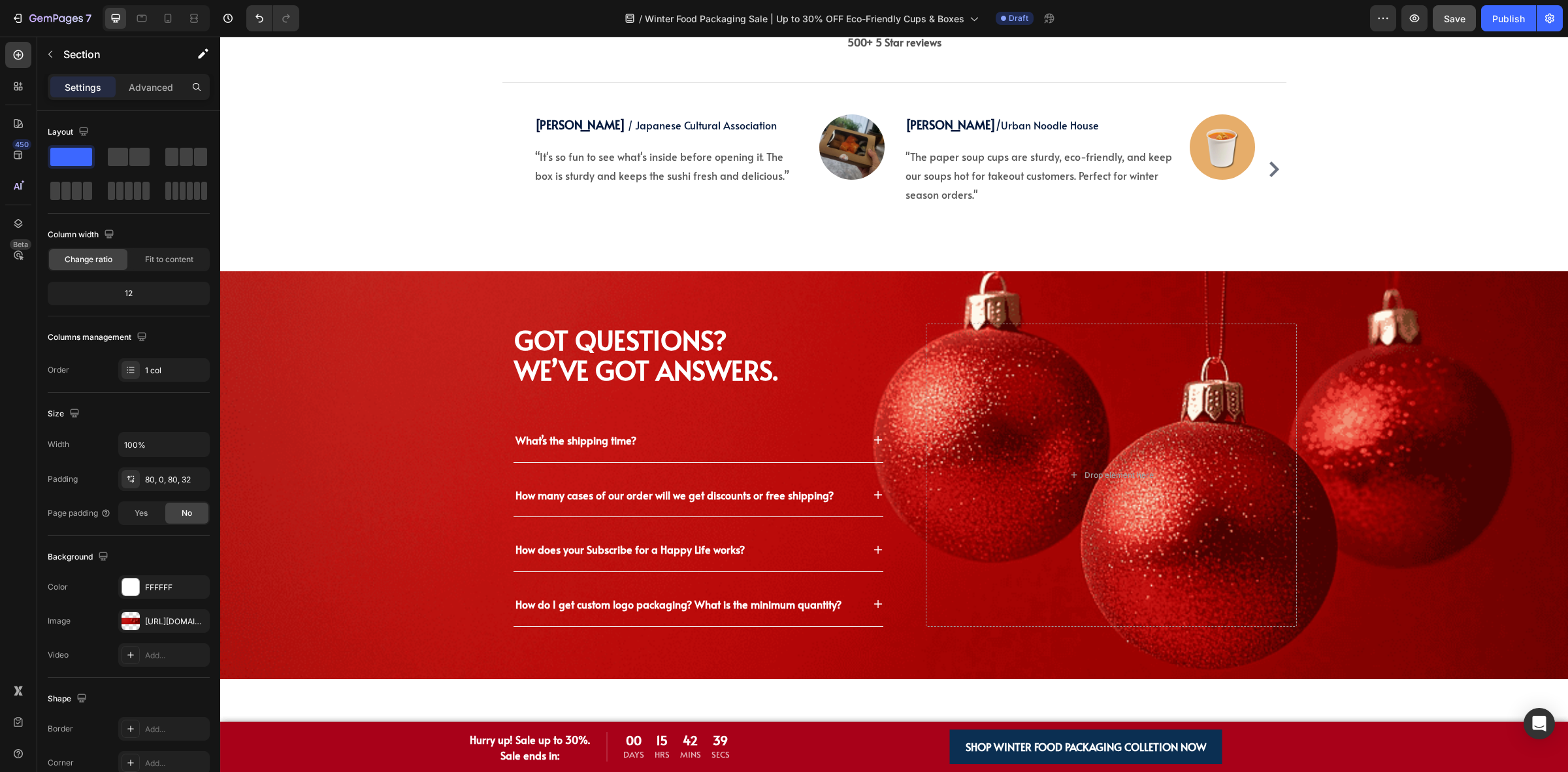
scroll to position [4422, 0]
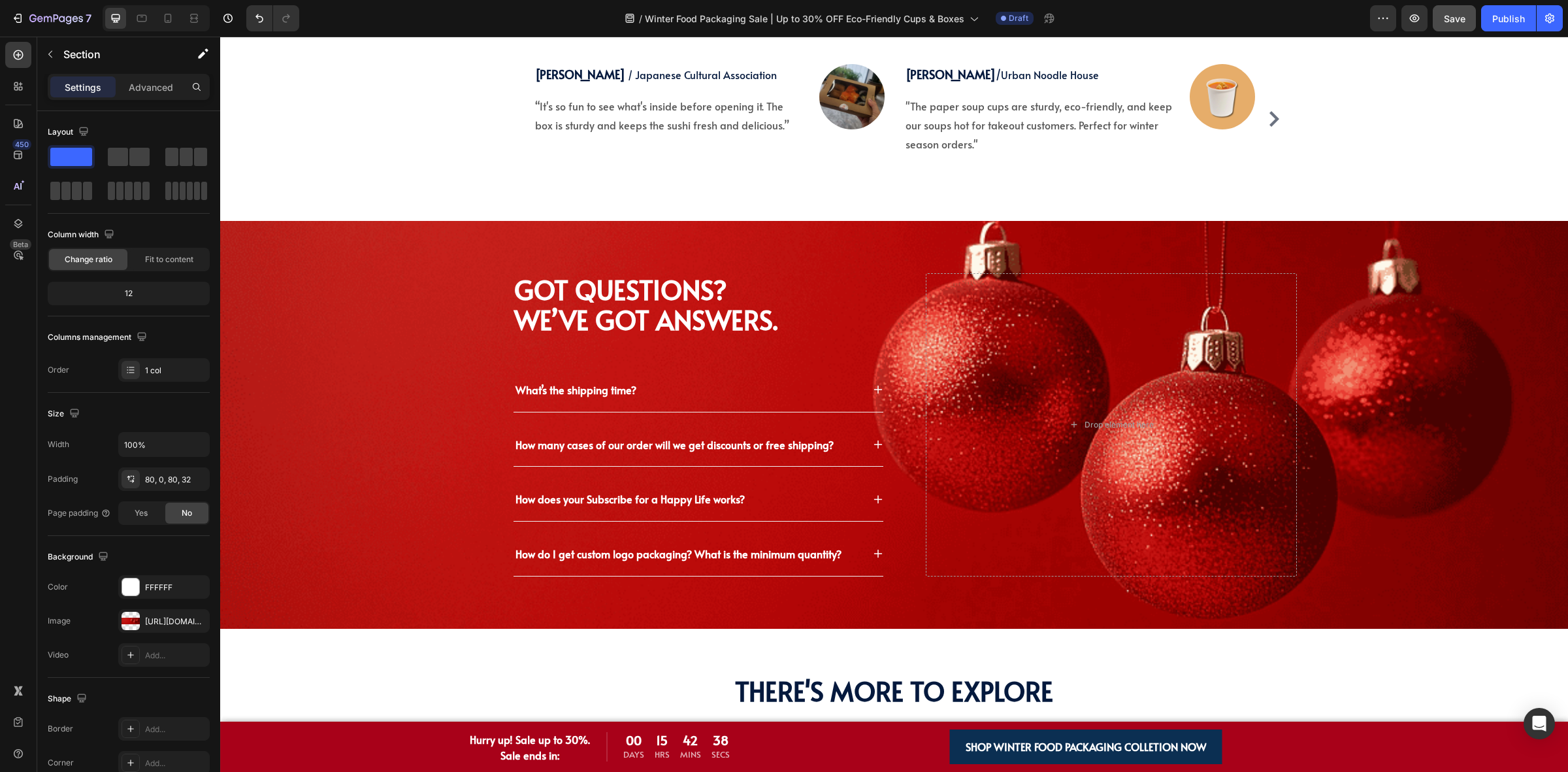
click at [428, 405] on div "Got Questions? We’ve Got Answers. Heading What’s the shipping time? How many ca…" at bounding box center [904, 425] width 1327 height 303
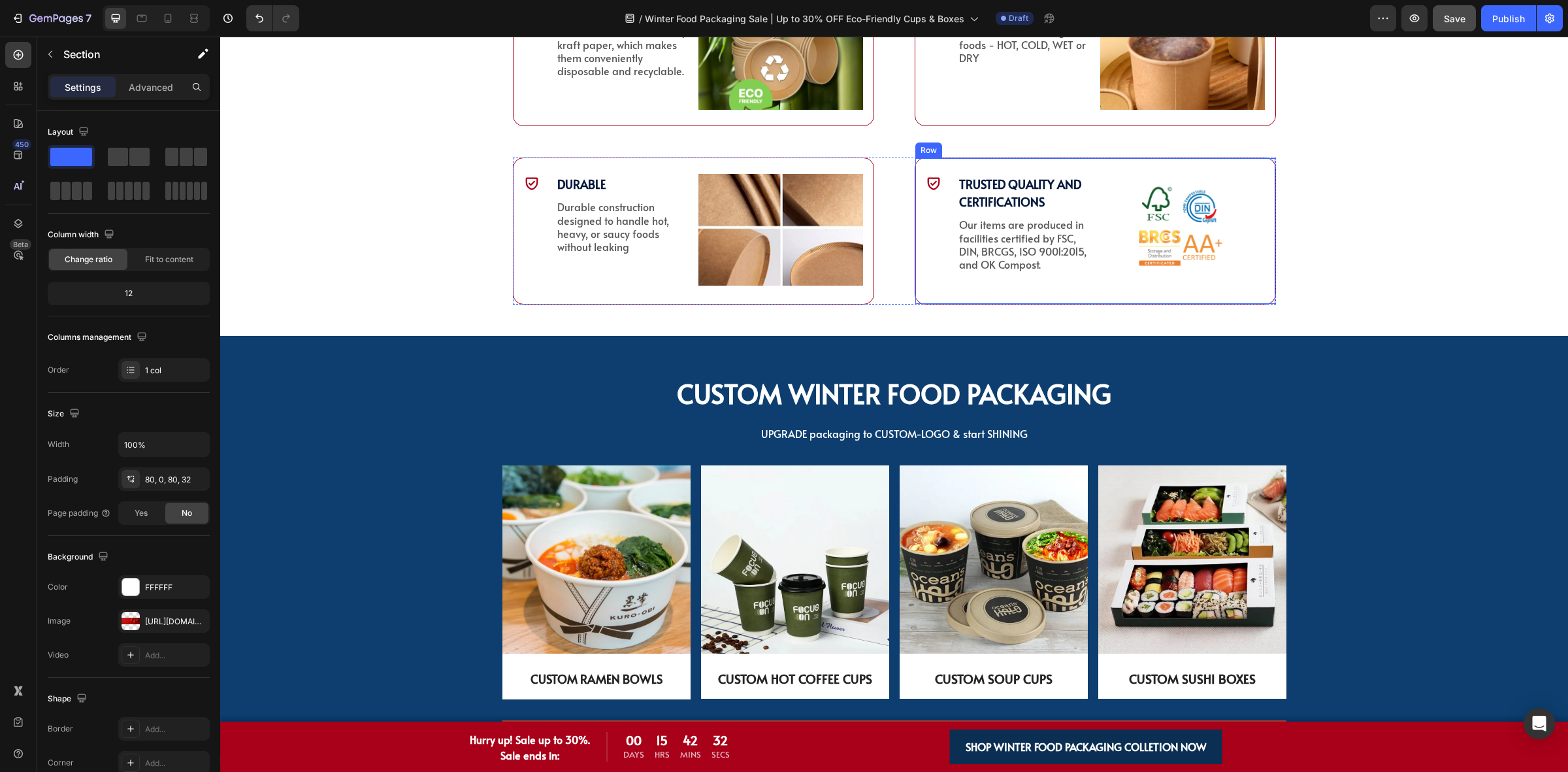
scroll to position [3441, 0]
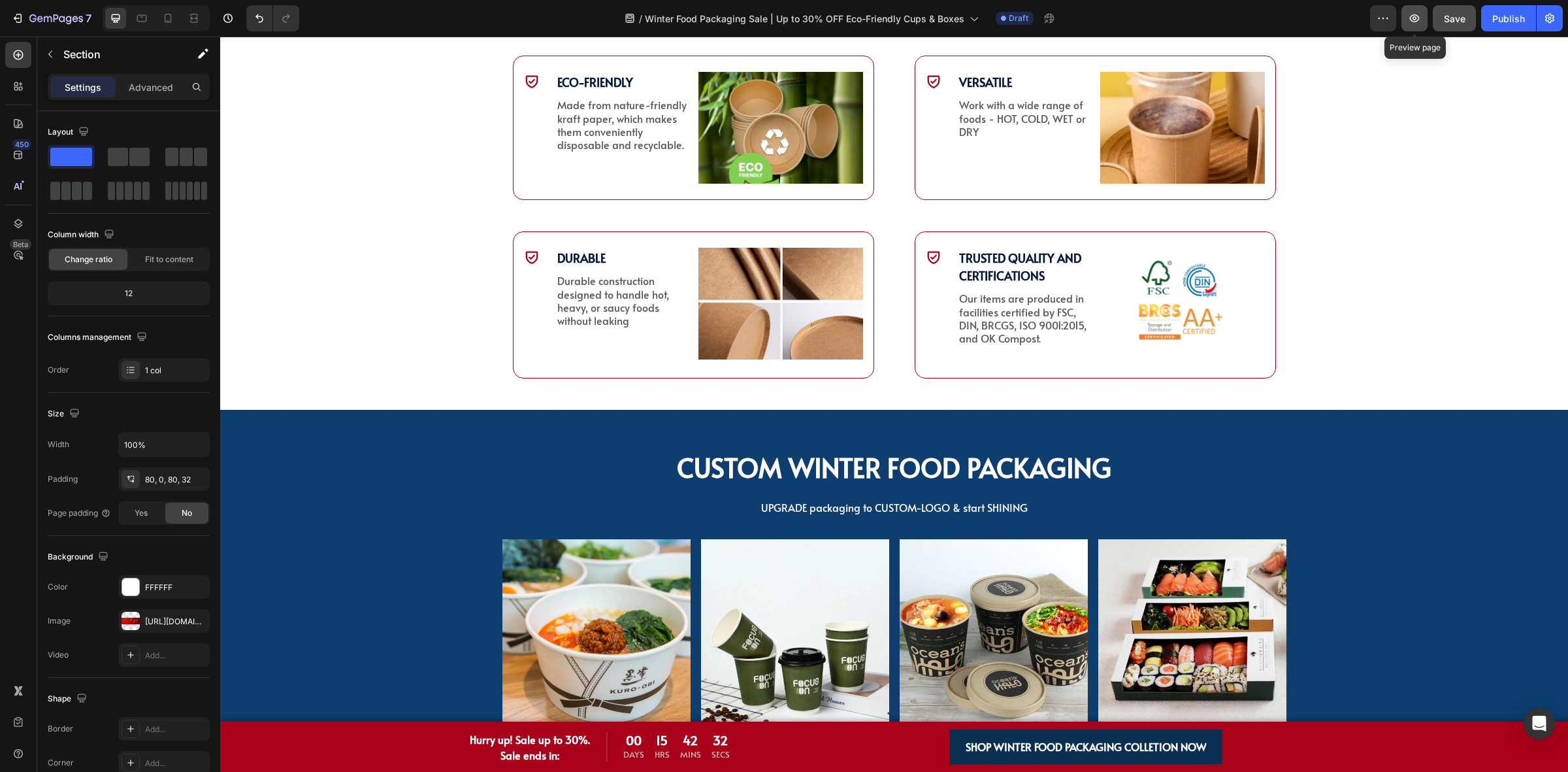
click at [1416, 17] on icon "button" at bounding box center [1415, 19] width 10 height 8
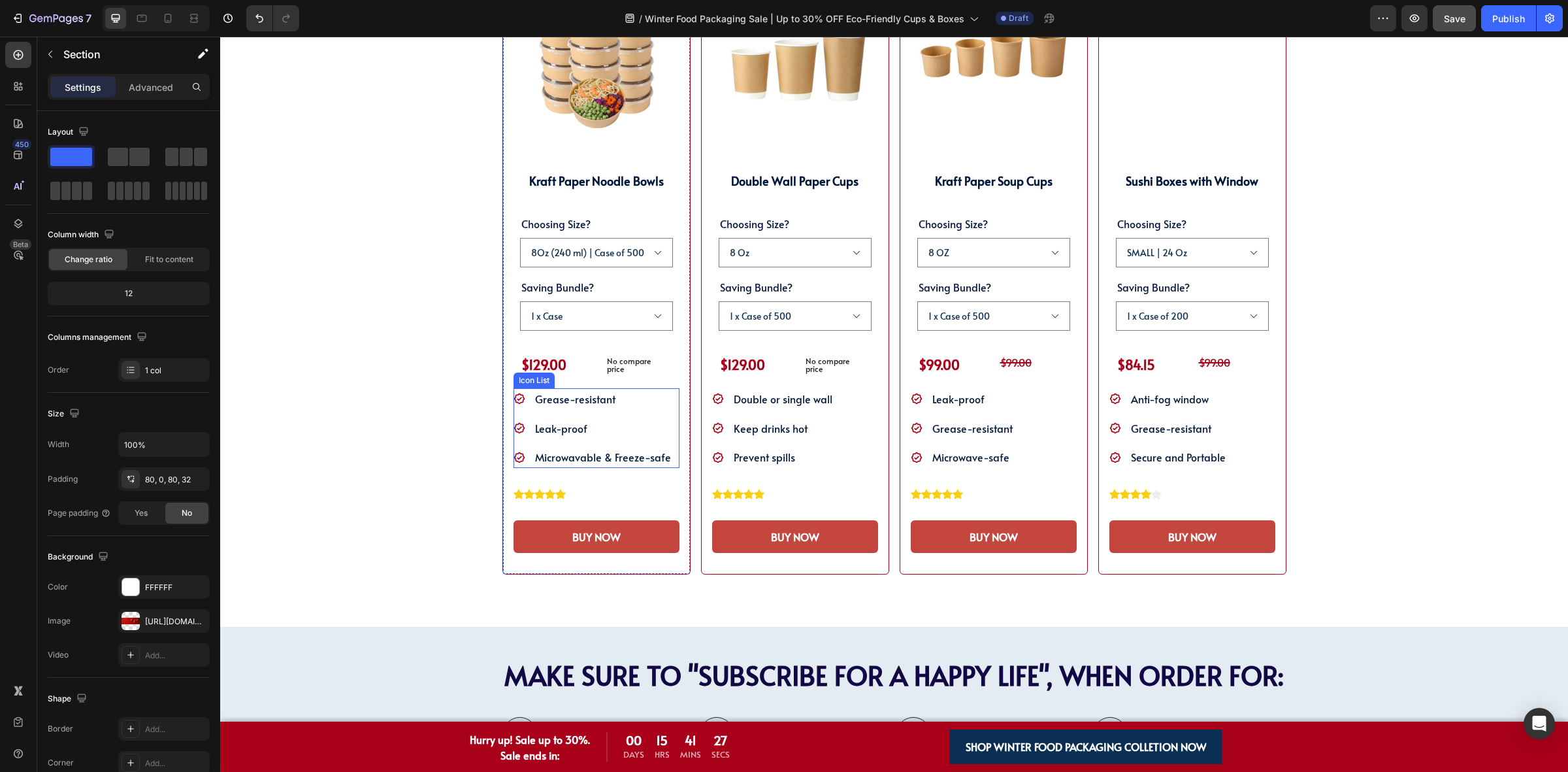
scroll to position [2624, 0]
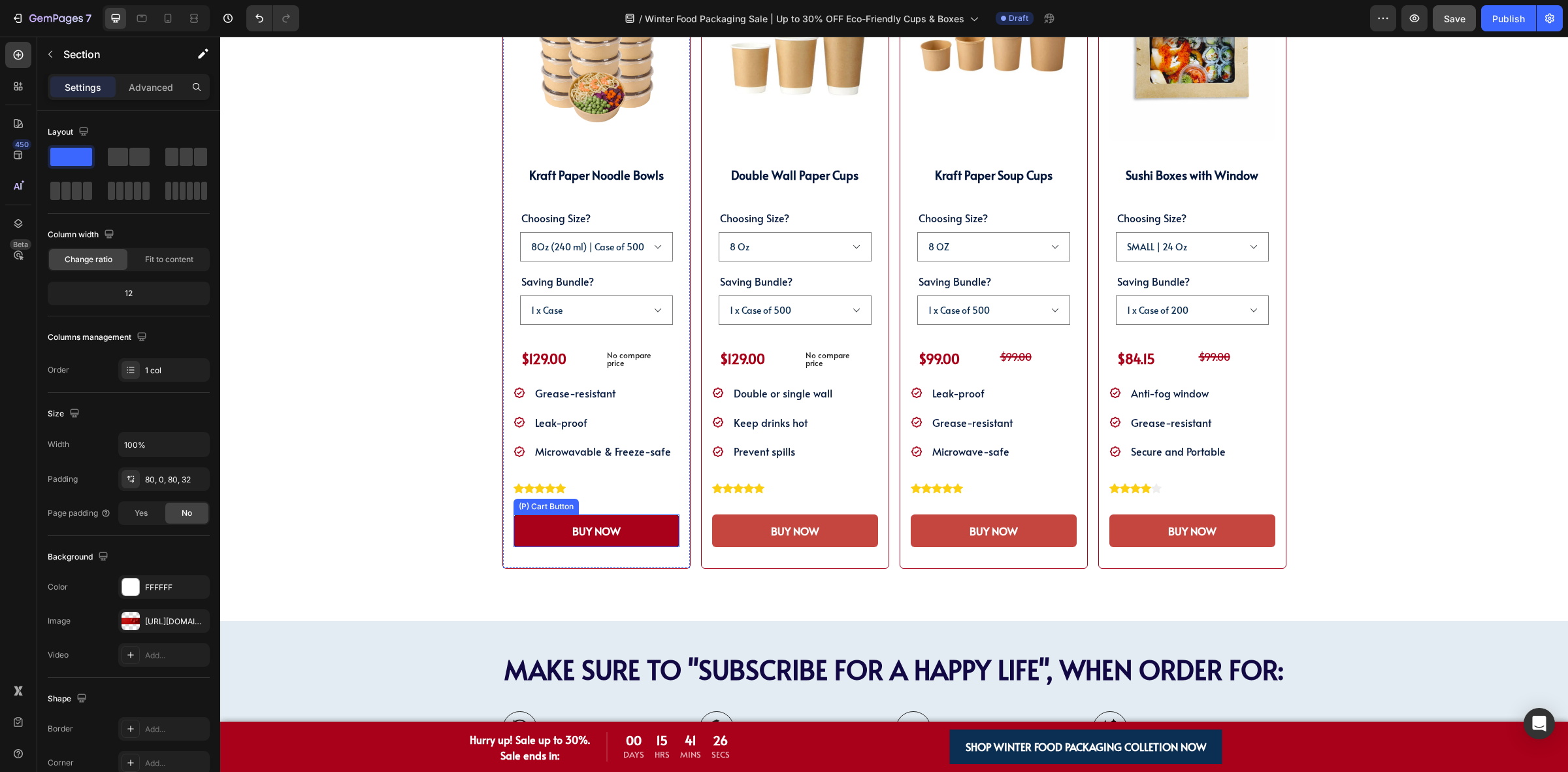
click at [621, 534] on button "BUY NOW" at bounding box center [596, 530] width 166 height 33
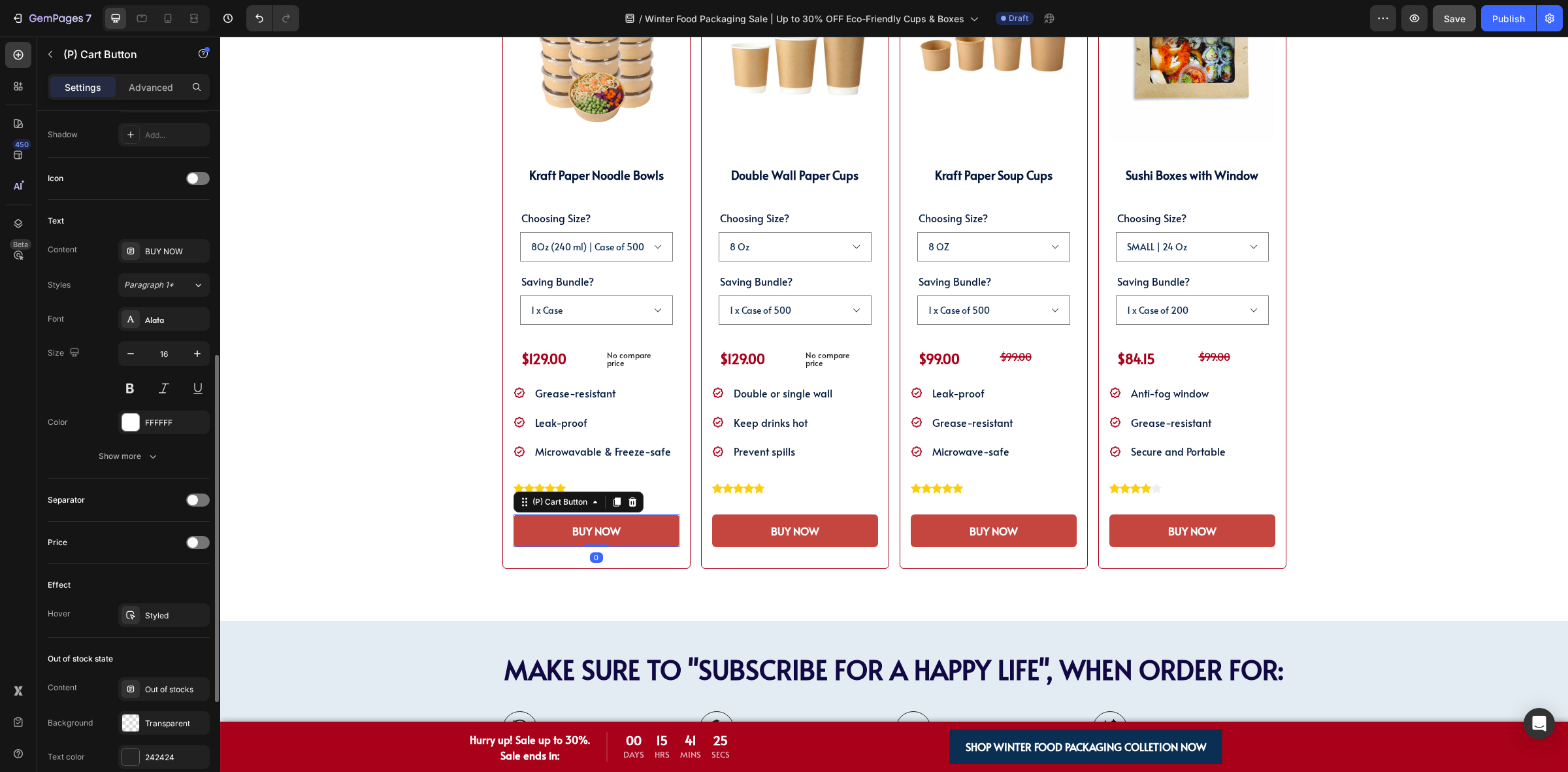
scroll to position [706, 0]
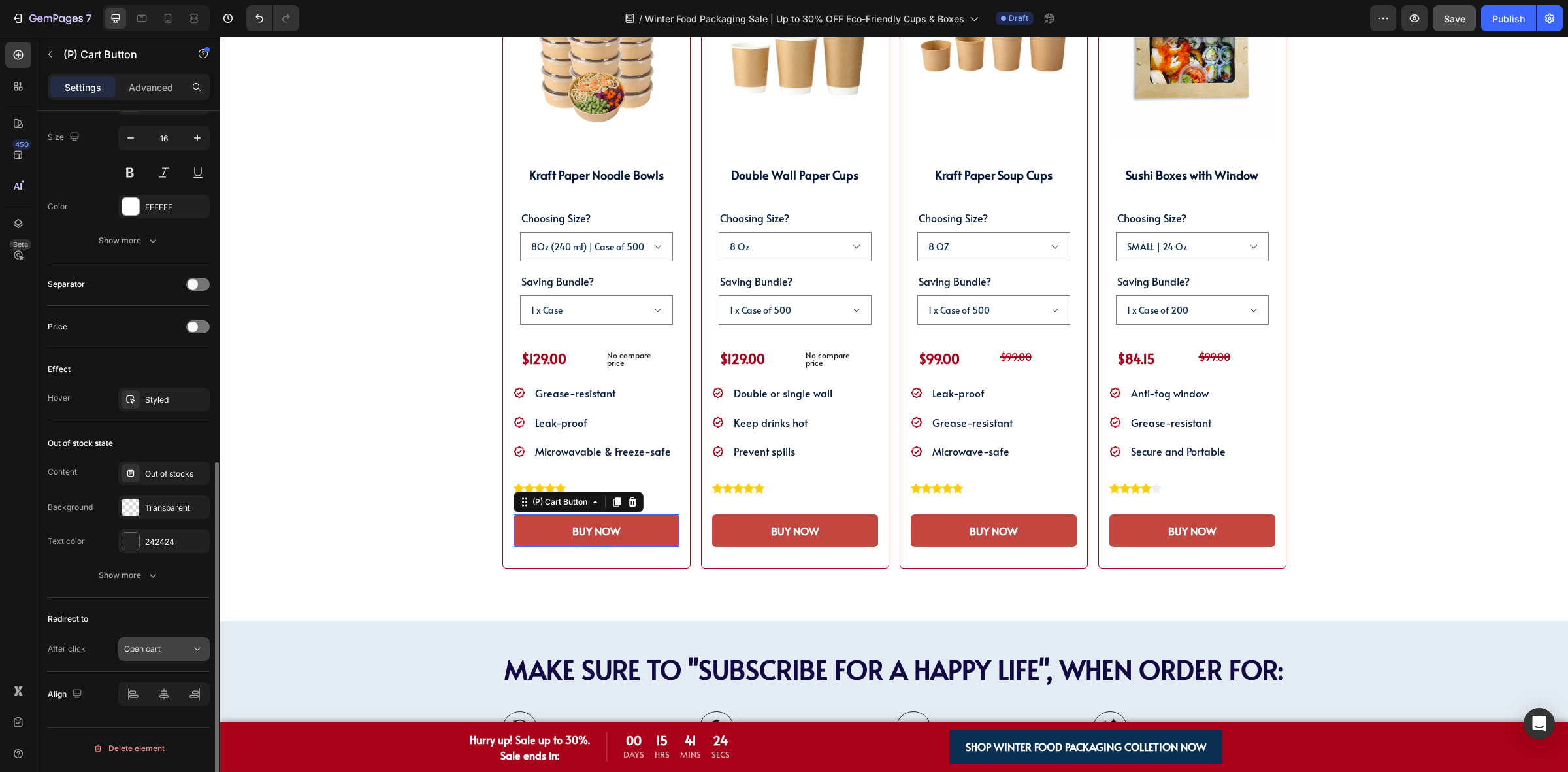
click at [158, 654] on span "Open cart" at bounding box center [142, 649] width 36 height 10
click at [57, 654] on div "After click" at bounding box center [66, 649] width 38 height 12
click at [162, 651] on div "Open cart" at bounding box center [157, 649] width 67 height 12
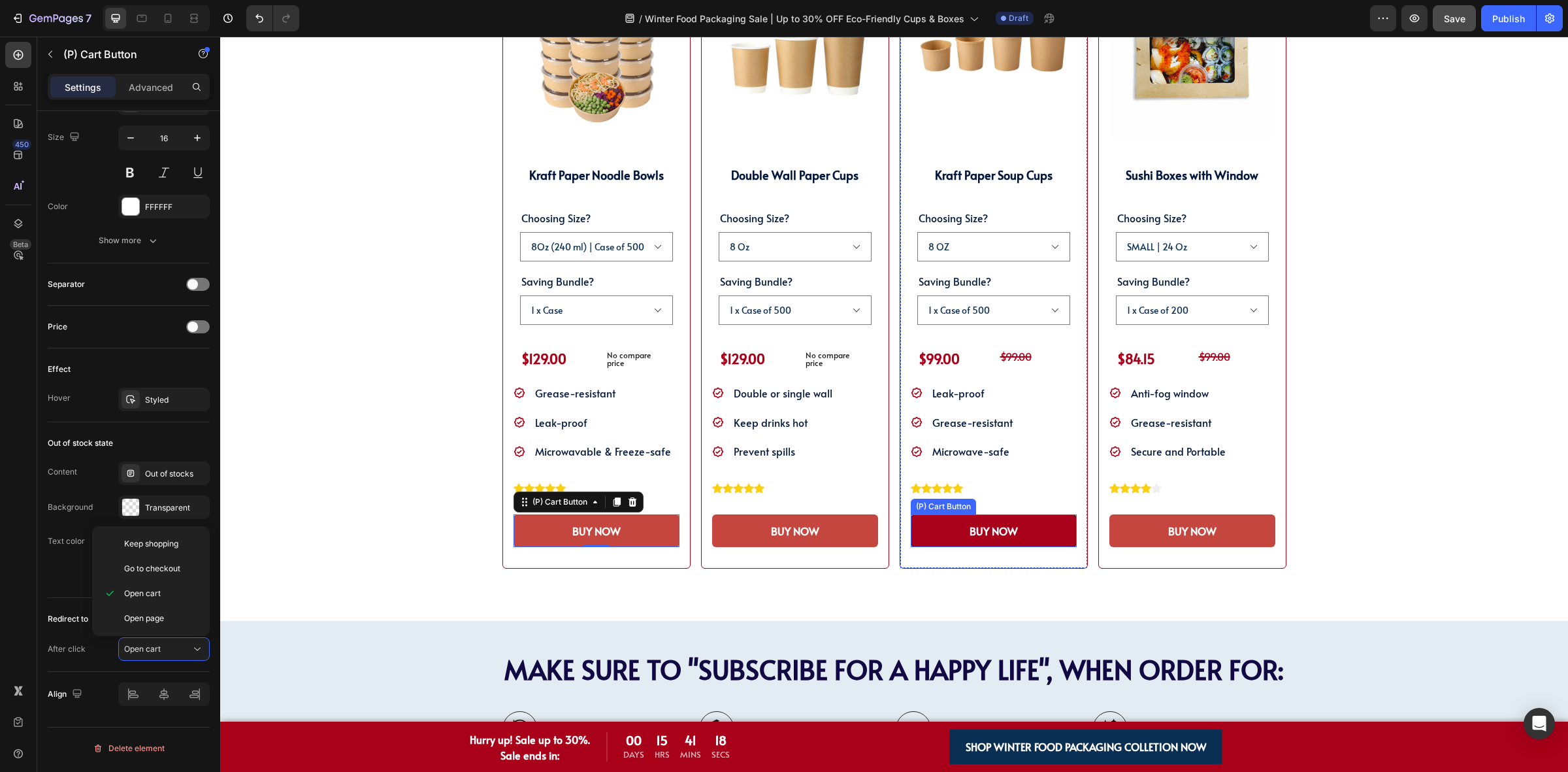
click at [936, 541] on button "BUY NOW" at bounding box center [994, 530] width 166 height 33
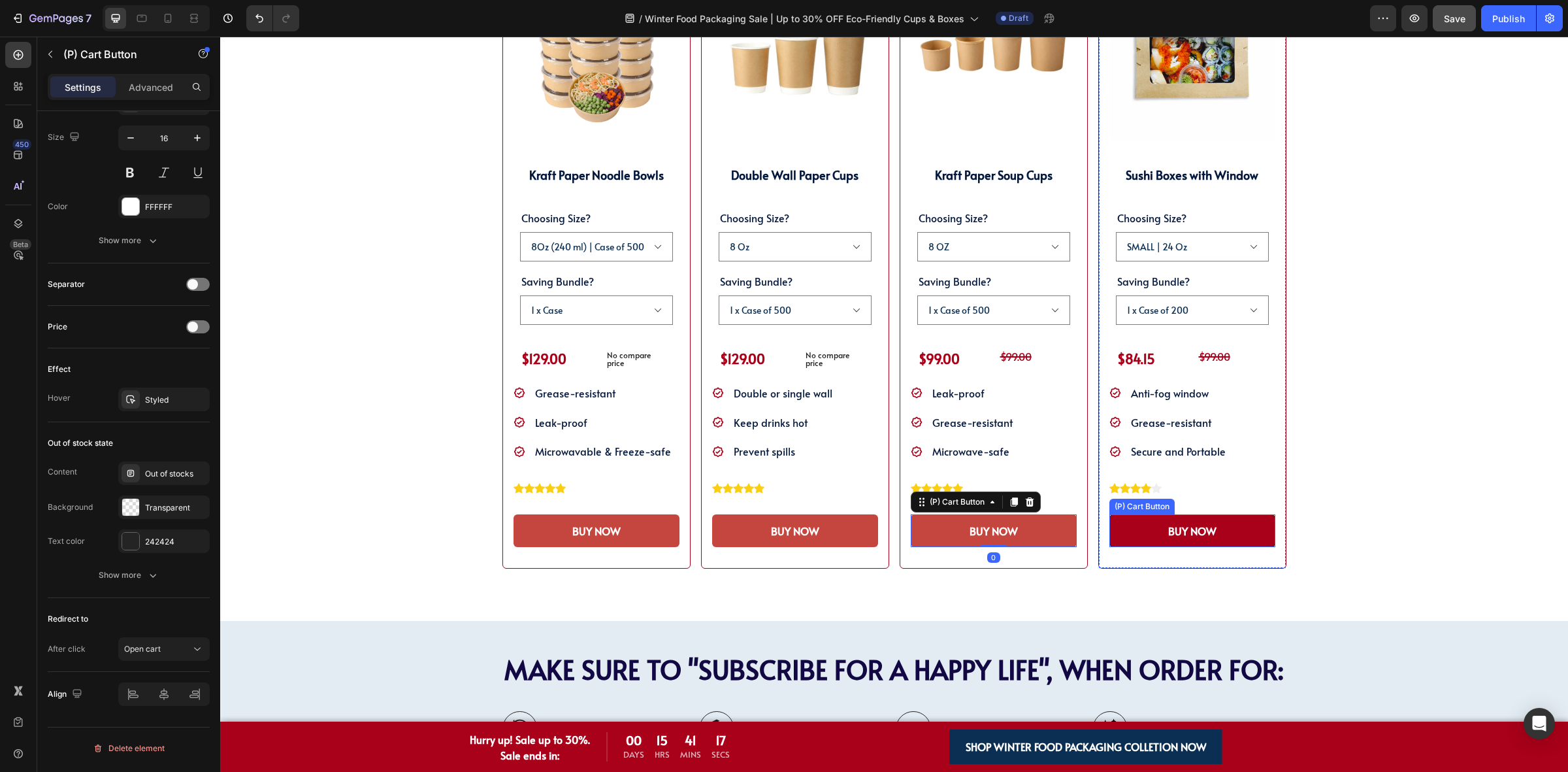
click at [1140, 541] on button "BUY NOW" at bounding box center [1193, 530] width 166 height 33
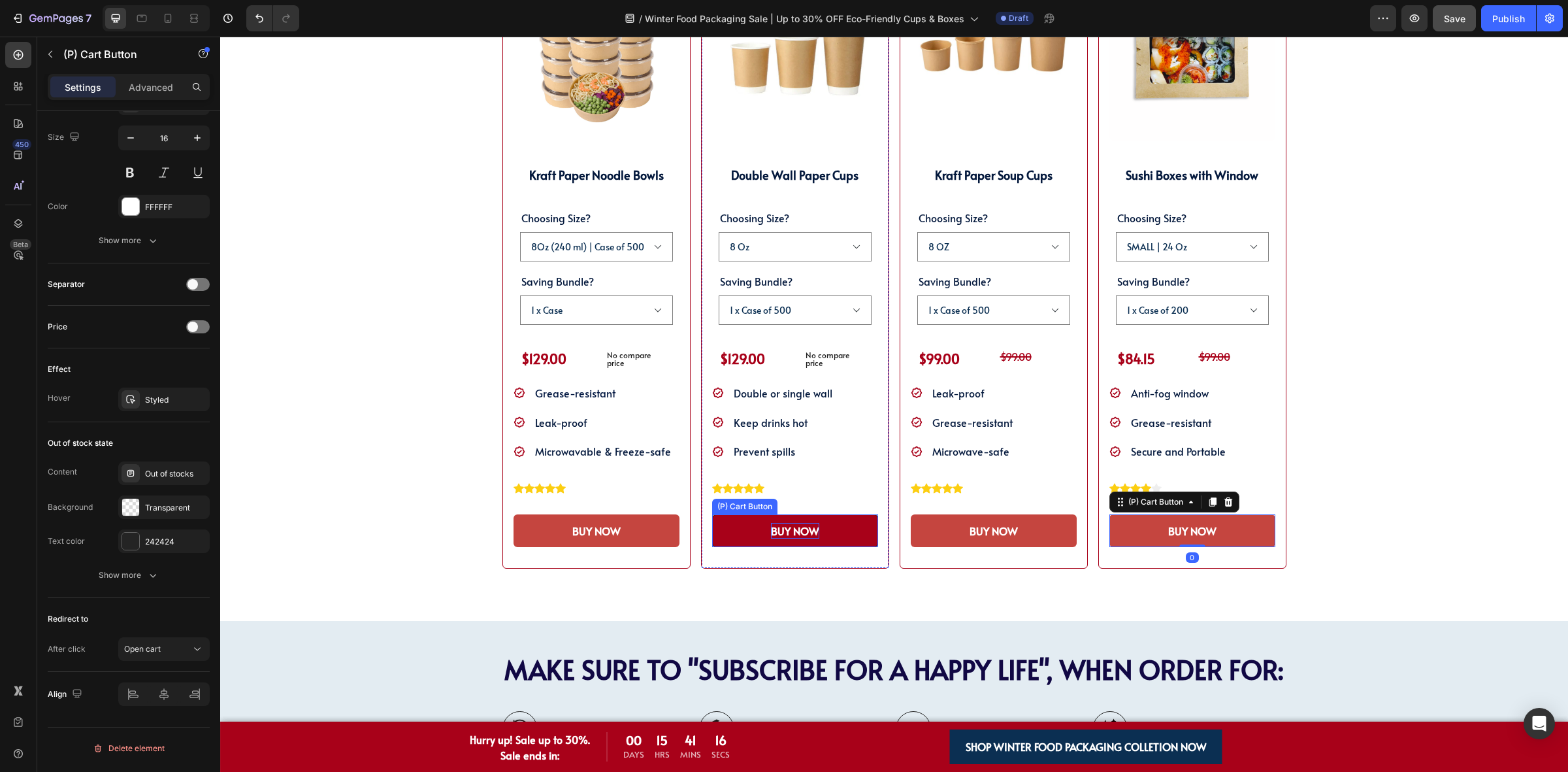
click at [778, 534] on div "BUY NOW" at bounding box center [795, 530] width 48 height 15
click at [743, 534] on button "BUY NOW" at bounding box center [795, 530] width 166 height 33
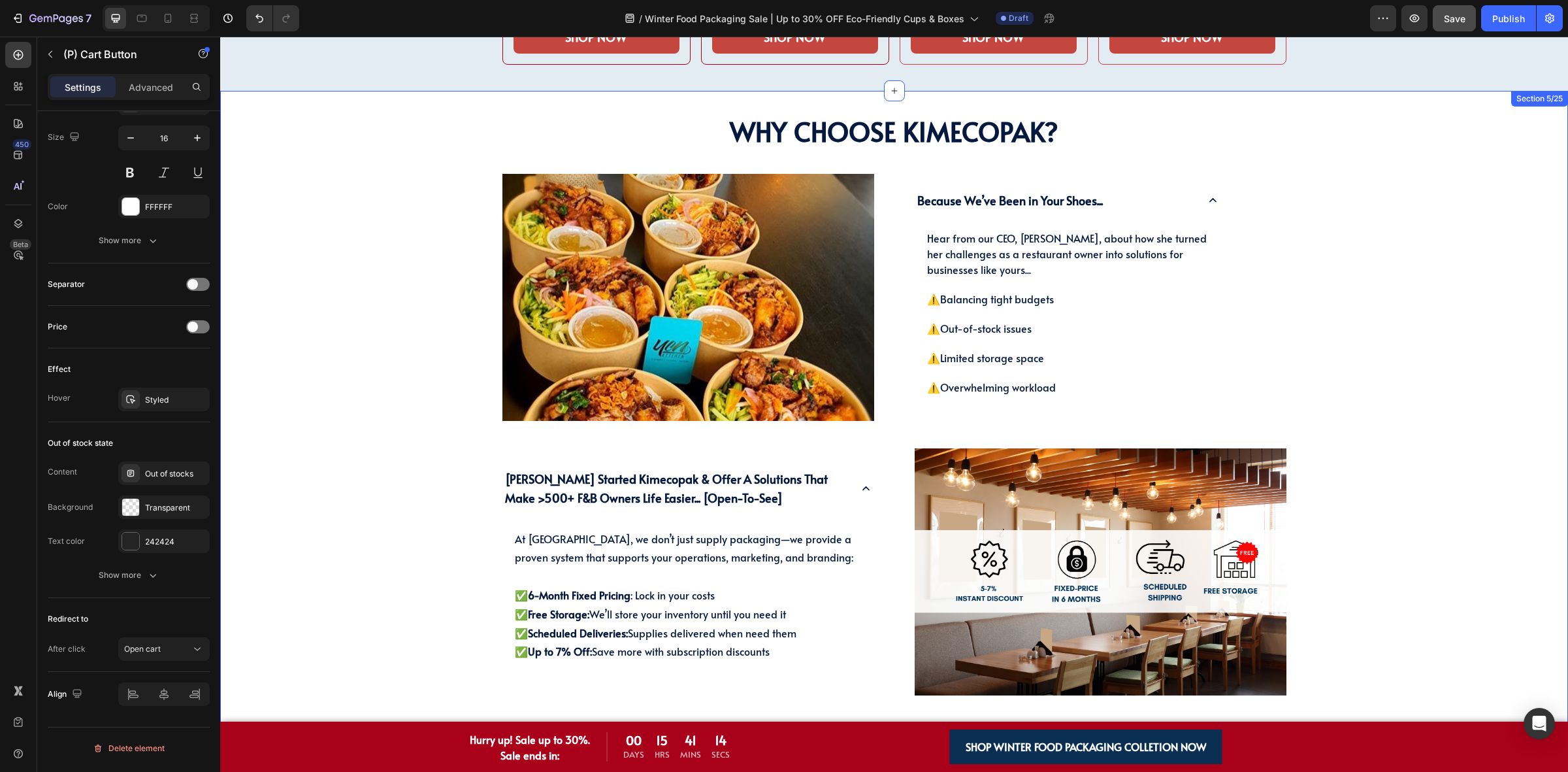
scroll to position [1072, 0]
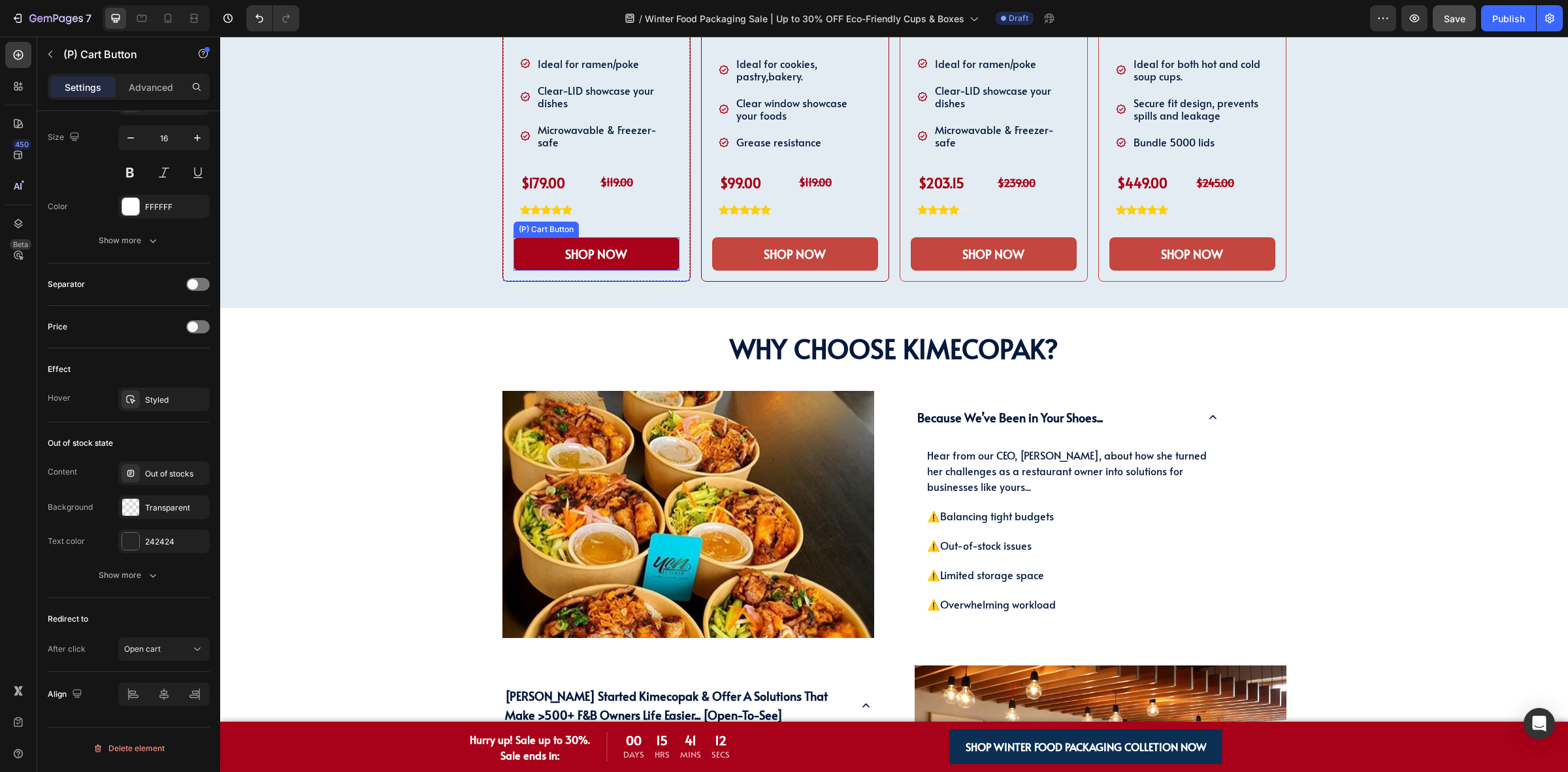
click at [534, 256] on button "SHOP NOW" at bounding box center [596, 253] width 166 height 33
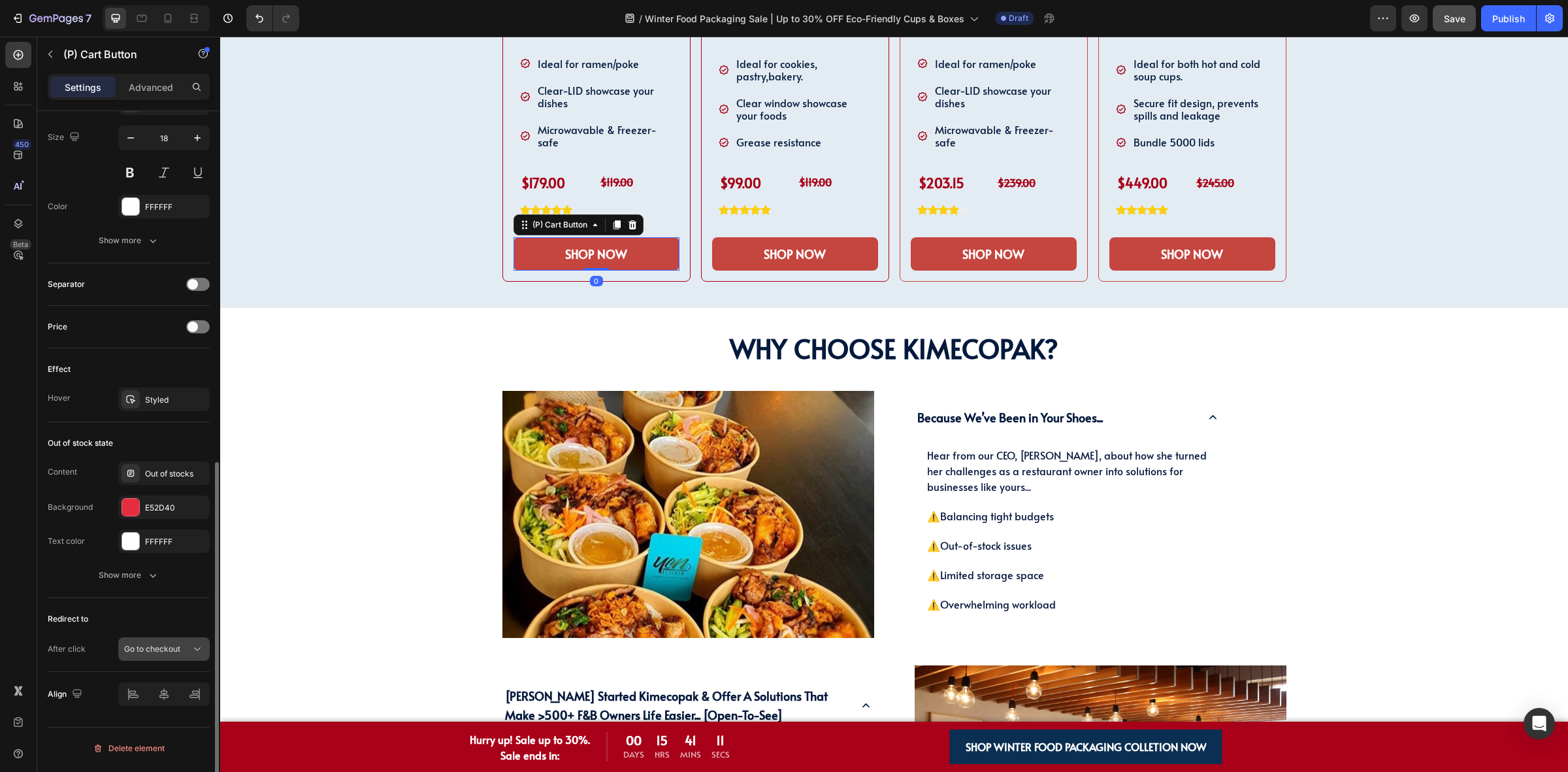
click at [152, 654] on span "Go to checkout" at bounding box center [152, 649] width 56 height 10
click at [155, 606] on div "Open cart" at bounding box center [151, 618] width 107 height 25
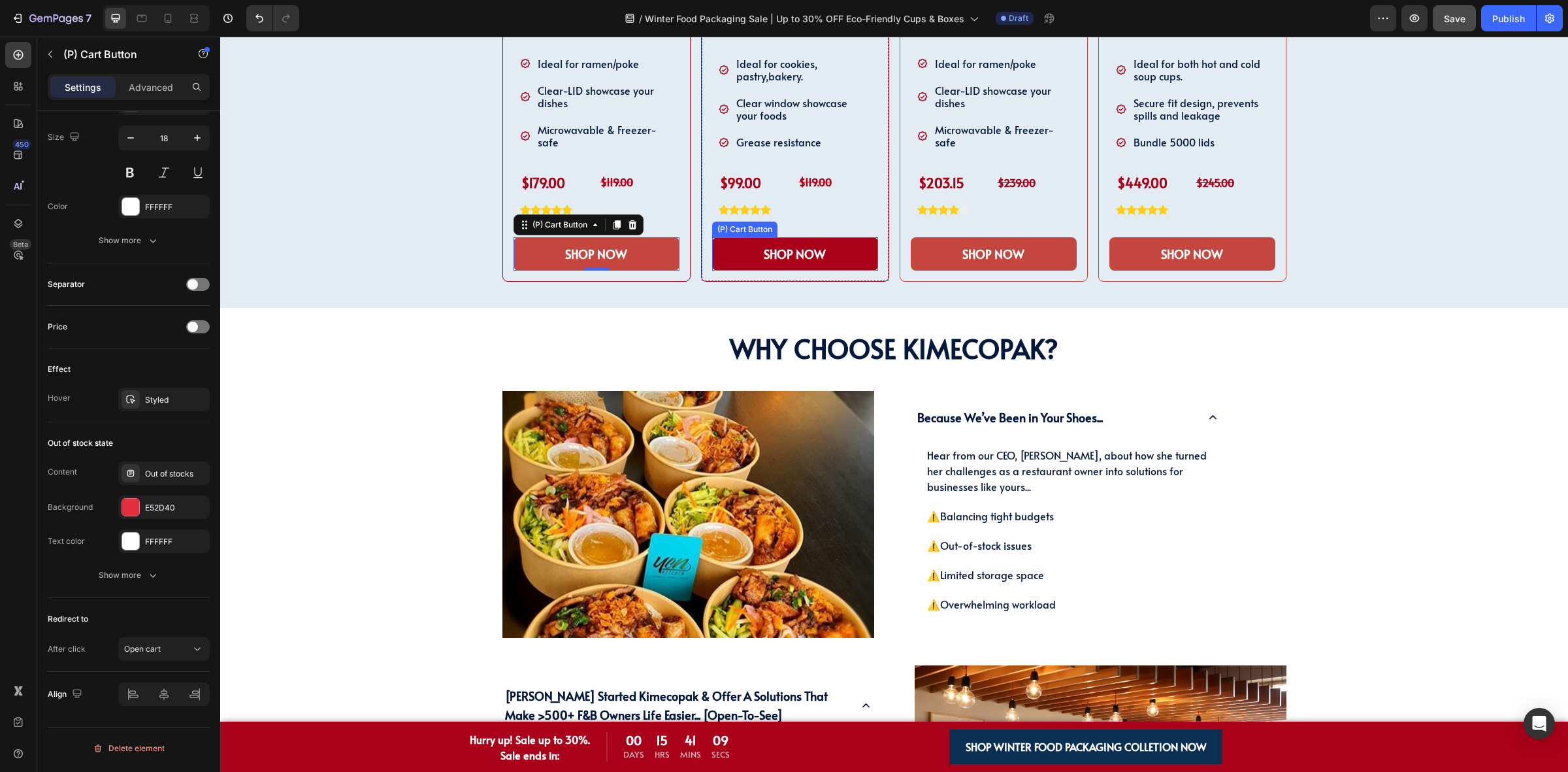
click at [727, 255] on button "SHOP NOW" at bounding box center [795, 253] width 166 height 33
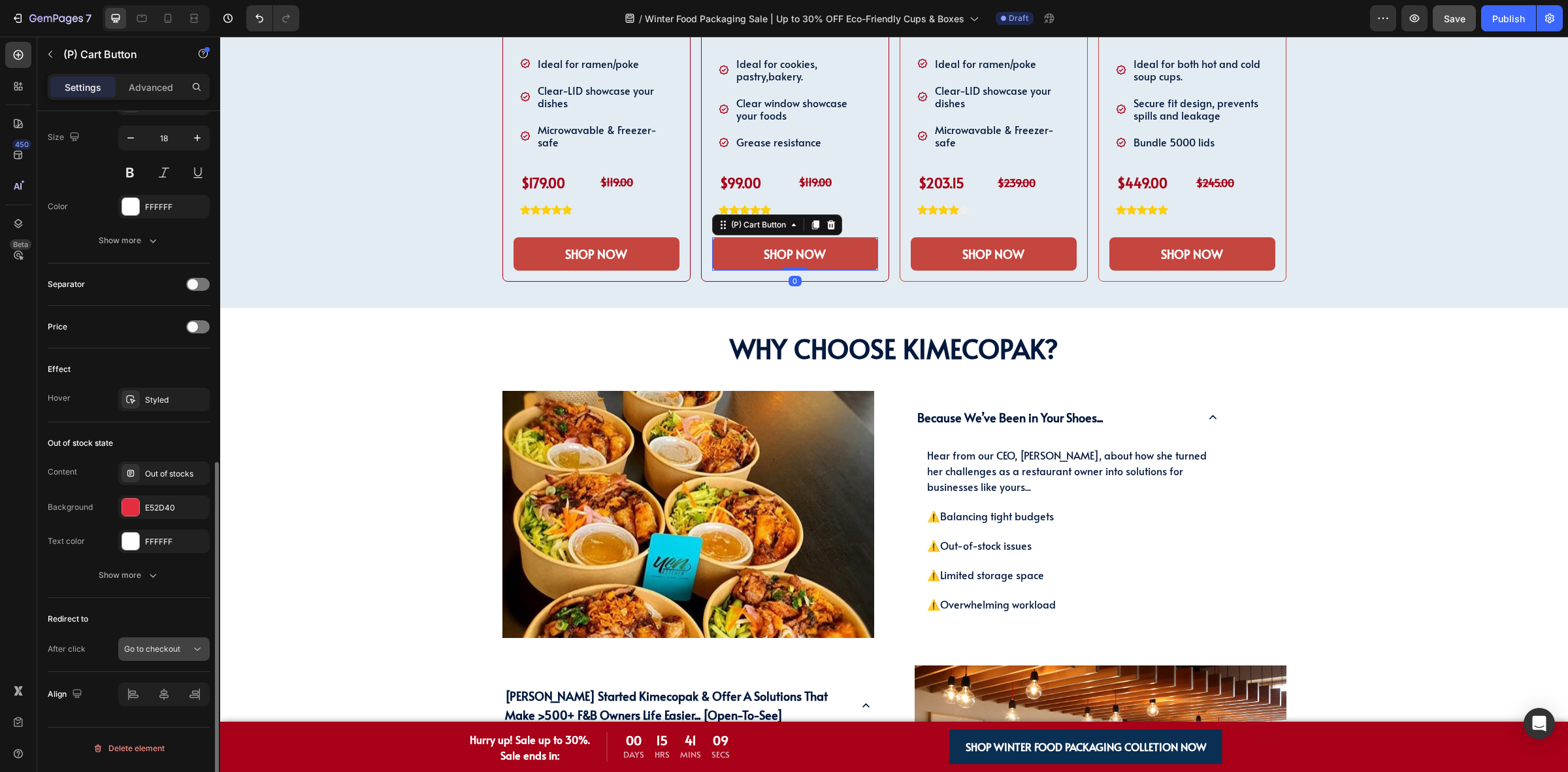
click at [171, 654] on span "Go to checkout" at bounding box center [152, 649] width 56 height 10
drag, startPoint x: 185, startPoint y: 598, endPoint x: 241, endPoint y: 421, distance: 185.6
click at [185, 598] on p "Open cart" at bounding box center [161, 593] width 74 height 12
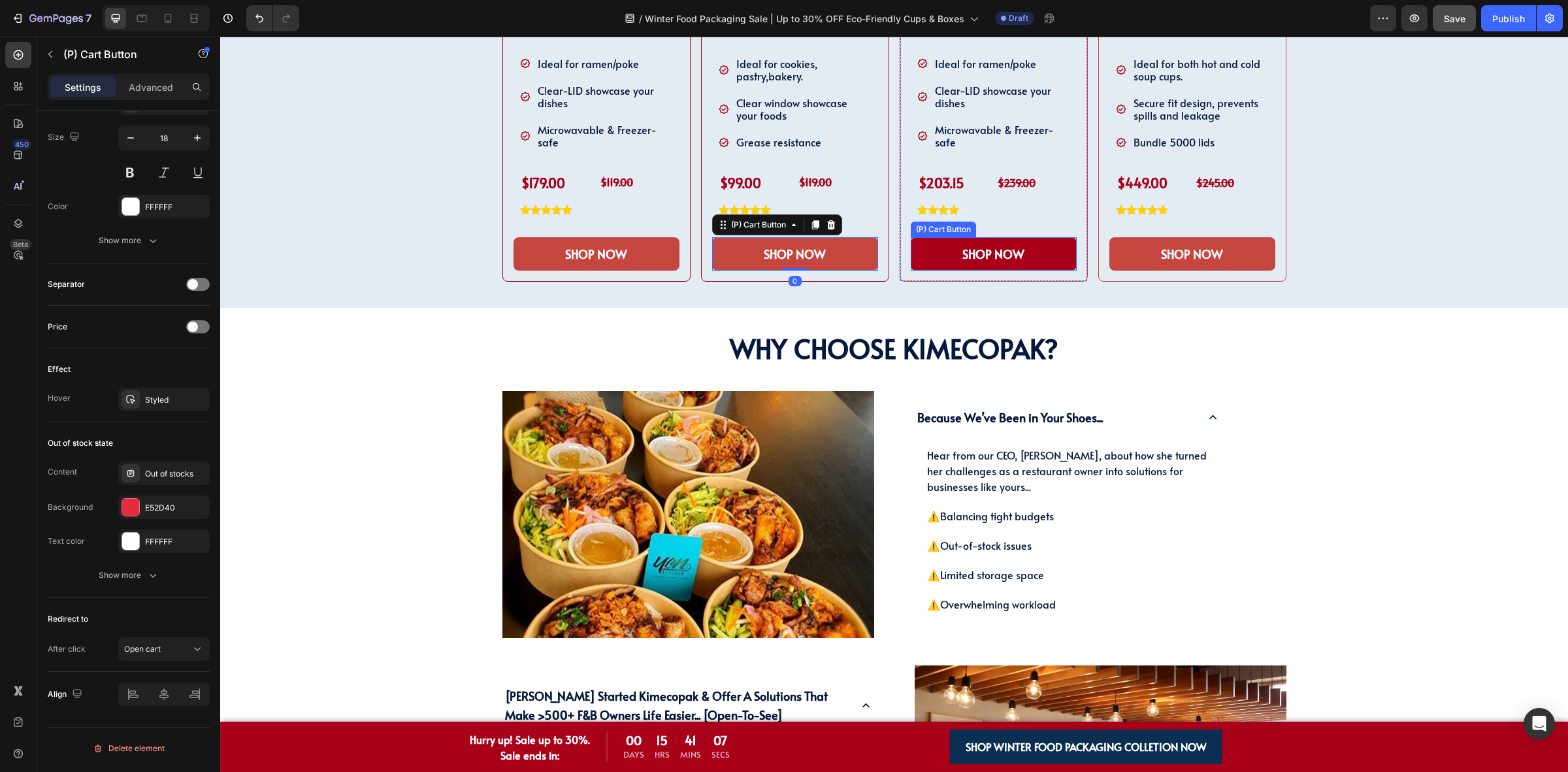
click at [918, 255] on button "SHOP NOW" at bounding box center [994, 253] width 166 height 33
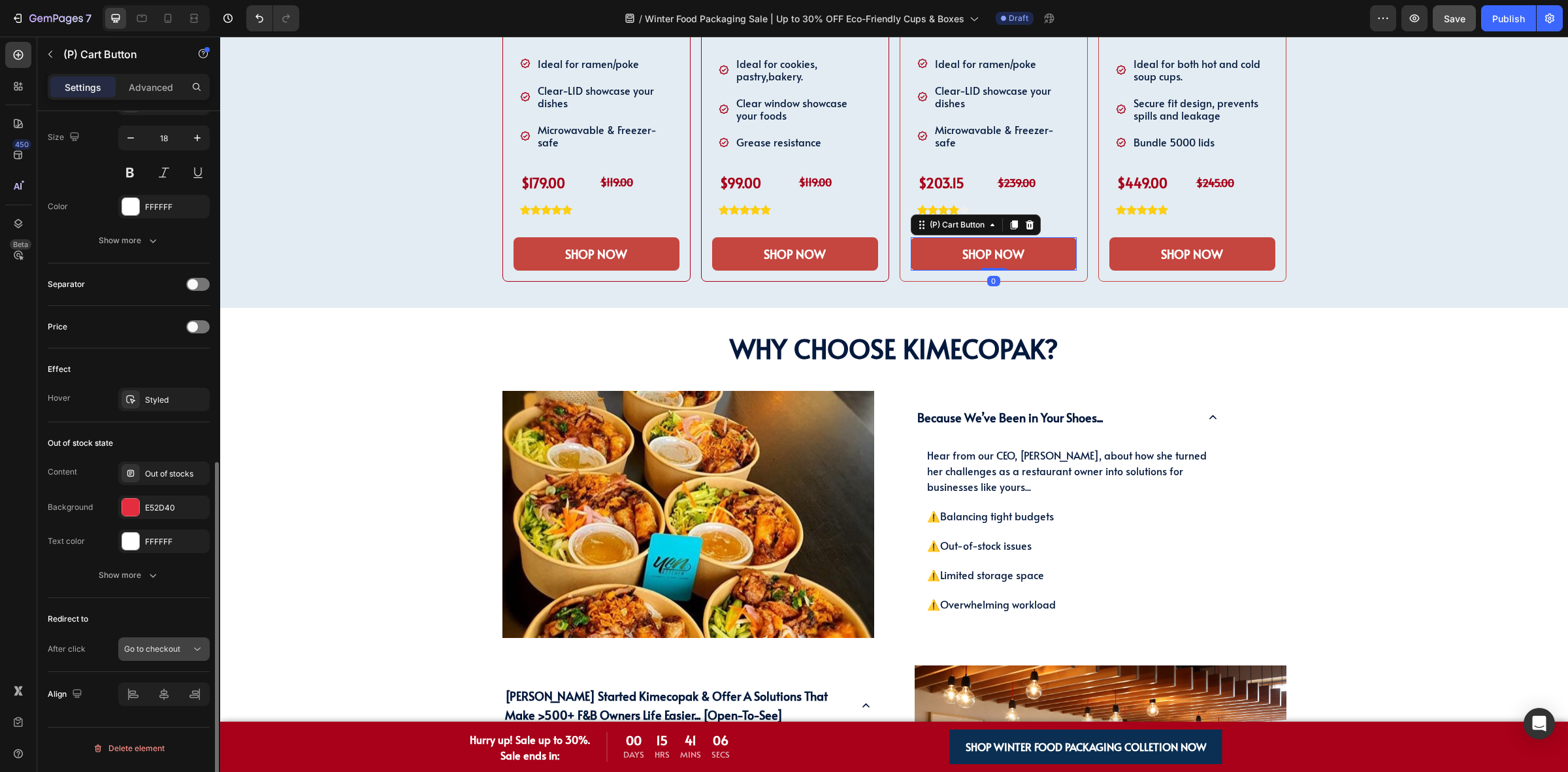
click at [154, 659] on button "Go to checkout" at bounding box center [164, 649] width 92 height 23
click at [159, 588] on span "Open cart" at bounding box center [142, 593] width 36 height 12
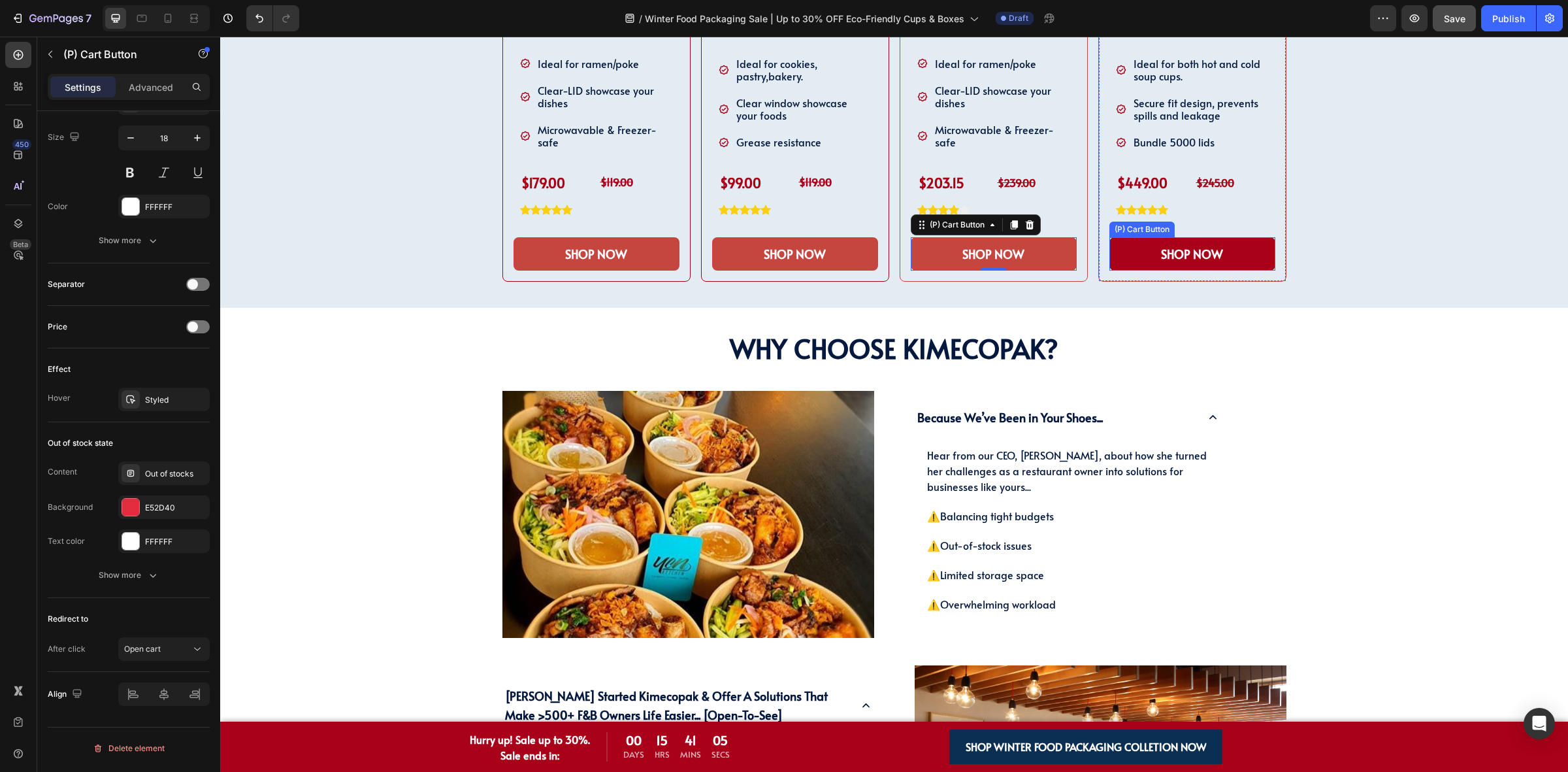
click at [1122, 263] on button "SHOP NOW" at bounding box center [1193, 253] width 166 height 33
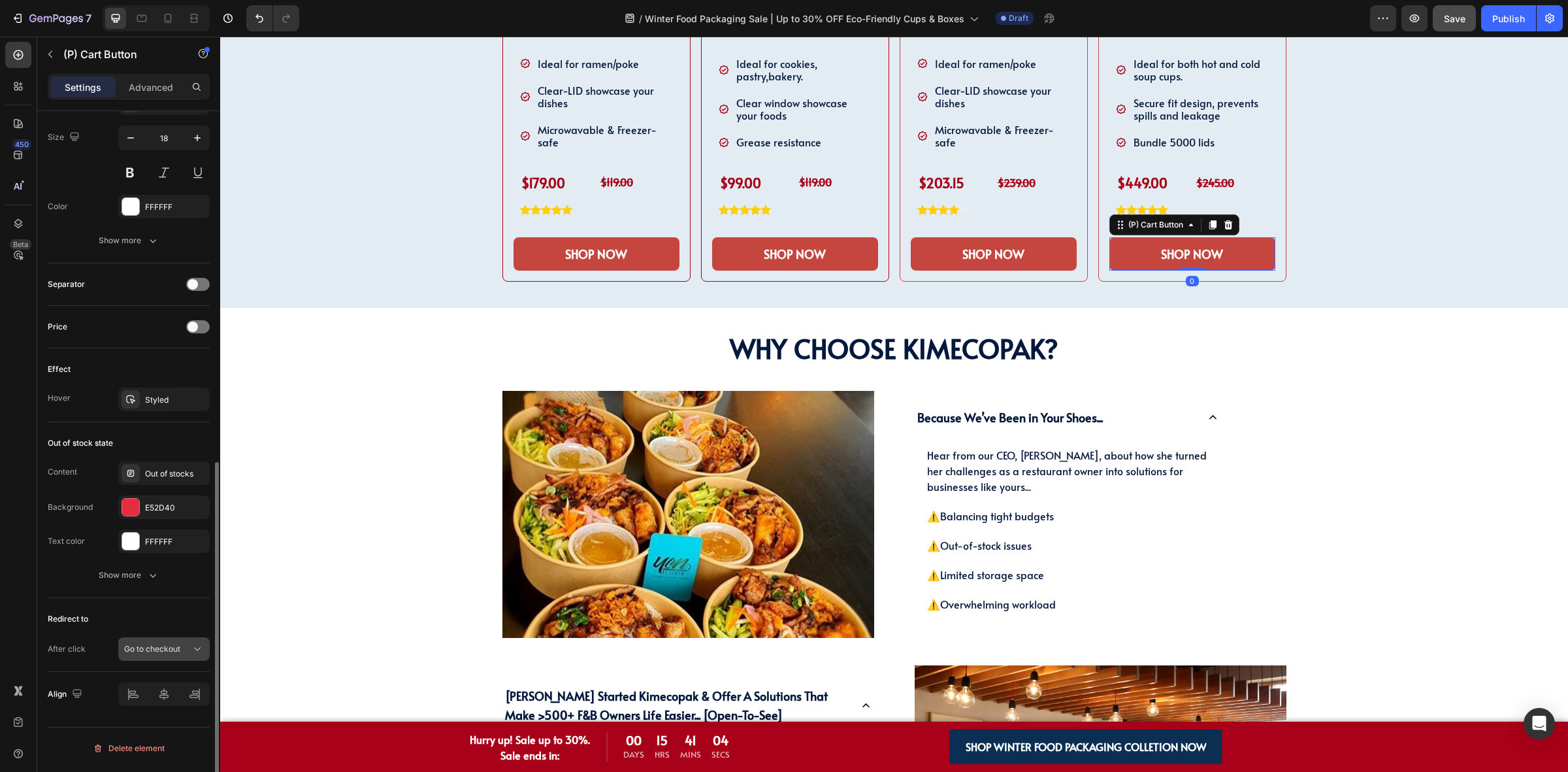
click at [155, 641] on button "Go to checkout" at bounding box center [164, 649] width 92 height 23
click at [151, 606] on div "Open cart" at bounding box center [151, 618] width 107 height 25
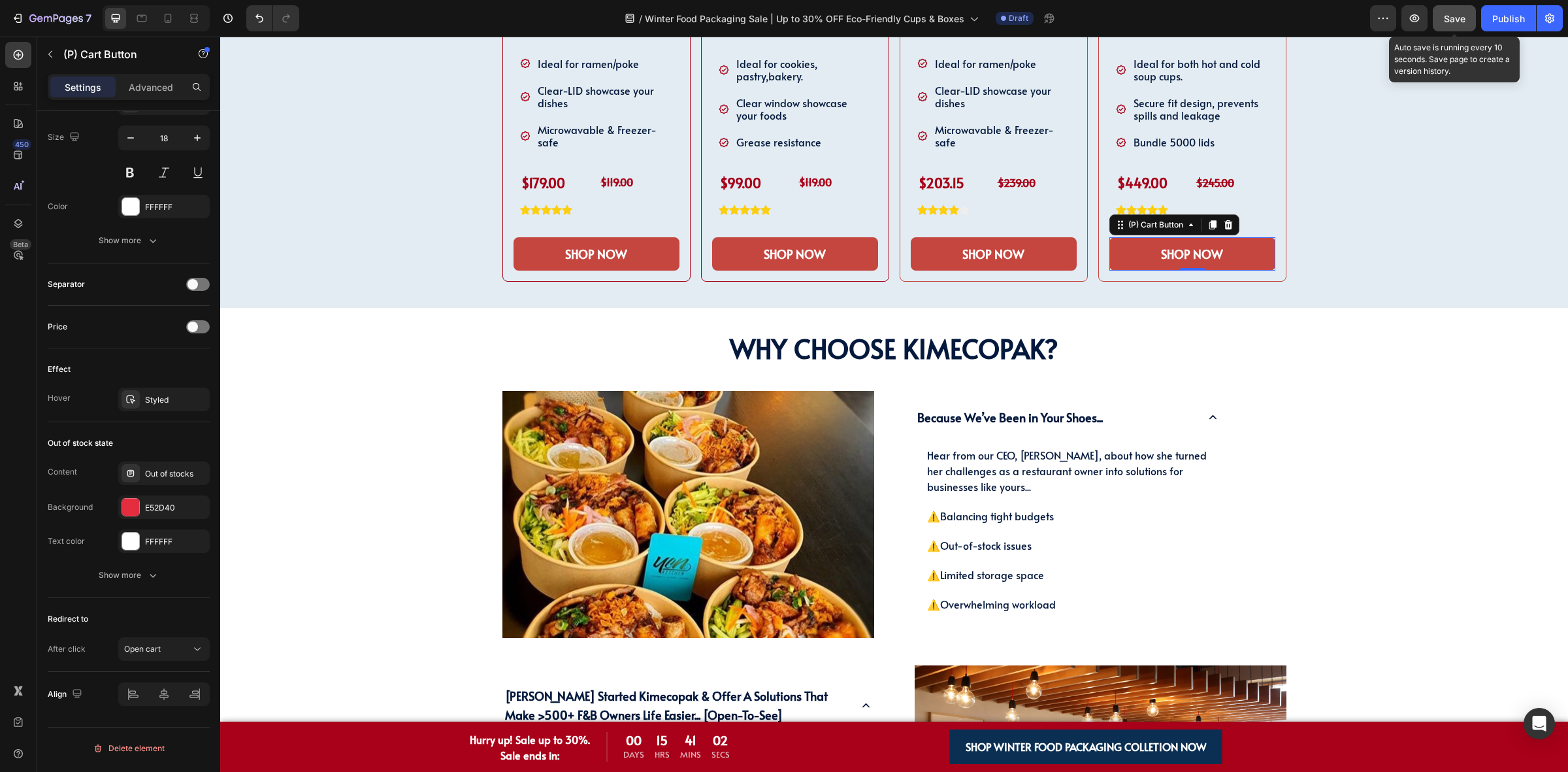
click at [1454, 20] on span "Save" at bounding box center [1454, 19] width 22 height 11
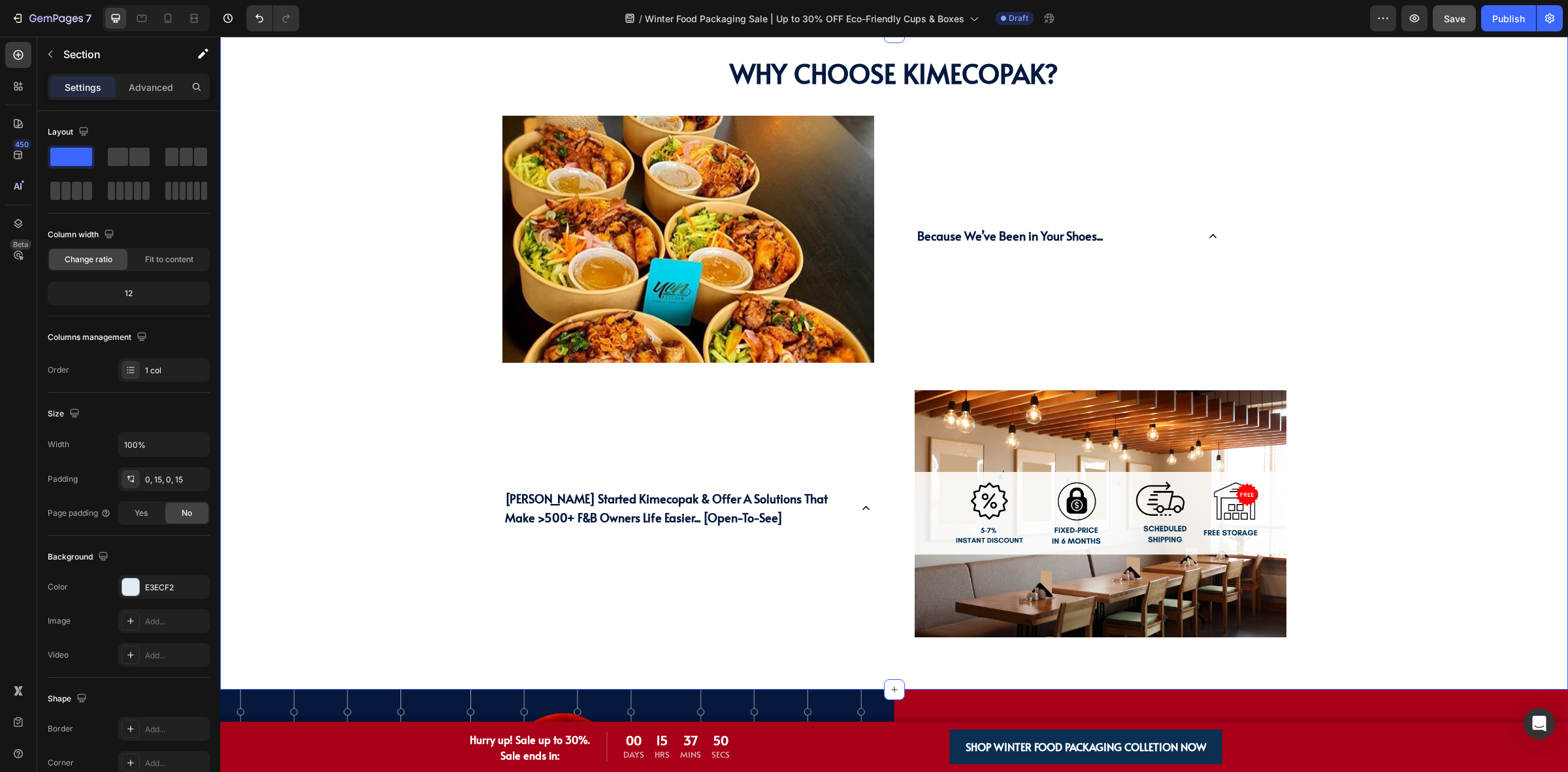
scroll to position [981, 0]
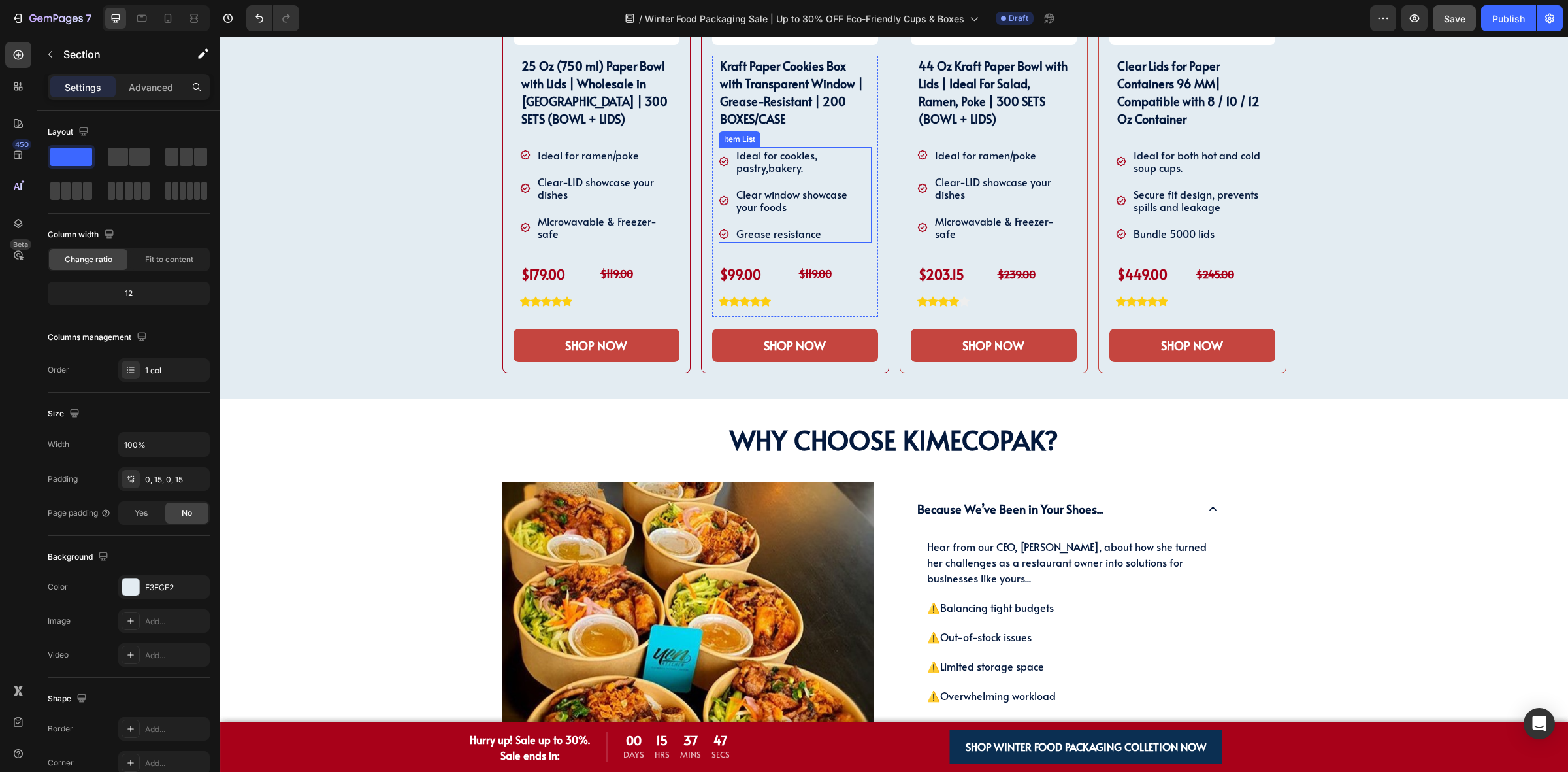
click at [786, 204] on p "Clear window showcase your foods" at bounding box center [803, 201] width 133 height 25
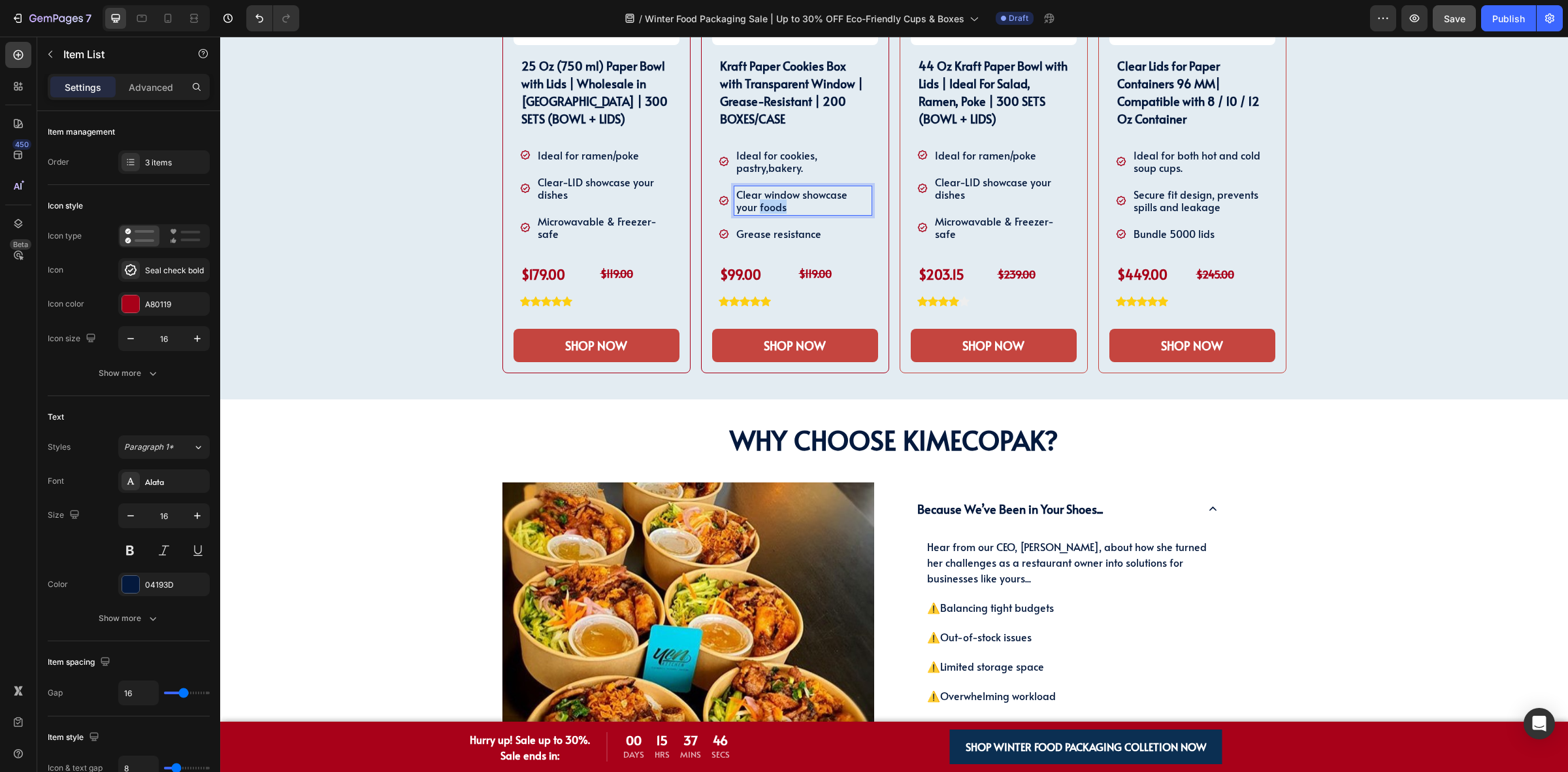
drag, startPoint x: 755, startPoint y: 207, endPoint x: 799, endPoint y: 208, distance: 44.0
click at [799, 208] on p "Clear window showcase your foods" at bounding box center [803, 201] width 133 height 25
click at [1456, 27] on button "Save" at bounding box center [1455, 18] width 44 height 26
click at [1415, 337] on div "SHOP OUR WINTER PACKAGING BEST SELLER!! Heading SHOP OUR WINTER PACKAGING BEST …" at bounding box center [894, 82] width 1329 height 633
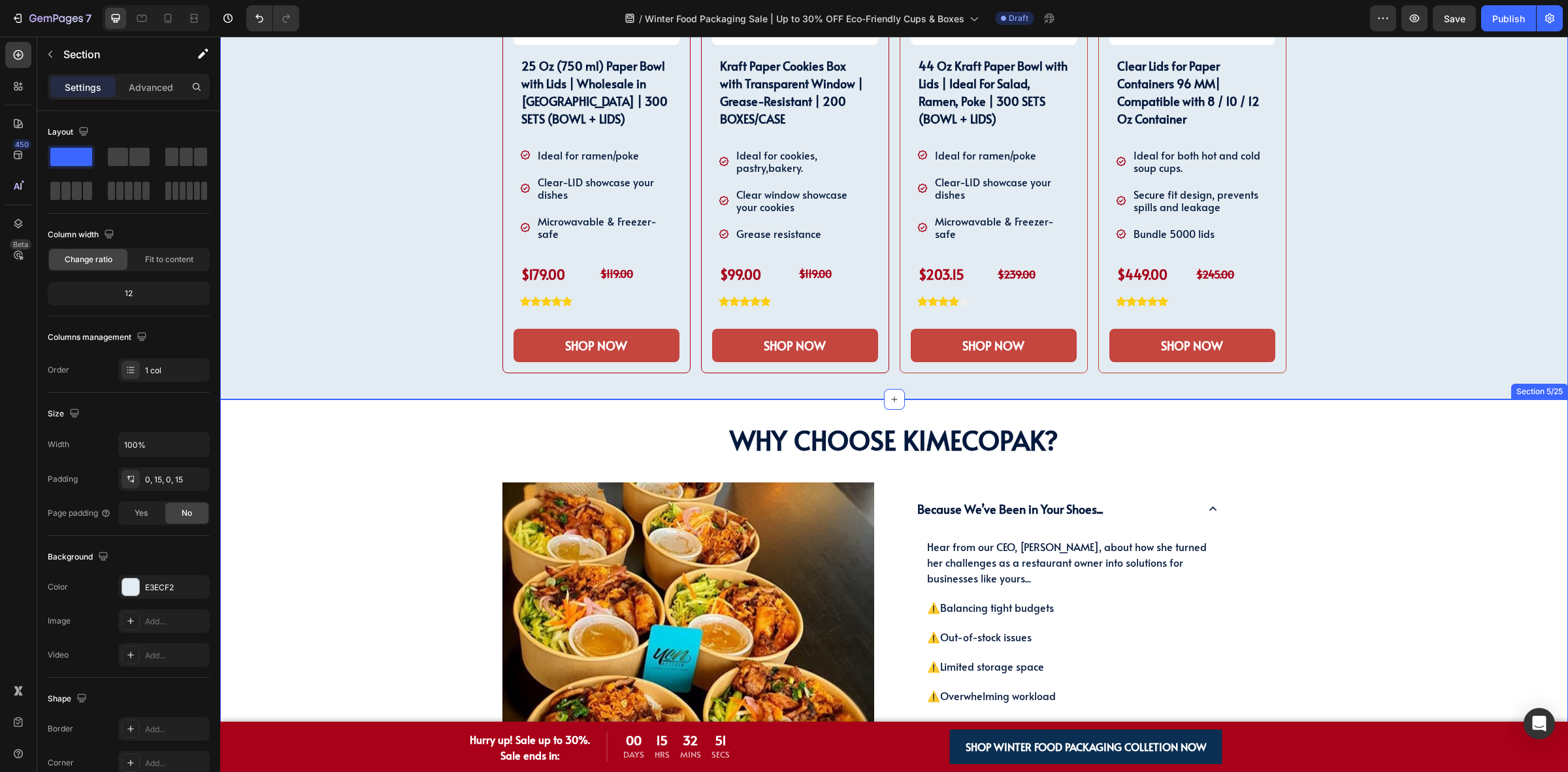
click at [1388, 459] on div "Why Choose KimEcopak? Heading Why Choose KimEcopak? Heading Image Because We’ve…" at bounding box center [894, 715] width 1329 height 579
